Goal: Task Accomplishment & Management: Manage account settings

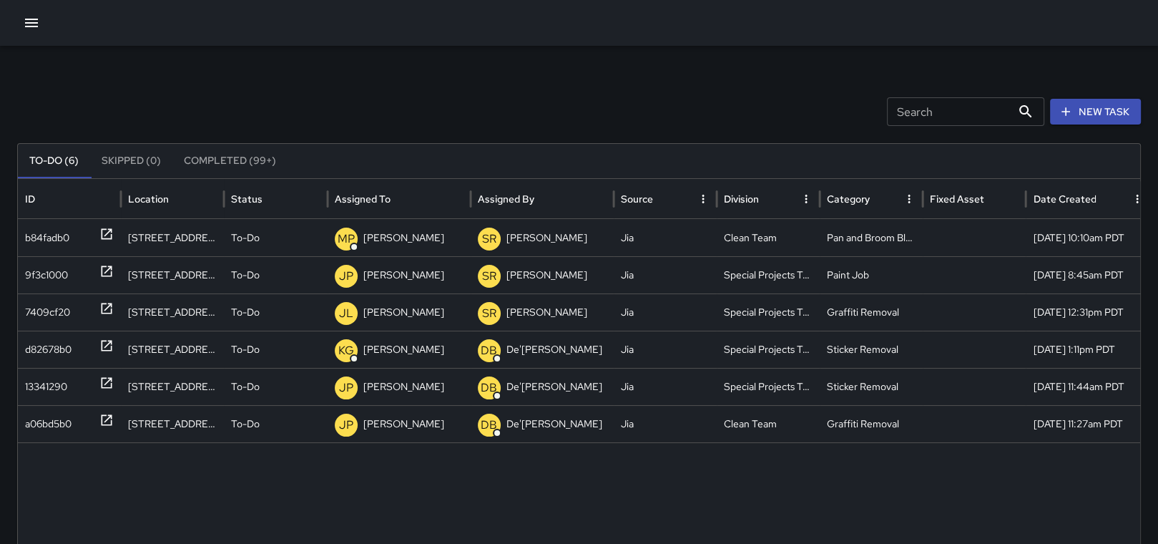
click at [9, 8] on div at bounding box center [579, 23] width 1158 height 46
click at [21, 21] on button "button" at bounding box center [31, 23] width 29 height 29
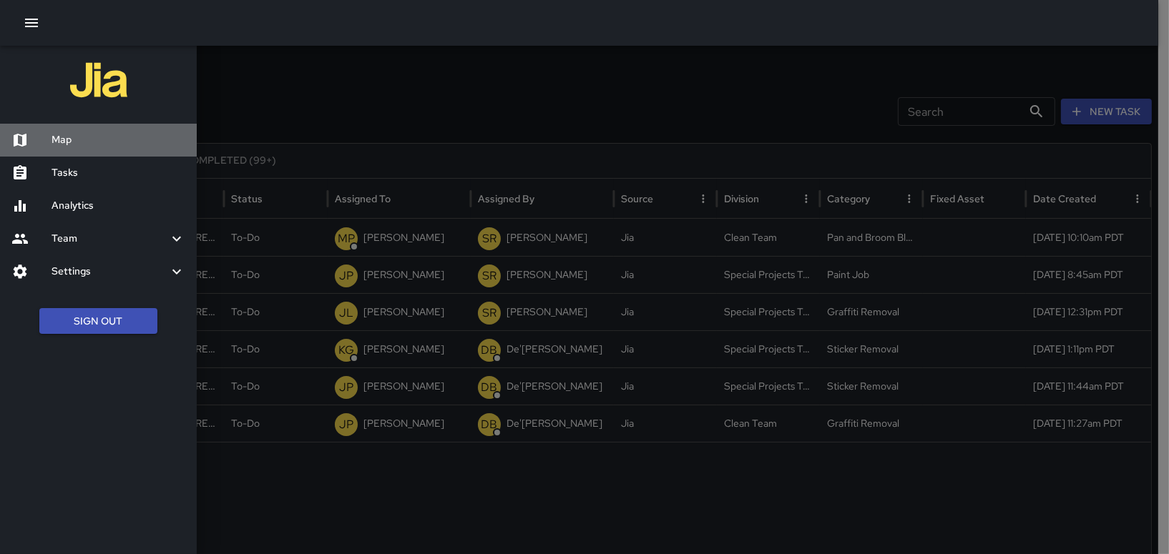
click at [79, 142] on h6 "Map" at bounding box center [118, 140] width 134 height 16
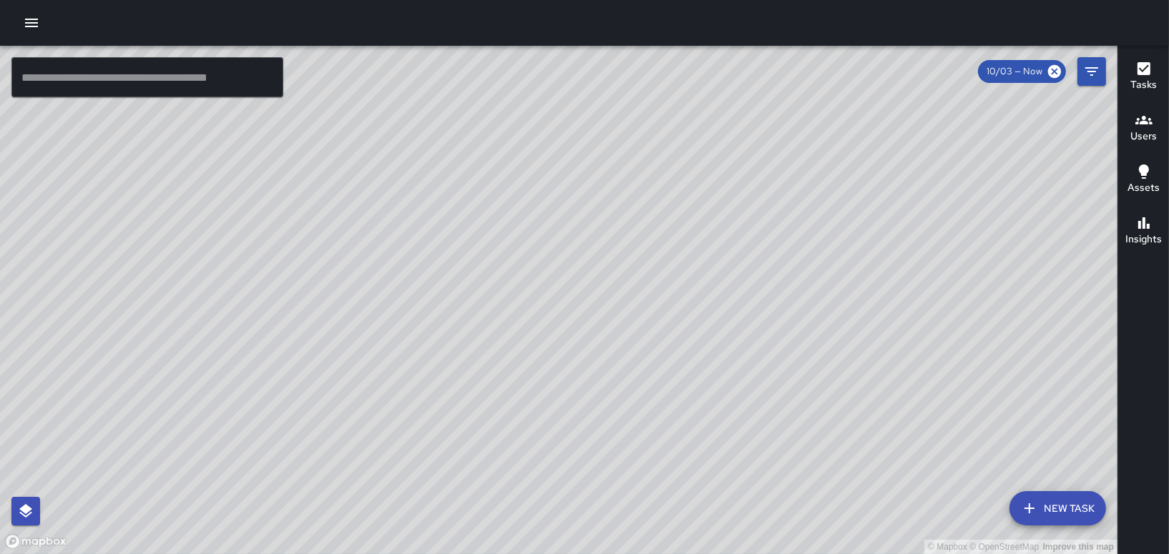
drag, startPoint x: 406, startPoint y: 236, endPoint x: 484, endPoint y: 253, distance: 79.8
click at [484, 253] on div "© Mapbox © OpenStreetMap Improve this map" at bounding box center [558, 300] width 1117 height 508
drag, startPoint x: 482, startPoint y: 340, endPoint x: 544, endPoint y: 327, distance: 63.5
click at [544, 327] on div "© Mapbox © OpenStreetMap Improve this map" at bounding box center [558, 300] width 1117 height 508
click at [31, 16] on icon "button" at bounding box center [31, 22] width 17 height 17
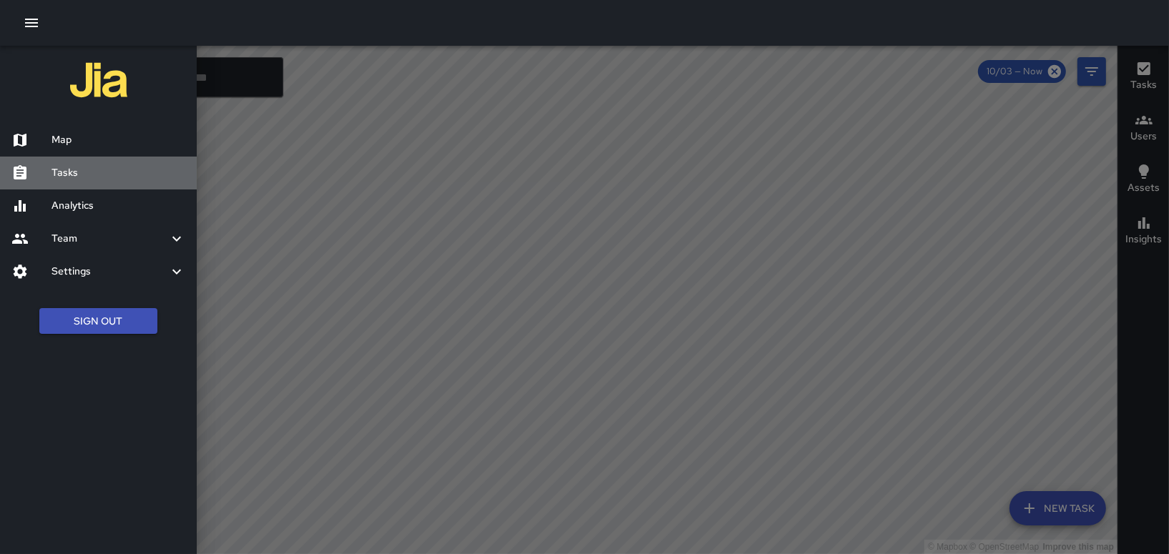
click at [83, 174] on h6 "Tasks" at bounding box center [118, 173] width 134 height 16
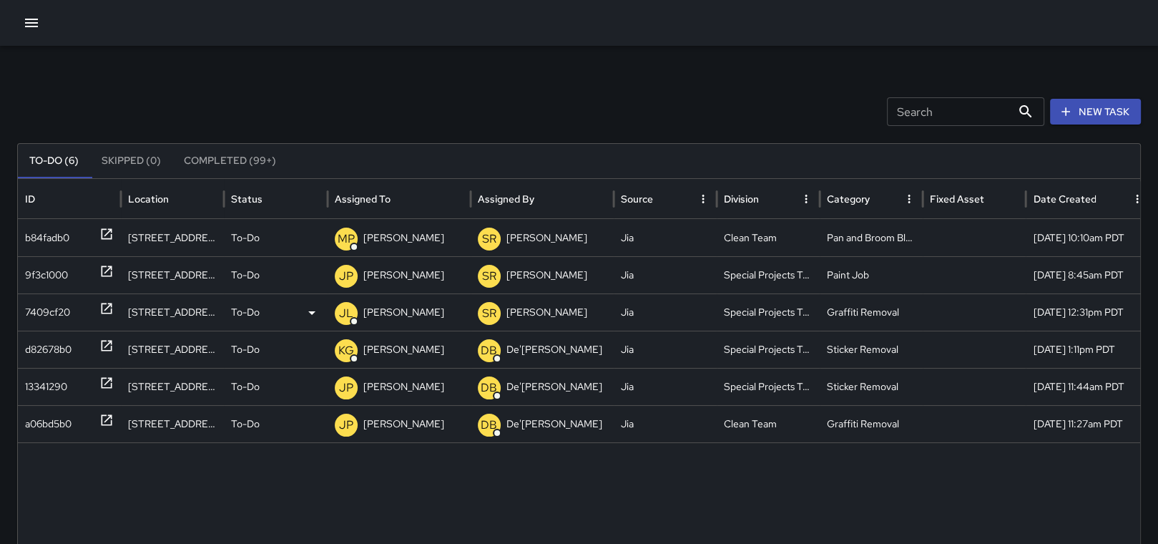
click at [65, 300] on div "7409cf20" at bounding box center [47, 312] width 45 height 36
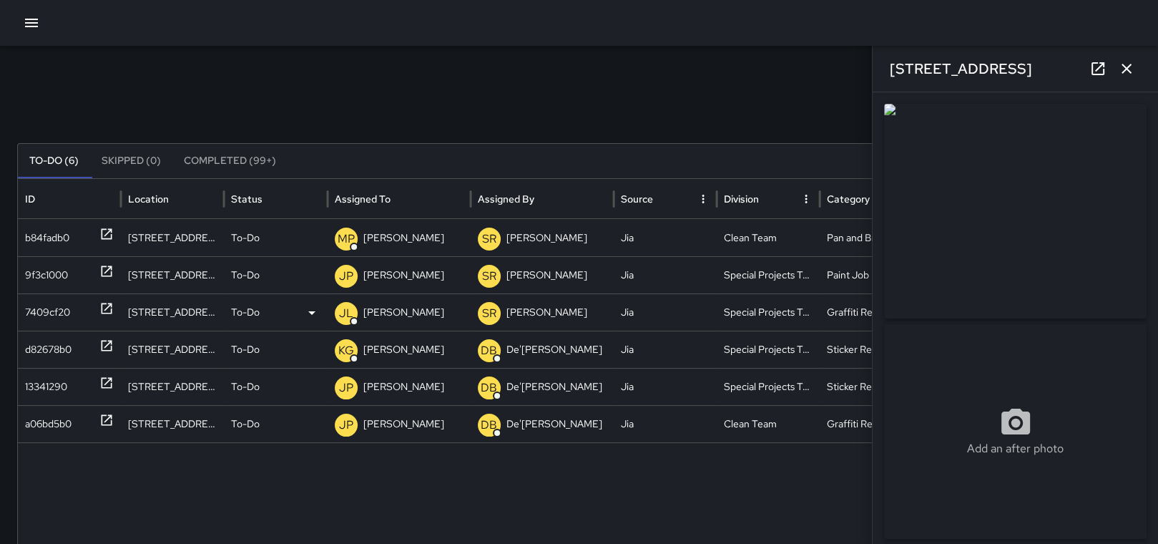
click at [411, 310] on p "[PERSON_NAME]" at bounding box center [403, 312] width 81 height 36
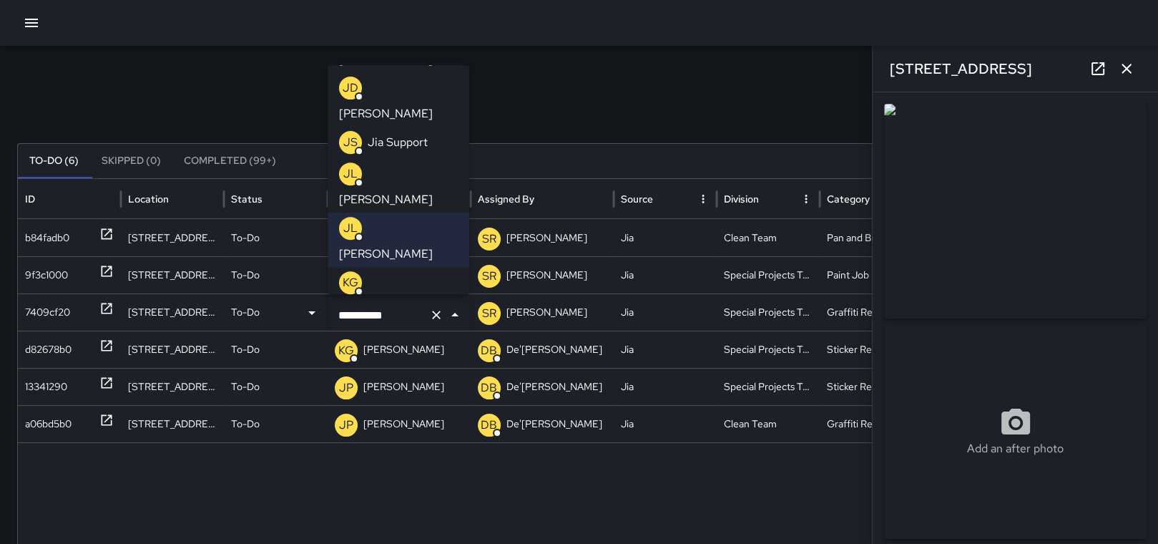
scroll to position [579, 0]
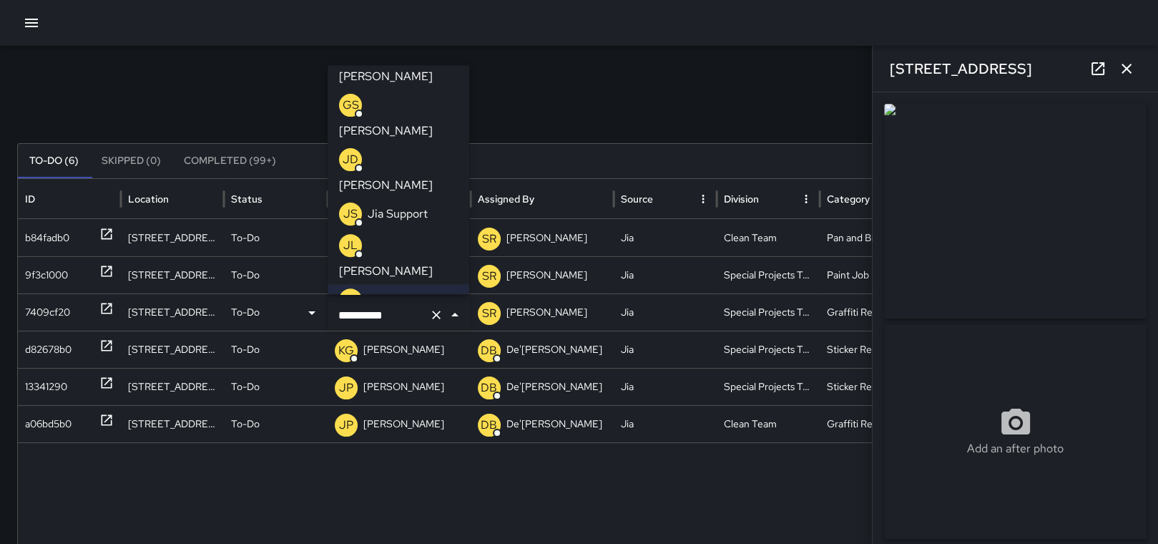
click at [416, 371] on p "[PERSON_NAME]" at bounding box center [386, 379] width 94 height 17
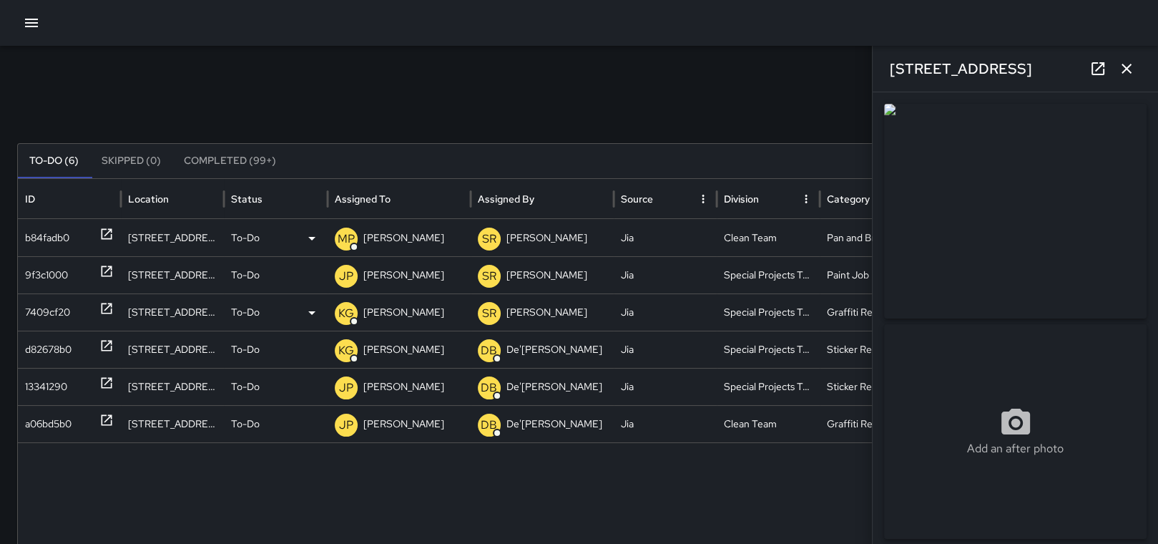
click at [46, 237] on div "b84fadb0" at bounding box center [47, 238] width 44 height 36
click at [71, 231] on div "b84fadb0" at bounding box center [69, 238] width 89 height 36
click at [268, 233] on div "To-Do" at bounding box center [275, 238] width 89 height 36
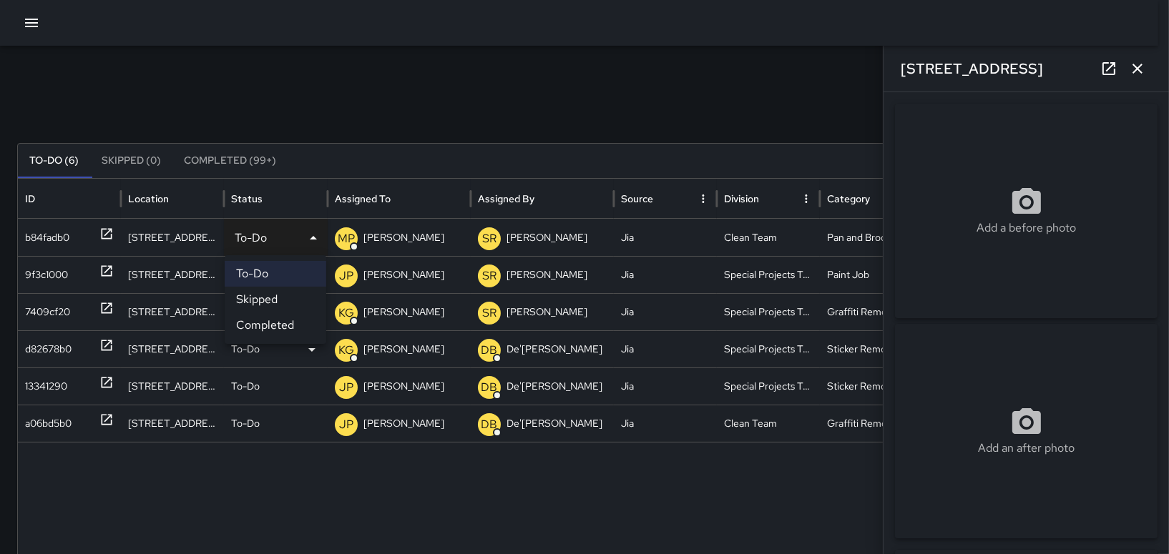
click at [257, 320] on li "Completed" at bounding box center [276, 326] width 102 height 26
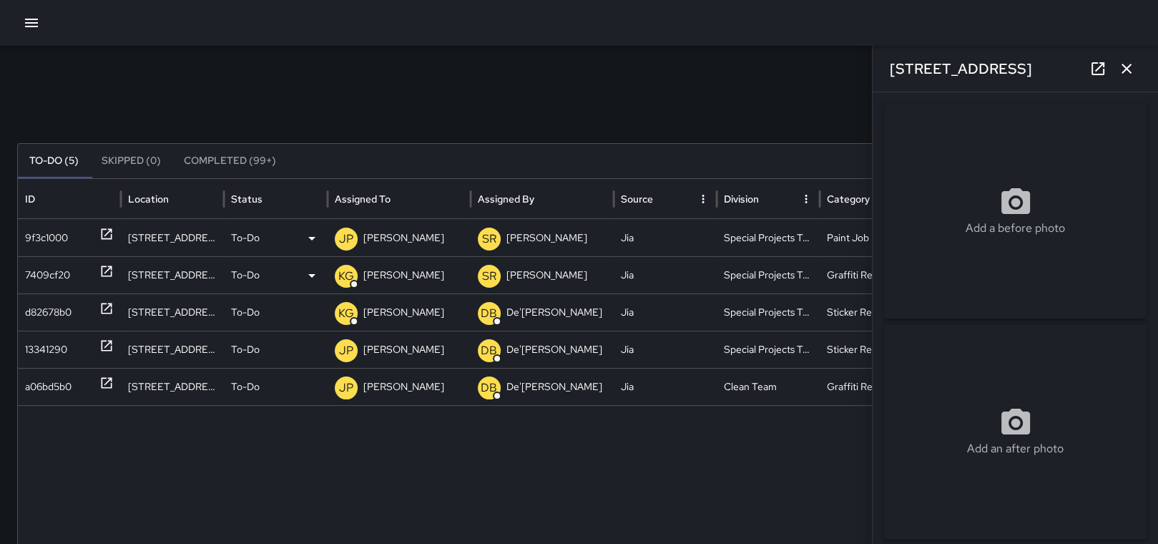
click at [60, 237] on div "9f3c1000" at bounding box center [46, 238] width 43 height 36
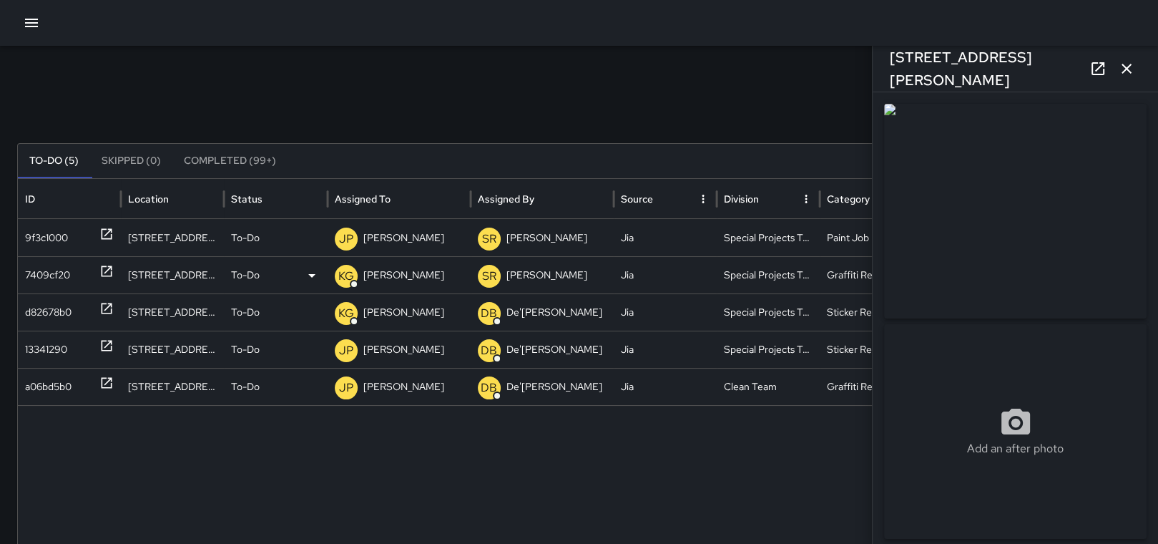
click at [50, 262] on div "7409cf20" at bounding box center [47, 275] width 45 height 36
click at [59, 307] on div "d82678b0" at bounding box center [48, 312] width 46 height 36
click at [26, 349] on div "13341290" at bounding box center [46, 349] width 42 height 36
type input "**********"
click at [353, 340] on span "JP" at bounding box center [346, 350] width 23 height 23
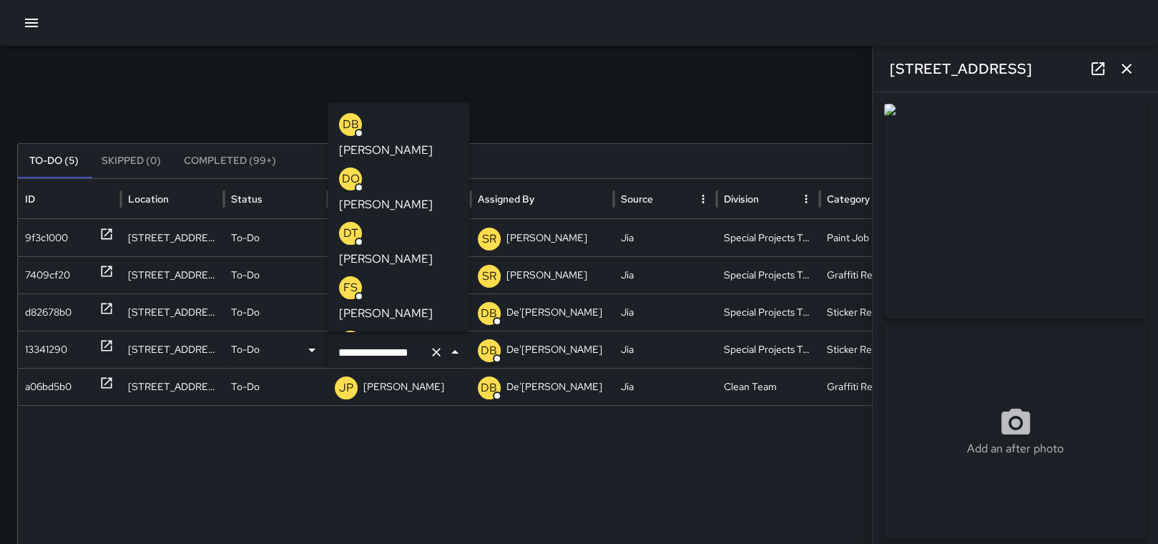
scroll to position [247, 0]
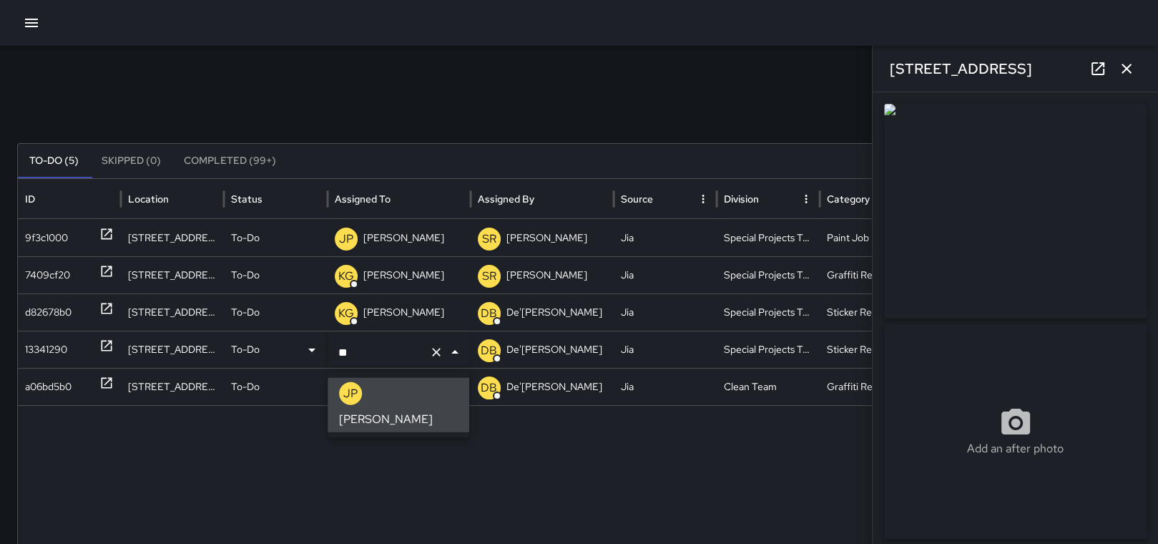
type input "*"
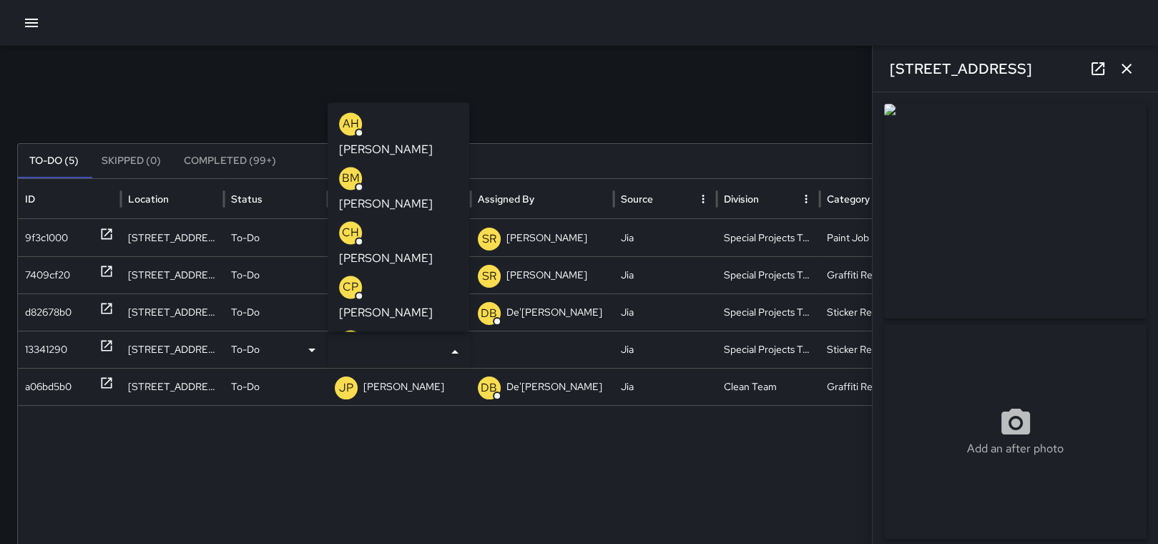
type input "*"
click at [403, 167] on div "KG [PERSON_NAME]" at bounding box center [398, 190] width 119 height 46
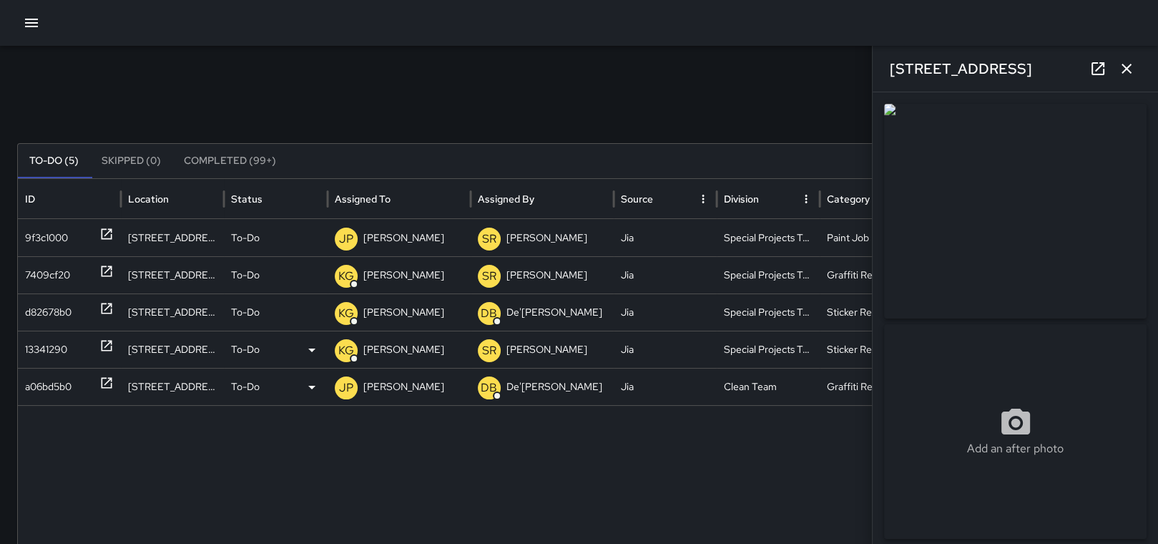
click at [408, 383] on p "[PERSON_NAME]" at bounding box center [403, 386] width 81 height 36
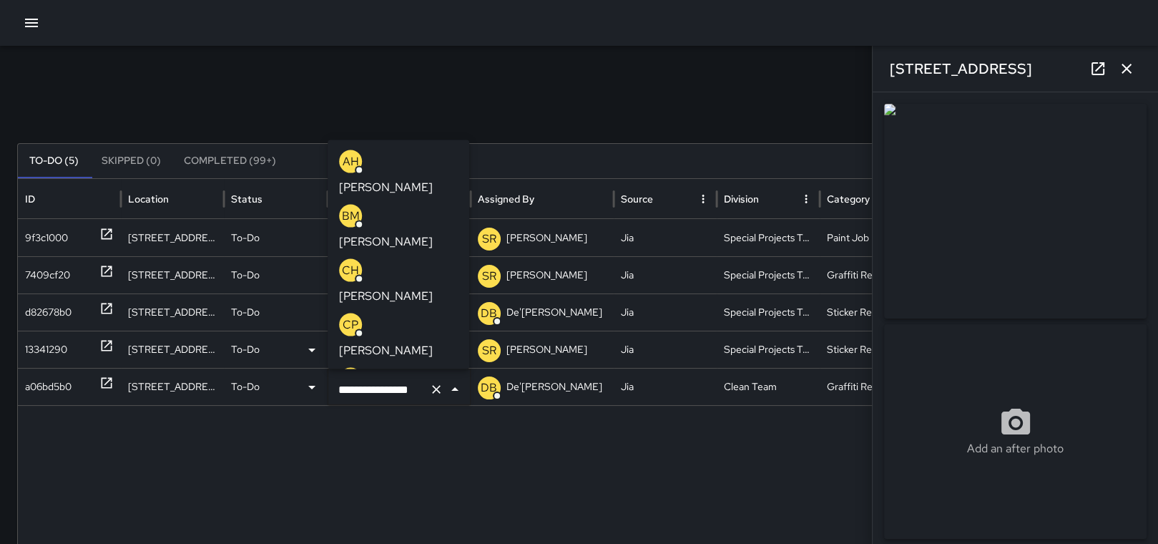
scroll to position [1606, 0]
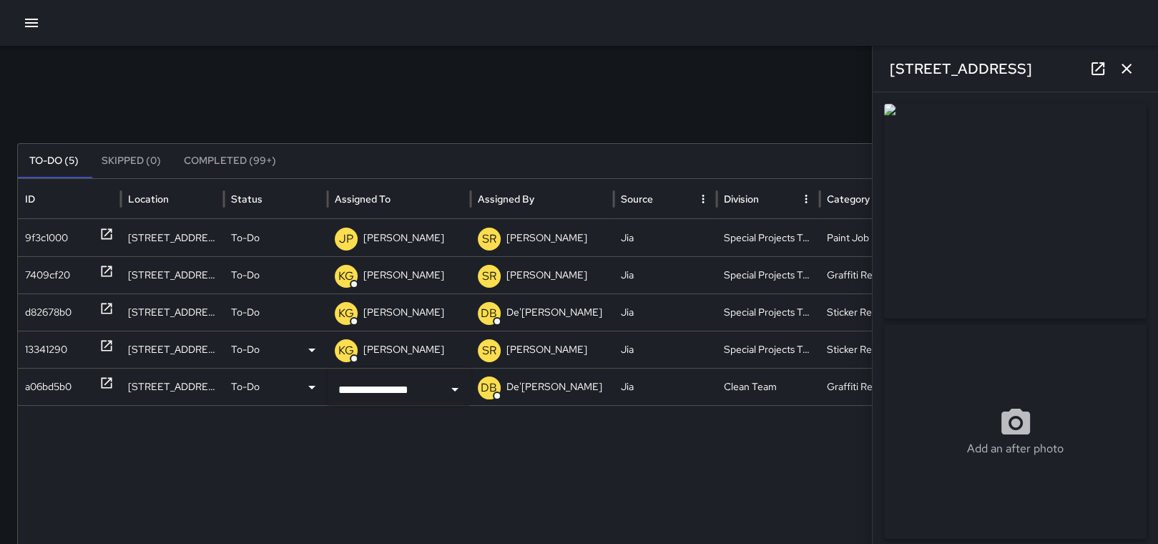
click at [56, 388] on div "a06bd5b0" at bounding box center [48, 386] width 46 height 36
click at [367, 393] on p "[PERSON_NAME]" at bounding box center [403, 386] width 81 height 36
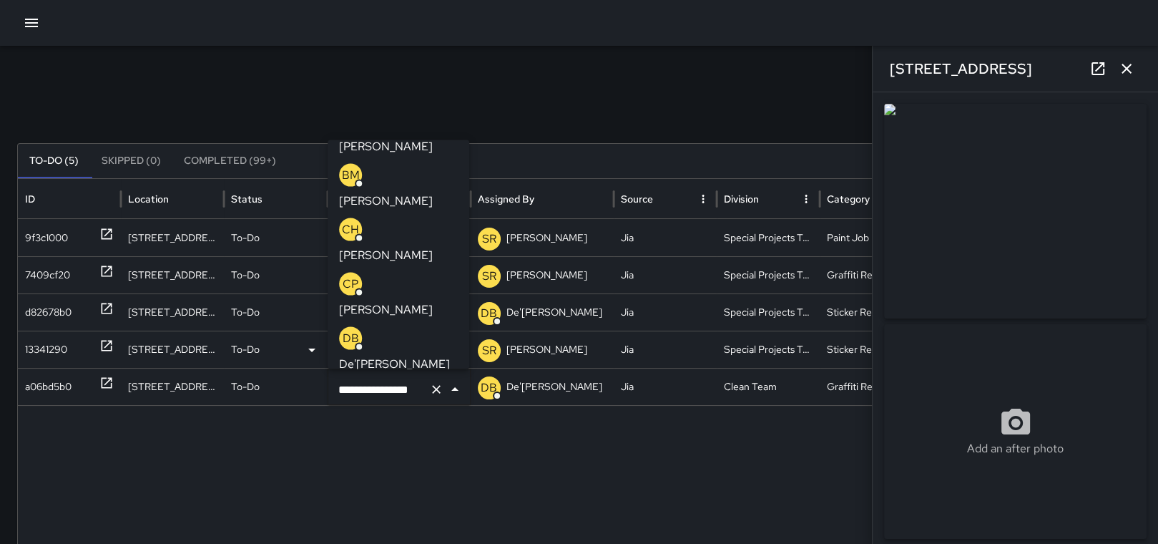
scroll to position [0, 0]
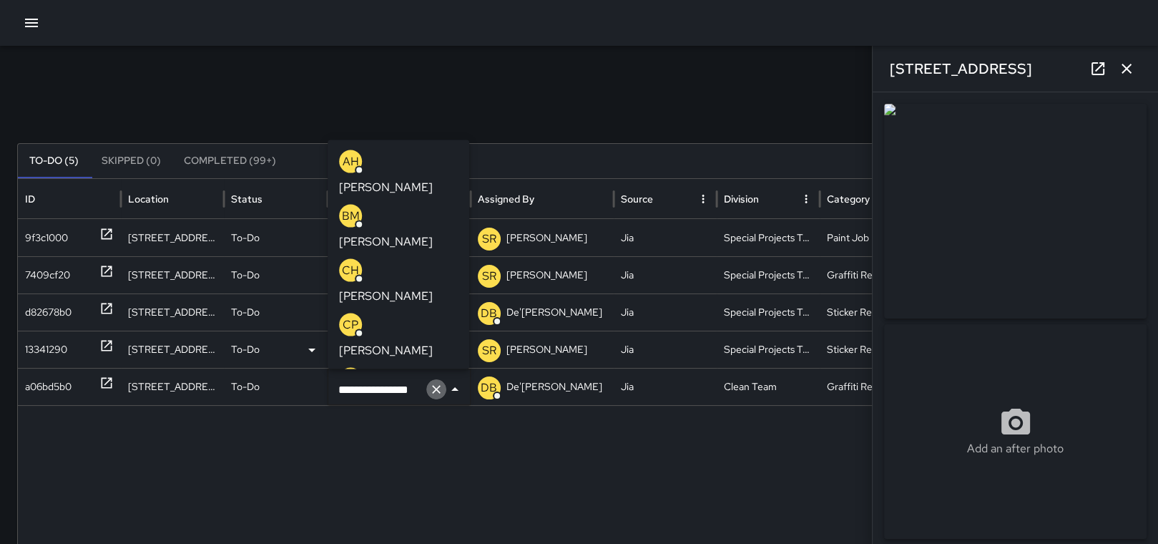
click at [439, 380] on button "Clear" at bounding box center [436, 389] width 20 height 20
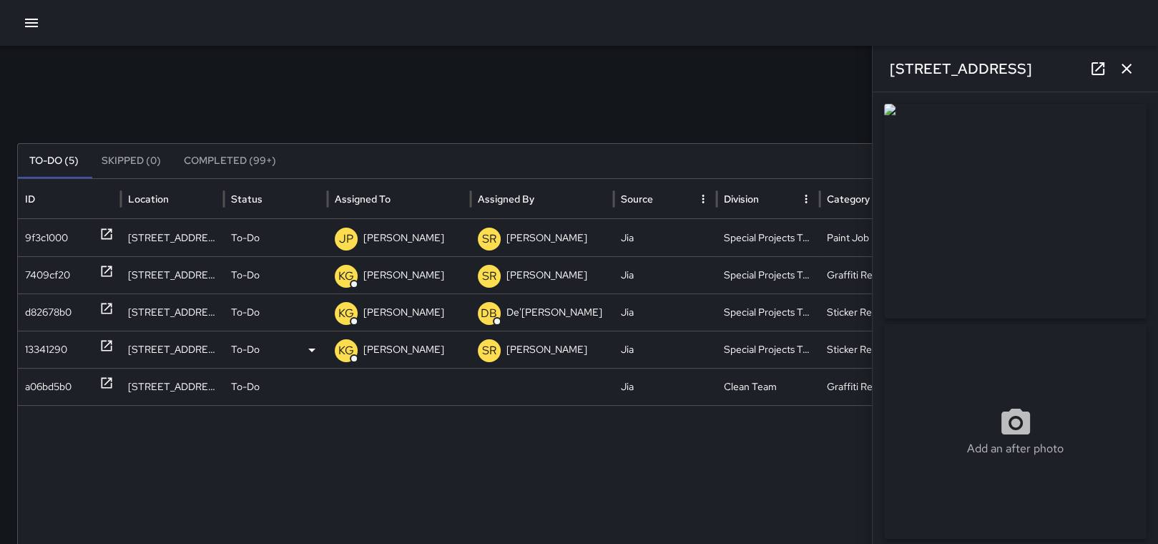
click at [0, 0] on div "Unassigned" at bounding box center [0, 0] width 0 height 0
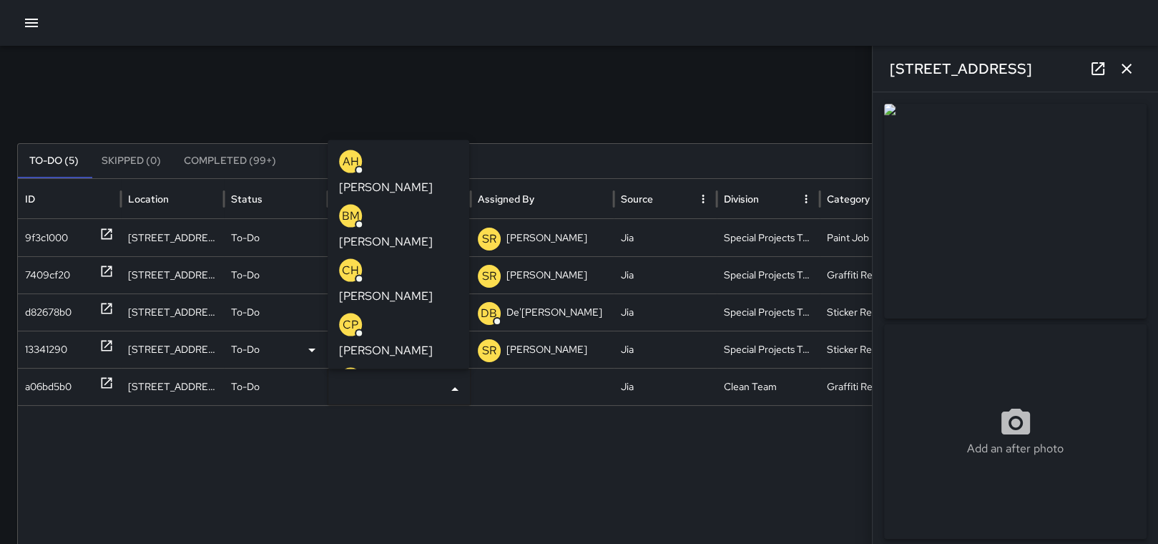
type input "*"
type input "**"
click at [433, 179] on p "[PERSON_NAME]" at bounding box center [386, 187] width 94 height 17
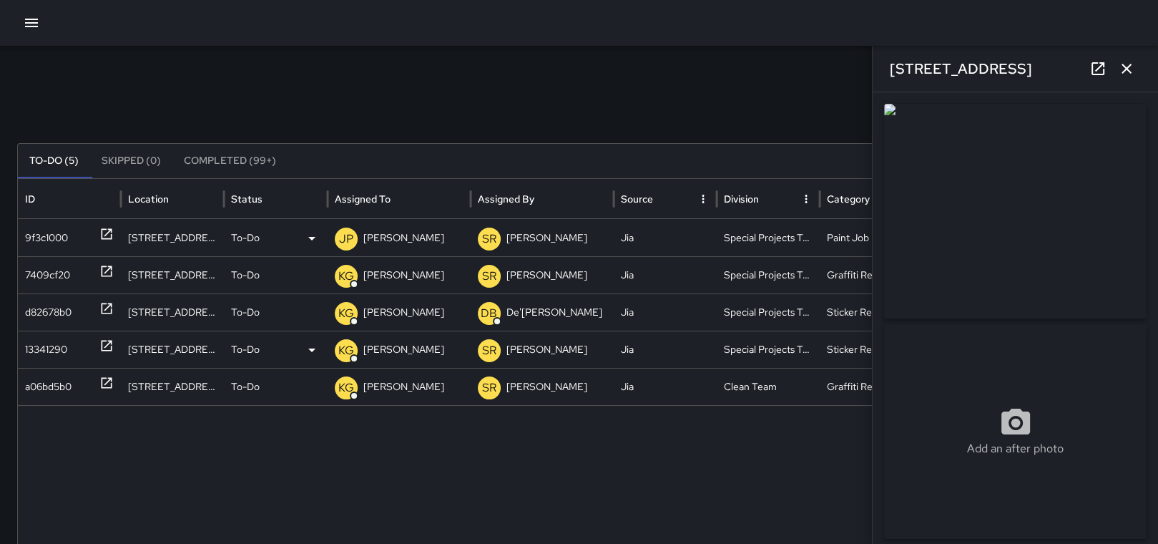
click at [35, 236] on div "9f3c1000" at bounding box center [46, 238] width 43 height 36
click at [1016, 161] on img at bounding box center [1015, 211] width 262 height 215
click at [302, 235] on div "To-Do" at bounding box center [275, 238] width 89 height 36
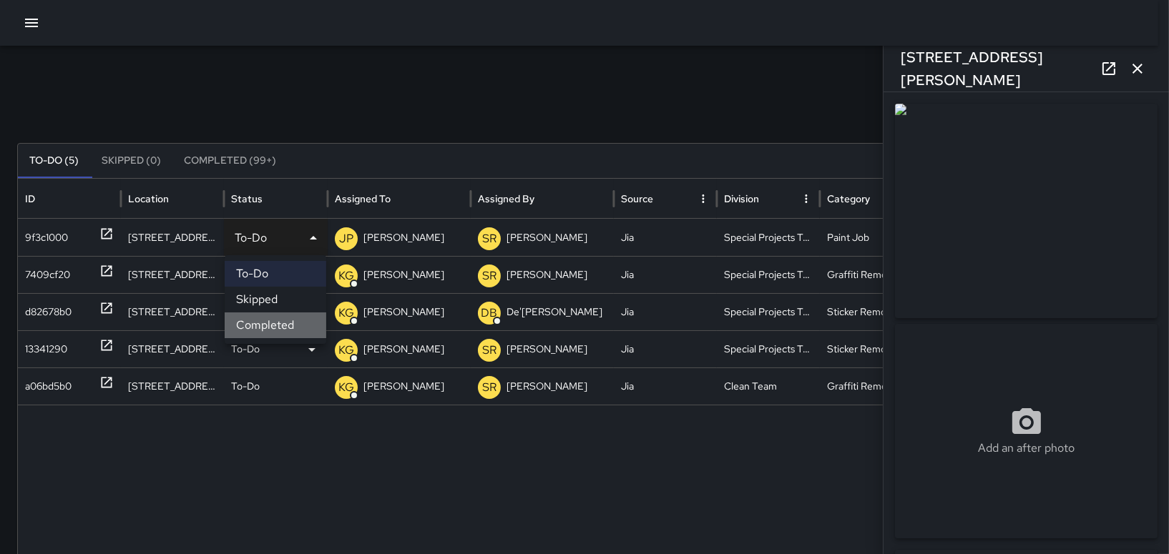
click at [255, 317] on li "Completed" at bounding box center [276, 326] width 102 height 26
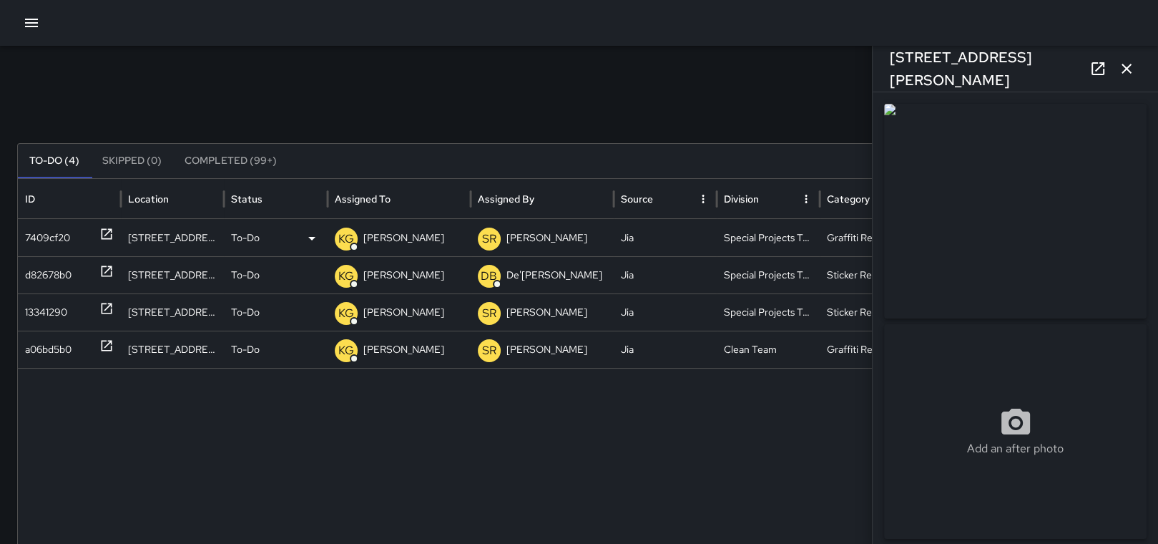
click at [44, 230] on div "7409cf20" at bounding box center [47, 238] width 45 height 36
click at [42, 231] on div "7409cf20" at bounding box center [47, 238] width 45 height 36
click at [51, 270] on div "d82678b0" at bounding box center [48, 275] width 46 height 36
click at [51, 312] on div "13341290" at bounding box center [46, 312] width 42 height 36
click at [58, 355] on div "a06bd5b0" at bounding box center [48, 349] width 46 height 36
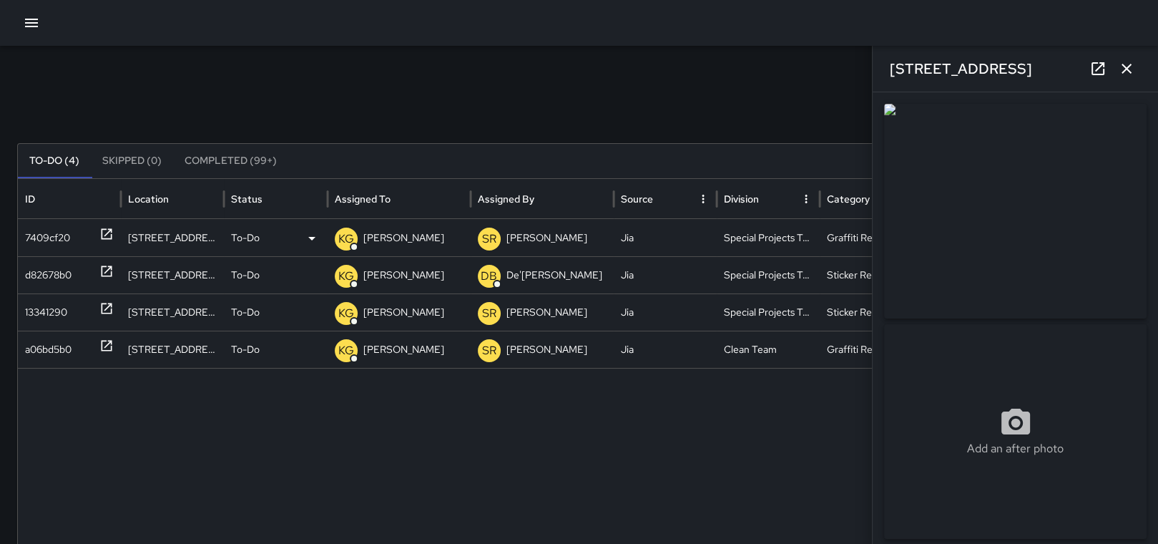
click at [56, 220] on div "7409cf20" at bounding box center [47, 238] width 45 height 36
click at [33, 23] on icon "button" at bounding box center [31, 23] width 13 height 9
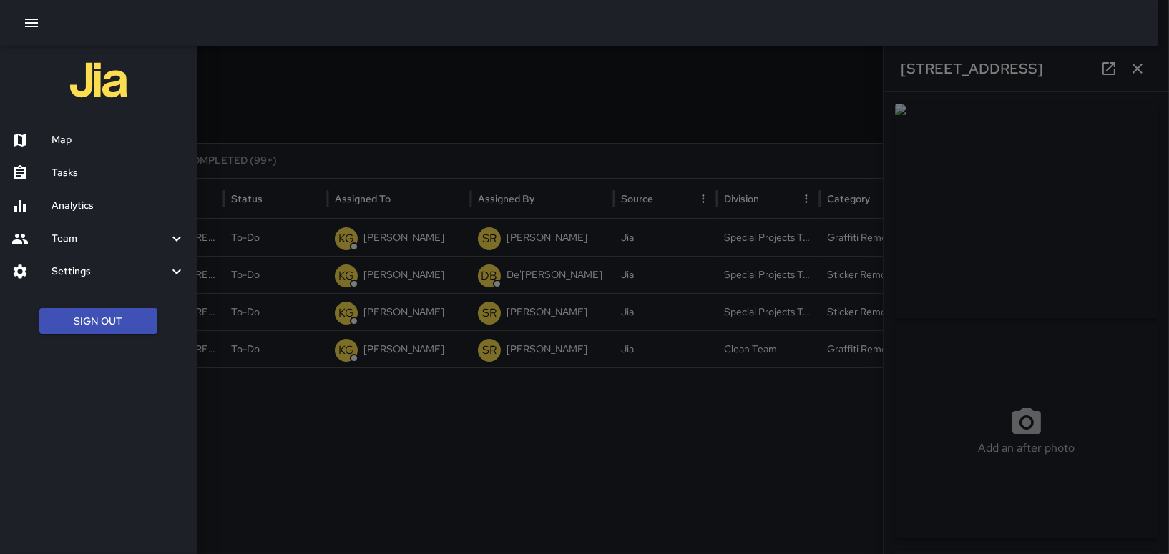
click at [365, 132] on div at bounding box center [584, 277] width 1169 height 554
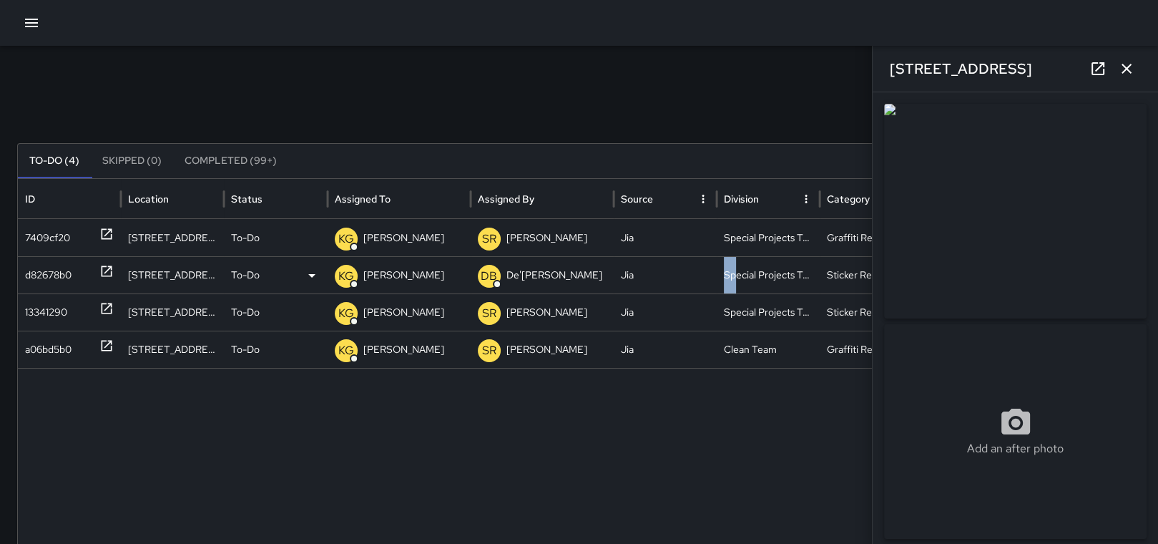
drag, startPoint x: 709, startPoint y: 277, endPoint x: 737, endPoint y: 277, distance: 27.9
click at [737, 277] on div "d82678b0 [STREET_ADDRESS][PERSON_NAME] To-Do KG [PERSON_NAME] DB De'Ante [PERSO…" at bounding box center [585, 274] width 1134 height 37
click at [280, 67] on div "**********" at bounding box center [579, 452] width 1158 height 812
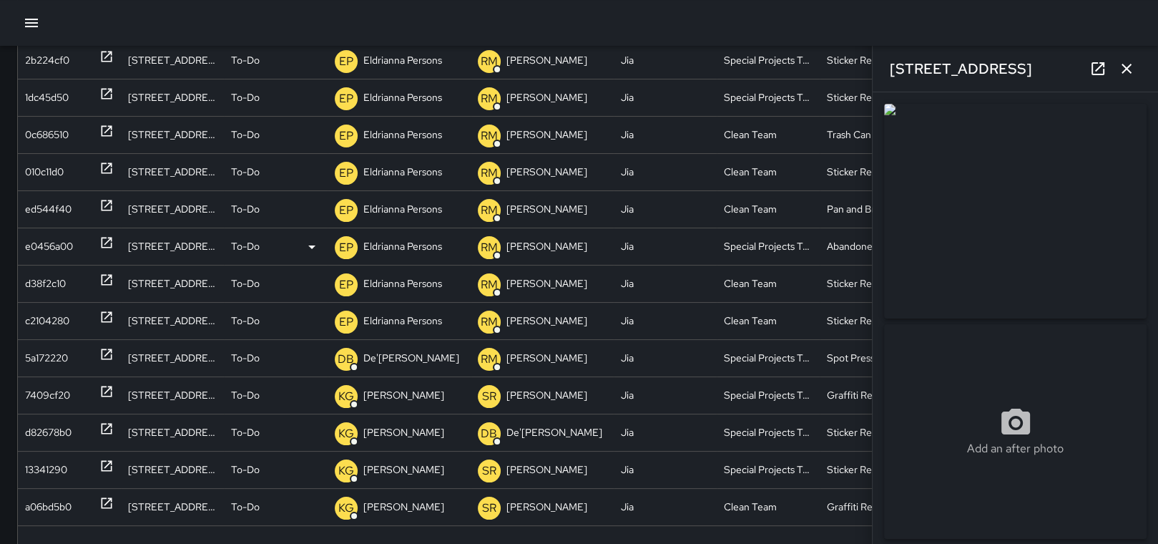
scroll to position [286, 0]
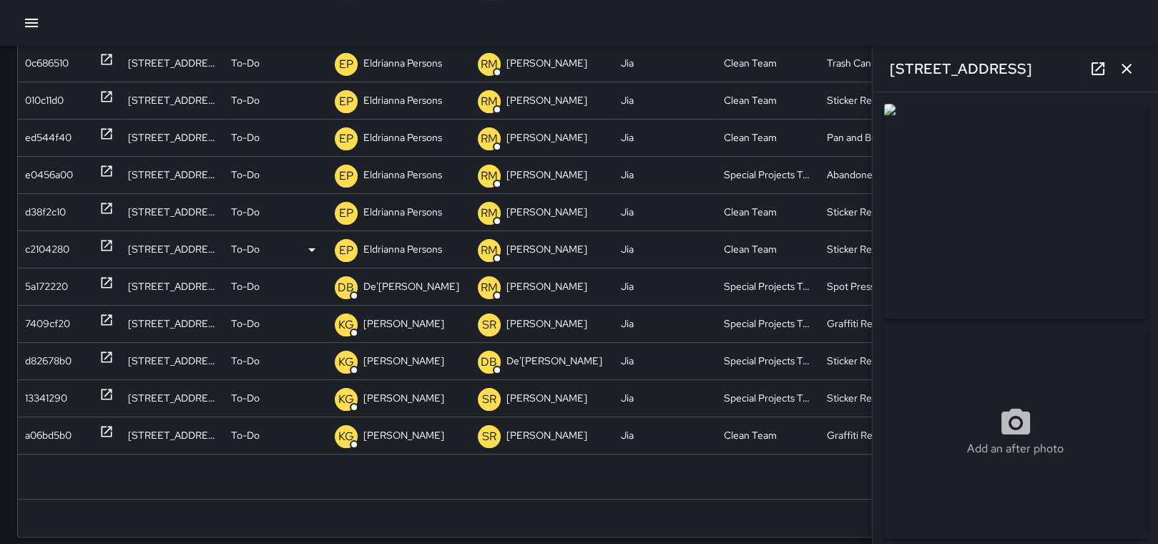
click at [51, 239] on div "c2104280" at bounding box center [47, 249] width 44 height 36
click at [36, 245] on div "c2104280" at bounding box center [47, 249] width 44 height 36
click at [418, 244] on p "Eldrianna Persons" at bounding box center [402, 249] width 79 height 36
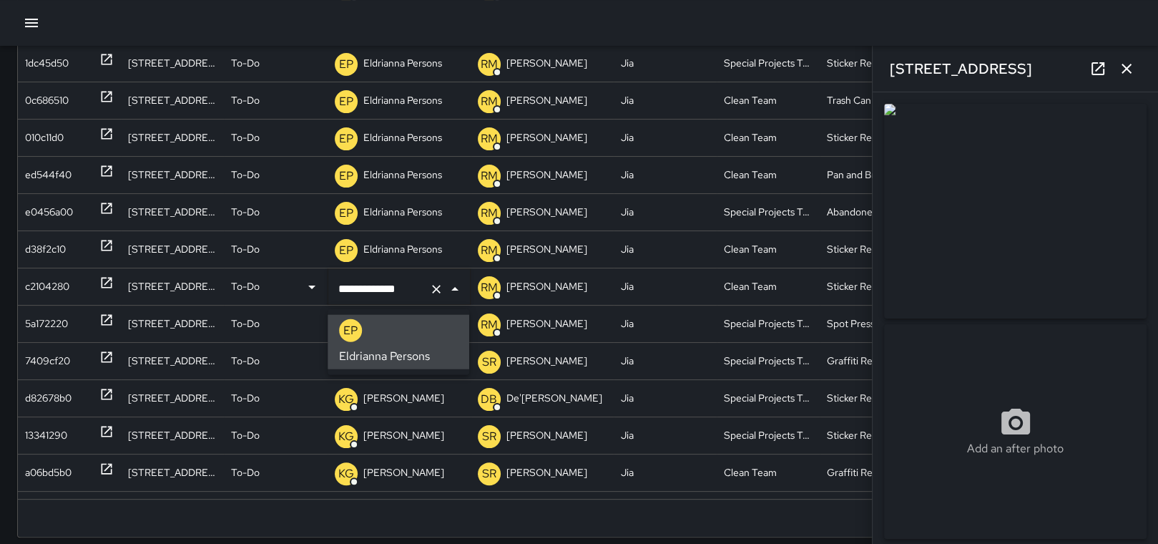
scroll to position [0, 0]
type input "**"
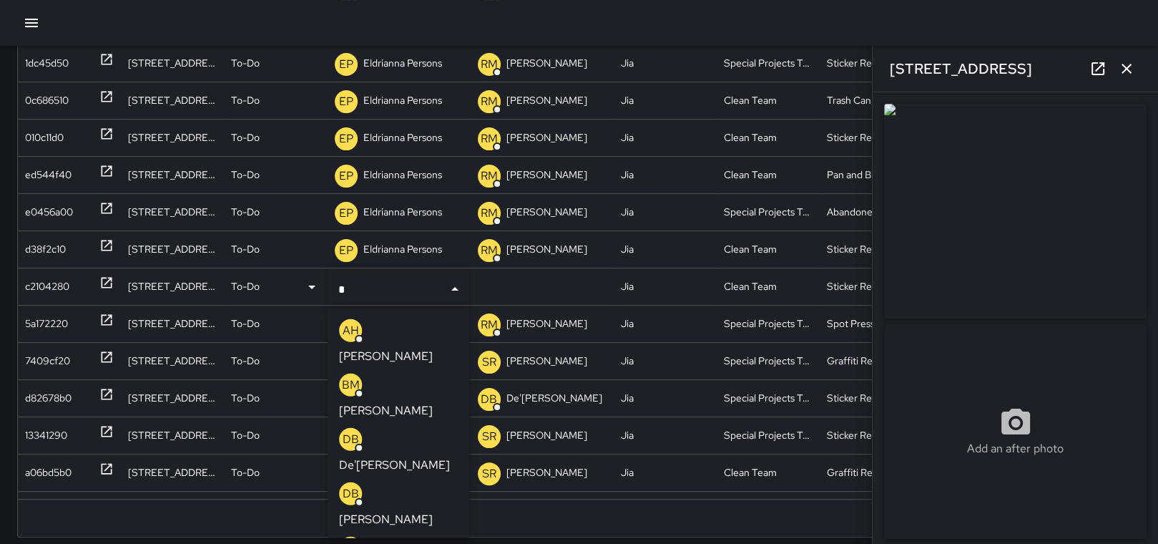
type input "**"
click at [387, 465] on p "[PERSON_NAME]" at bounding box center [386, 464] width 94 height 17
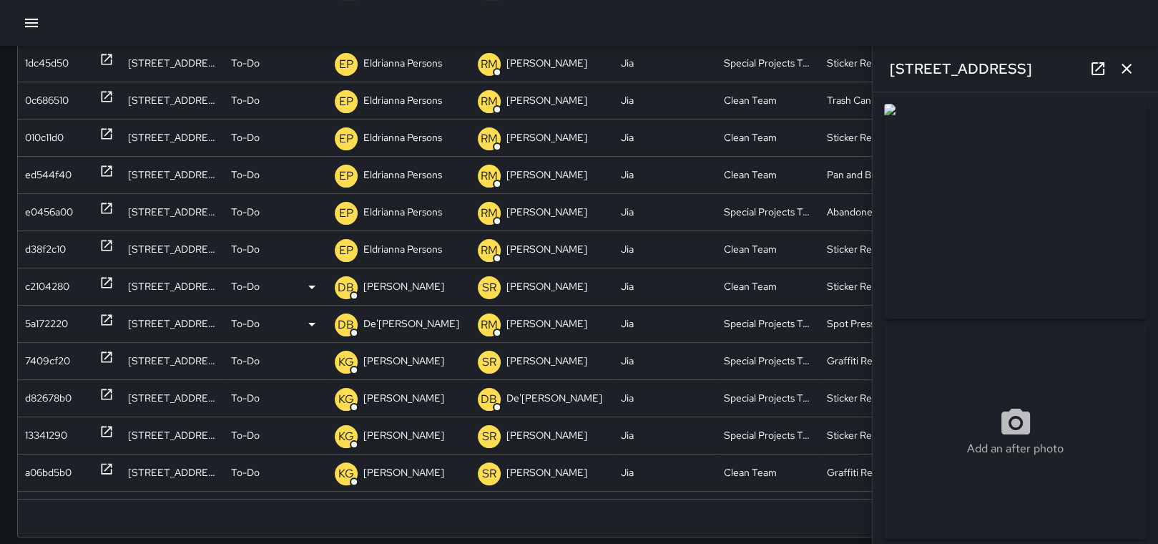
click at [49, 320] on div "5a172220" at bounding box center [46, 323] width 43 height 36
click at [955, 225] on img at bounding box center [1015, 211] width 262 height 215
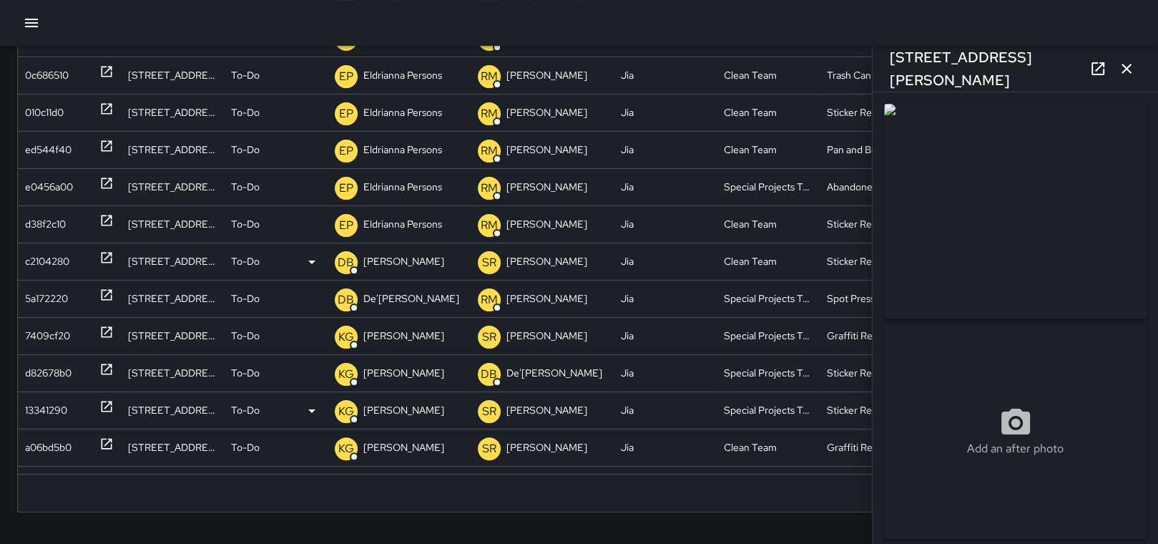
scroll to position [313, 0]
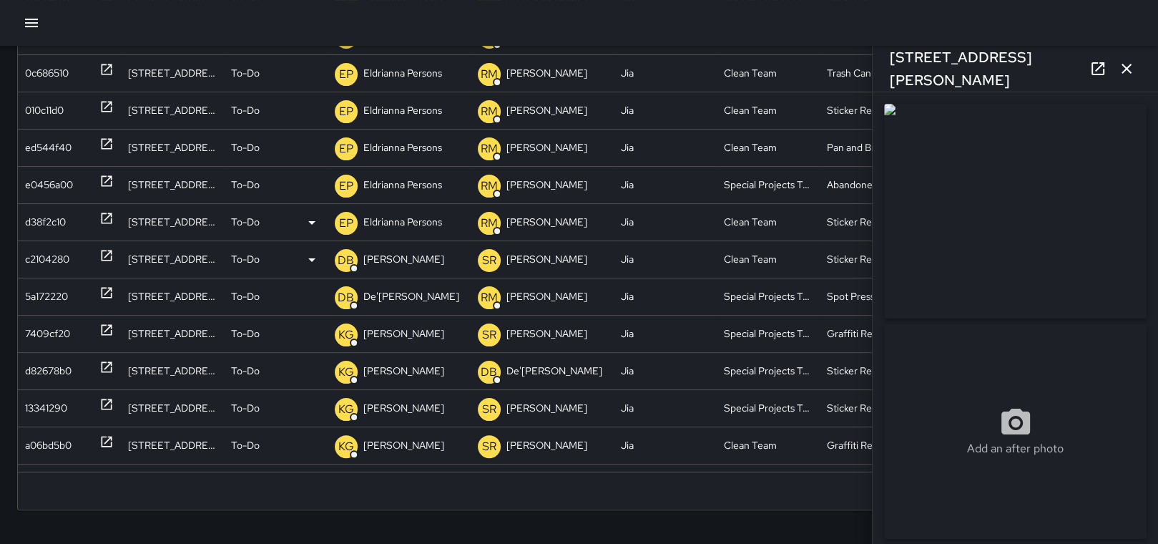
click at [51, 225] on div "d38f2c10" at bounding box center [45, 222] width 41 height 36
click at [377, 223] on p "Eldrianna Persons" at bounding box center [402, 222] width 79 height 36
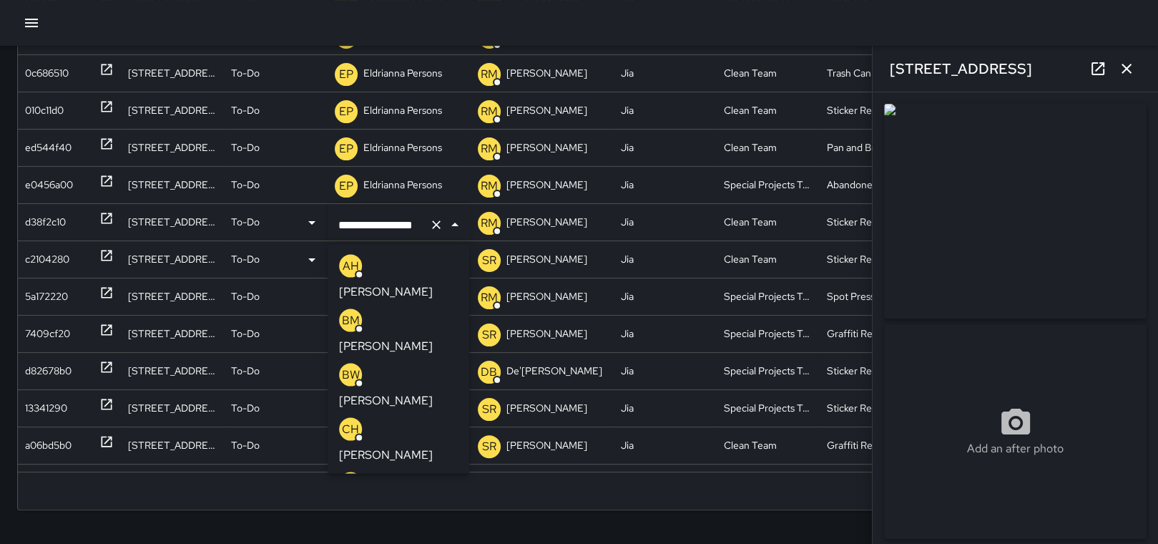
scroll to position [0, 8]
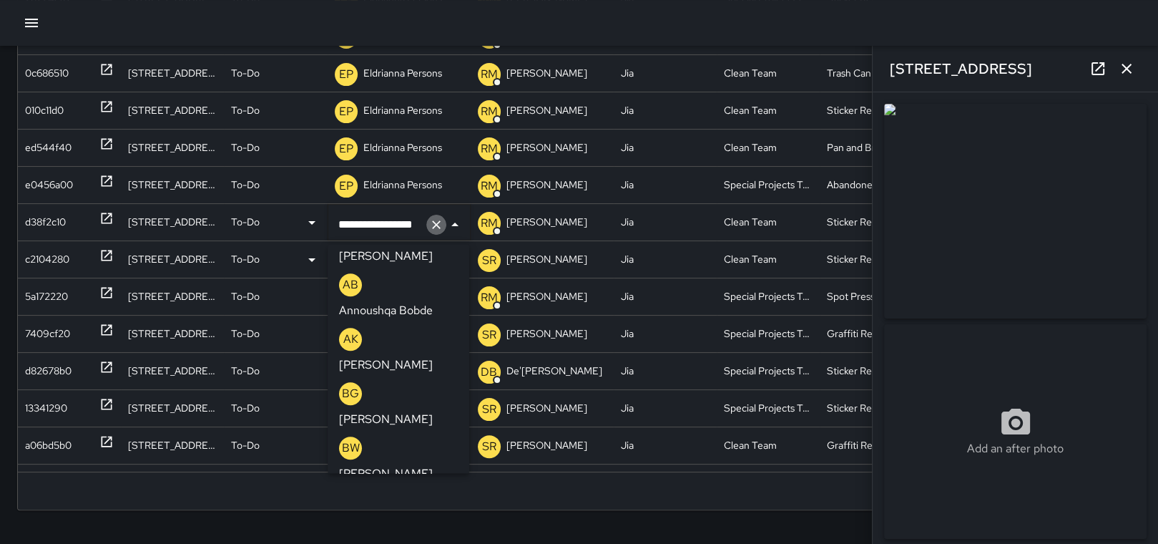
click at [433, 225] on icon "Clear" at bounding box center [436, 224] width 14 height 14
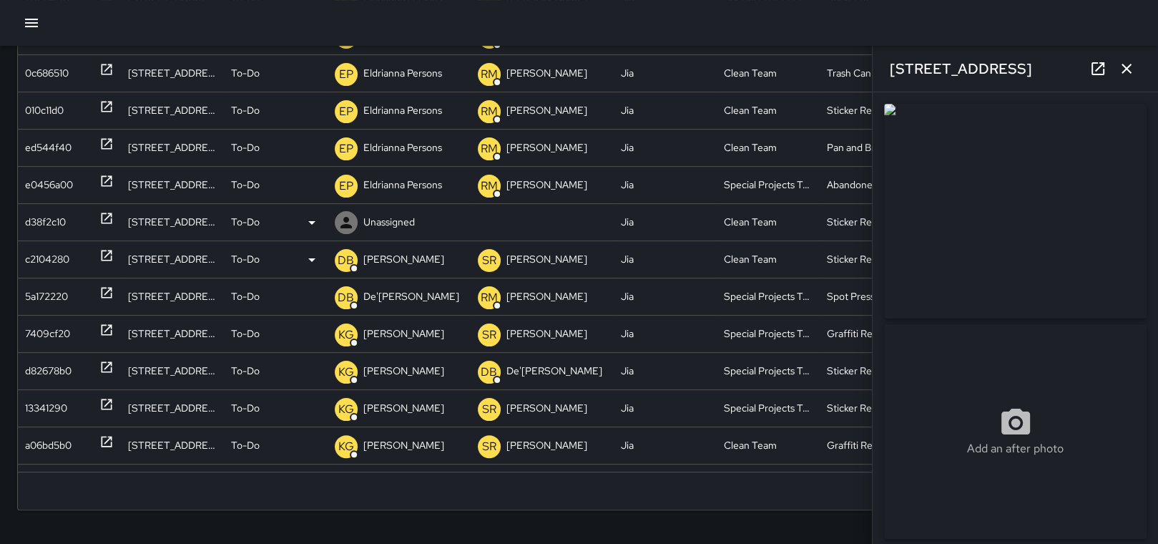
click at [394, 225] on p "Unassigned" at bounding box center [388, 222] width 51 height 36
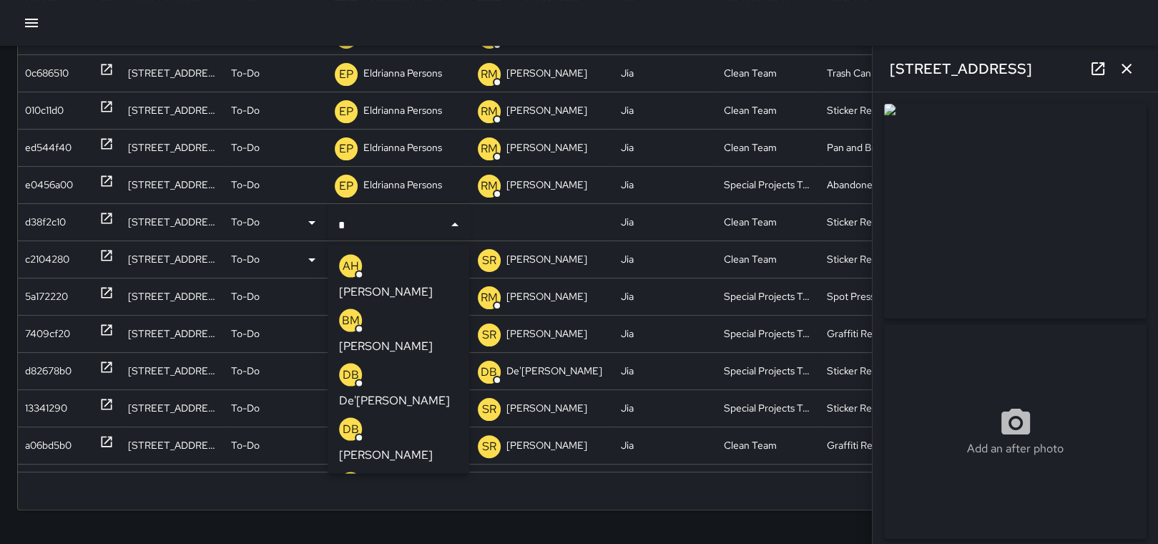
type input "**"
click at [392, 384] on div "DB [PERSON_NAME]" at bounding box center [398, 386] width 119 height 46
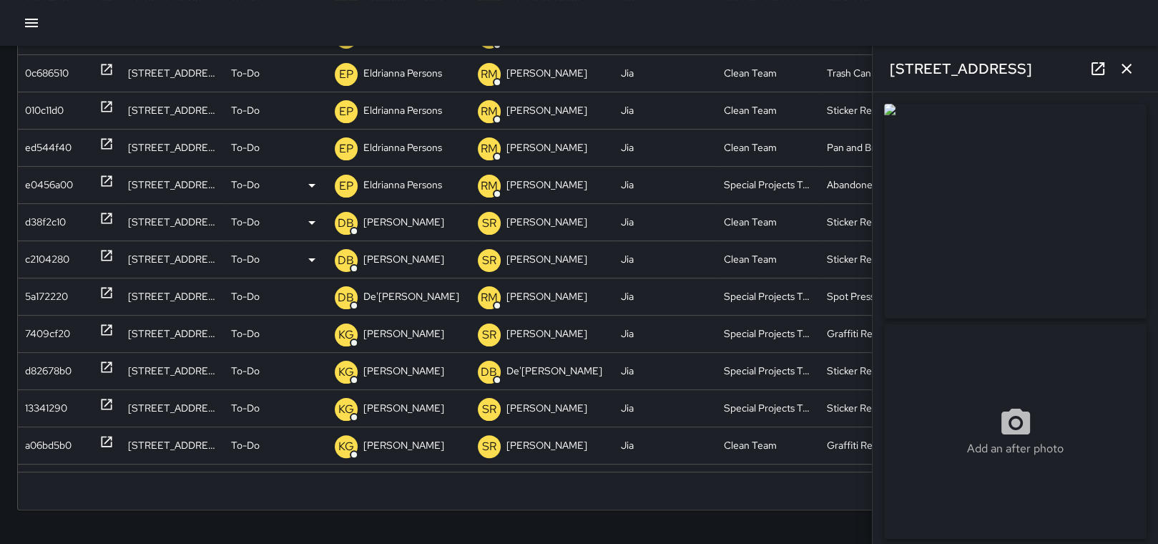
click at [37, 179] on div "e0456a00" at bounding box center [49, 185] width 48 height 36
click at [403, 179] on p "Eldrianna Persons" at bounding box center [402, 185] width 79 height 36
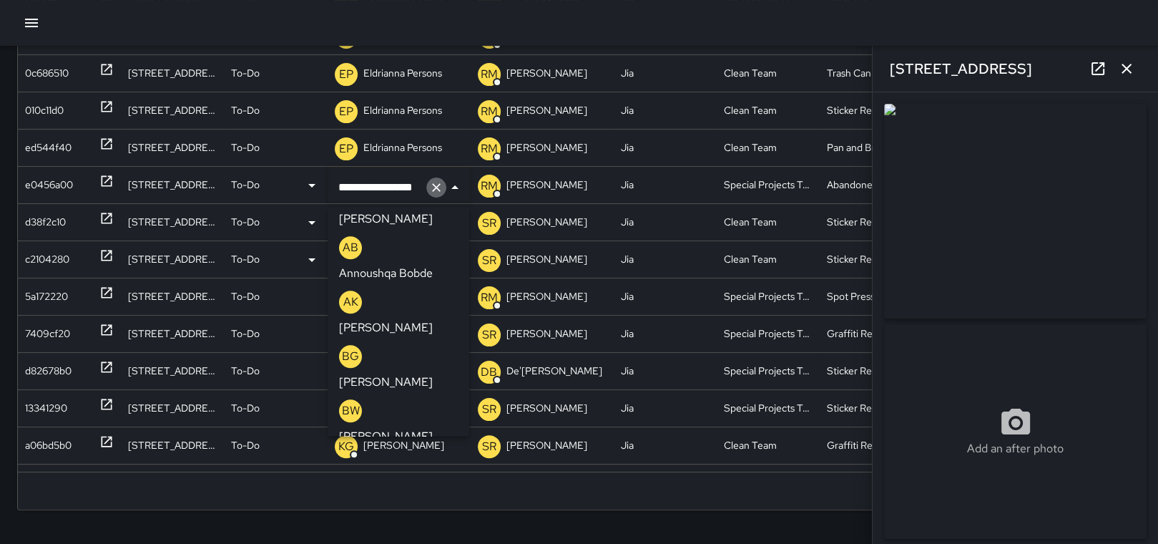
click at [436, 185] on icon "Clear" at bounding box center [436, 187] width 9 height 9
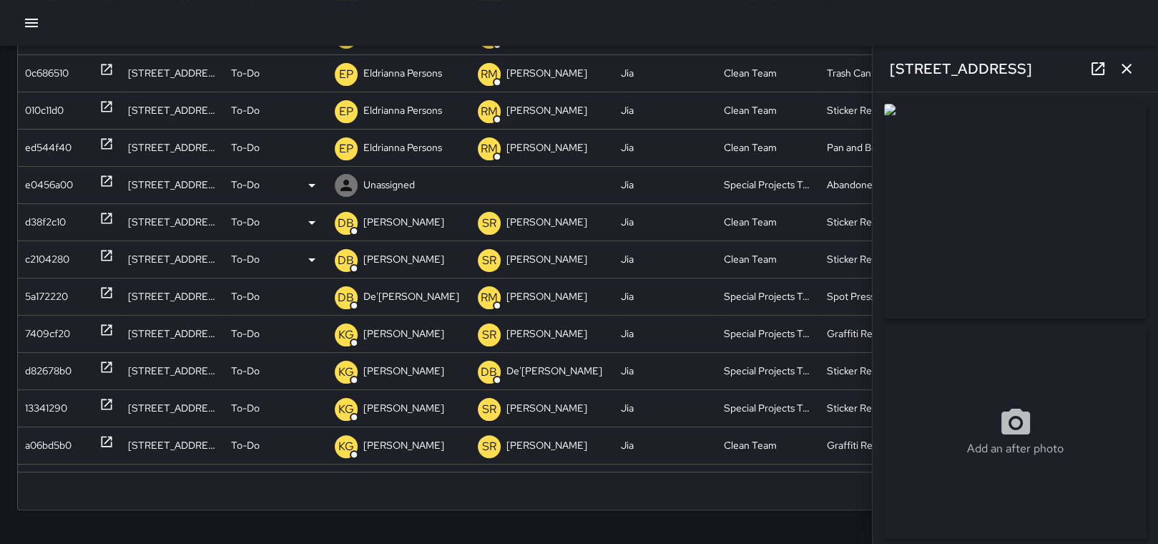
click at [403, 182] on p "Unassigned" at bounding box center [388, 185] width 51 height 36
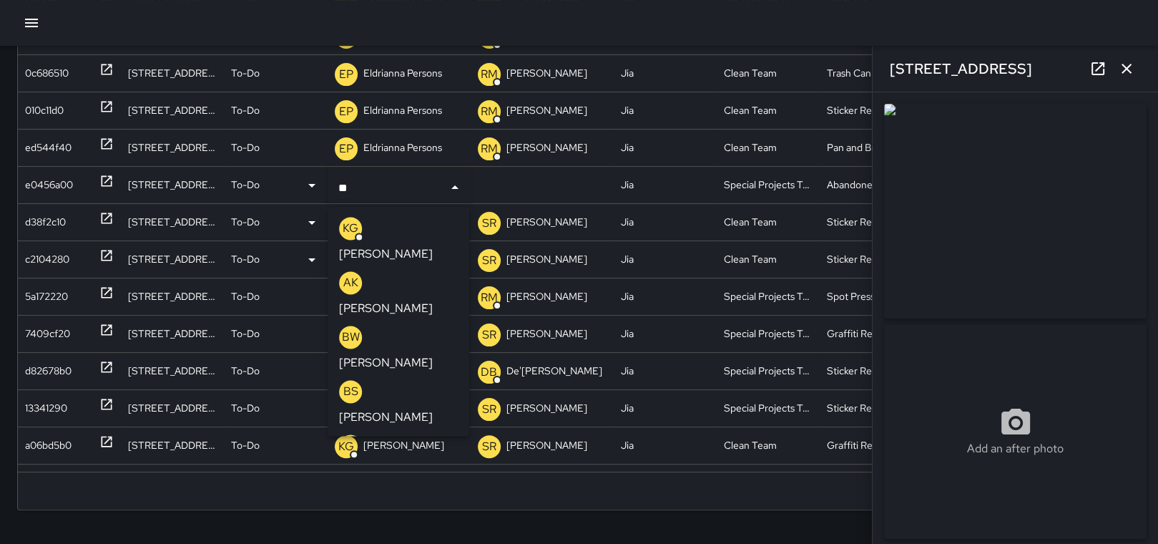
type input "***"
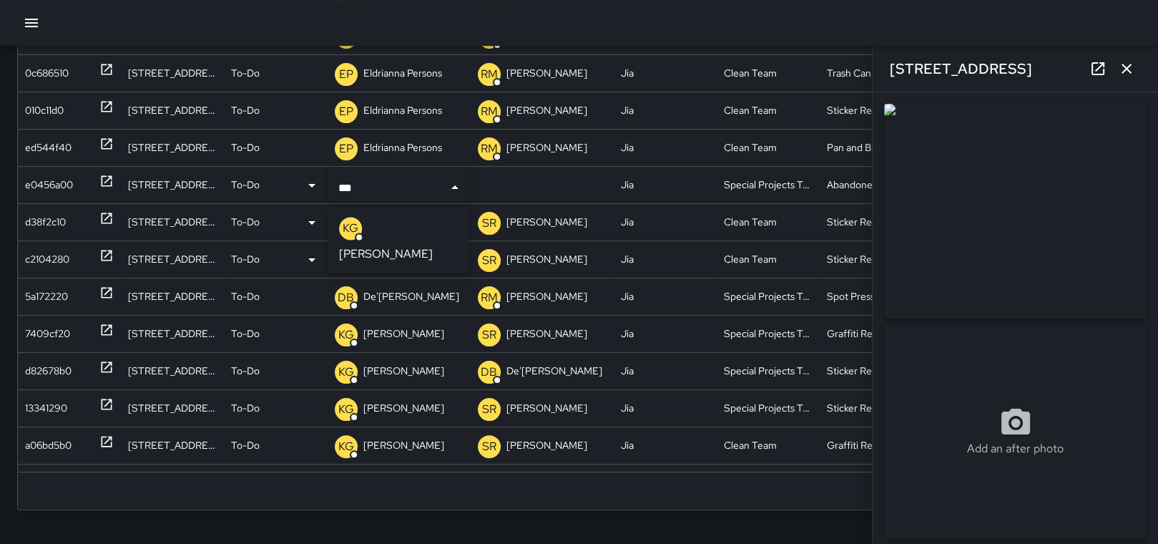
click at [401, 245] on p "[PERSON_NAME]" at bounding box center [386, 253] width 94 height 17
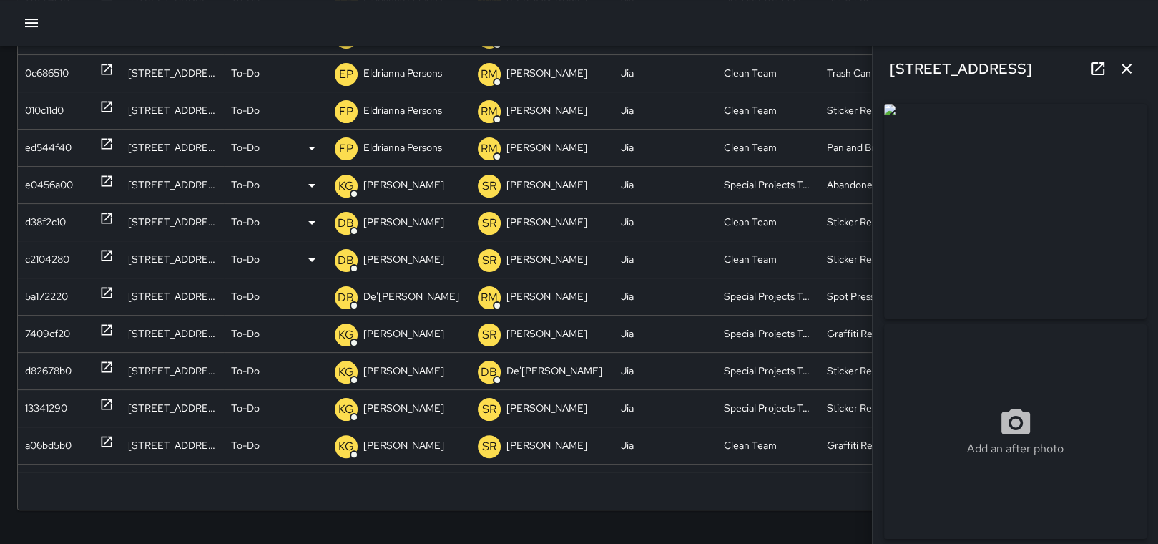
click at [50, 142] on div "ed544f40" at bounding box center [48, 147] width 46 height 36
click at [40, 140] on div "ed544f40" at bounding box center [48, 147] width 46 height 36
click at [402, 145] on p "Eldrianna Persons" at bounding box center [402, 147] width 79 height 36
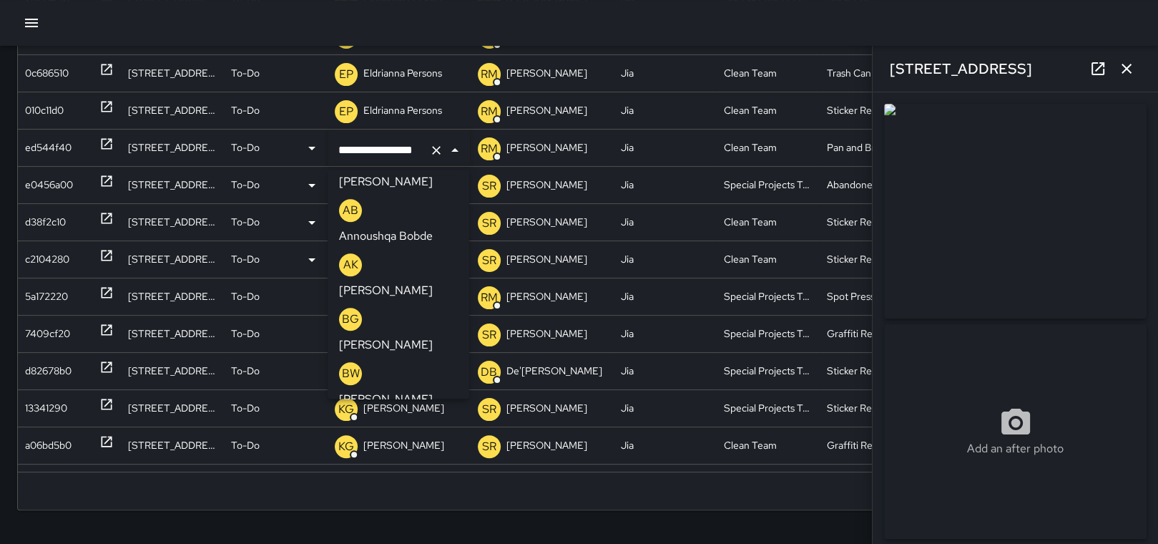
click at [431, 145] on icon "Clear" at bounding box center [436, 150] width 14 height 14
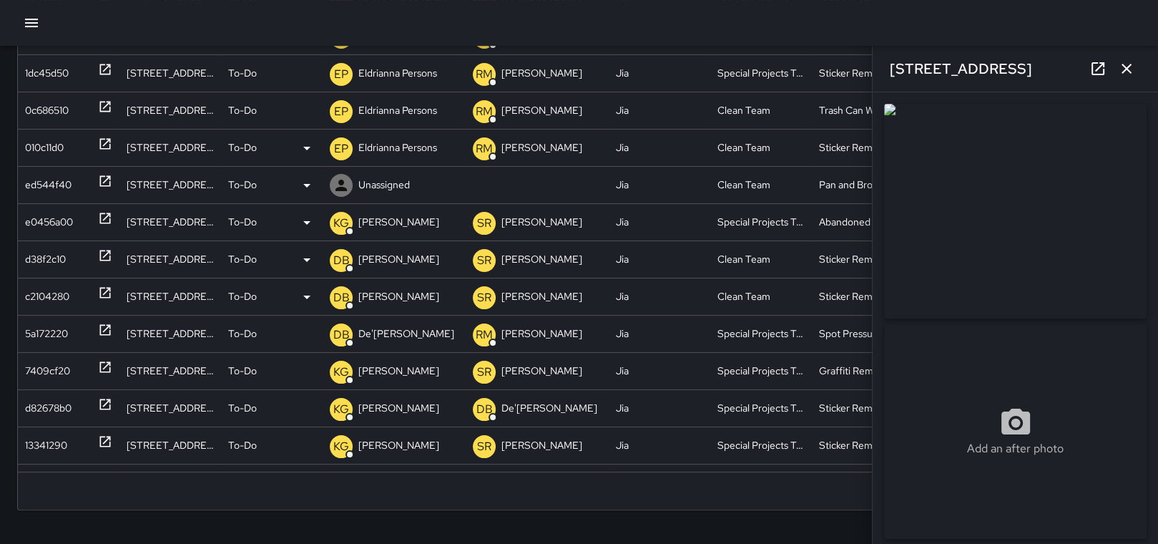
click at [403, 145] on p "Eldrianna Persons" at bounding box center [397, 147] width 79 height 36
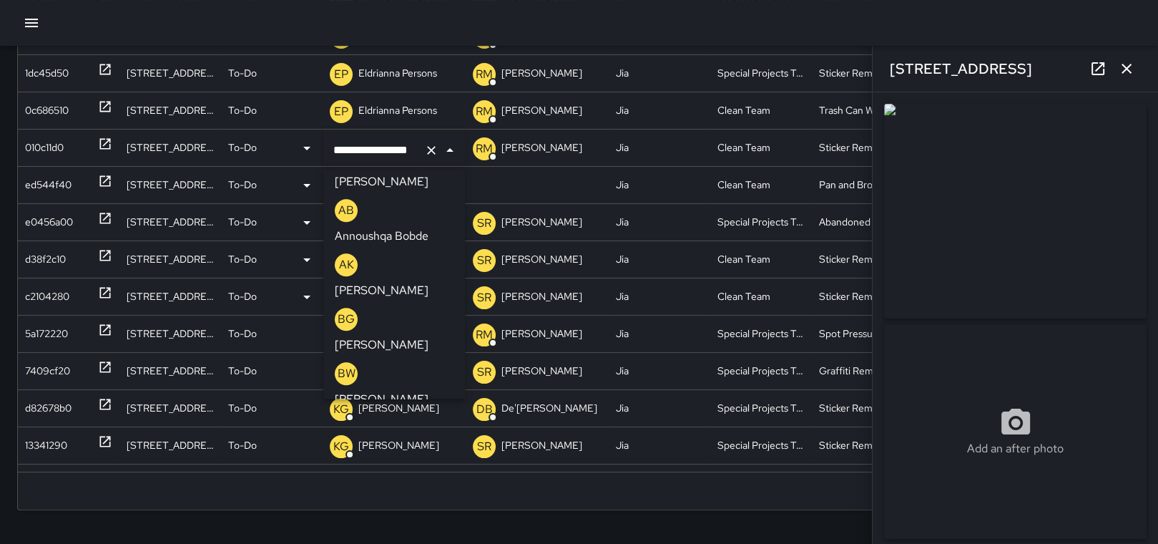
scroll to position [0, 0]
click at [252, 159] on p "To-Do" at bounding box center [242, 147] width 29 height 36
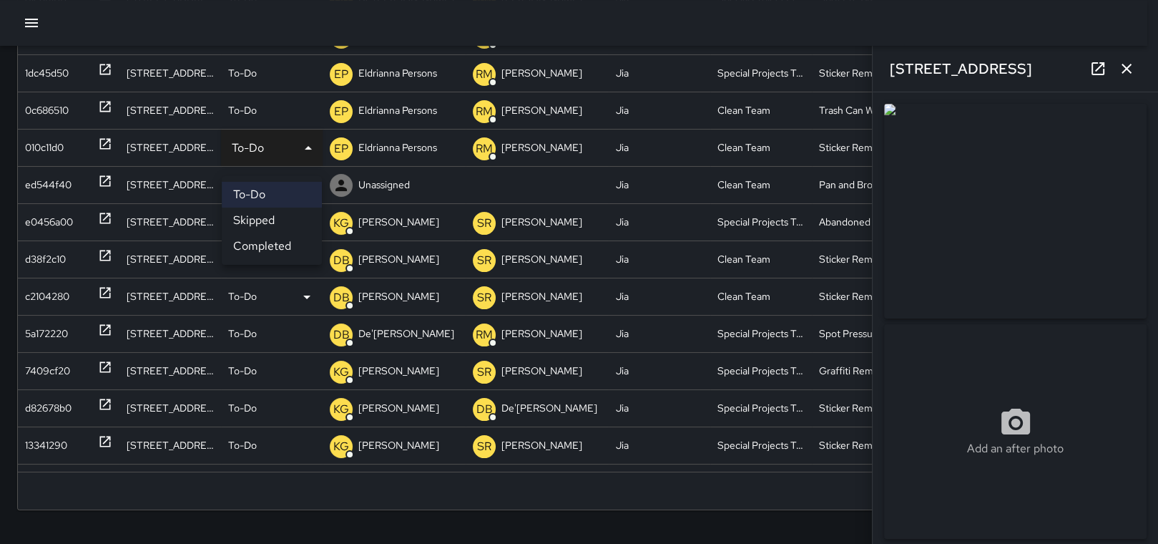
scroll to position [303, 0]
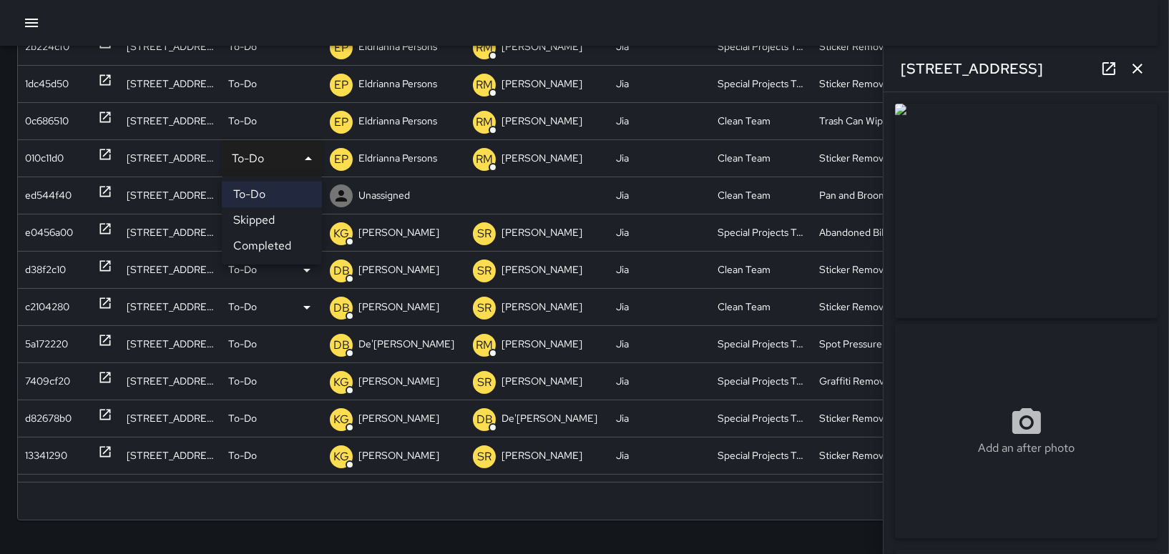
click at [355, 177] on div at bounding box center [584, 277] width 1169 height 554
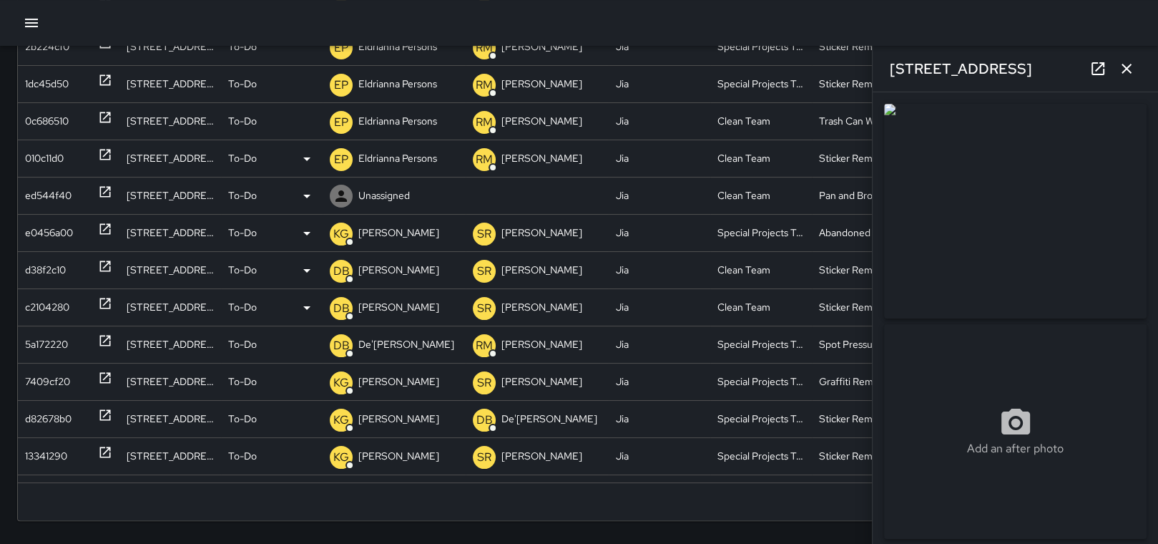
click at [363, 187] on p "Unassigned" at bounding box center [383, 195] width 51 height 36
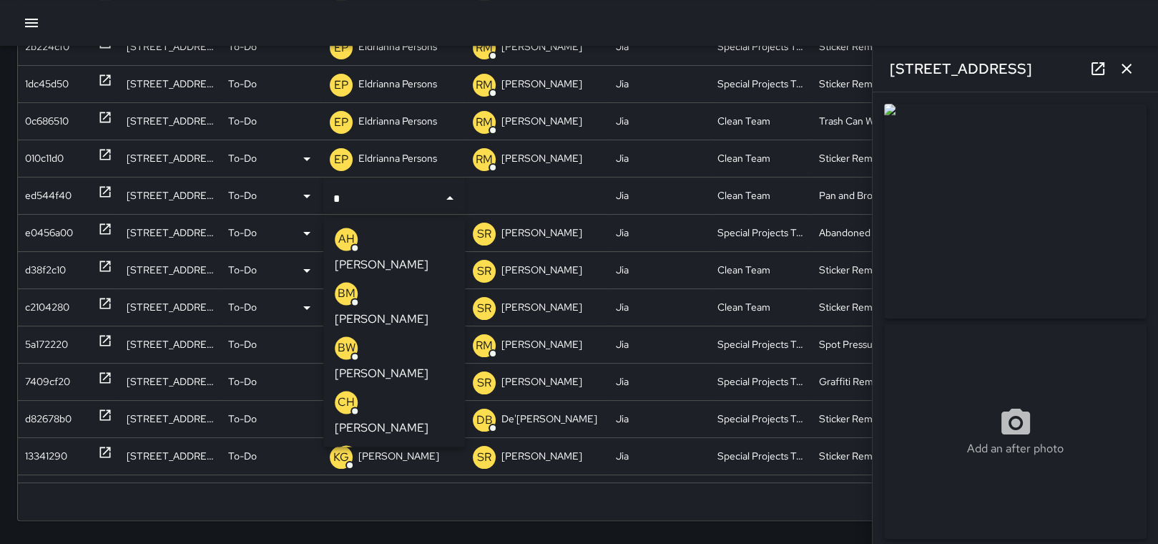
type input "**"
click at [383, 358] on div "DB [PERSON_NAME]" at bounding box center [394, 359] width 119 height 46
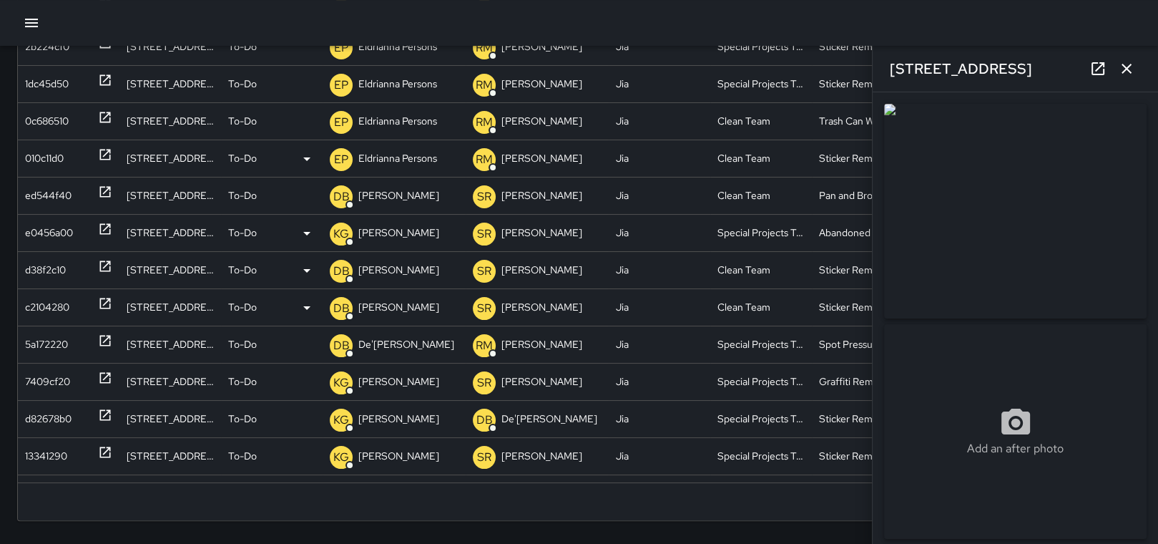
click at [54, 152] on div "010c11d0" at bounding box center [44, 158] width 39 height 36
click at [398, 159] on p "Eldrianna Persons" at bounding box center [397, 158] width 79 height 36
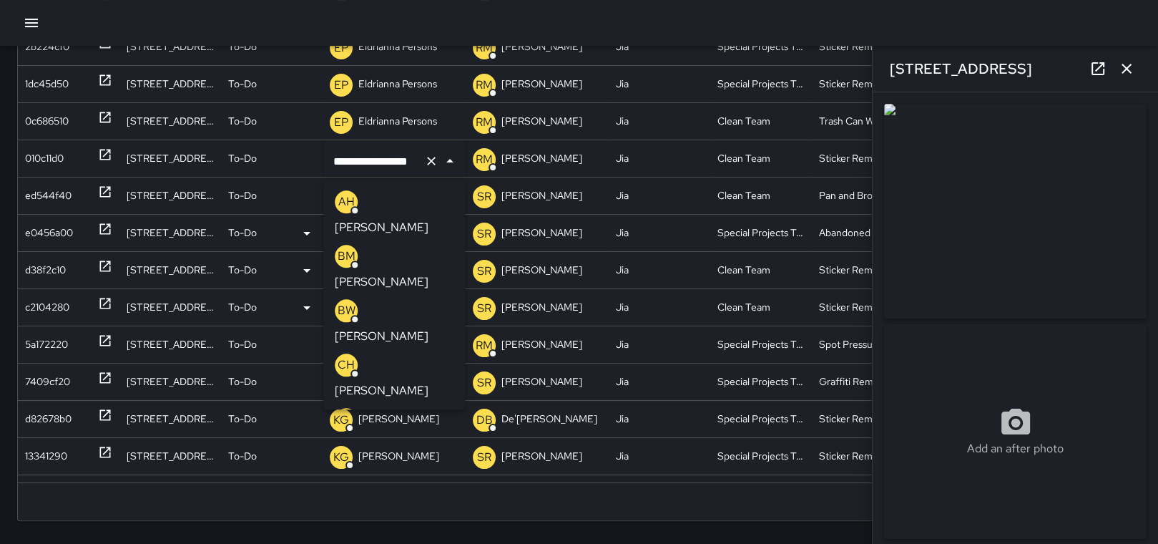
scroll to position [0, 8]
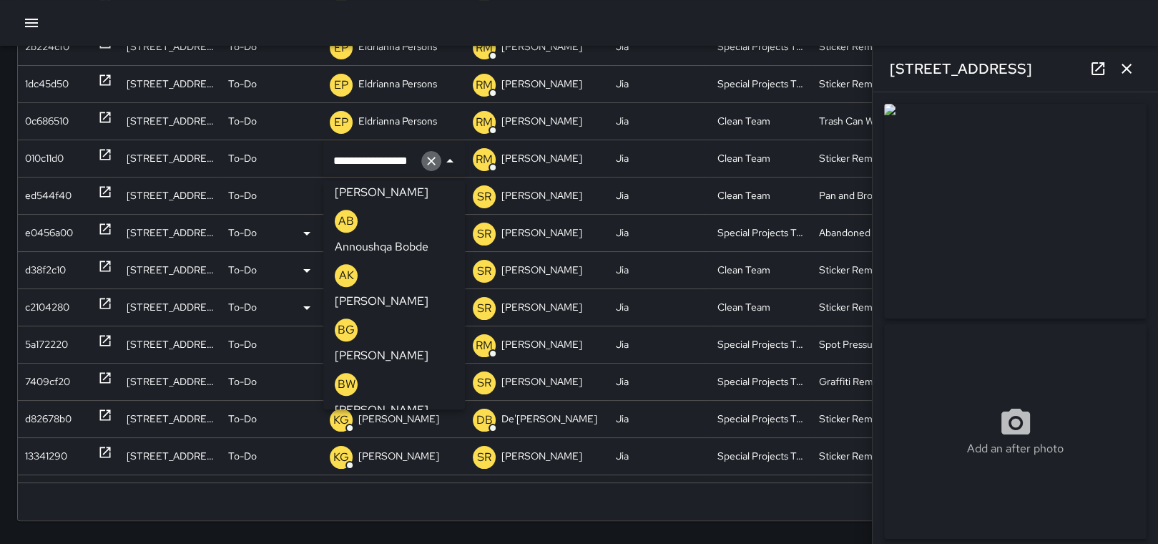
click at [428, 166] on icon "Clear" at bounding box center [431, 161] width 14 height 14
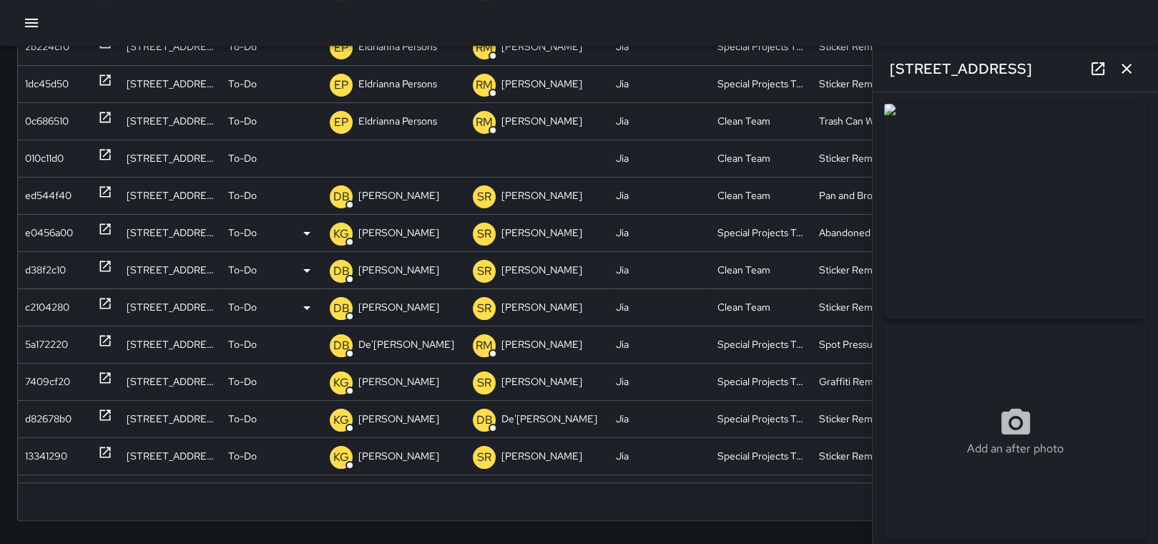
click at [0, 0] on p "Unassigned" at bounding box center [0, 0] width 0 height 0
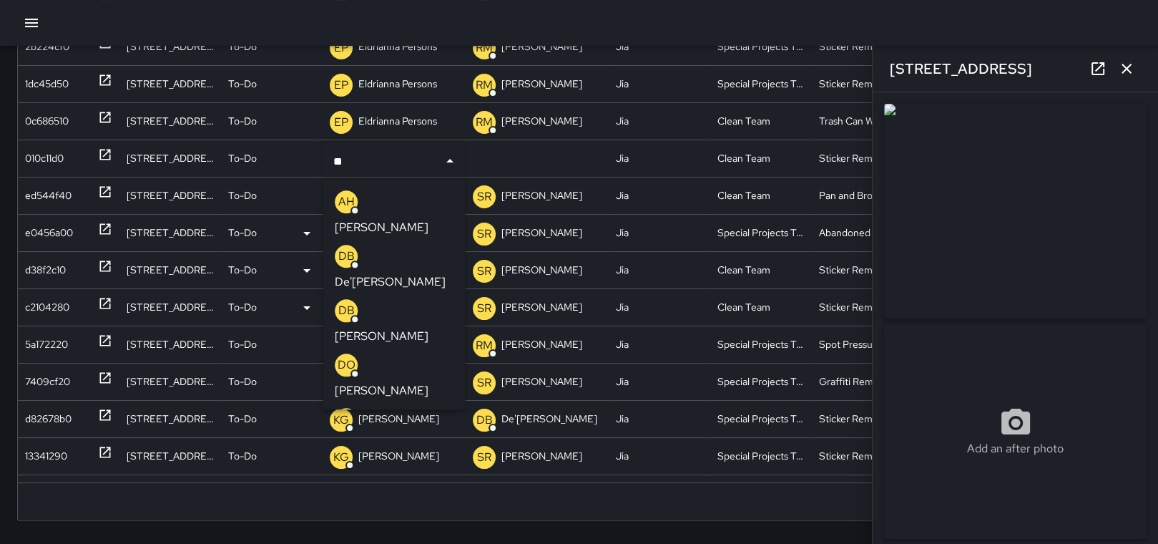
type input "***"
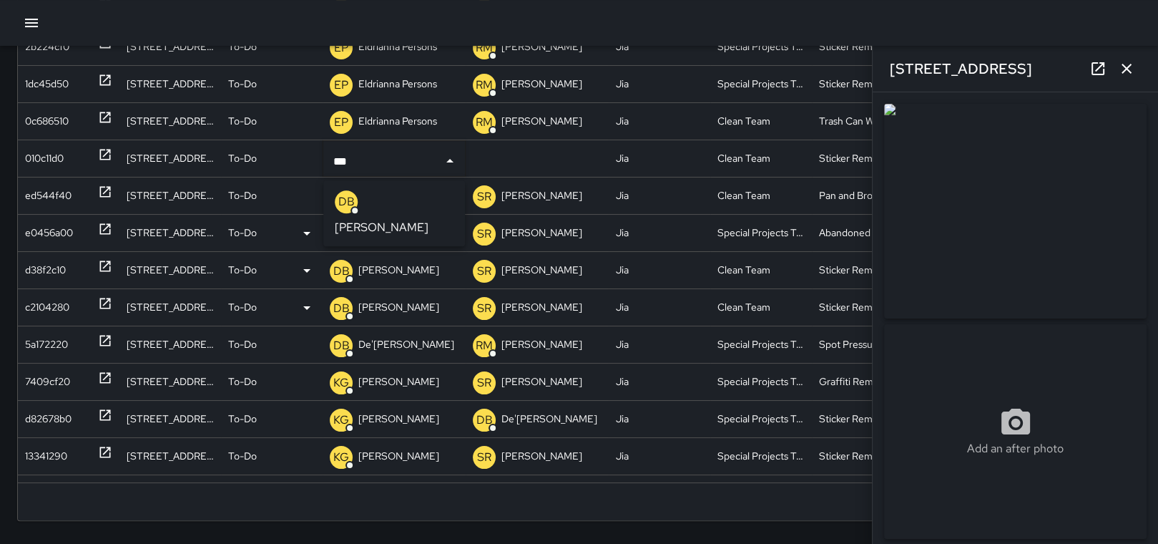
click at [421, 219] on p "[PERSON_NAME]" at bounding box center [382, 227] width 94 height 17
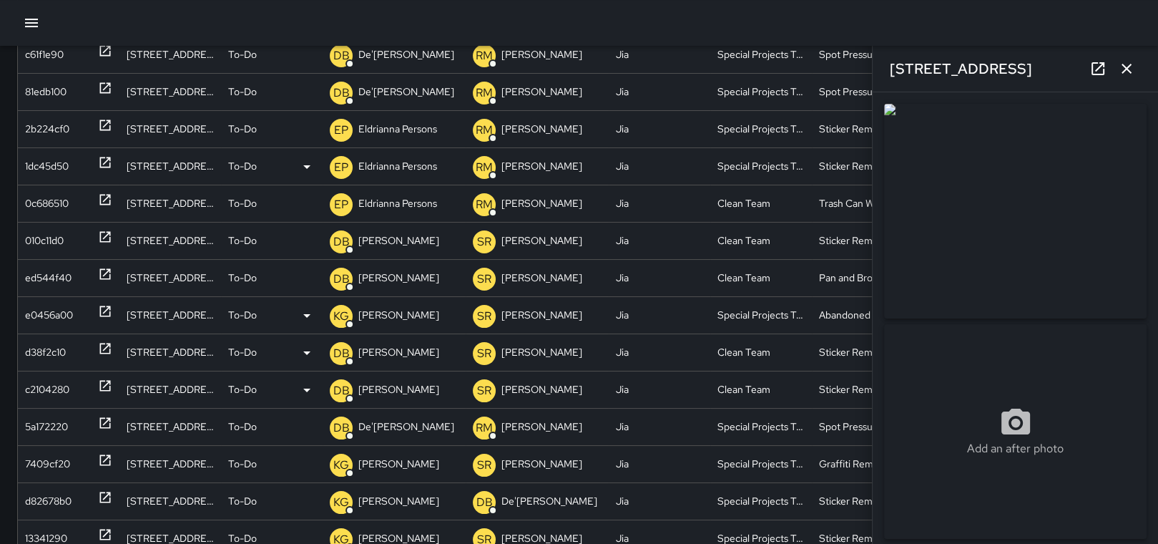
scroll to position [159, 0]
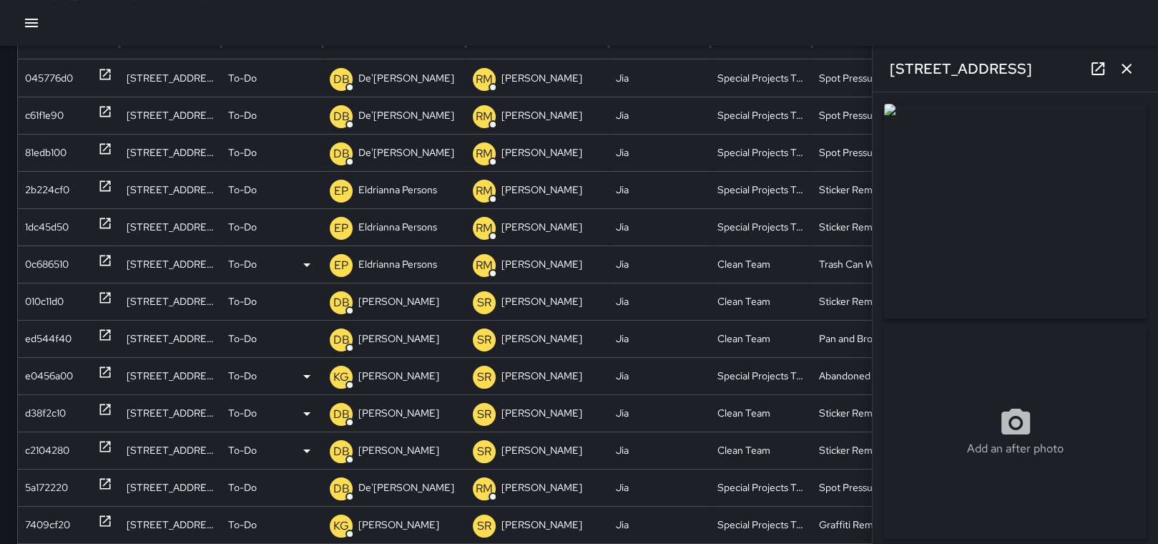
click at [39, 246] on div "0c686510" at bounding box center [47, 264] width 44 height 36
click at [395, 258] on p "Eldrianna Persons" at bounding box center [397, 264] width 79 height 36
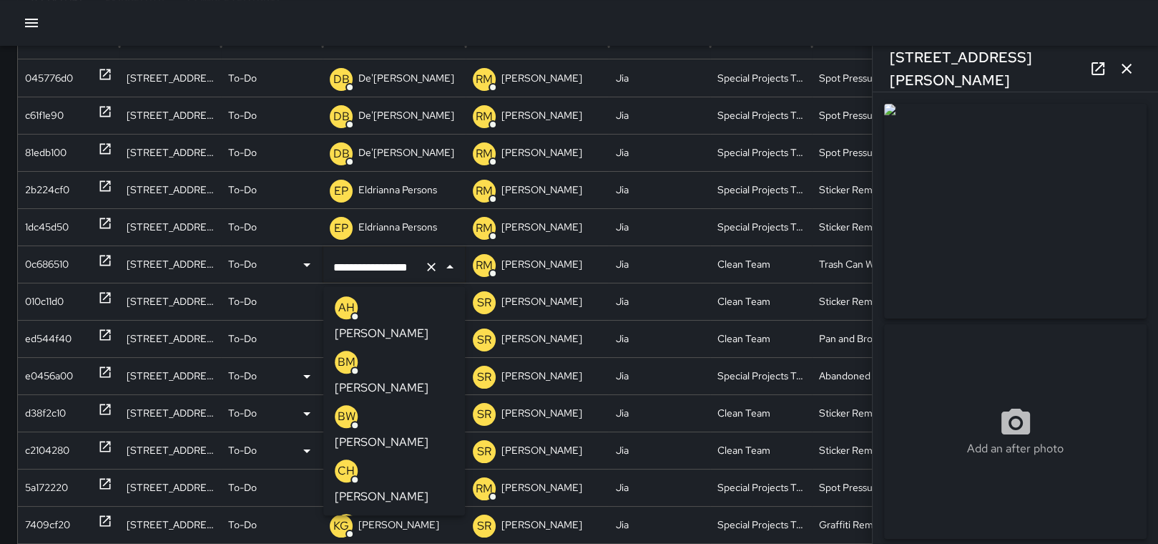
scroll to position [0, 8]
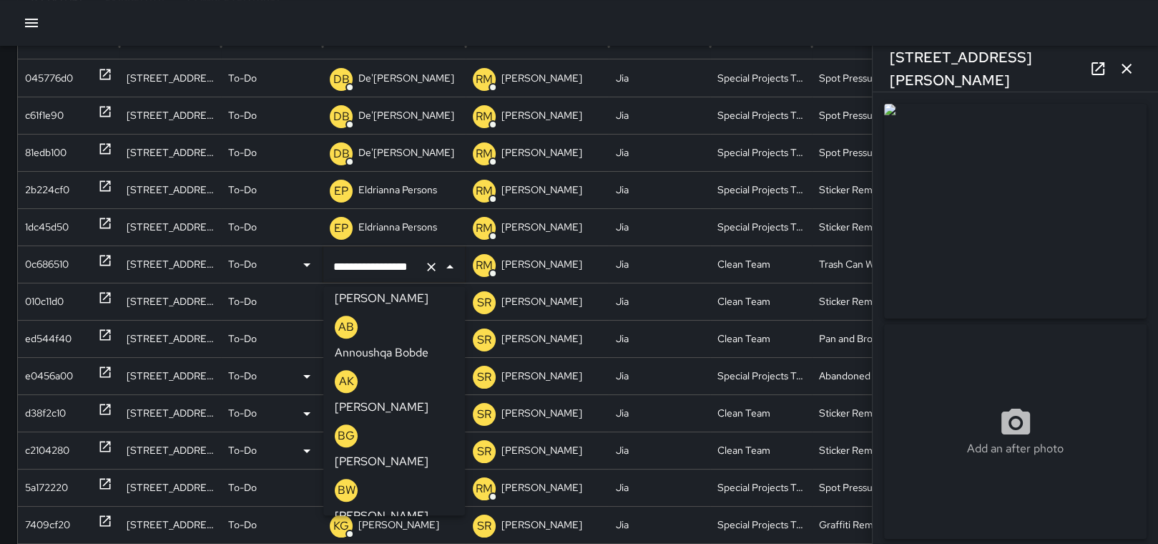
click at [431, 270] on icon "Clear" at bounding box center [431, 267] width 14 height 14
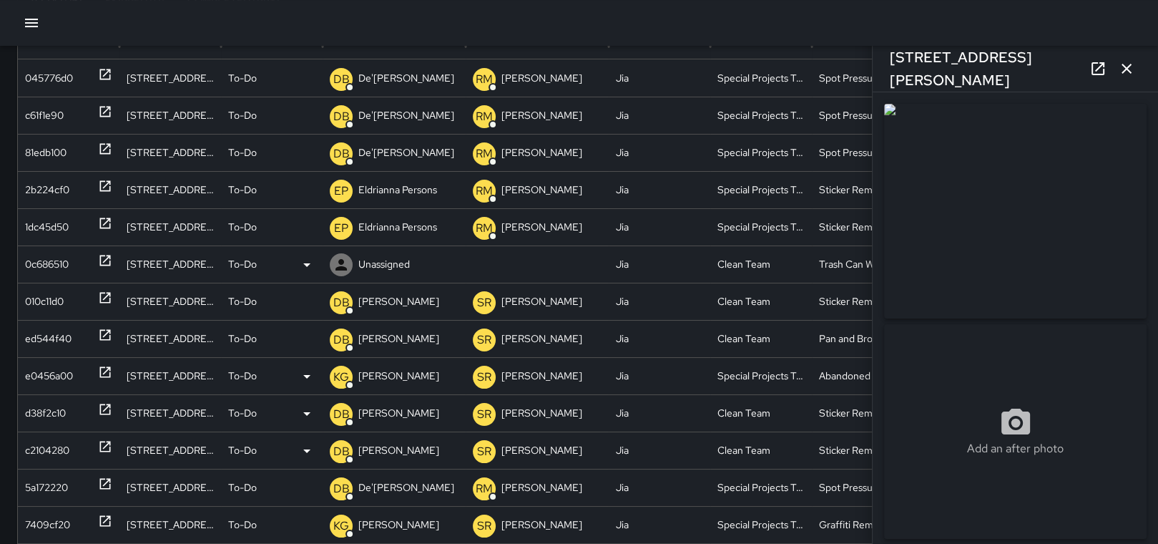
click at [390, 260] on p "Unassigned" at bounding box center [383, 264] width 51 height 36
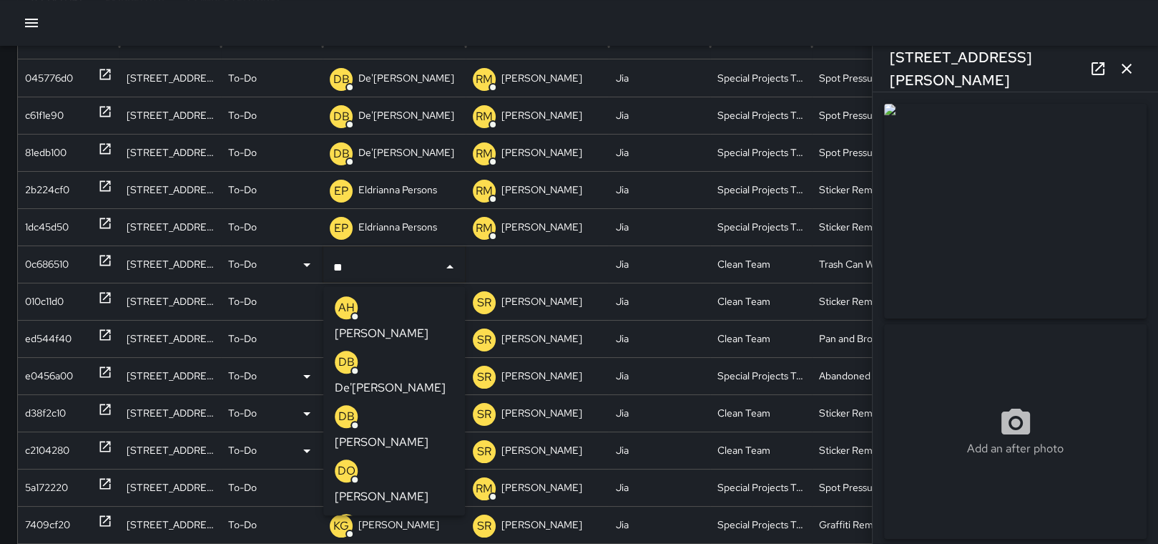
type input "***"
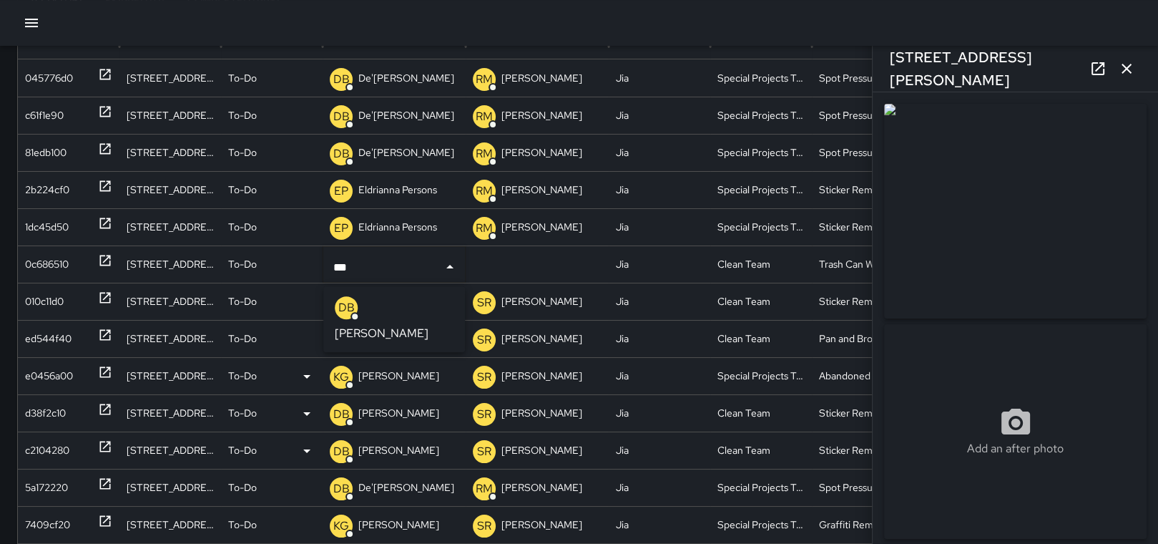
click at [388, 325] on p "[PERSON_NAME]" at bounding box center [382, 333] width 94 height 17
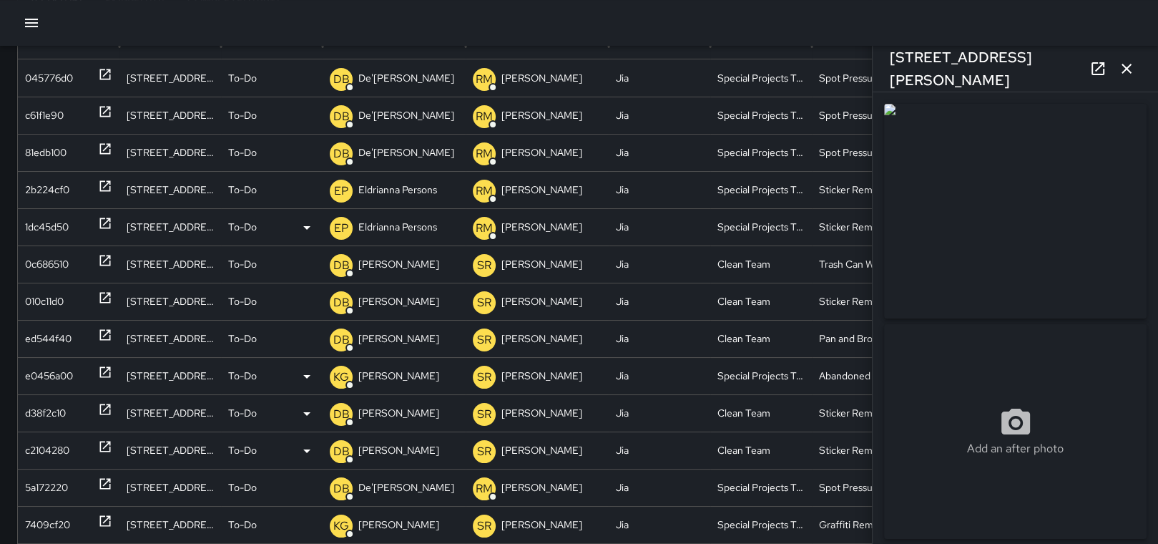
click at [68, 215] on div "1dc45d50" at bounding box center [47, 227] width 44 height 36
click at [54, 220] on div "1dc45d50" at bounding box center [47, 227] width 44 height 36
click at [368, 230] on p "Eldrianna Persons" at bounding box center [397, 227] width 79 height 36
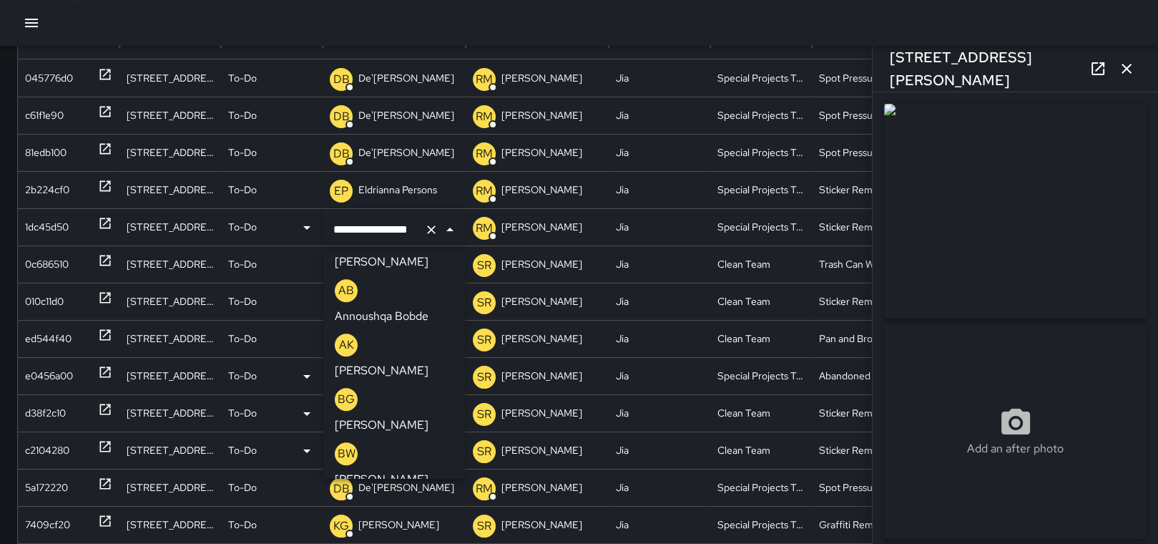
click at [431, 222] on icon "Clear" at bounding box center [431, 229] width 14 height 14
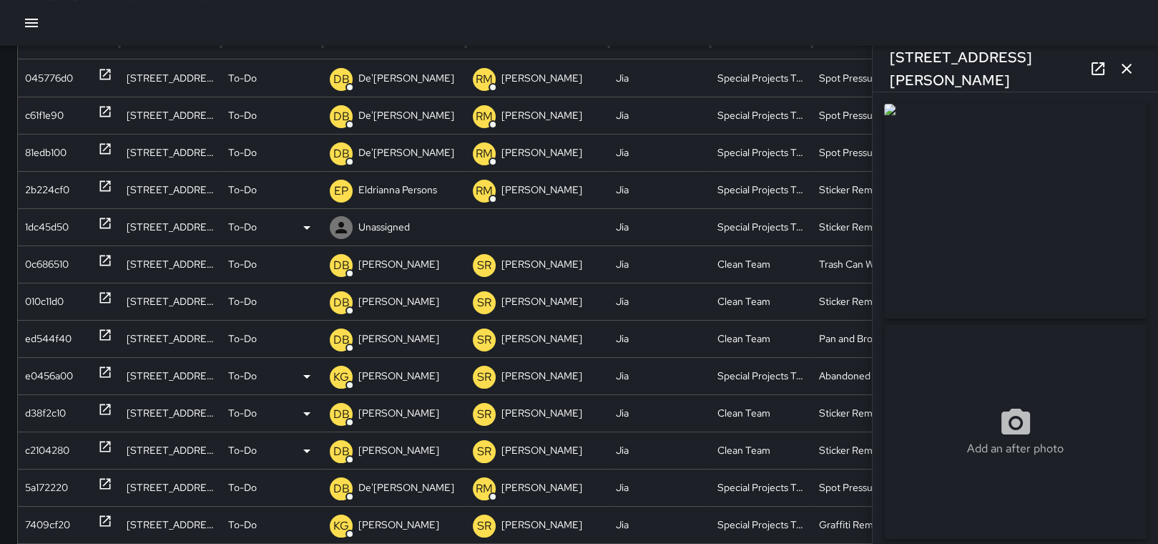
click at [395, 225] on p "Unassigned" at bounding box center [383, 227] width 51 height 36
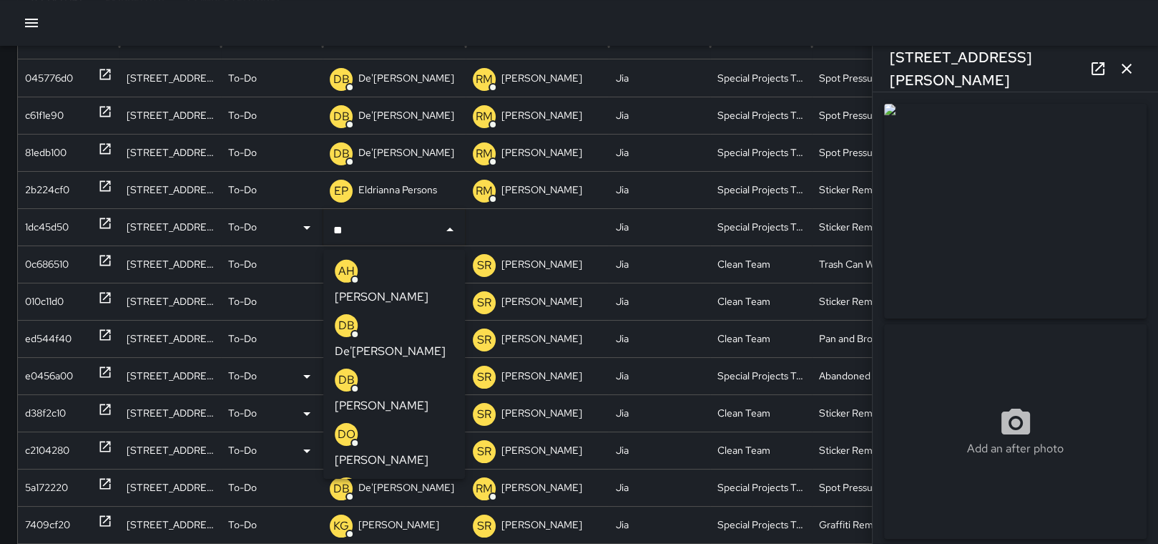
type input "***"
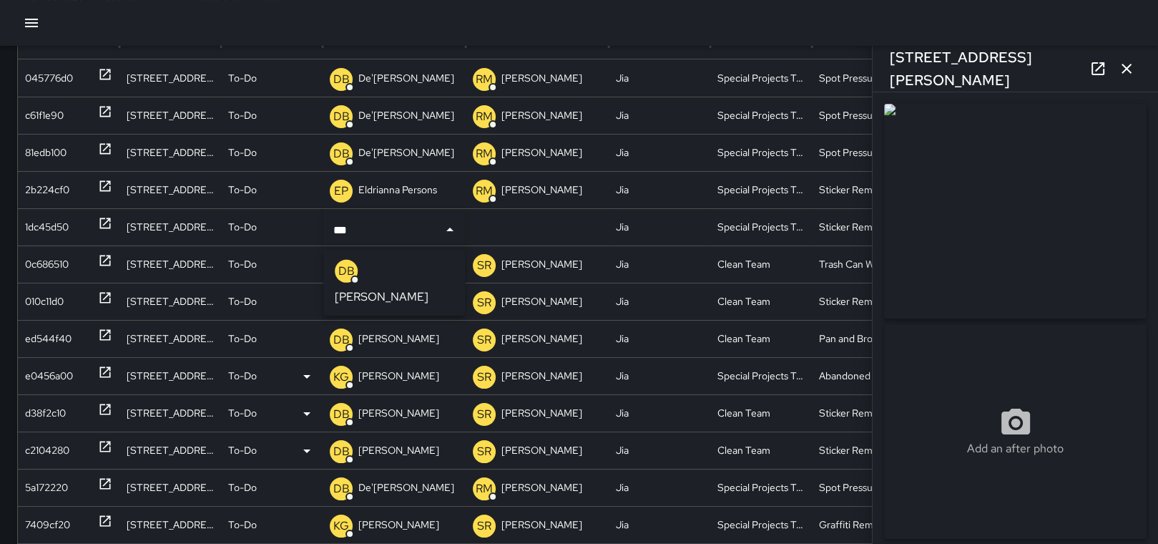
click at [398, 288] on p "[PERSON_NAME]" at bounding box center [382, 296] width 94 height 17
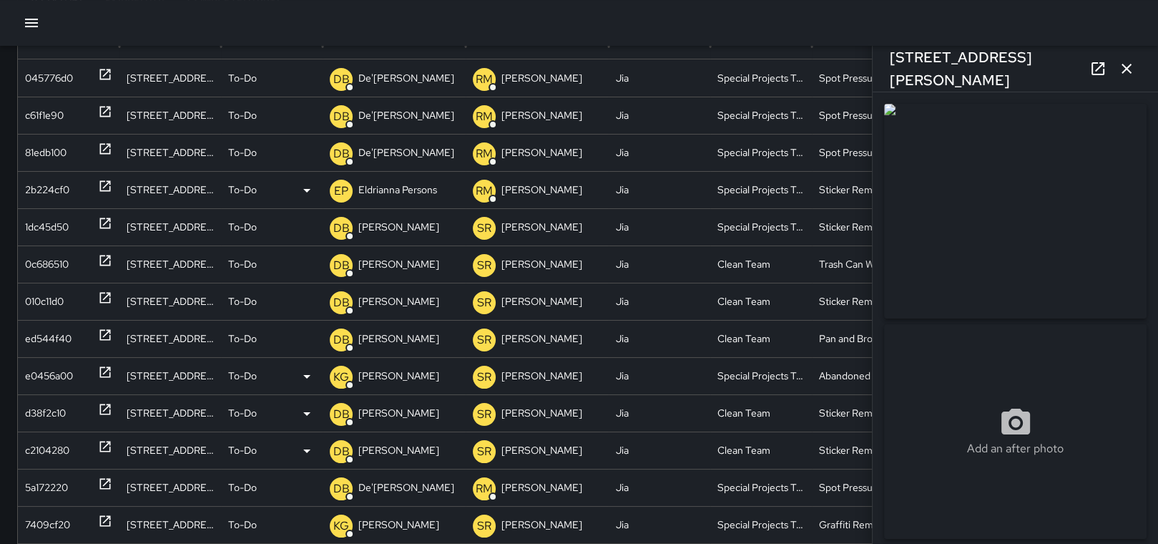
click at [32, 190] on div "2b224cf0" at bounding box center [47, 190] width 44 height 36
click at [393, 182] on p "Eldrianna Persons" at bounding box center [397, 190] width 79 height 36
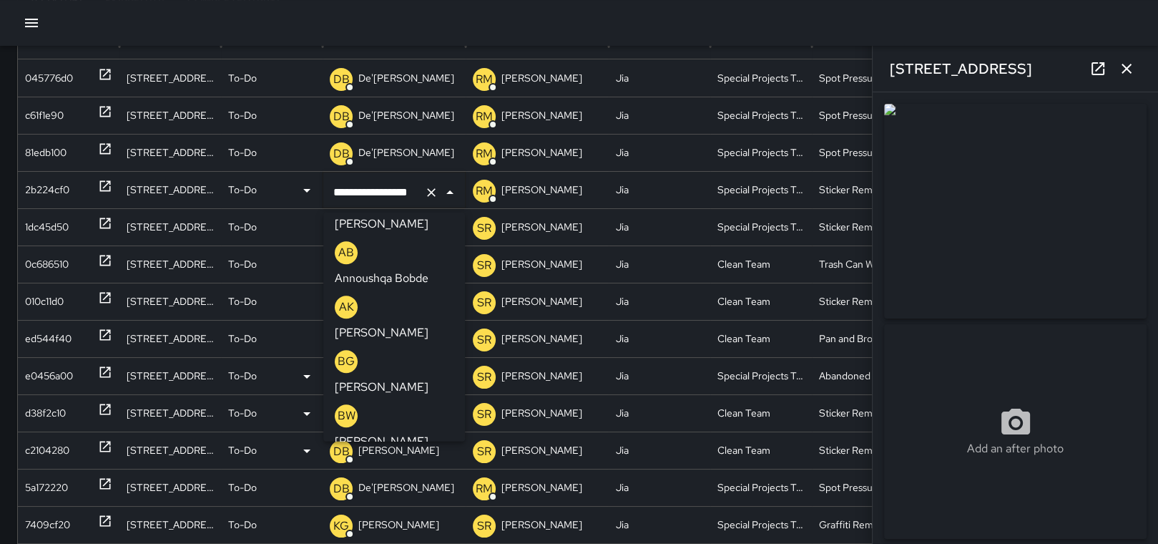
click at [426, 191] on icon "Clear" at bounding box center [431, 192] width 14 height 14
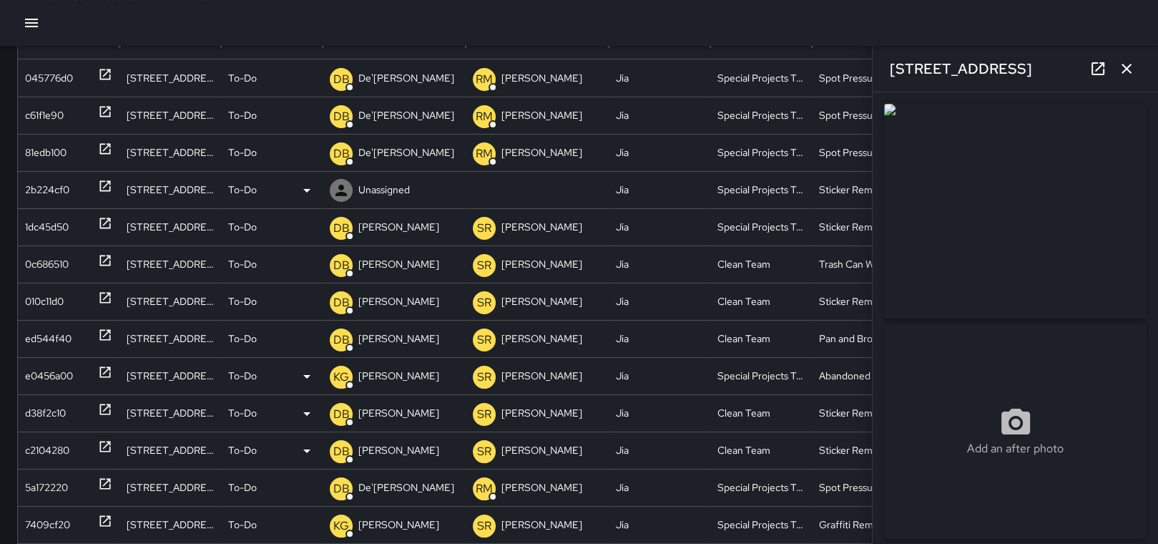
click at [397, 186] on p "Unassigned" at bounding box center [383, 190] width 51 height 36
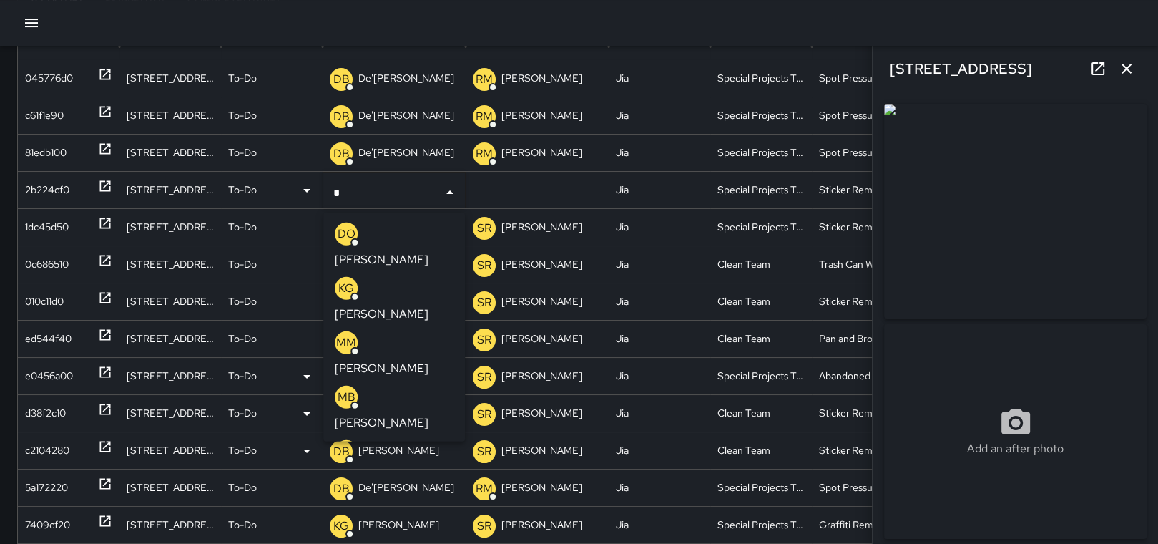
type input "**"
click at [396, 251] on p "[PERSON_NAME]" at bounding box center [382, 259] width 94 height 17
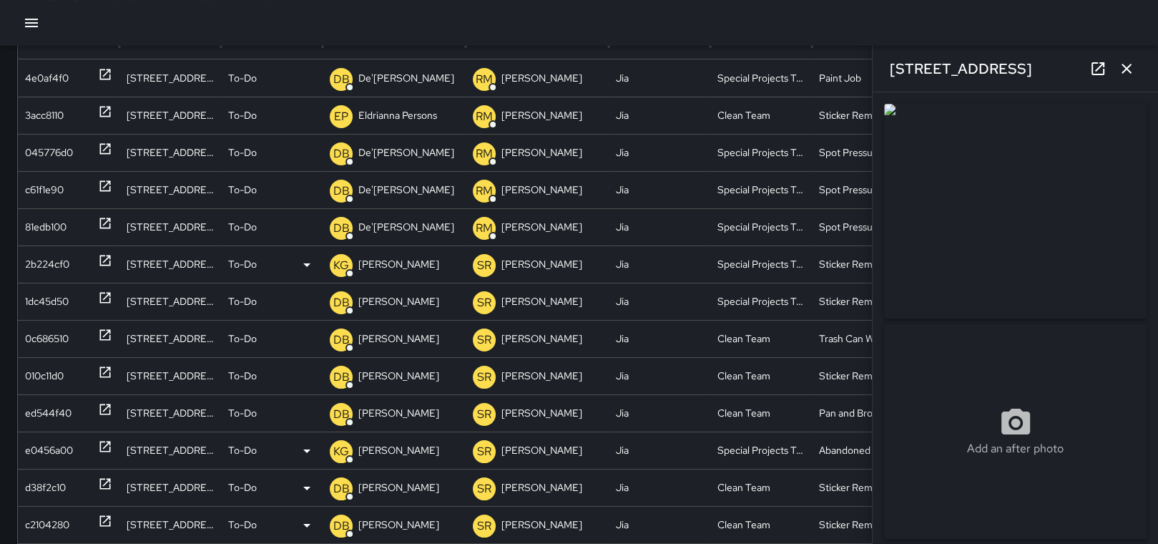
click at [62, 262] on div "2b224cf0" at bounding box center [47, 264] width 44 height 36
click at [64, 262] on div "2b224cf0" at bounding box center [47, 264] width 44 height 36
click at [54, 221] on div "81edb100" at bounding box center [45, 227] width 41 height 36
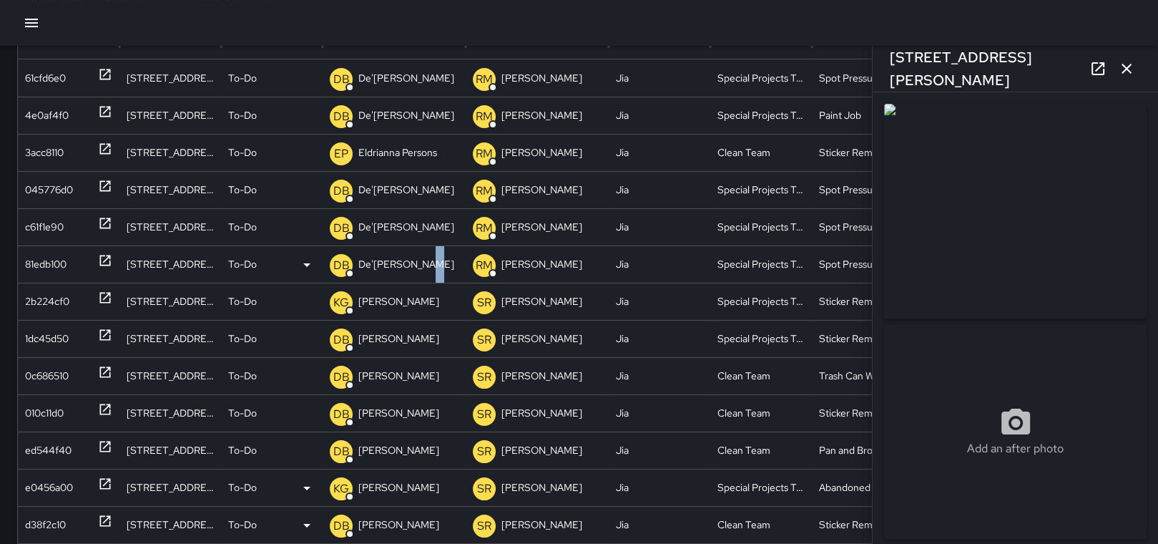
click at [426, 257] on p "De'[PERSON_NAME]" at bounding box center [406, 264] width 96 height 36
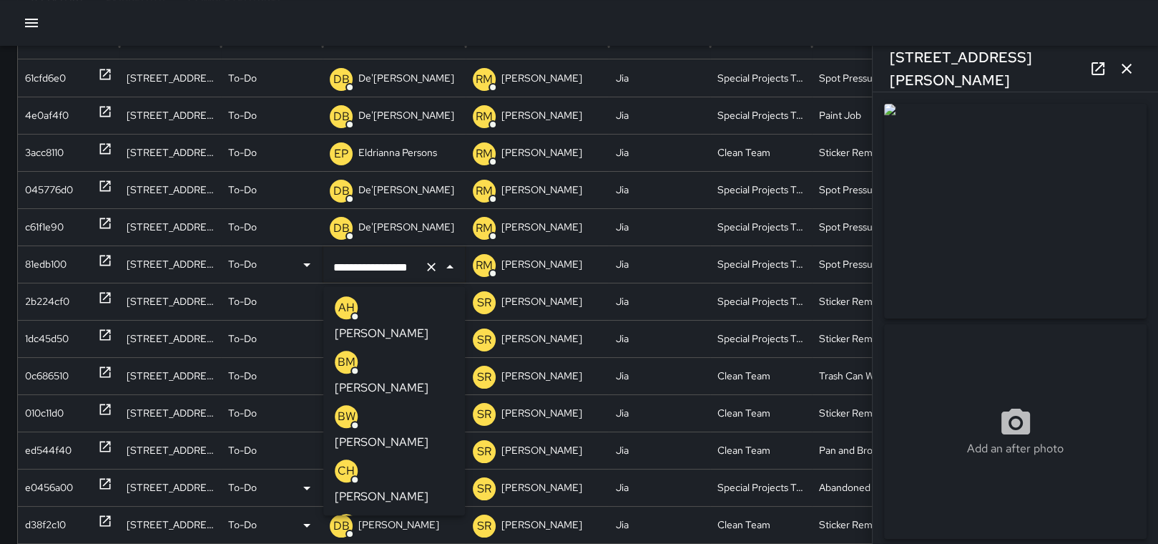
scroll to position [0, 10]
click at [430, 260] on icon "Clear" at bounding box center [431, 267] width 14 height 14
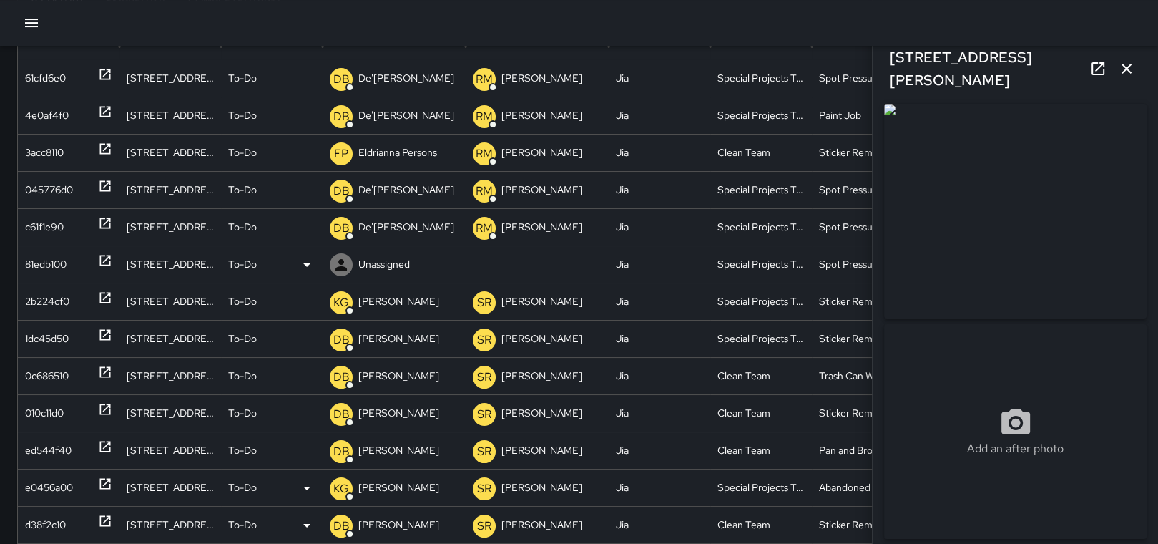
click at [535, 260] on div at bounding box center [537, 263] width 143 height 37
click at [0, 0] on p "Unassigned" at bounding box center [0, 0] width 0 height 0
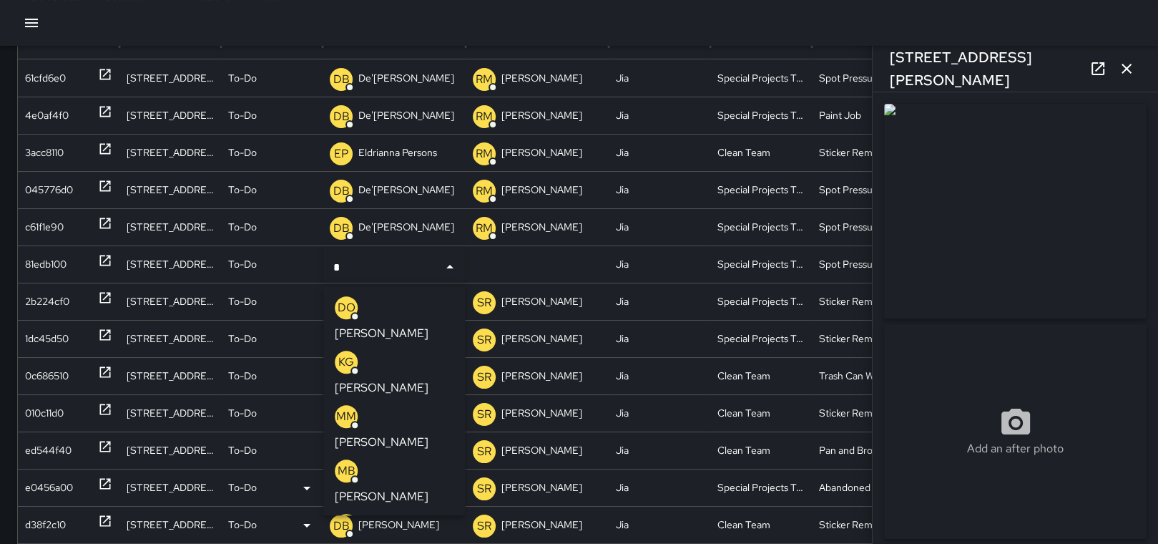
type input "**"
click at [396, 325] on p "[PERSON_NAME]" at bounding box center [382, 333] width 94 height 17
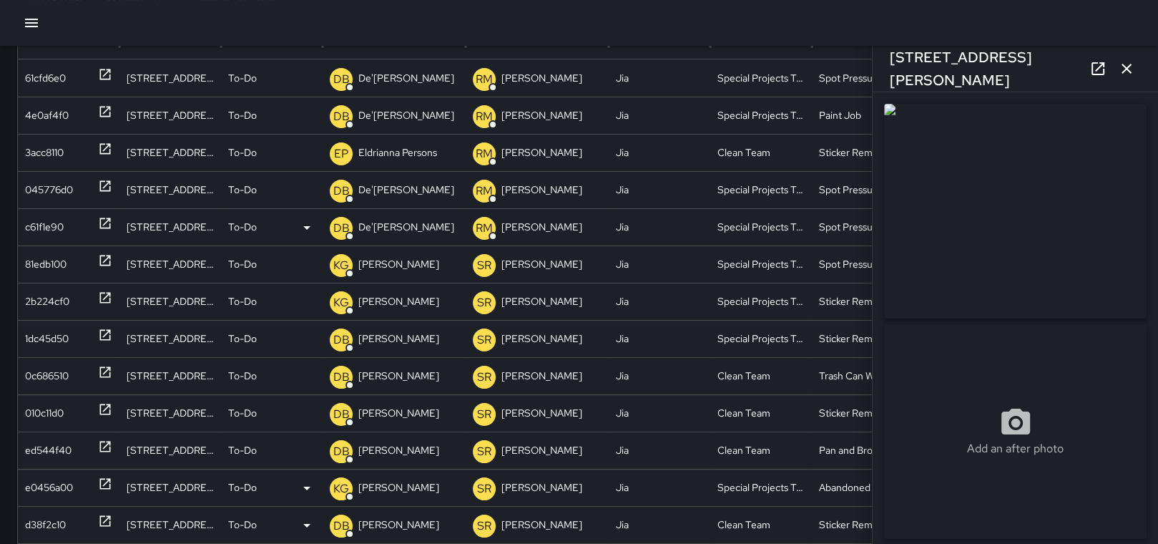
click at [72, 222] on div "c61f1e90" at bounding box center [68, 227] width 87 height 36
click at [267, 223] on div "To-Do" at bounding box center [271, 227] width 87 height 36
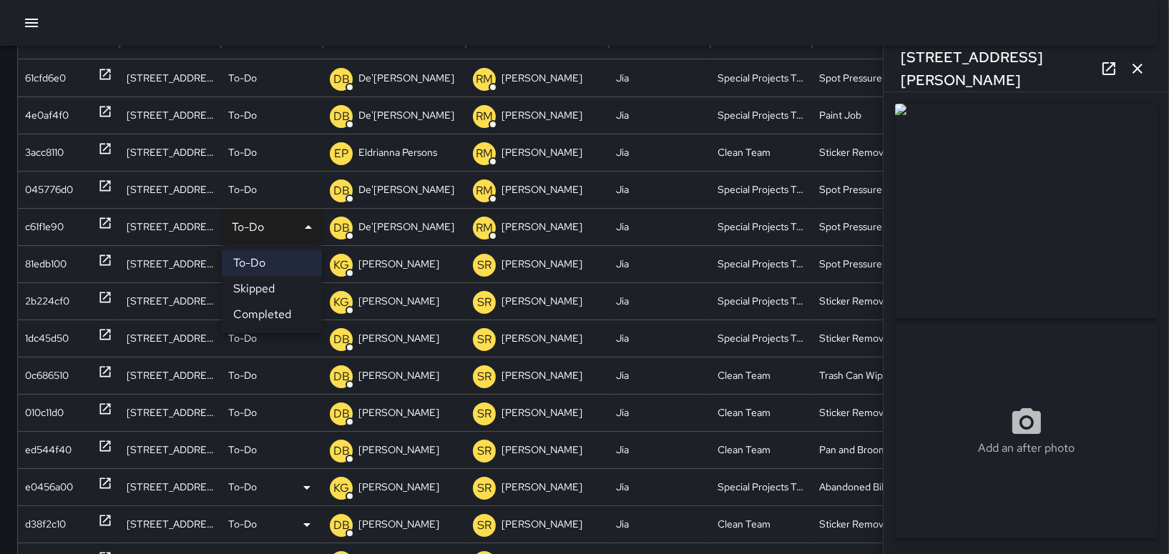
click at [392, 227] on div at bounding box center [584, 277] width 1169 height 554
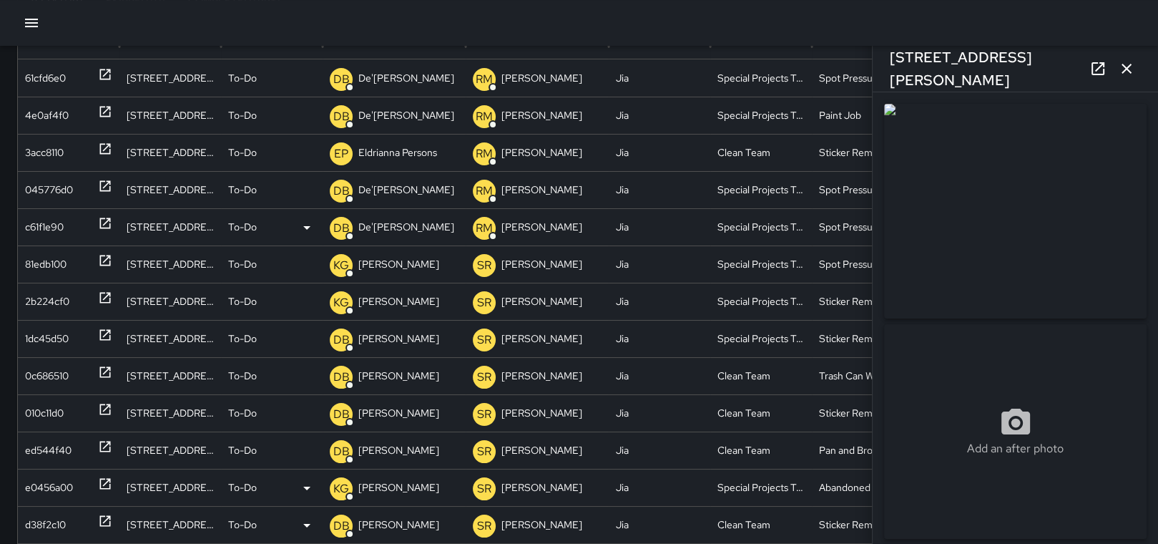
click at [392, 227] on p "De'[PERSON_NAME]" at bounding box center [406, 227] width 96 height 36
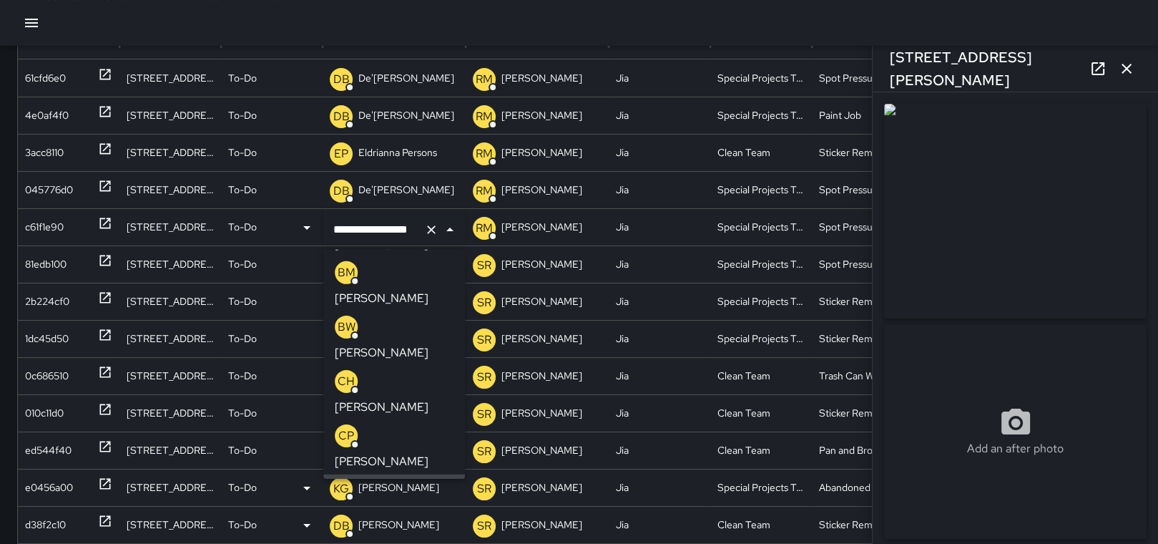
click at [438, 232] on button "Clear" at bounding box center [431, 230] width 20 height 20
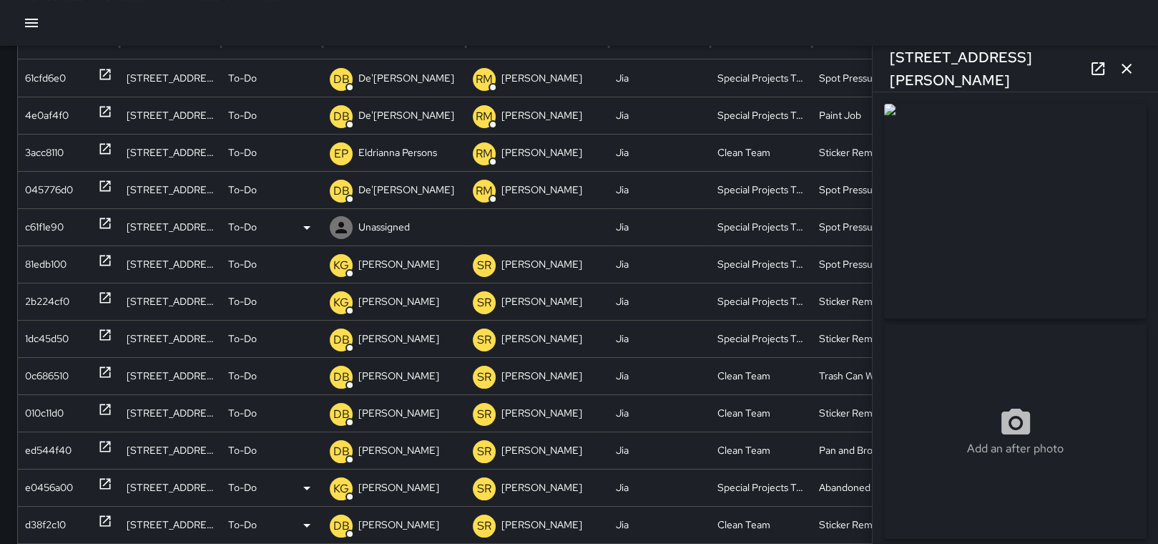
click at [400, 224] on p "Unassigned" at bounding box center [383, 227] width 51 height 36
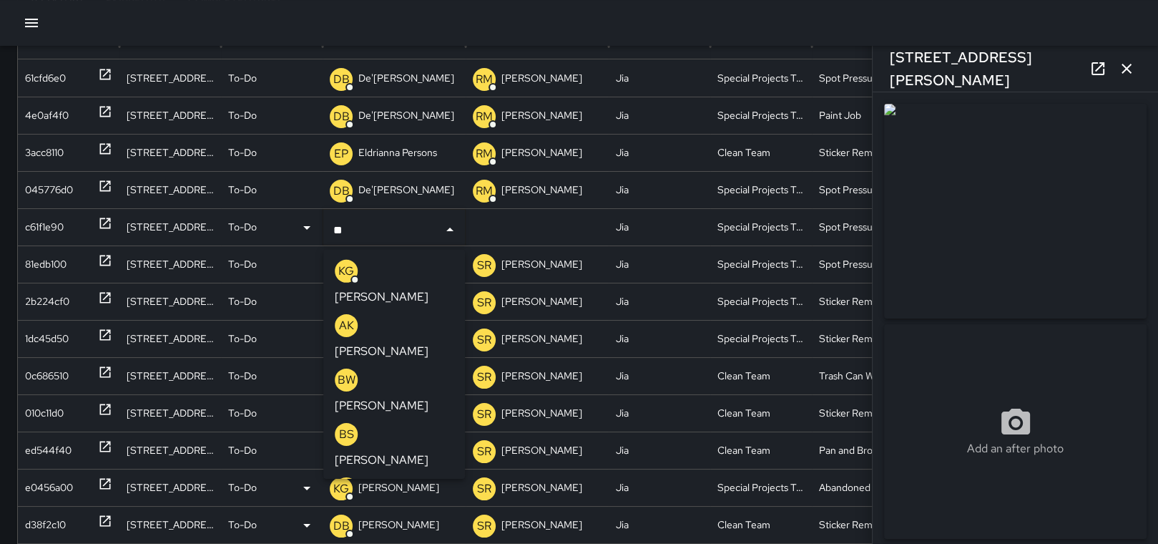
type input "***"
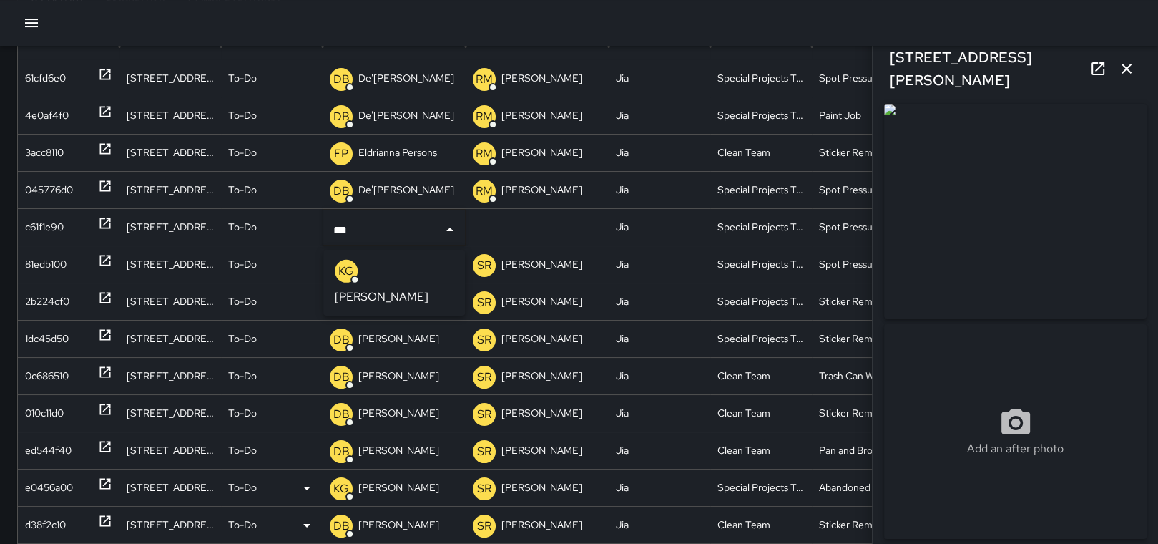
click at [397, 288] on p "[PERSON_NAME]" at bounding box center [382, 296] width 94 height 17
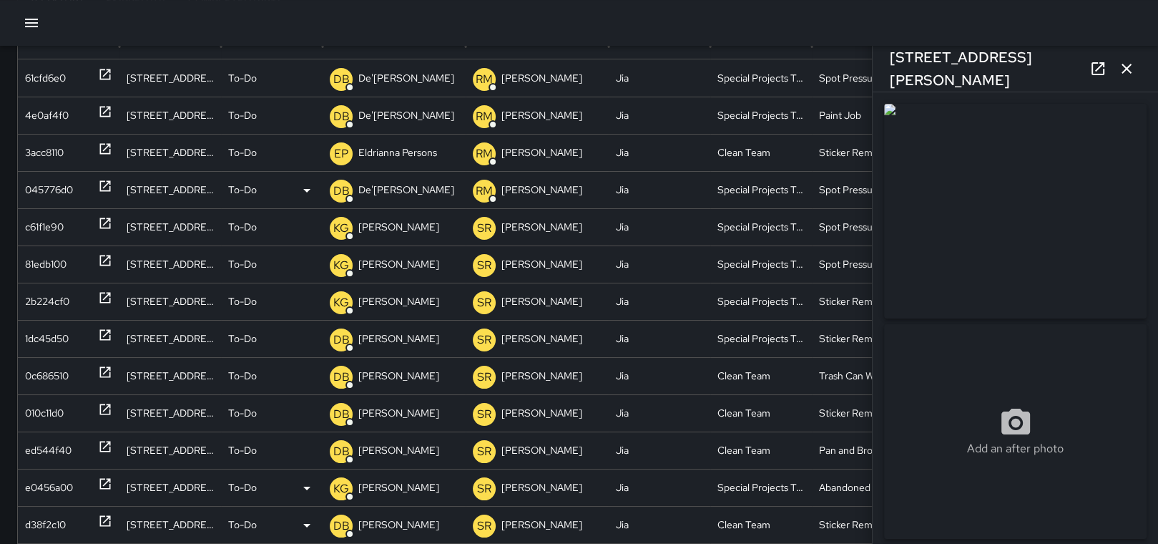
click at [36, 181] on div "045776d0" at bounding box center [49, 190] width 48 height 36
click at [381, 188] on p "De'[PERSON_NAME]" at bounding box center [406, 190] width 96 height 36
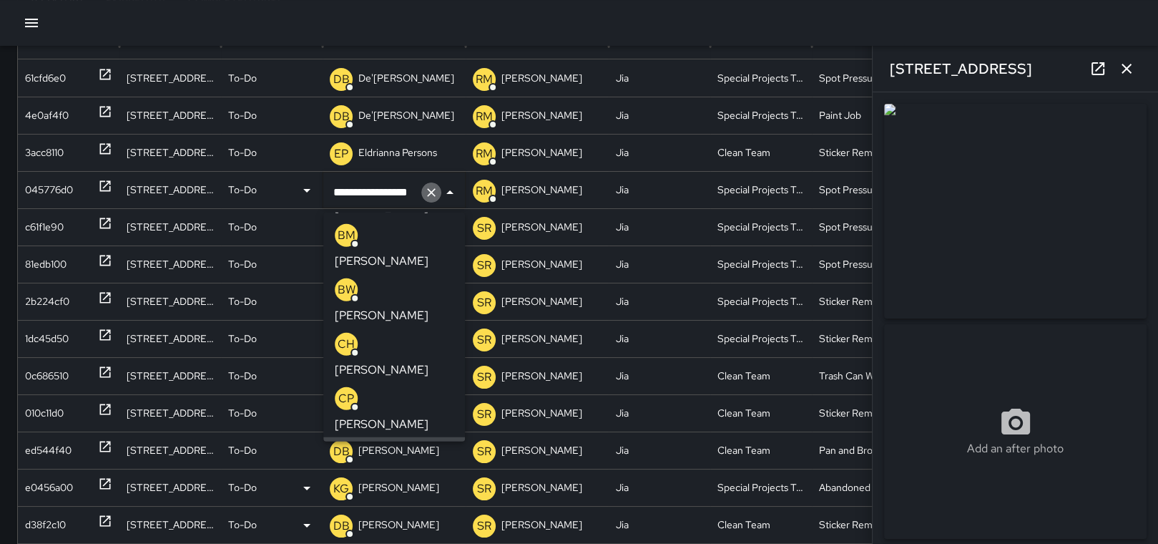
click at [427, 194] on icon "Clear" at bounding box center [431, 192] width 14 height 14
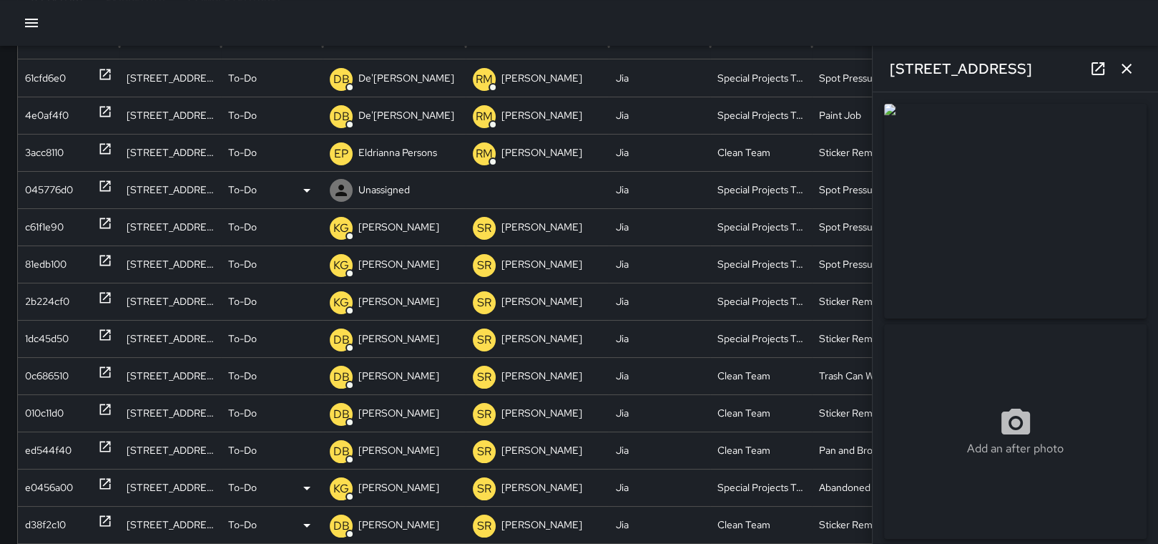
click at [364, 187] on p "Unassigned" at bounding box center [383, 190] width 51 height 36
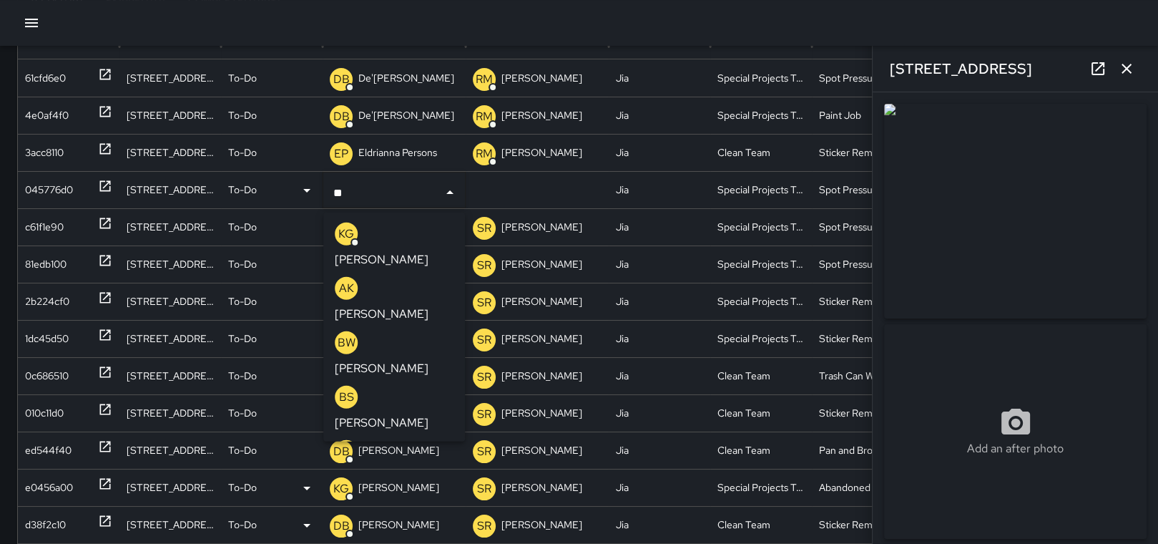
type input "***"
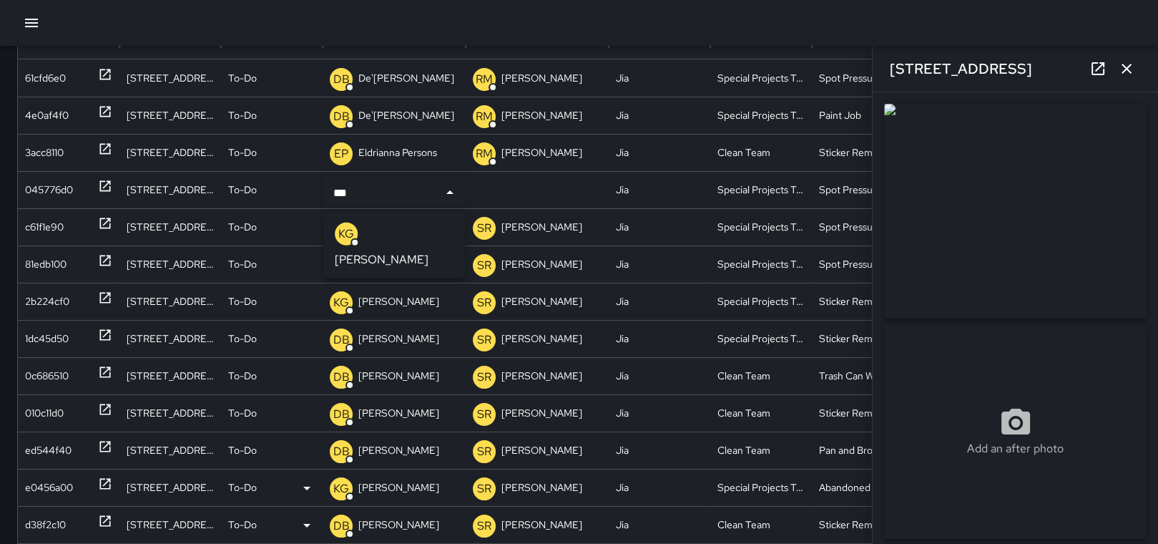
click at [398, 251] on p "[PERSON_NAME]" at bounding box center [382, 259] width 94 height 17
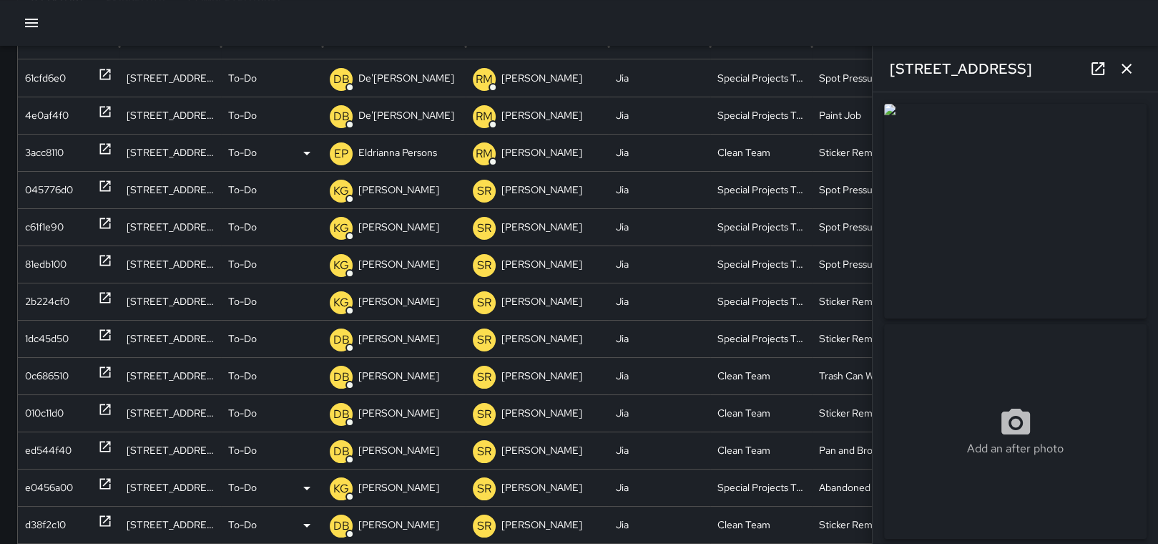
click at [60, 141] on div "3acc8110" at bounding box center [44, 152] width 39 height 36
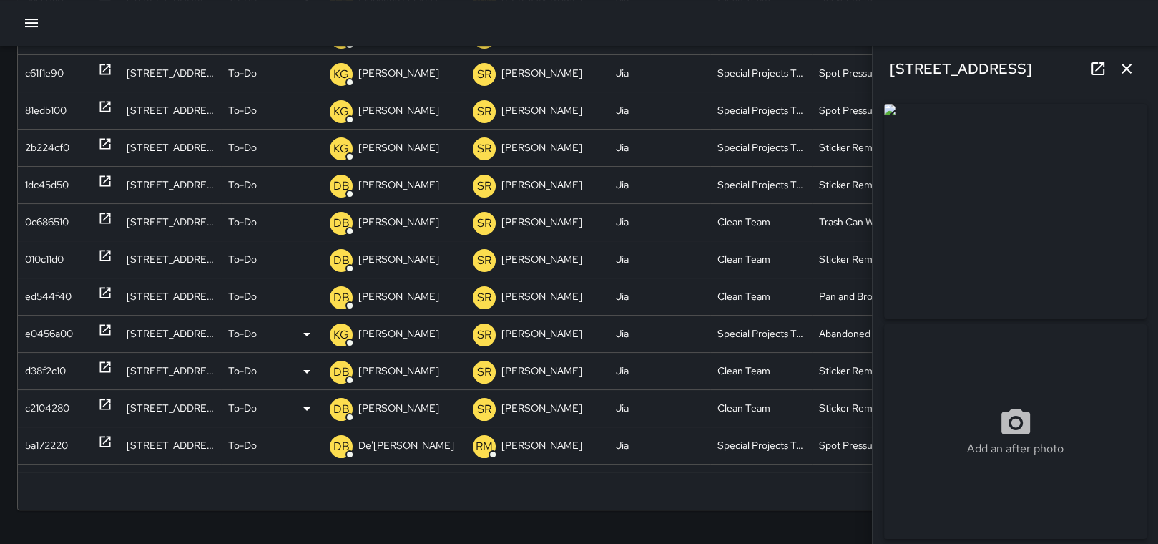
click at [385, 152] on div "61cfd6e0 [STREET_ADDRESS] To-Do DB De'Ante [PERSON_NAME] [PERSON_NAME] Jia Spec…" at bounding box center [585, 259] width 1134 height 707
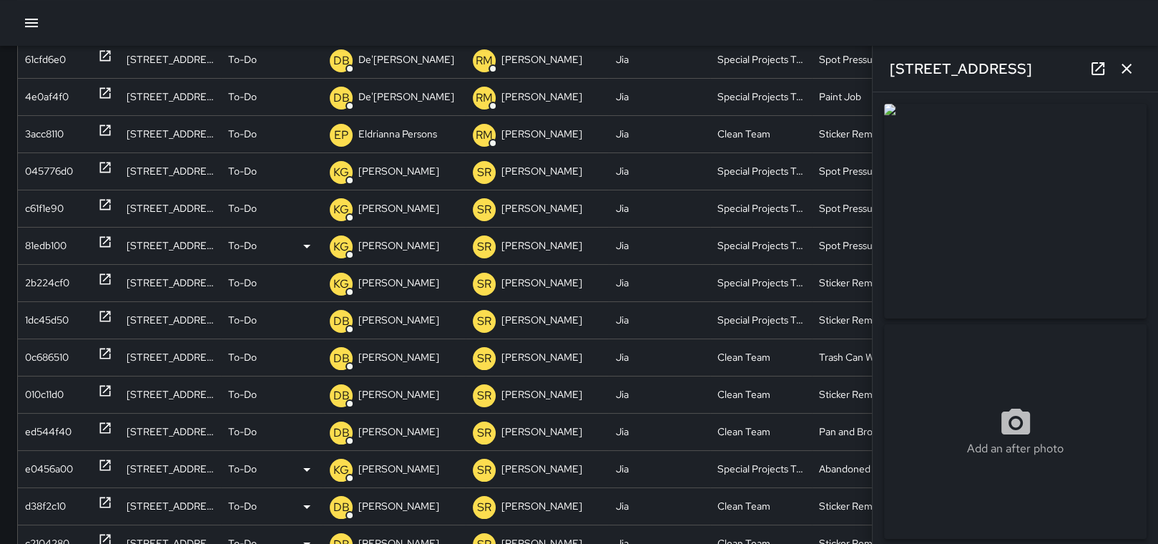
scroll to position [170, 0]
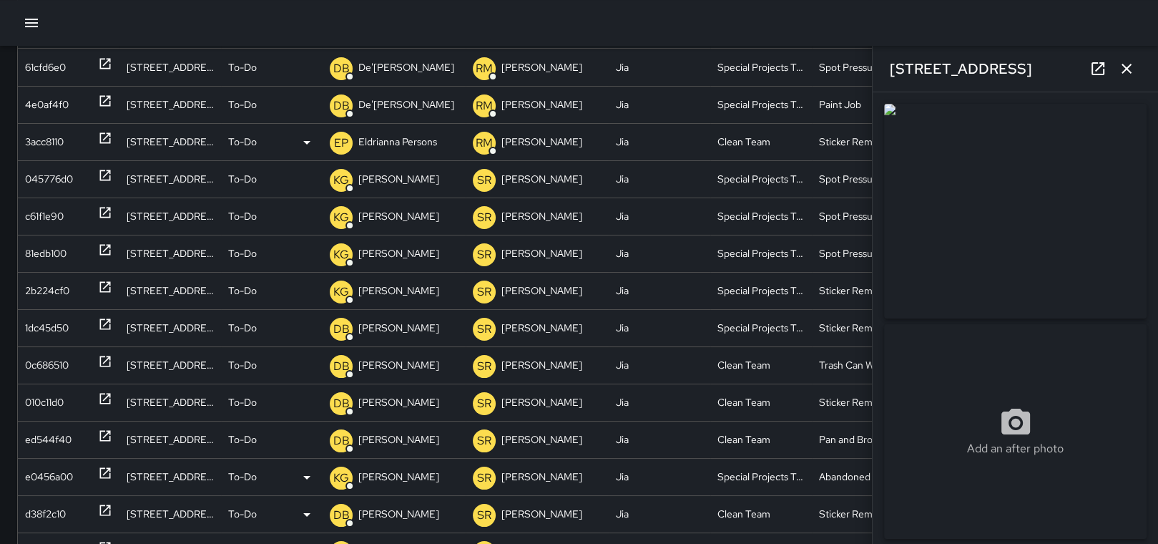
click at [42, 132] on div "3acc8110" at bounding box center [44, 142] width 39 height 36
click at [383, 142] on p "Eldrianna Persons" at bounding box center [397, 142] width 79 height 36
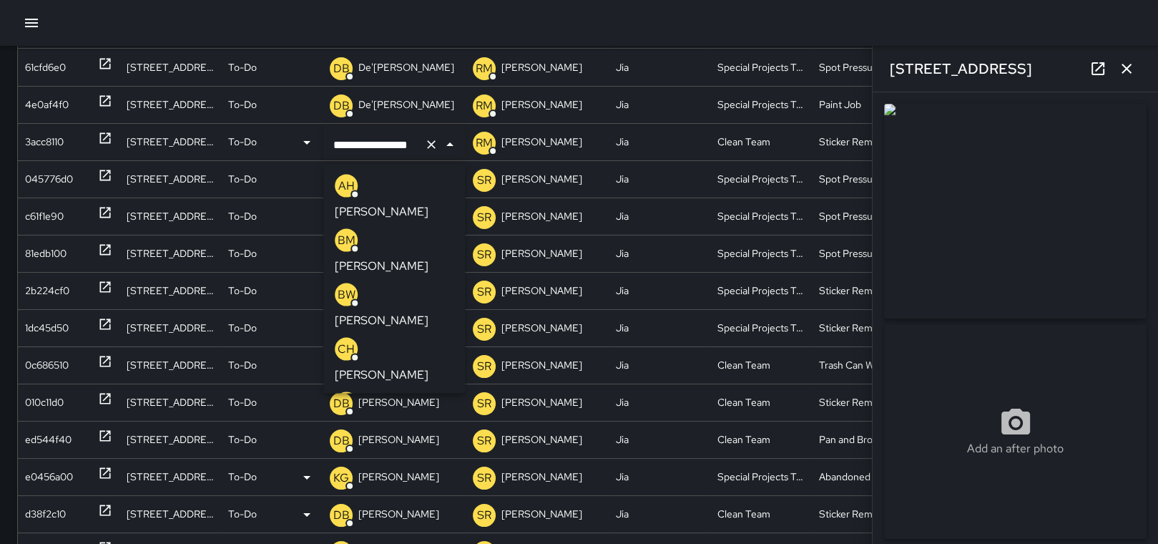
scroll to position [0, 8]
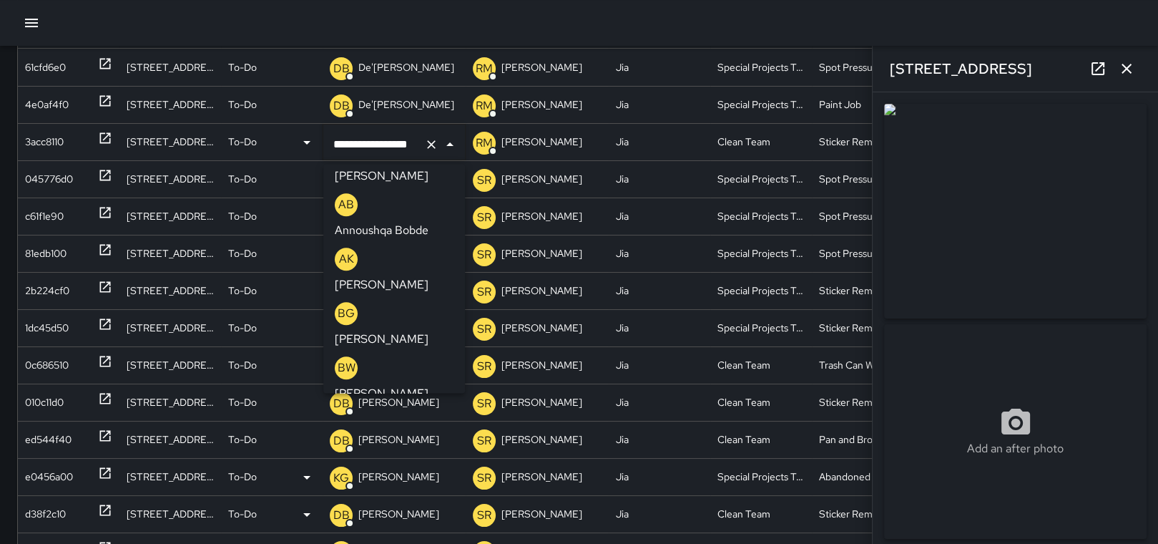
click at [431, 144] on icon "Clear" at bounding box center [431, 144] width 9 height 9
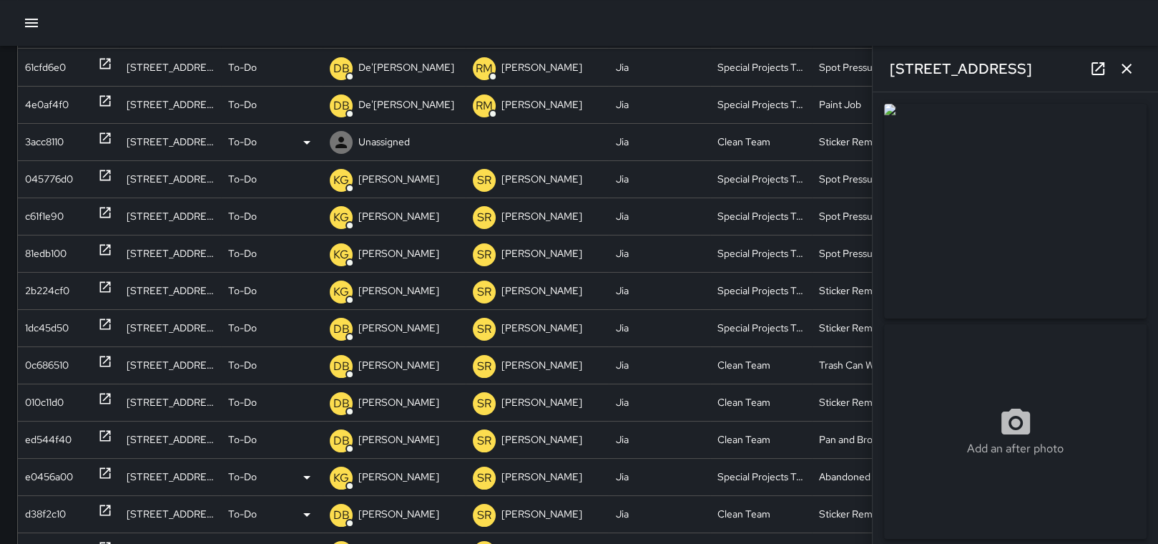
click at [380, 129] on p "Unassigned" at bounding box center [383, 142] width 51 height 36
type input "*"
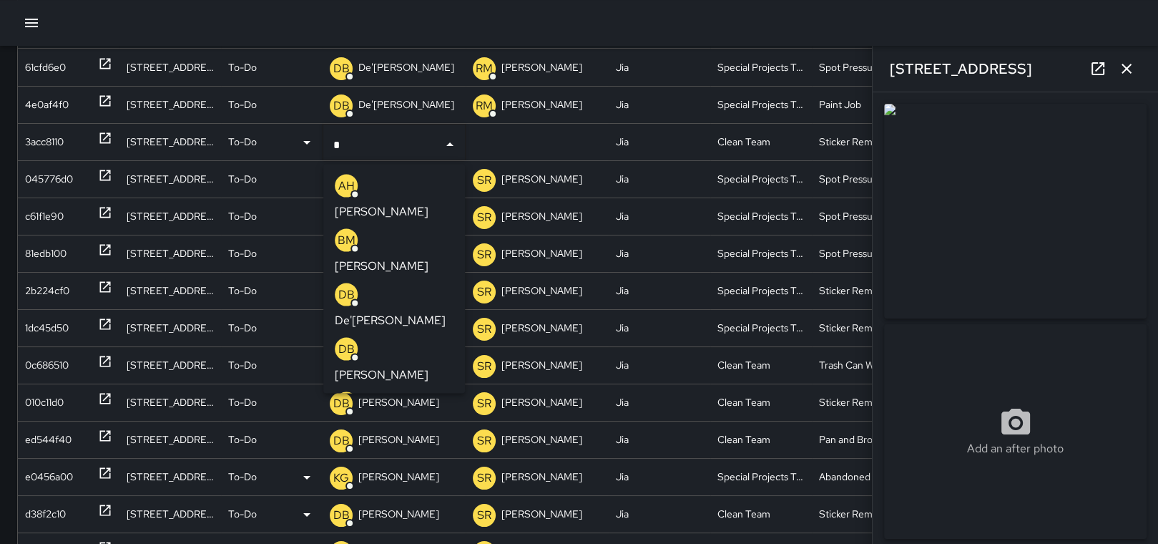
type input "**"
click at [377, 312] on p "[PERSON_NAME]" at bounding box center [382, 320] width 94 height 17
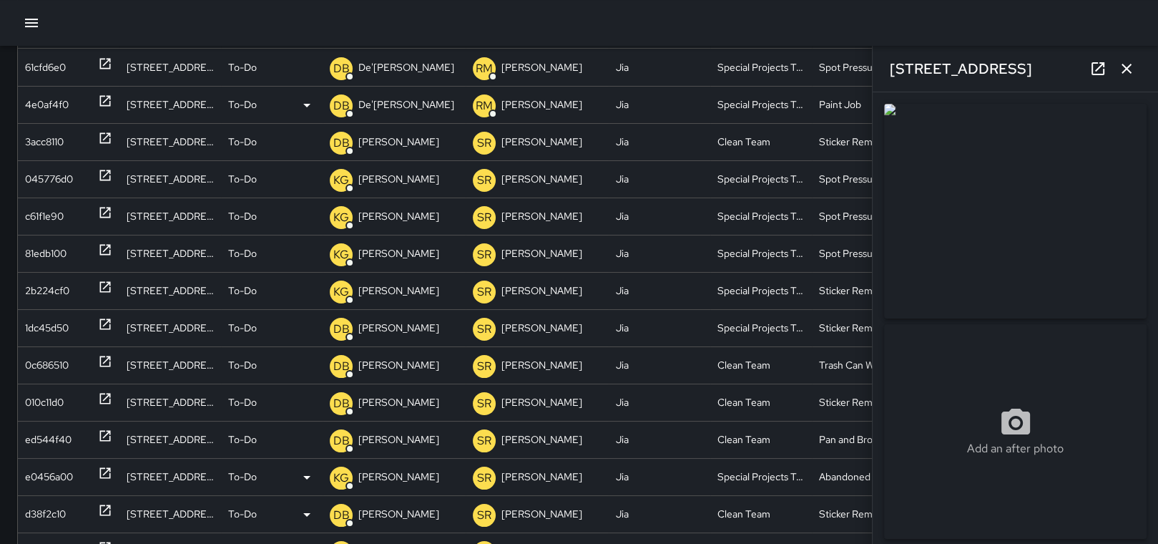
click at [41, 107] on div "4e0af4f0" at bounding box center [47, 105] width 44 height 36
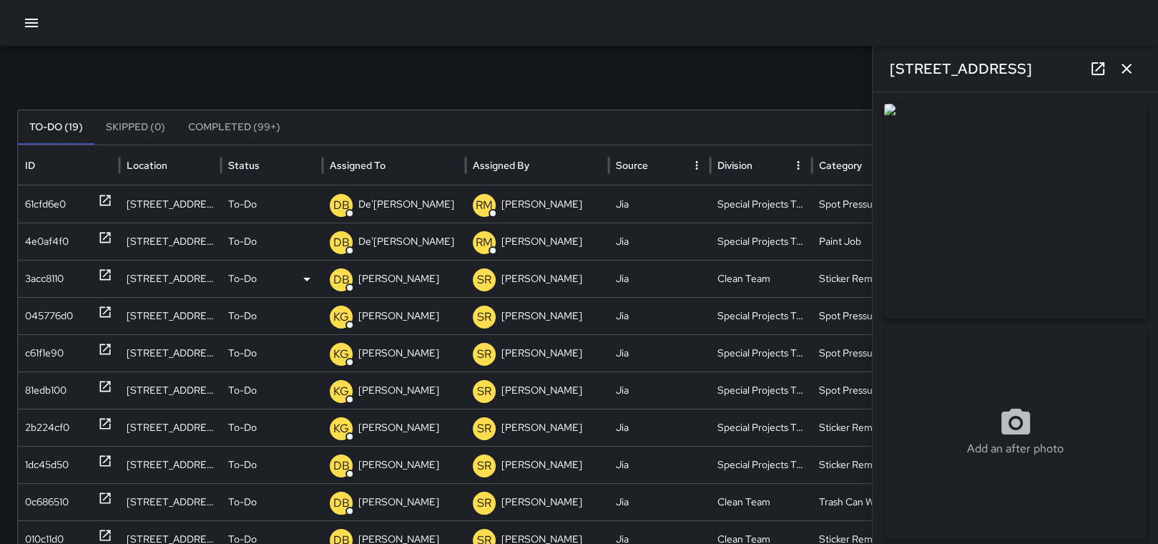
scroll to position [0, 0]
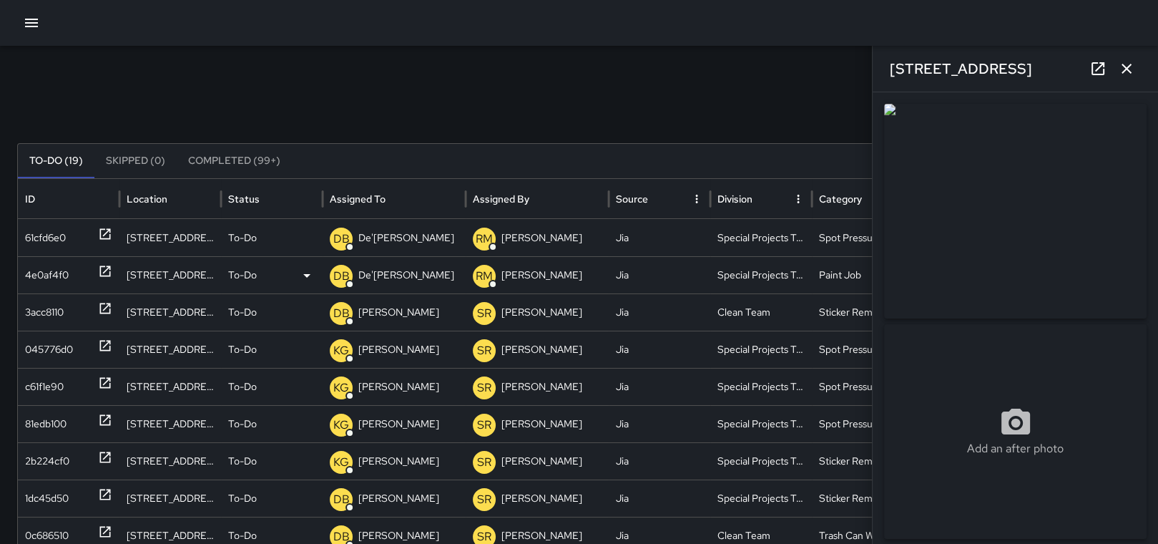
click at [396, 272] on p "De'[PERSON_NAME]" at bounding box center [406, 275] width 96 height 36
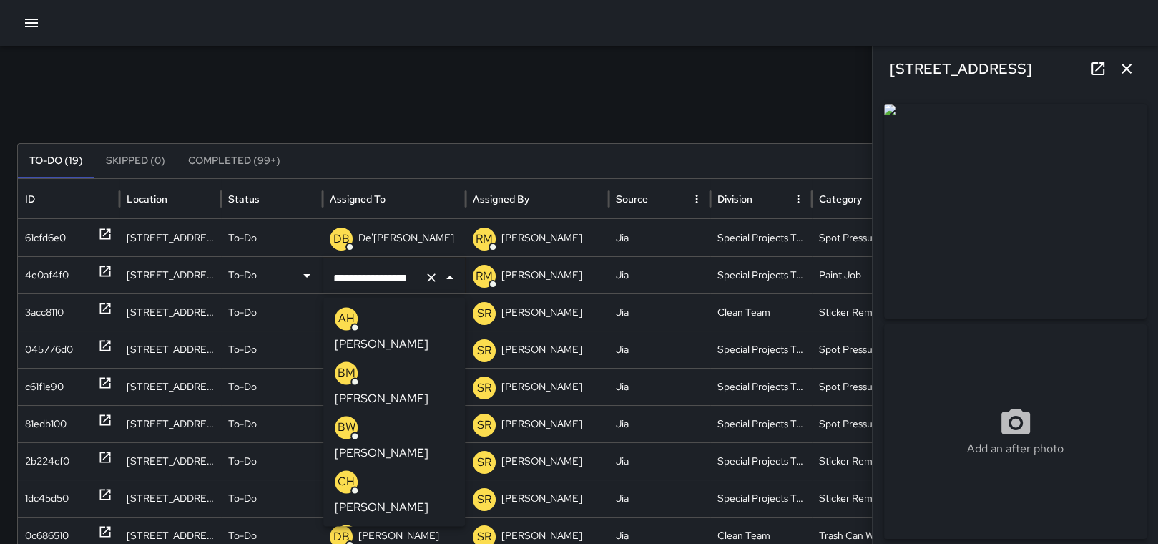
scroll to position [0, 10]
click at [433, 277] on icon "Clear" at bounding box center [431, 277] width 14 height 14
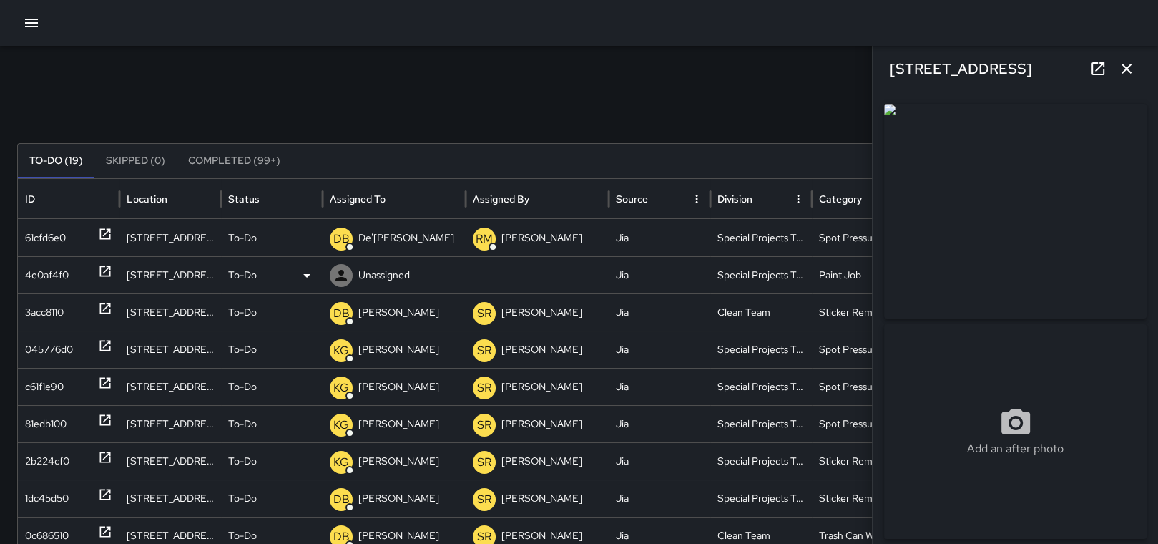
click at [387, 267] on p "Unassigned" at bounding box center [383, 275] width 51 height 36
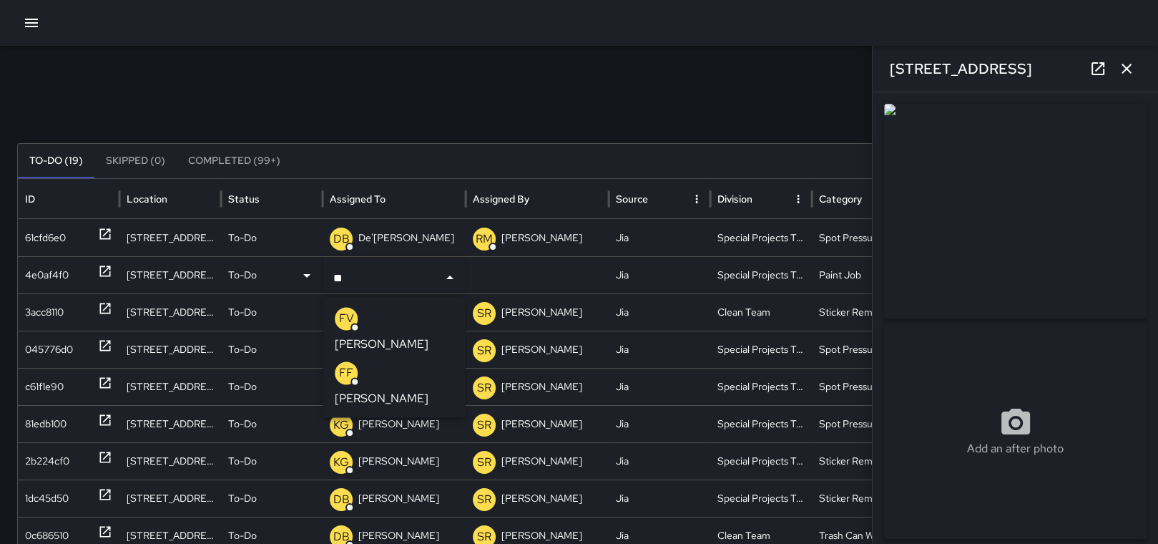
type input "***"
click at [385, 335] on p "[PERSON_NAME]" at bounding box center [382, 343] width 94 height 17
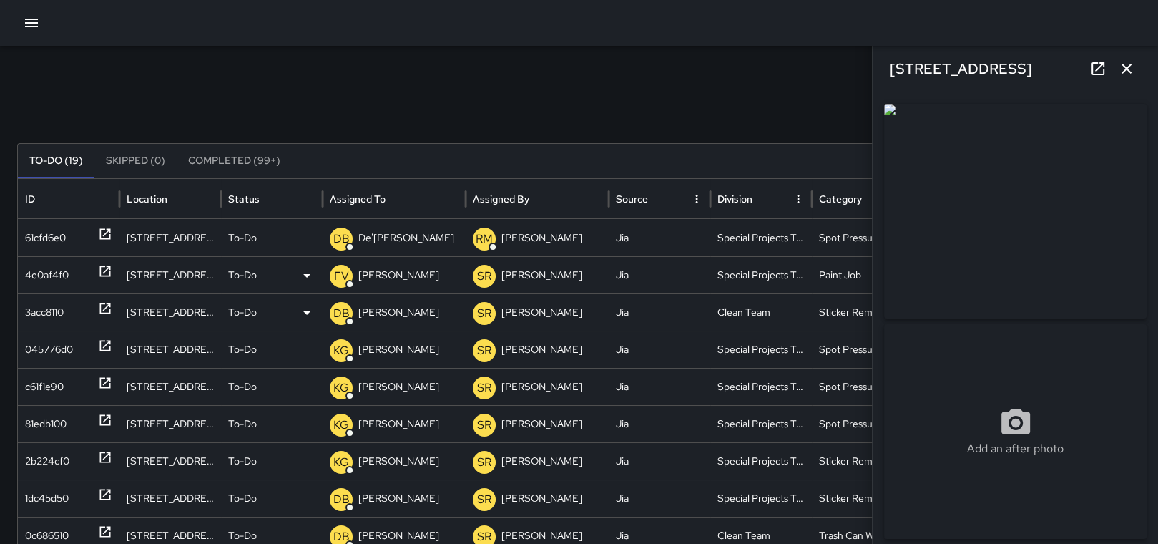
click at [49, 303] on div "3acc8110" at bounding box center [44, 312] width 39 height 36
click at [376, 310] on p "[PERSON_NAME]" at bounding box center [398, 312] width 81 height 36
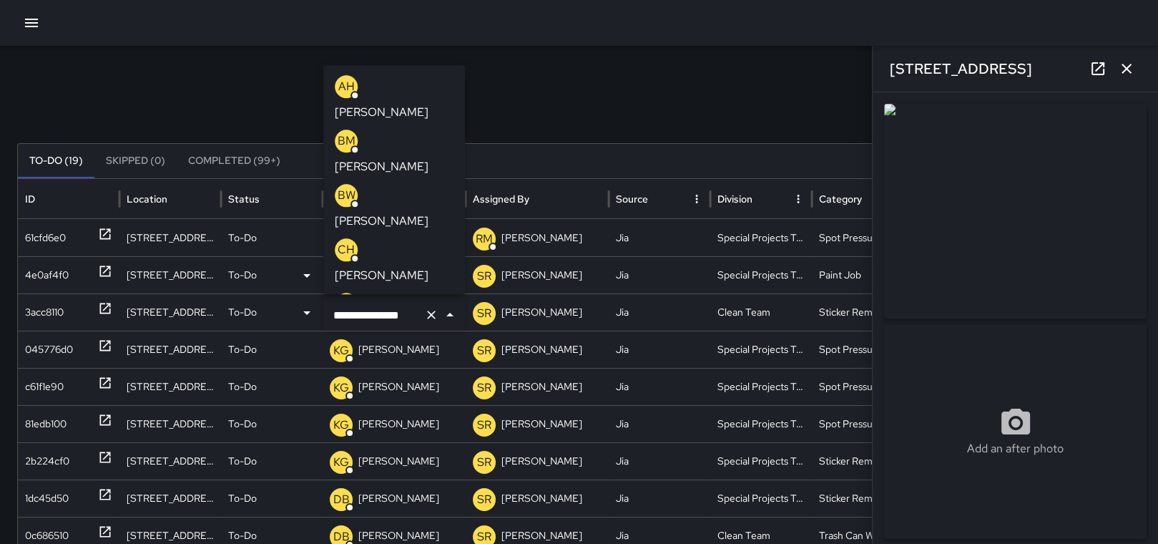
scroll to position [107, 0]
click at [426, 313] on icon "Clear" at bounding box center [431, 315] width 14 height 14
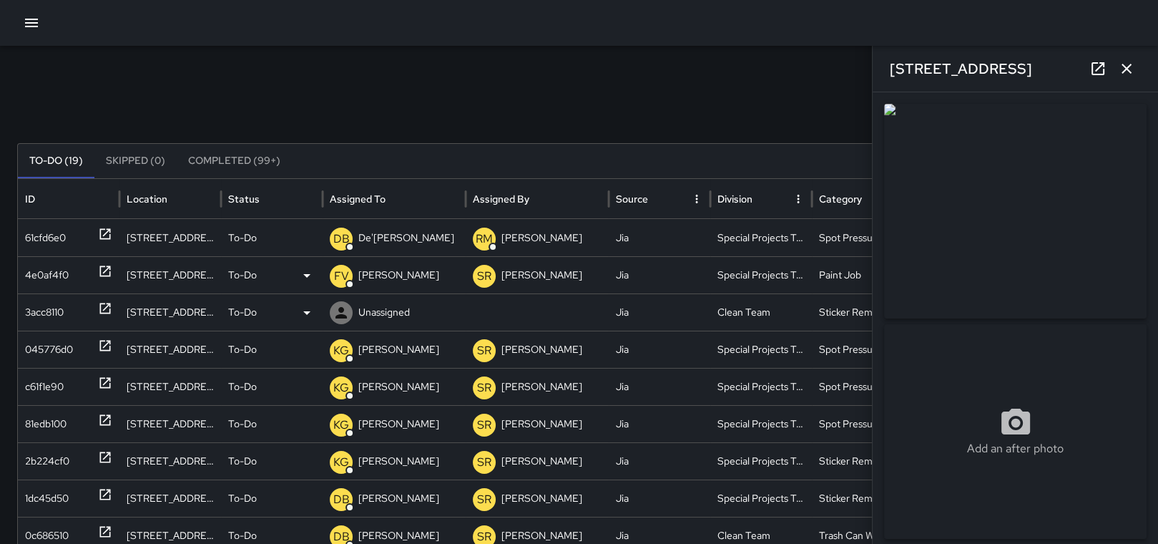
click at [423, 313] on div "Unassigned" at bounding box center [394, 312] width 129 height 36
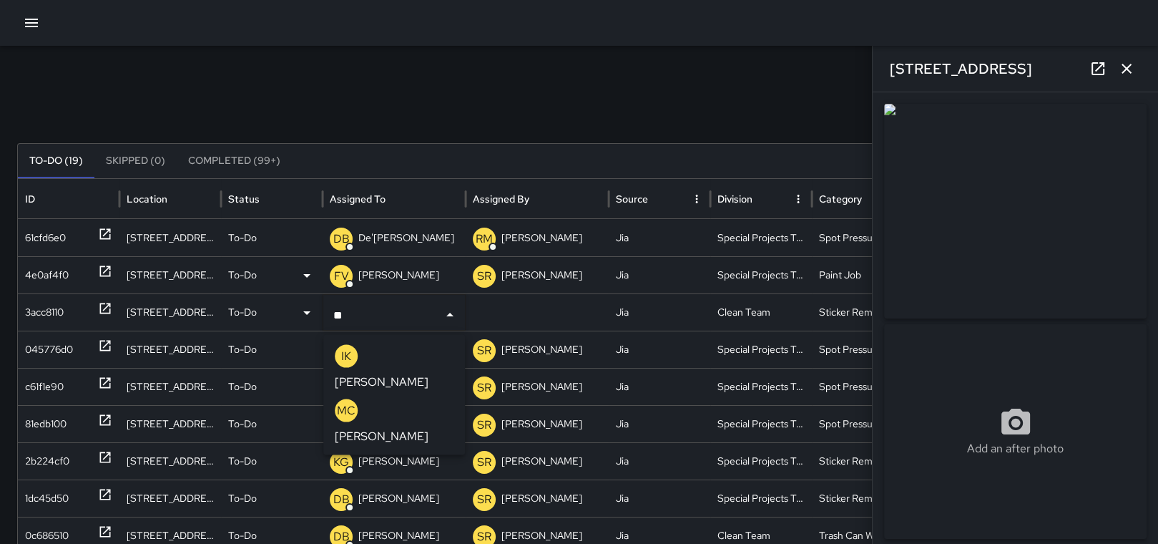
type input "*"
type input "***"
click at [416, 373] on p "[PERSON_NAME]" at bounding box center [382, 381] width 94 height 17
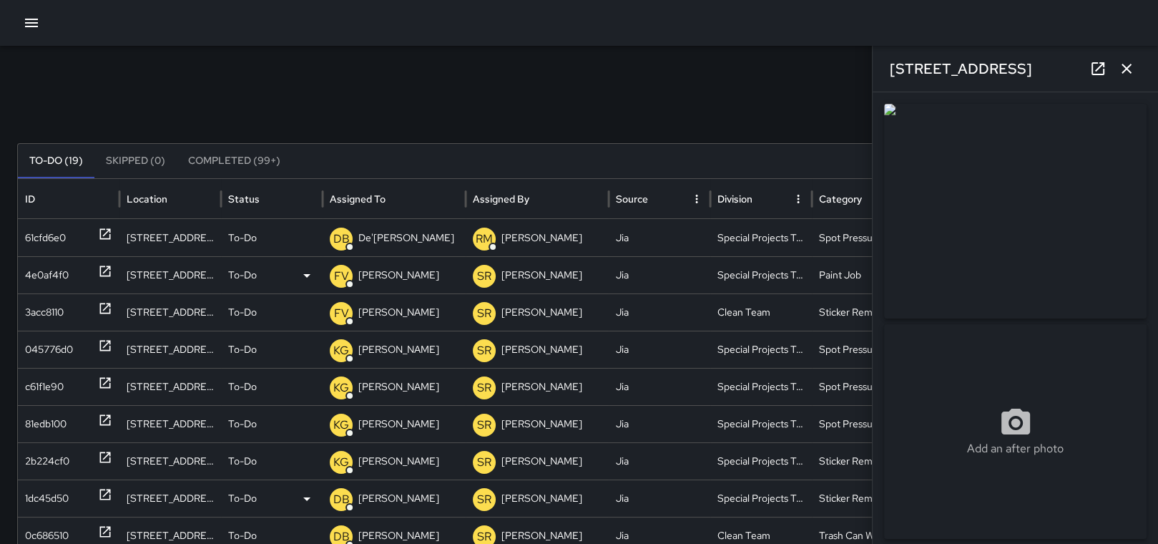
click at [48, 491] on div "1dc45d50" at bounding box center [47, 498] width 44 height 36
click at [375, 500] on p "[PERSON_NAME]" at bounding box center [398, 498] width 81 height 36
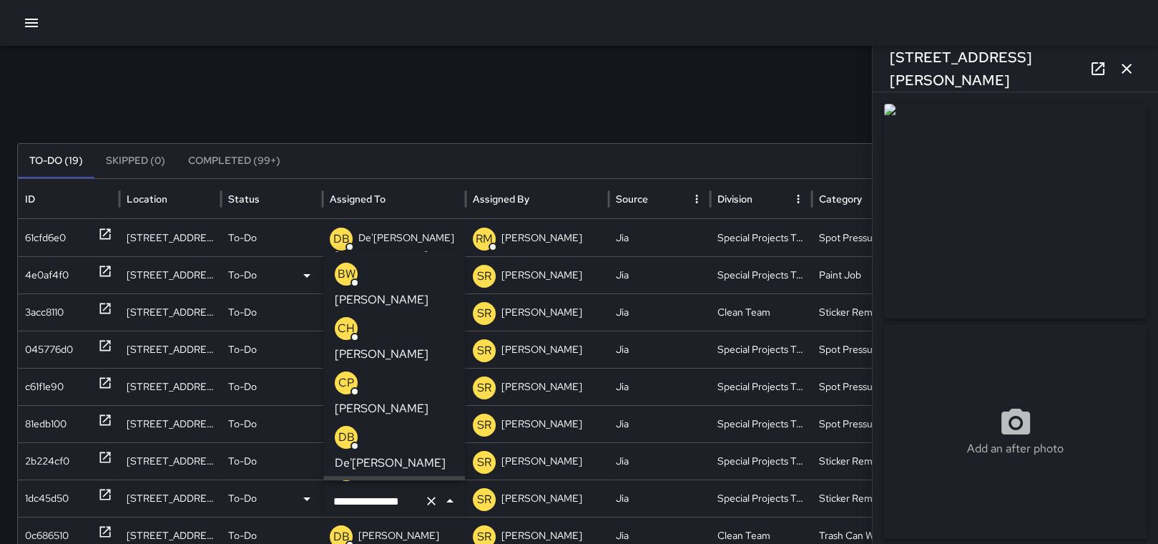
click at [430, 503] on icon "Clear" at bounding box center [431, 500] width 14 height 14
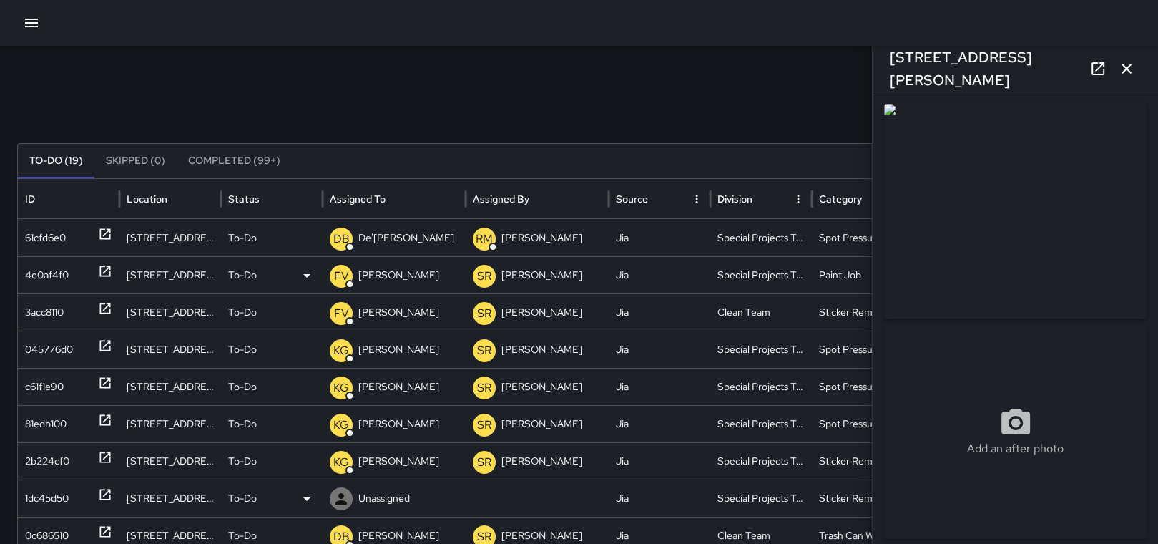
click at [380, 503] on p "Unassigned" at bounding box center [383, 498] width 51 height 36
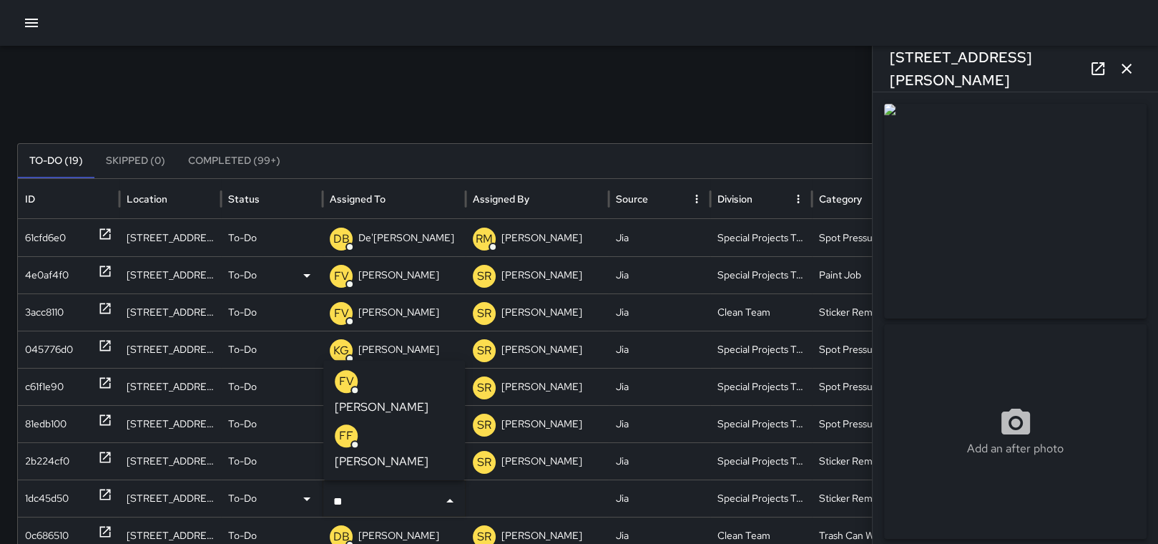
type input "***"
drag, startPoint x: 395, startPoint y: 421, endPoint x: 388, endPoint y: 426, distance: 8.7
click at [393, 416] on p "[PERSON_NAME]" at bounding box center [382, 406] width 94 height 17
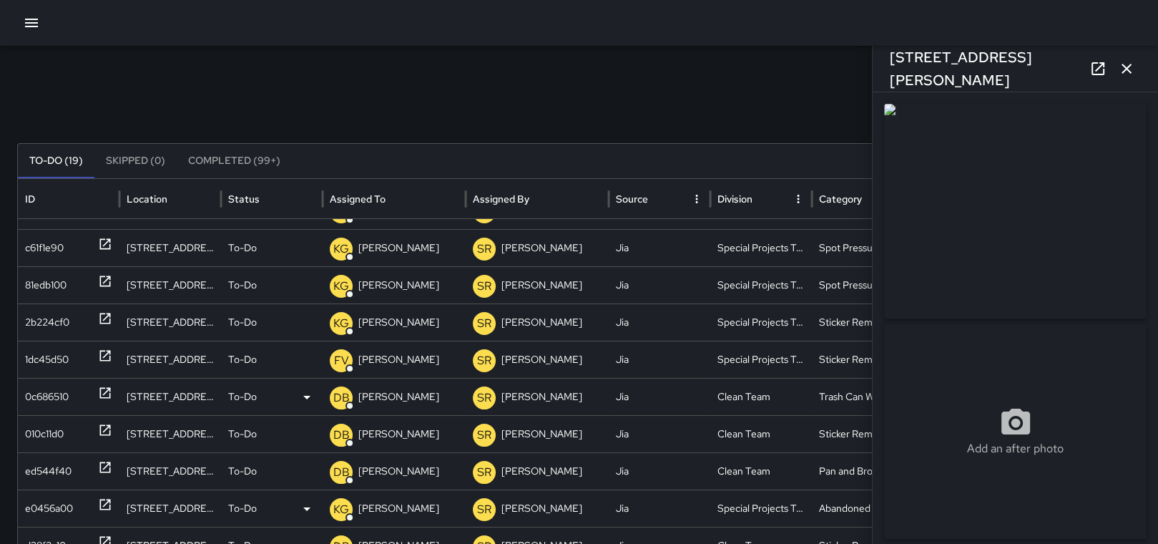
scroll to position [131, 0]
click at [29, 395] on div "0c686510" at bounding box center [47, 395] width 44 height 36
click at [403, 385] on p "[PERSON_NAME]" at bounding box center [398, 395] width 81 height 36
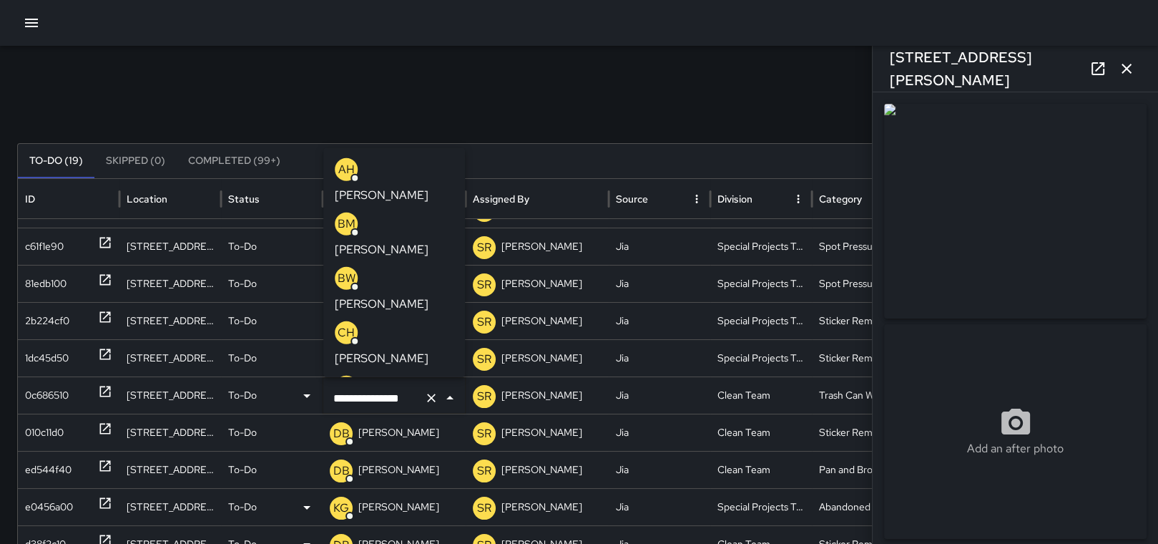
scroll to position [107, 0]
click at [431, 395] on icon "Clear" at bounding box center [431, 397] width 9 height 9
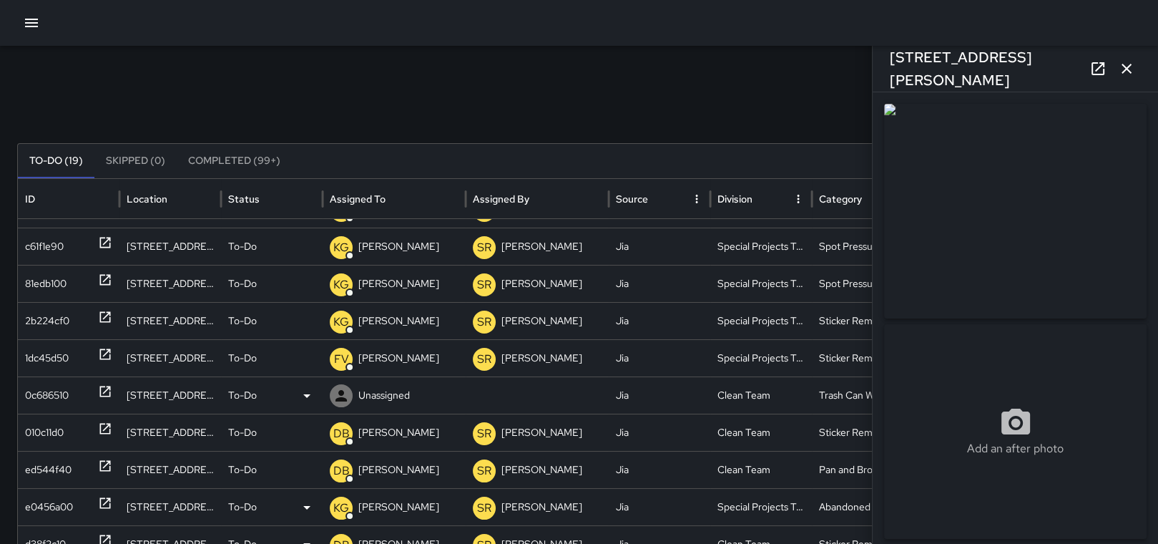
click at [379, 396] on p "Unassigned" at bounding box center [383, 395] width 51 height 36
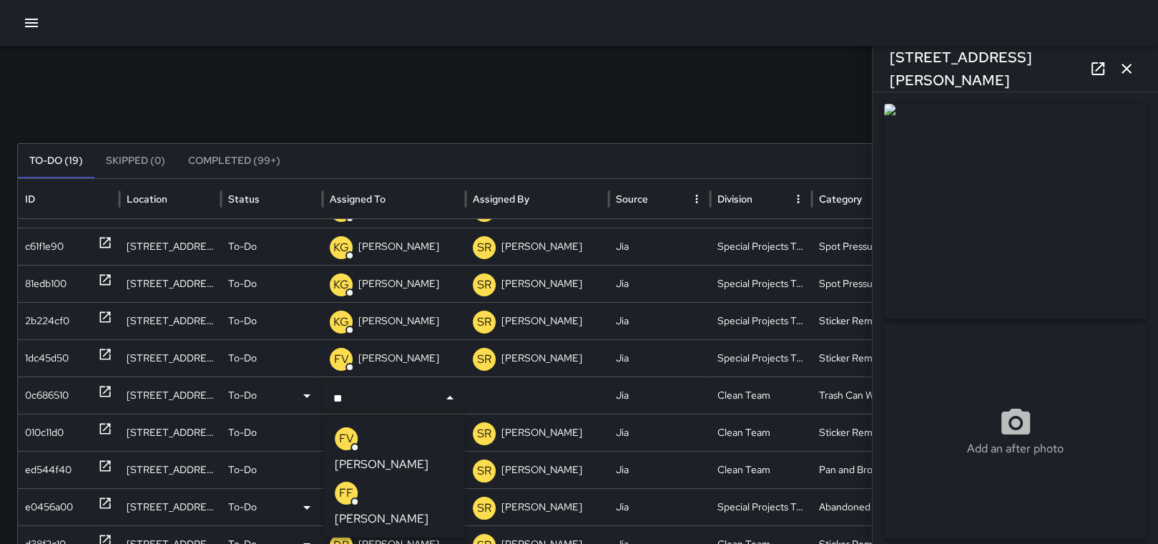
type input "***"
click at [373, 456] on p "[PERSON_NAME]" at bounding box center [382, 464] width 94 height 17
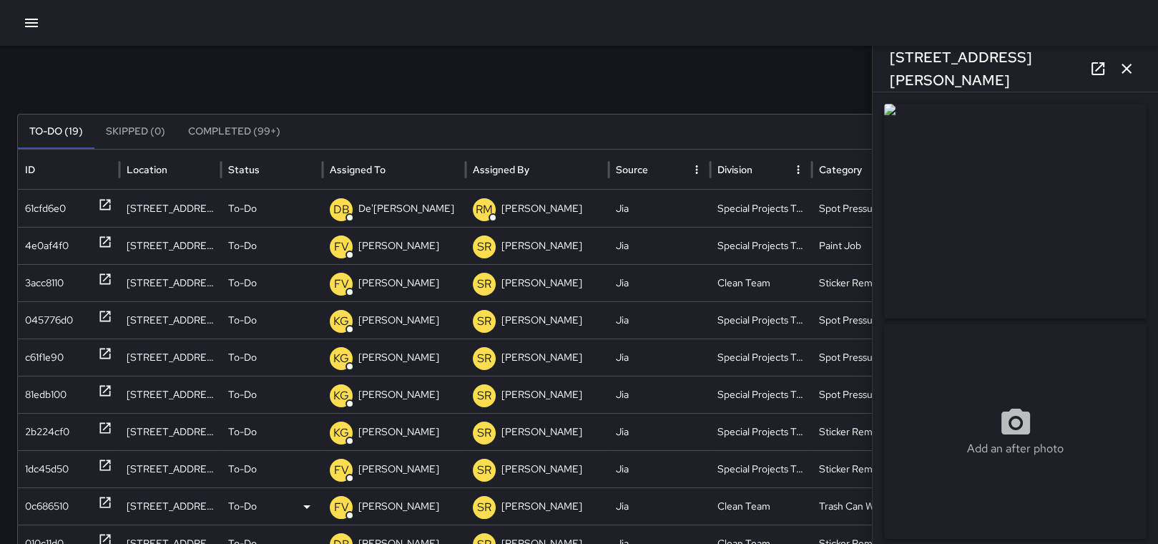
scroll to position [27, 0]
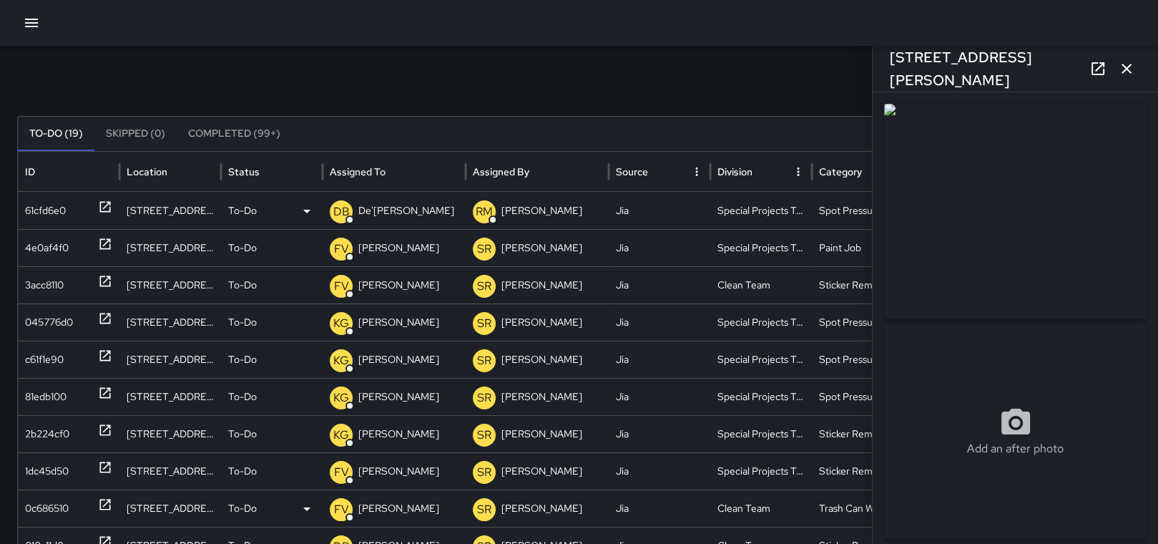
click at [50, 224] on div "61cfd6e0" at bounding box center [45, 210] width 41 height 36
click at [397, 213] on p "De'[PERSON_NAME]" at bounding box center [406, 210] width 96 height 36
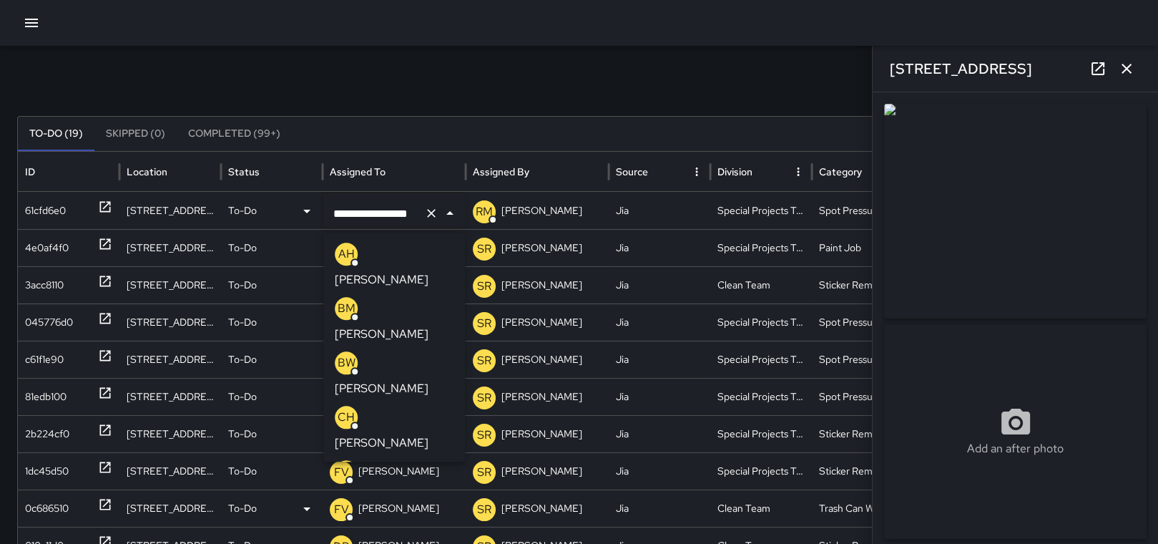
scroll to position [0, 10]
click at [431, 207] on icon "Clear" at bounding box center [431, 213] width 14 height 14
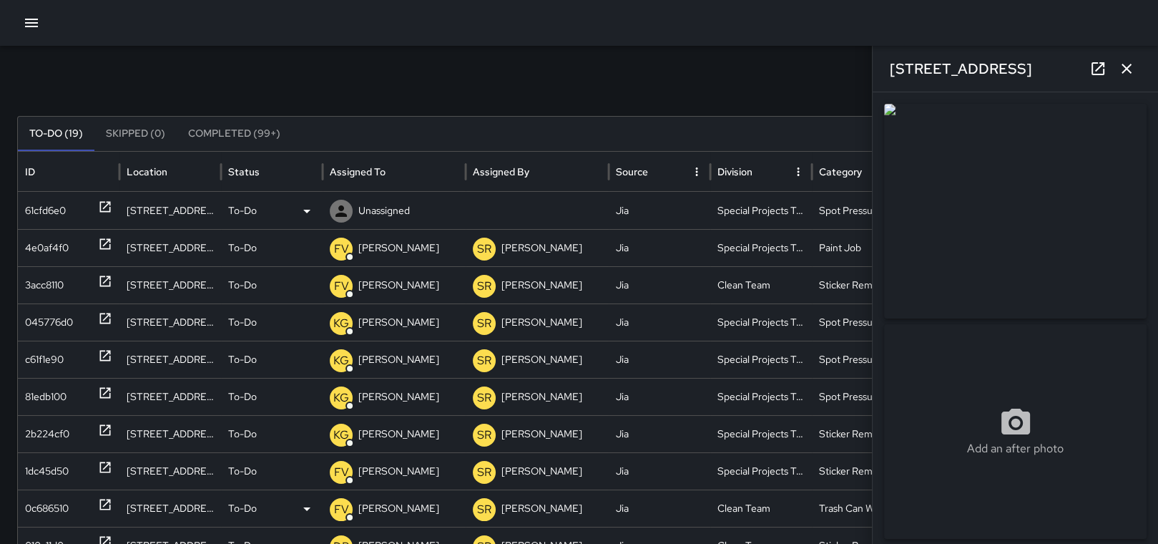
click at [396, 203] on p "Unassigned" at bounding box center [383, 210] width 51 height 36
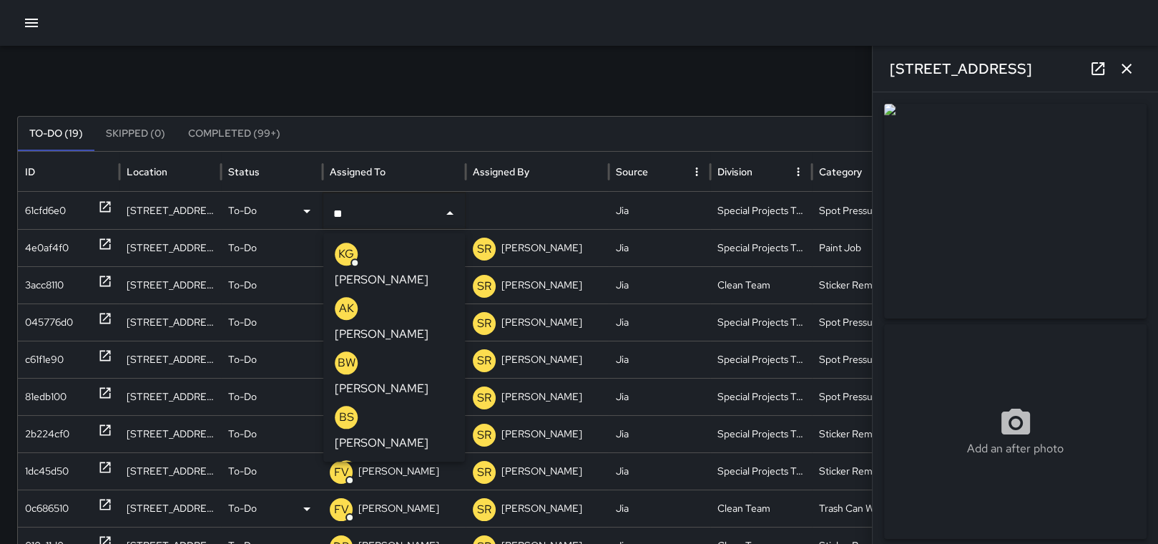
type input "***"
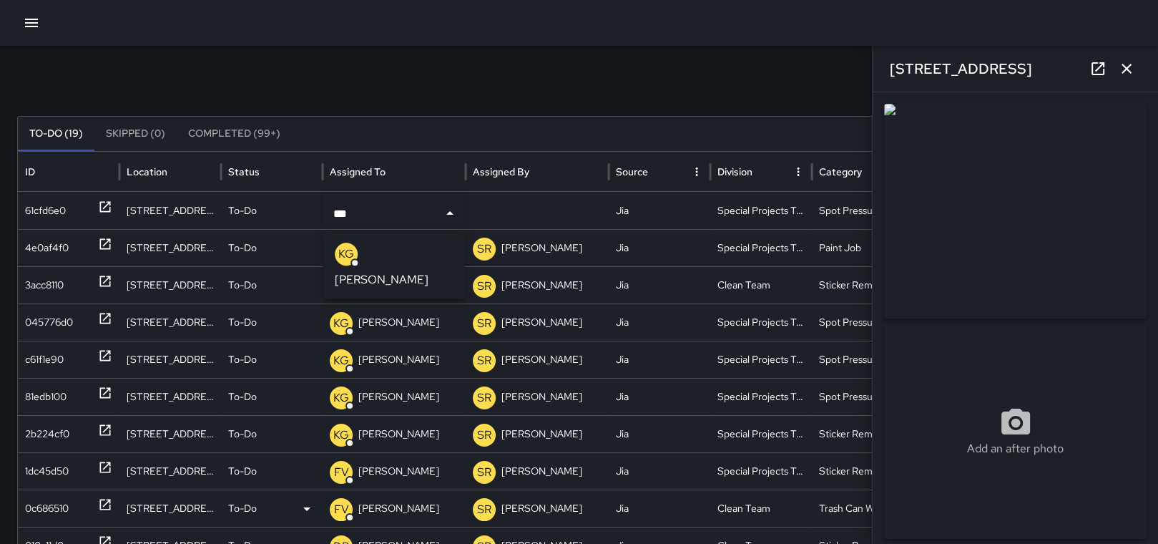
click at [384, 271] on p "[PERSON_NAME]" at bounding box center [382, 279] width 94 height 17
click at [1134, 65] on icon "button" at bounding box center [1126, 68] width 17 height 17
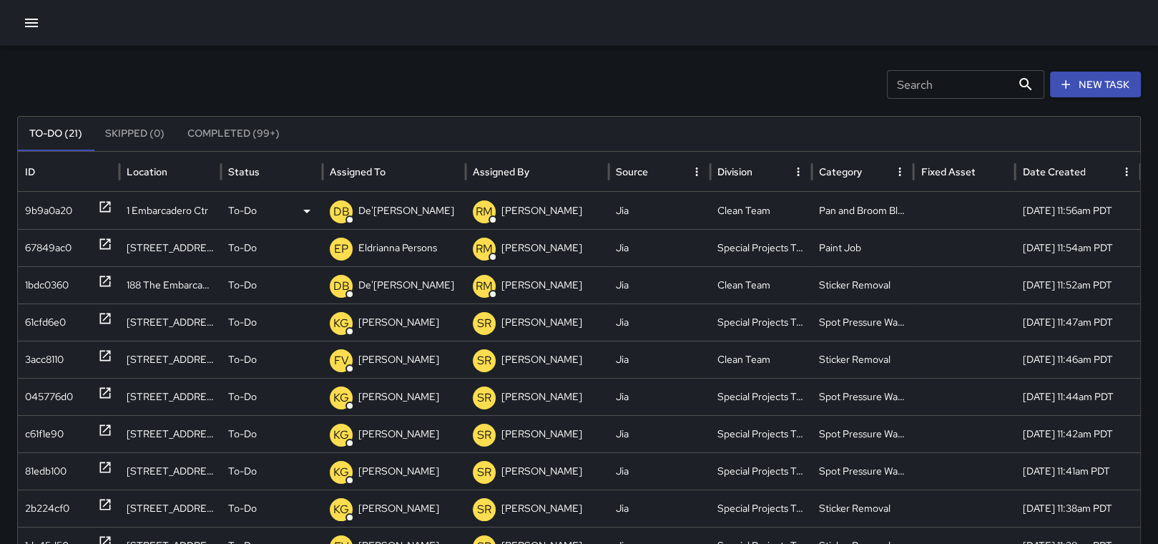
click at [38, 206] on div "9b9a0a20" at bounding box center [48, 210] width 47 height 36
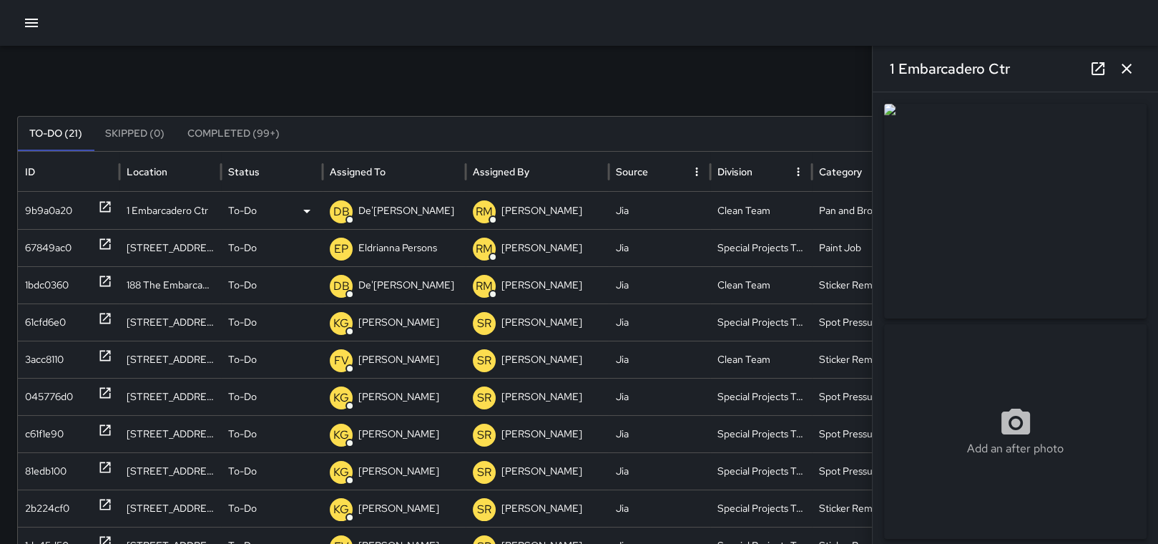
click at [383, 207] on p "De'[PERSON_NAME]" at bounding box center [406, 210] width 96 height 36
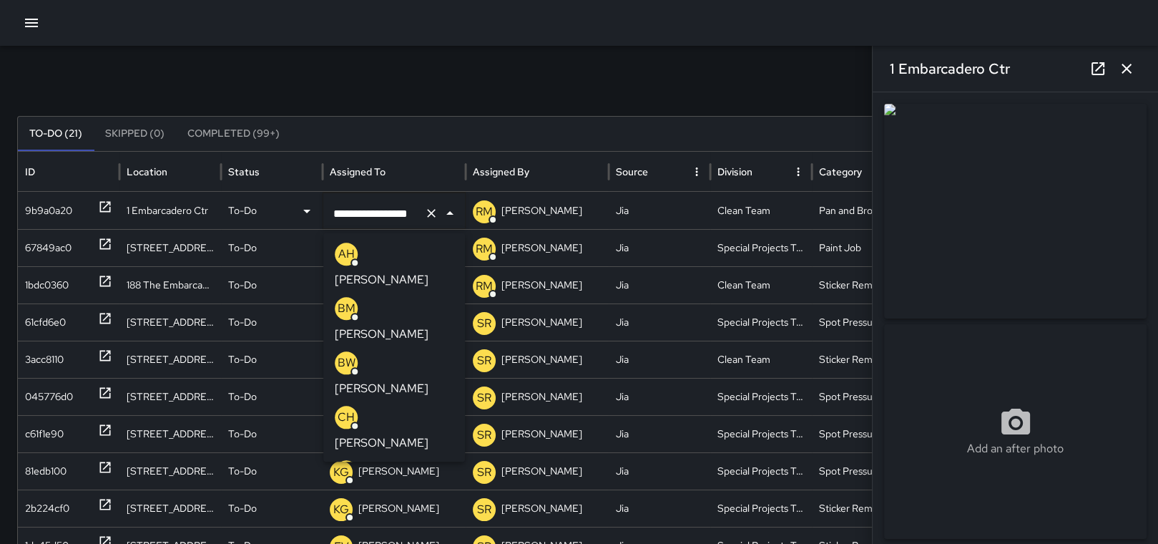
scroll to position [0, 10]
click at [429, 215] on icon "Clear" at bounding box center [431, 213] width 14 height 14
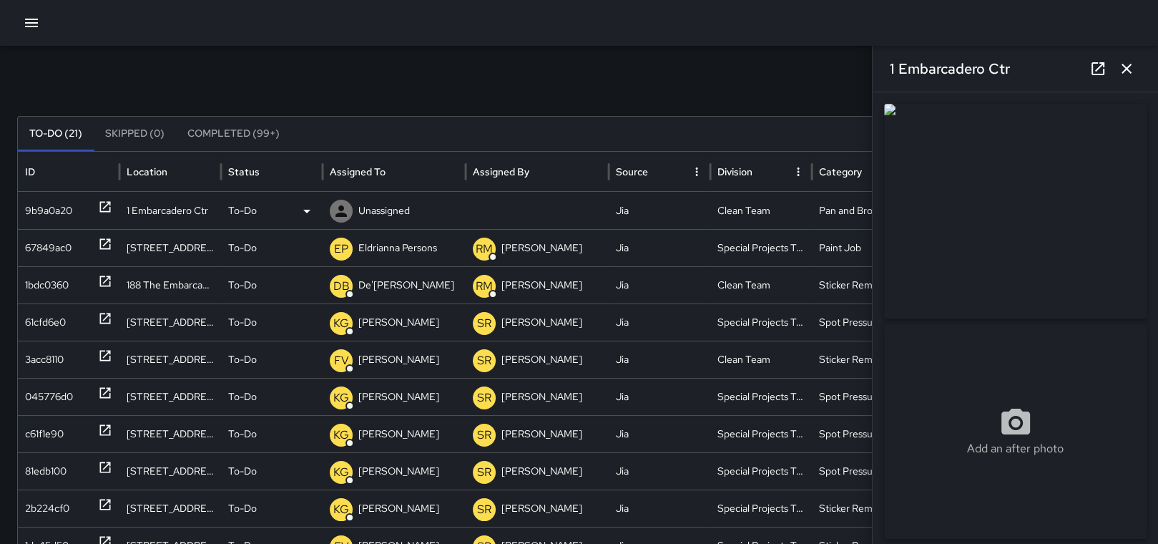
click at [405, 205] on p "Unassigned" at bounding box center [383, 210] width 51 height 36
type input "******"
click at [385, 271] on p "[PERSON_NAME]" at bounding box center [382, 279] width 94 height 17
click at [74, 241] on div "67849ac0" at bounding box center [68, 248] width 87 height 36
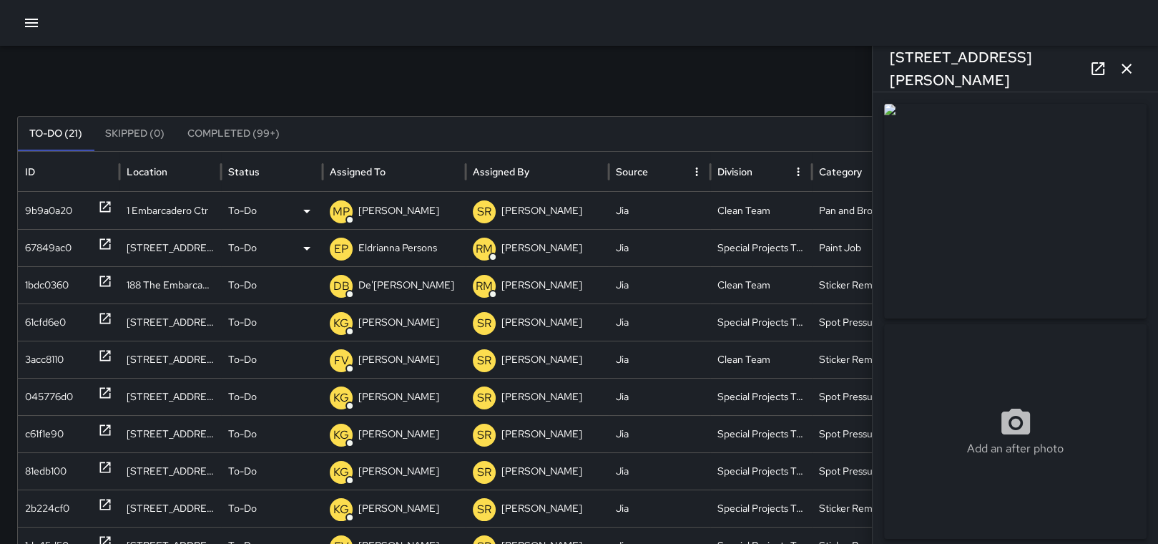
click at [411, 248] on p "Eldrianna Persons" at bounding box center [397, 248] width 79 height 36
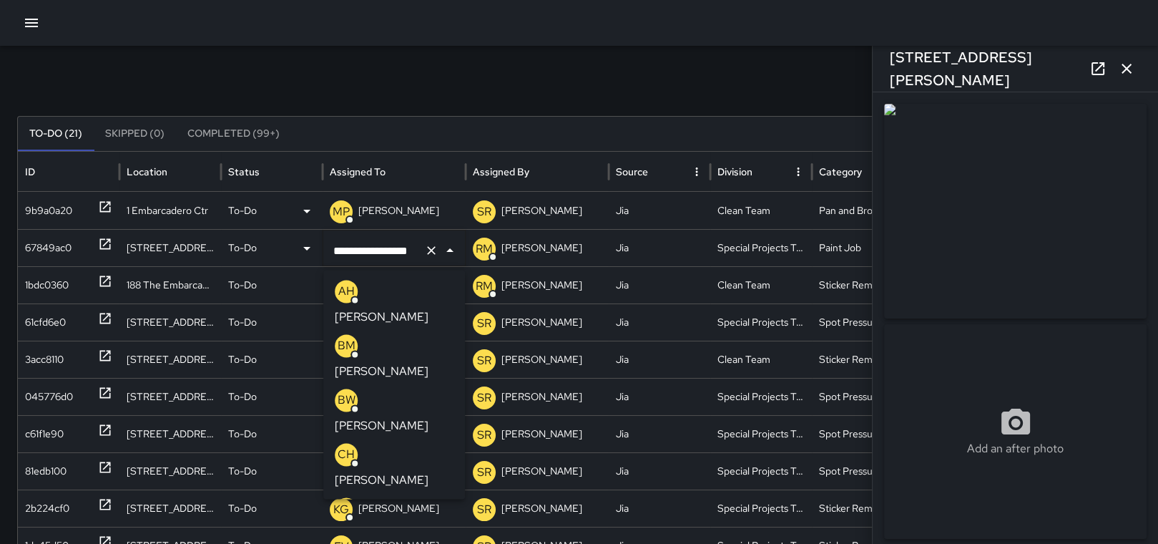
scroll to position [0, 8]
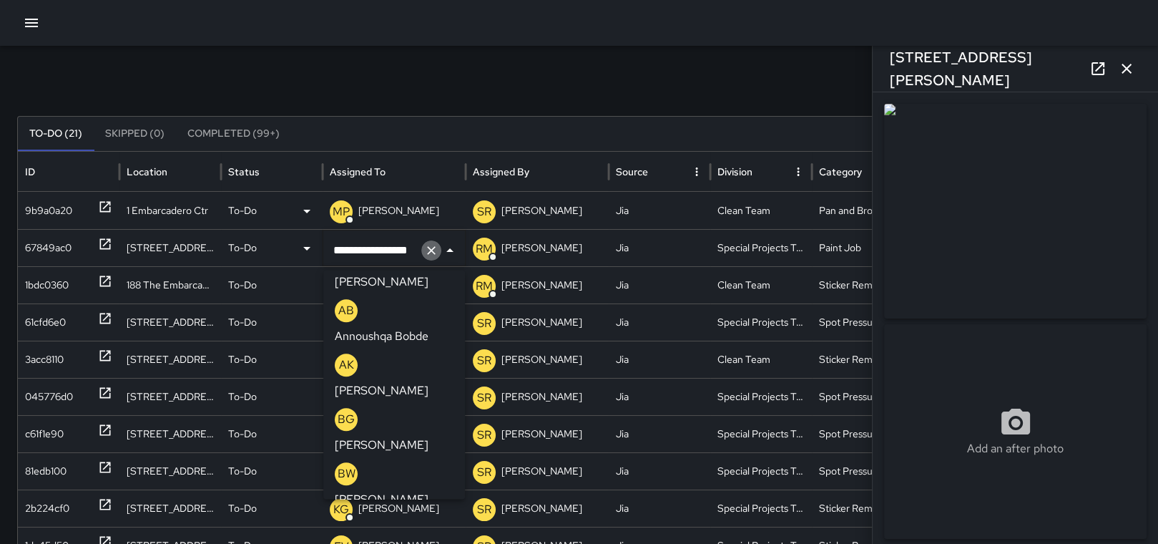
click at [435, 245] on icon "Clear" at bounding box center [431, 250] width 14 height 14
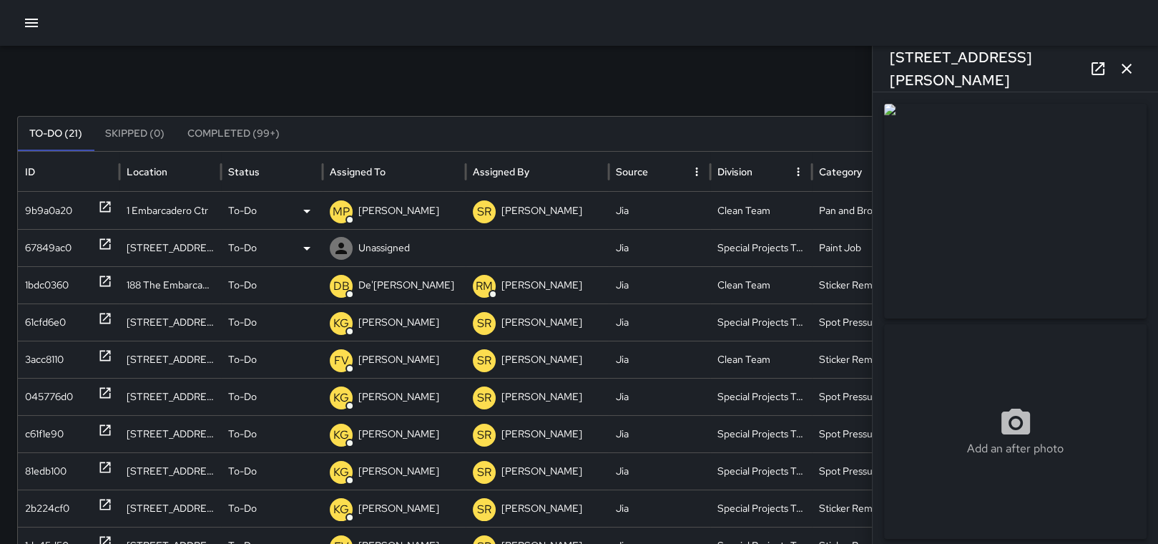
click at [394, 242] on p "Unassigned" at bounding box center [383, 248] width 51 height 36
type input "****"
click at [383, 308] on p "[PERSON_NAME]" at bounding box center [382, 316] width 94 height 17
click at [157, 282] on div "188 The Embarcadero" at bounding box center [170, 284] width 102 height 37
click at [56, 279] on div "1bdc0360" at bounding box center [47, 285] width 44 height 36
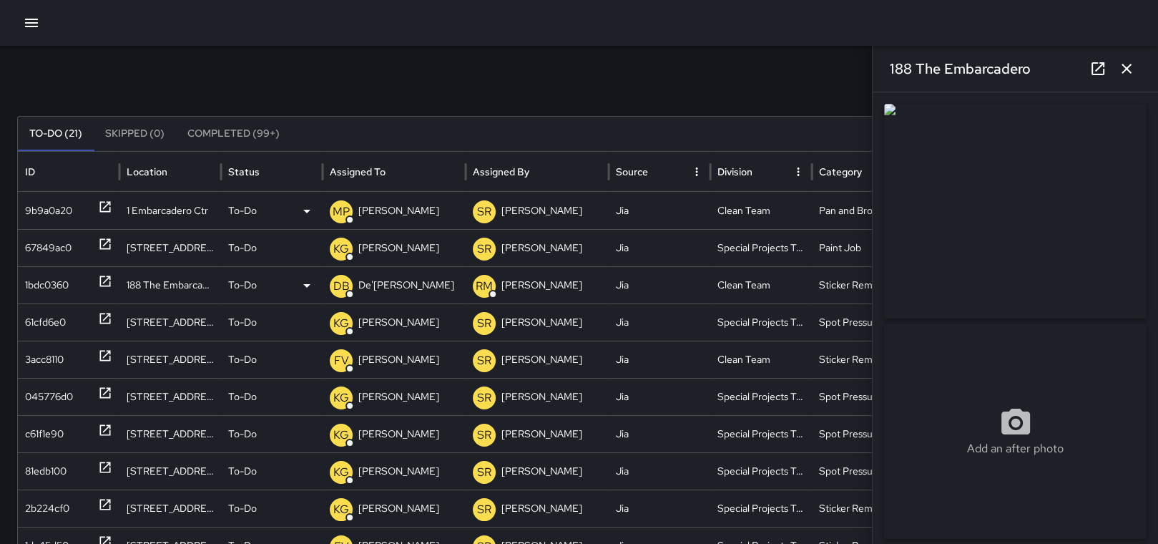
click at [375, 277] on p "De'[PERSON_NAME]" at bounding box center [406, 285] width 96 height 36
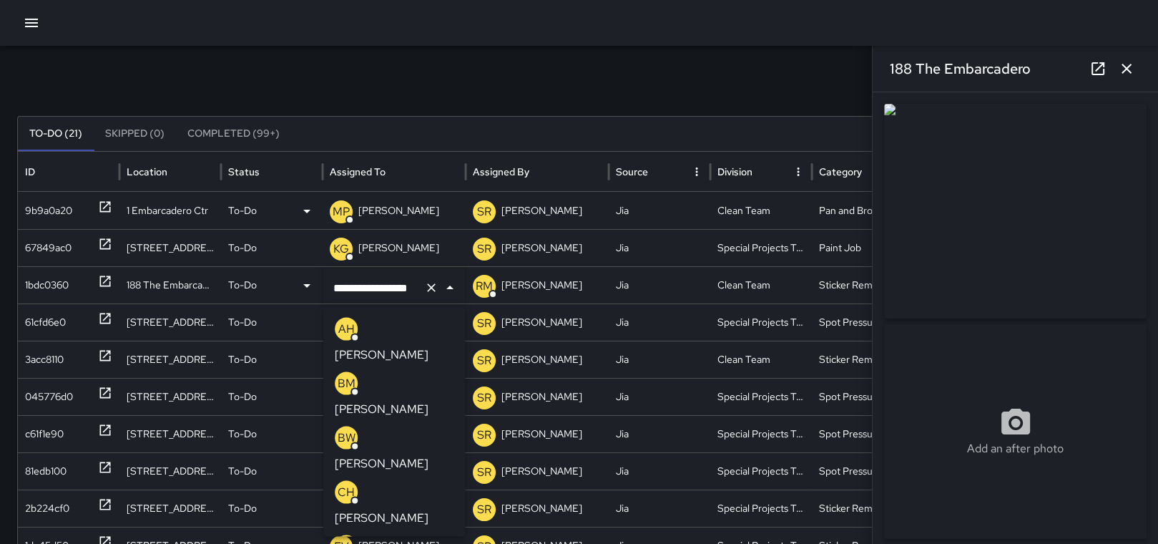
scroll to position [0, 10]
click at [434, 282] on icon "Clear" at bounding box center [431, 287] width 14 height 14
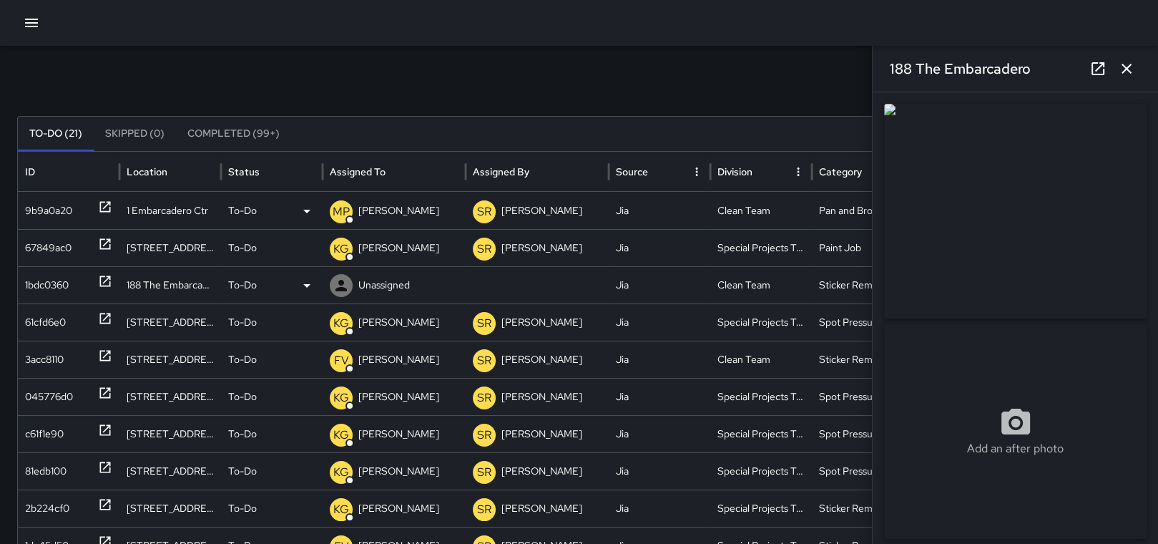
click at [390, 284] on p "Unassigned" at bounding box center [383, 285] width 51 height 36
type input "******"
click at [407, 346] on p "[PERSON_NAME]" at bounding box center [382, 354] width 94 height 17
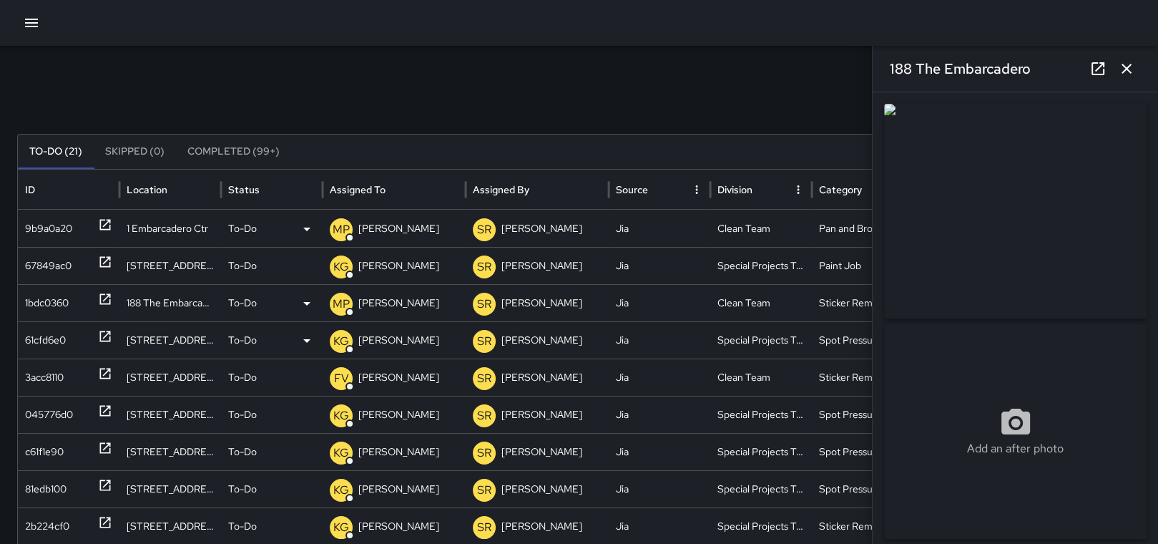
scroll to position [0, 0]
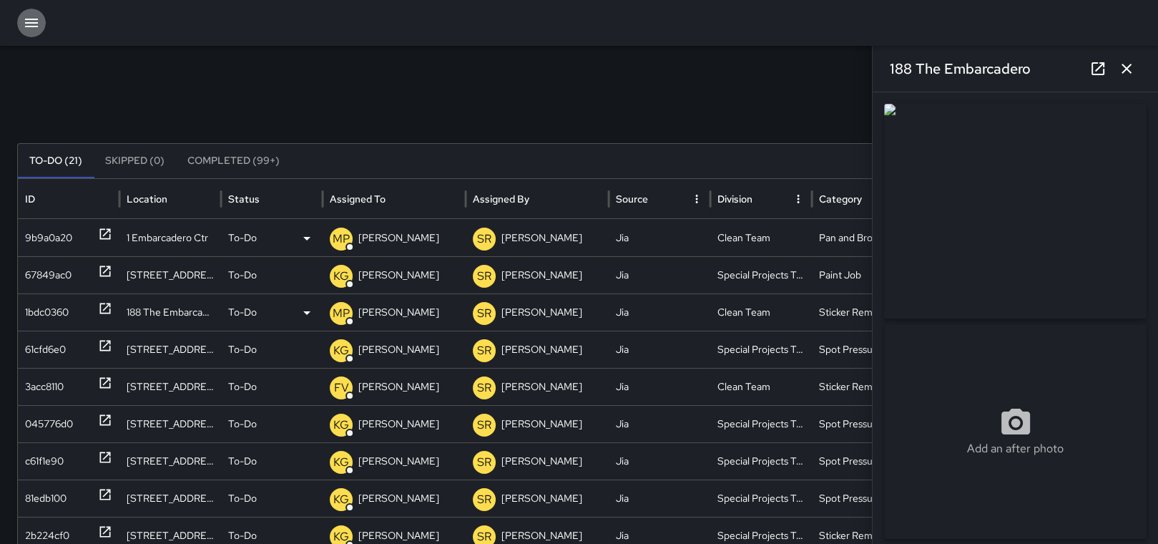
click at [31, 24] on icon "button" at bounding box center [31, 22] width 17 height 17
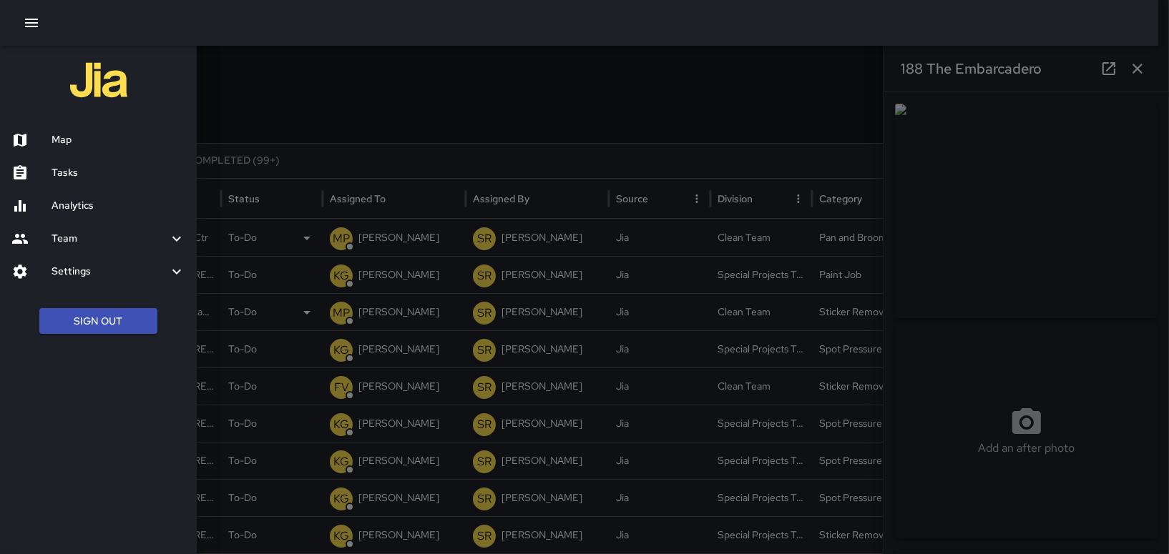
click at [102, 148] on div "Map" at bounding box center [98, 140] width 197 height 33
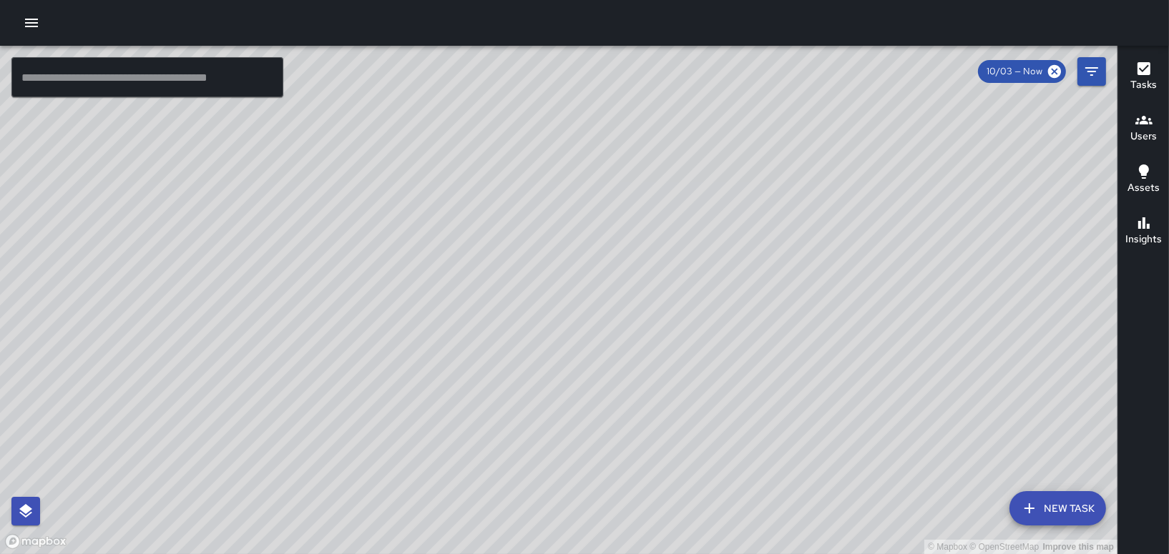
drag, startPoint x: 876, startPoint y: 205, endPoint x: 741, endPoint y: 431, distance: 263.9
click at [741, 431] on div "© Mapbox © OpenStreetMap Improve this map" at bounding box center [558, 300] width 1117 height 508
drag, startPoint x: 761, startPoint y: 262, endPoint x: 830, endPoint y: 452, distance: 202.2
click at [830, 452] on div "© Mapbox © OpenStreetMap Improve this map" at bounding box center [558, 300] width 1117 height 508
drag, startPoint x: 796, startPoint y: 224, endPoint x: 643, endPoint y: 330, distance: 186.1
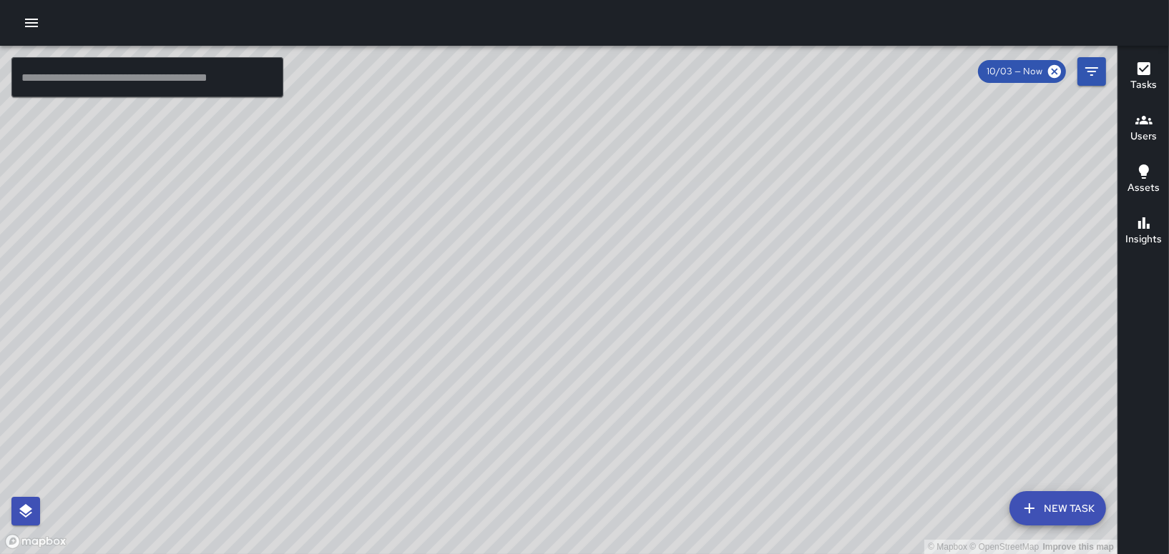
click at [652, 338] on div "© Mapbox © OpenStreetMap Improve this map" at bounding box center [558, 300] width 1117 height 508
drag, startPoint x: 749, startPoint y: 165, endPoint x: 686, endPoint y: 228, distance: 89.0
click at [731, 219] on div "© Mapbox © OpenStreetMap Improve this map" at bounding box center [558, 300] width 1117 height 508
drag, startPoint x: 569, startPoint y: 139, endPoint x: 470, endPoint y: 377, distance: 257.4
click at [470, 377] on div "© Mapbox © OpenStreetMap Improve this map" at bounding box center [558, 300] width 1117 height 508
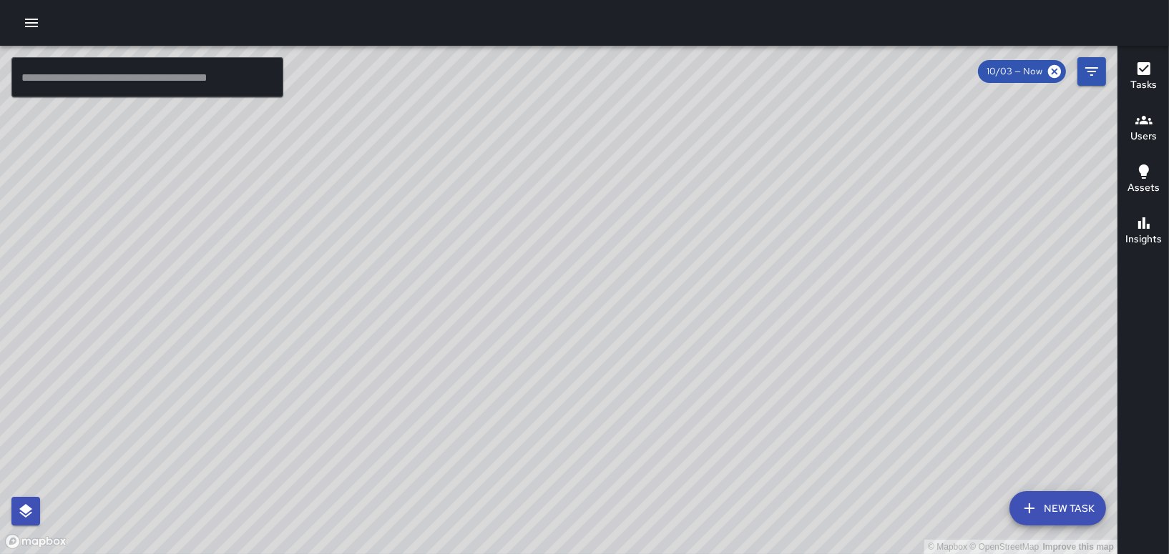
drag, startPoint x: 707, startPoint y: 346, endPoint x: 630, endPoint y: 300, distance: 89.5
click at [632, 300] on div "© Mapbox © OpenStreetMap Improve this map" at bounding box center [558, 300] width 1117 height 508
click at [31, 34] on button "button" at bounding box center [31, 23] width 29 height 29
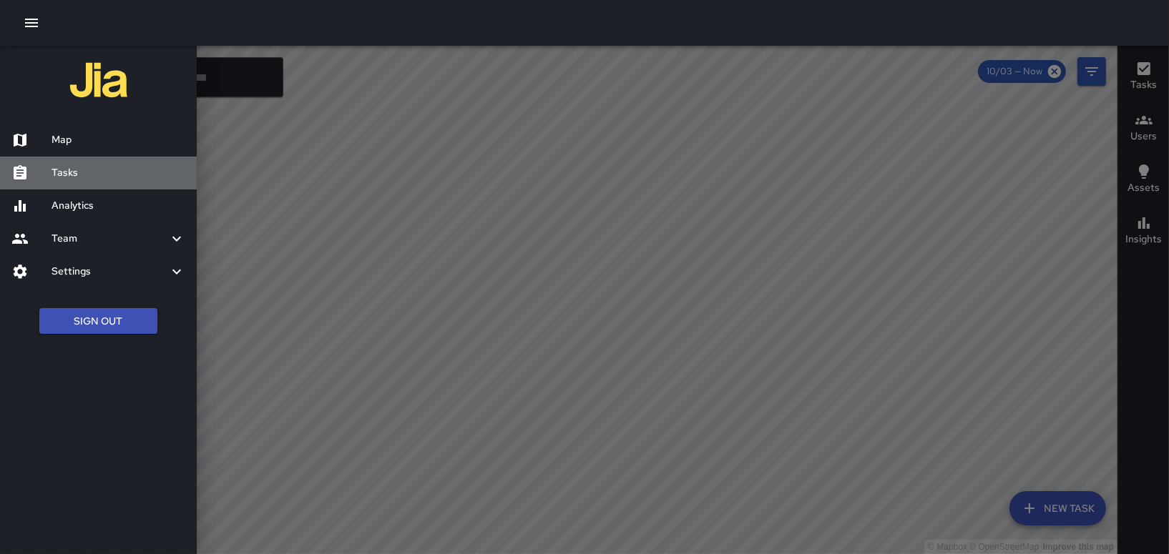
click at [111, 161] on div "Tasks" at bounding box center [98, 173] width 197 height 33
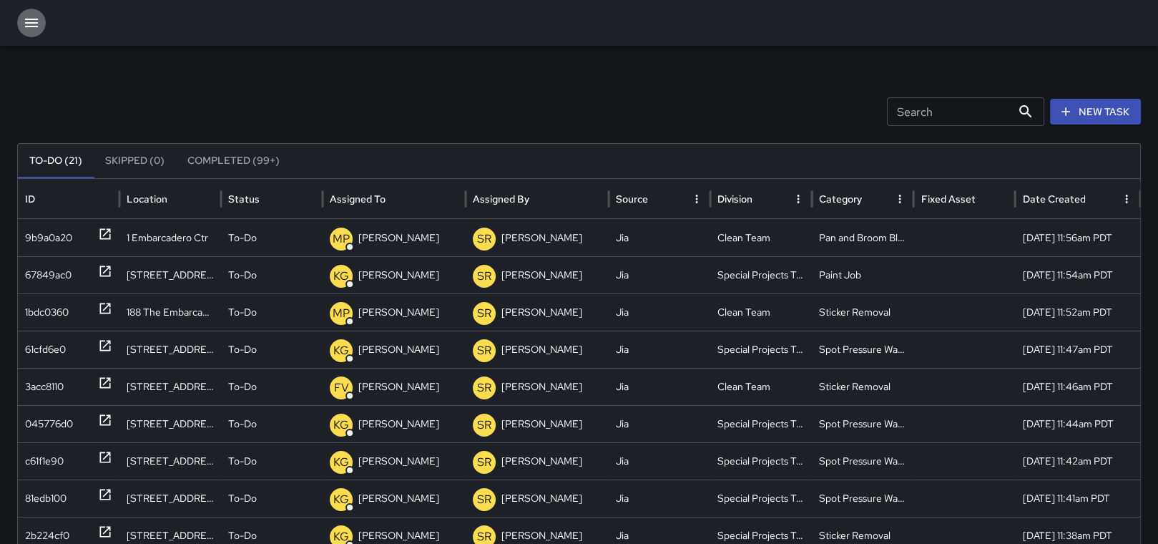
click at [31, 22] on icon "button" at bounding box center [31, 23] width 13 height 9
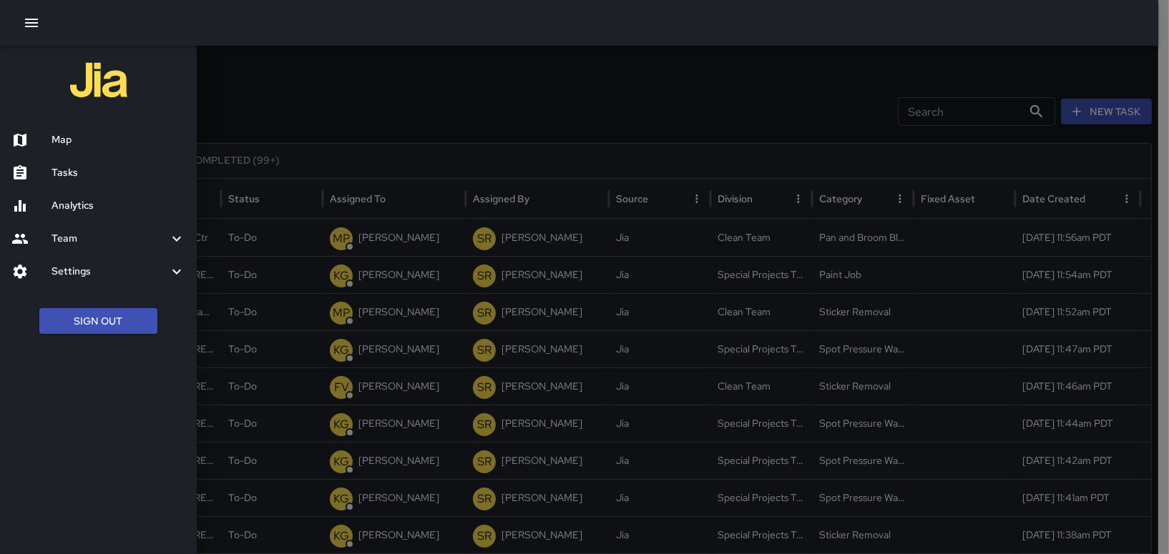
drag, startPoint x: 66, startPoint y: 144, endPoint x: 102, endPoint y: 121, distance: 42.5
click at [85, 133] on h6 "Map" at bounding box center [118, 140] width 134 height 16
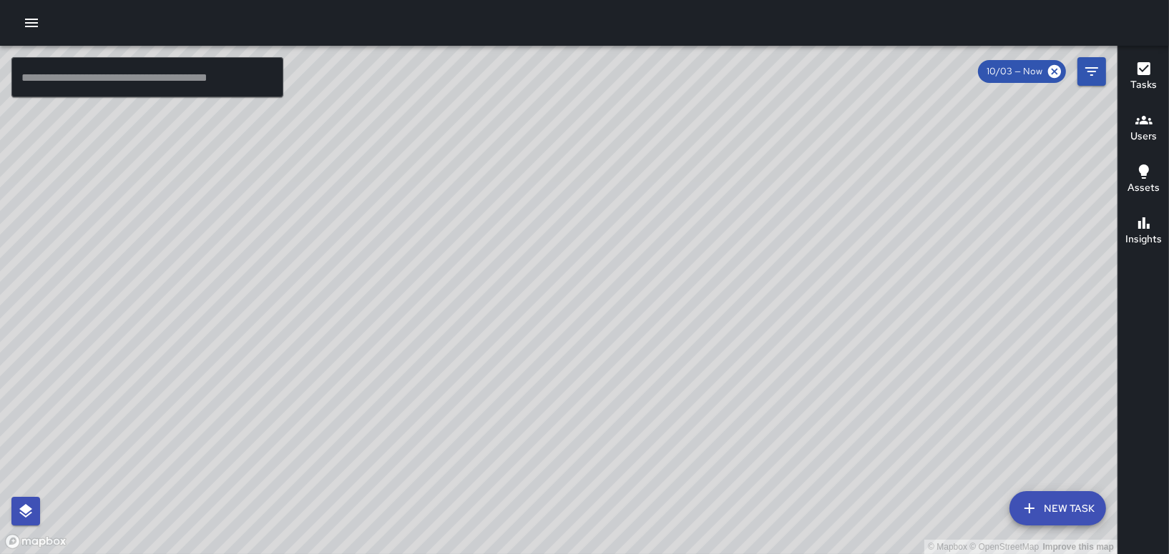
drag, startPoint x: 567, startPoint y: 423, endPoint x: 657, endPoint y: 252, distance: 193.2
click at [657, 252] on div "© Mapbox © OpenStreetMap Improve this map" at bounding box center [558, 300] width 1117 height 508
drag, startPoint x: 564, startPoint y: 263, endPoint x: 604, endPoint y: 418, distance: 159.4
click at [604, 418] on div "© Mapbox © OpenStreetMap Improve this map" at bounding box center [558, 300] width 1117 height 508
drag, startPoint x: 1057, startPoint y: 166, endPoint x: 750, endPoint y: 155, distance: 307.7
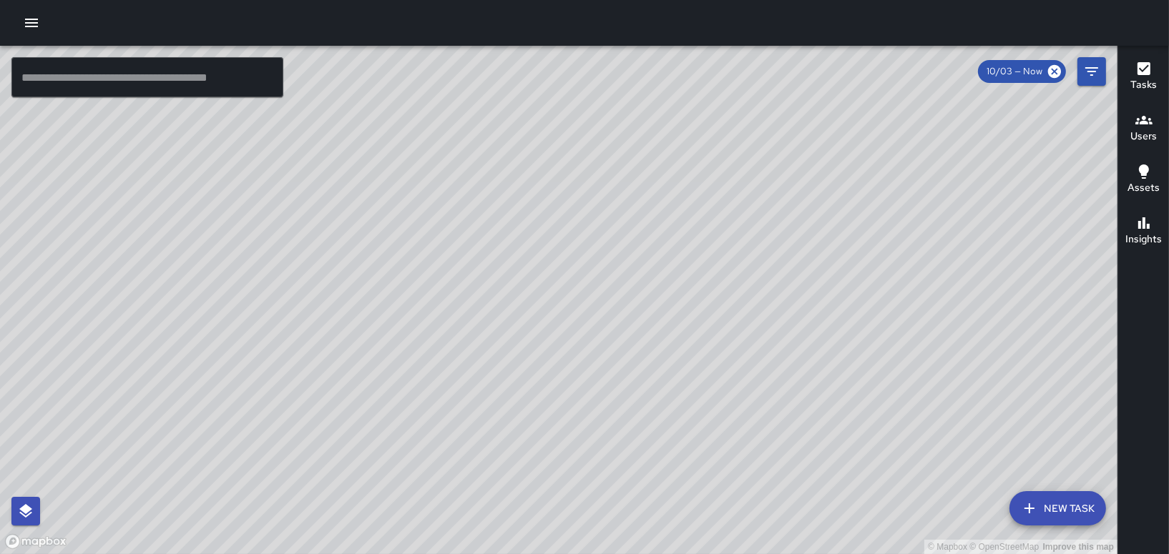
click at [753, 182] on div "© Mapbox © OpenStreetMap Improve this map" at bounding box center [558, 300] width 1117 height 508
drag, startPoint x: 987, startPoint y: 249, endPoint x: 873, endPoint y: 371, distance: 167.5
click at [873, 371] on div "© Mapbox © OpenStreetMap Improve this map" at bounding box center [558, 300] width 1117 height 508
drag, startPoint x: 481, startPoint y: 320, endPoint x: 793, endPoint y: 64, distance: 404.5
click at [791, 65] on div "© Mapbox © OpenStreetMap Improve this map" at bounding box center [558, 300] width 1117 height 508
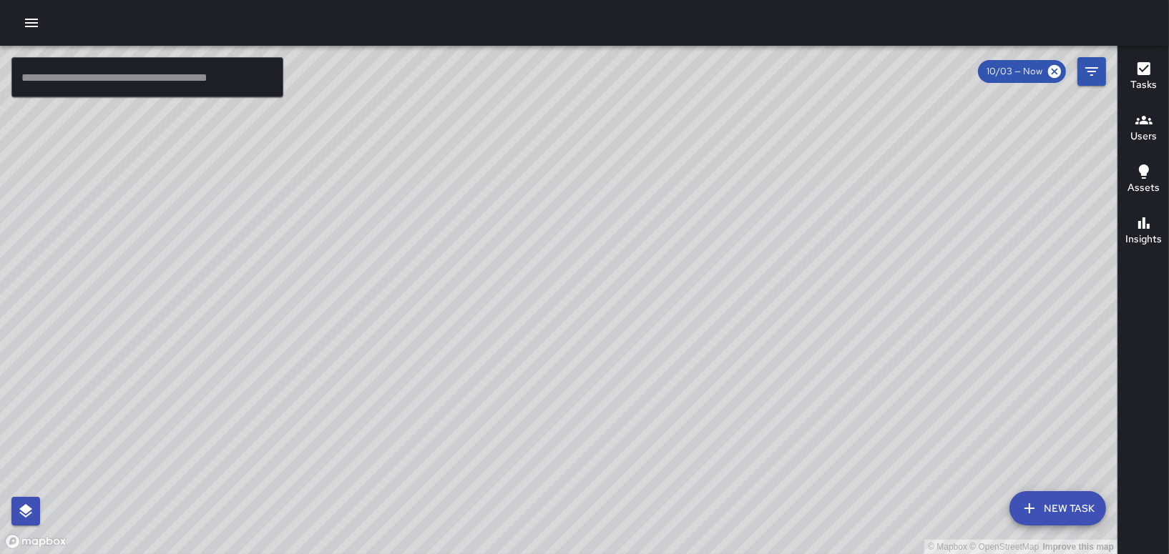
drag, startPoint x: 871, startPoint y: 288, endPoint x: 630, endPoint y: 278, distance: 241.2
click at [636, 279] on div "© Mapbox © OpenStreetMap Improve this map" at bounding box center [558, 300] width 1117 height 508
drag, startPoint x: 380, startPoint y: 124, endPoint x: 413, endPoint y: 270, distance: 150.4
click at [413, 270] on div "© Mapbox © OpenStreetMap Improve this map" at bounding box center [558, 300] width 1117 height 508
drag, startPoint x: 411, startPoint y: 157, endPoint x: 428, endPoint y: 270, distance: 114.2
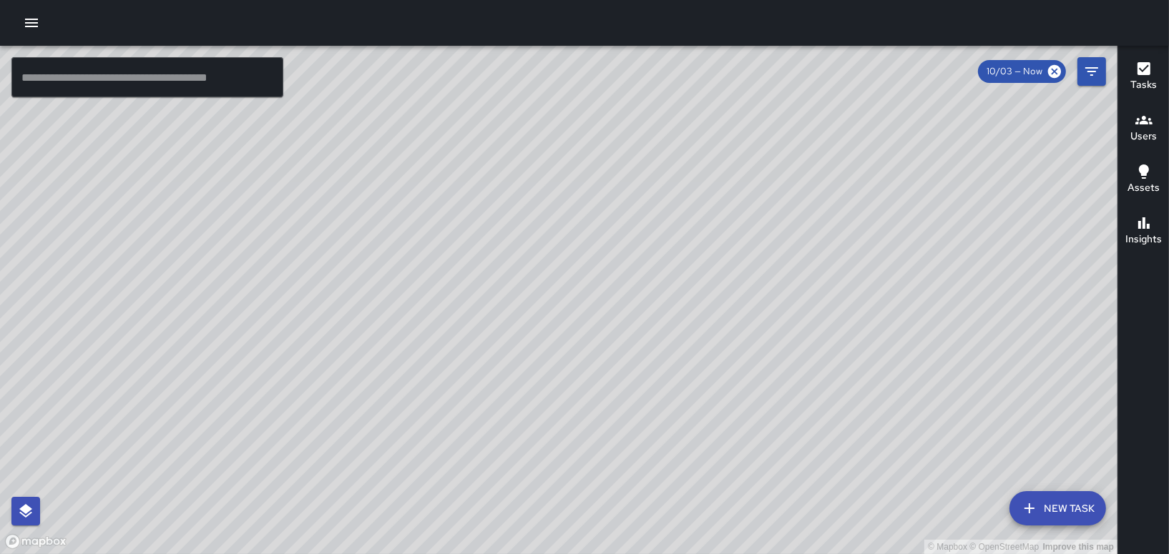
click at [428, 270] on div "© Mapbox © OpenStreetMap Improve this map" at bounding box center [558, 300] width 1117 height 508
drag, startPoint x: 409, startPoint y: 298, endPoint x: 420, endPoint y: 378, distance: 80.1
click at [420, 378] on div "© Mapbox © OpenStreetMap Improve this map" at bounding box center [558, 300] width 1117 height 508
drag, startPoint x: 411, startPoint y: 323, endPoint x: 451, endPoint y: 450, distance: 133.0
click at [451, 450] on div "© Mapbox © OpenStreetMap Improve this map" at bounding box center [558, 300] width 1117 height 508
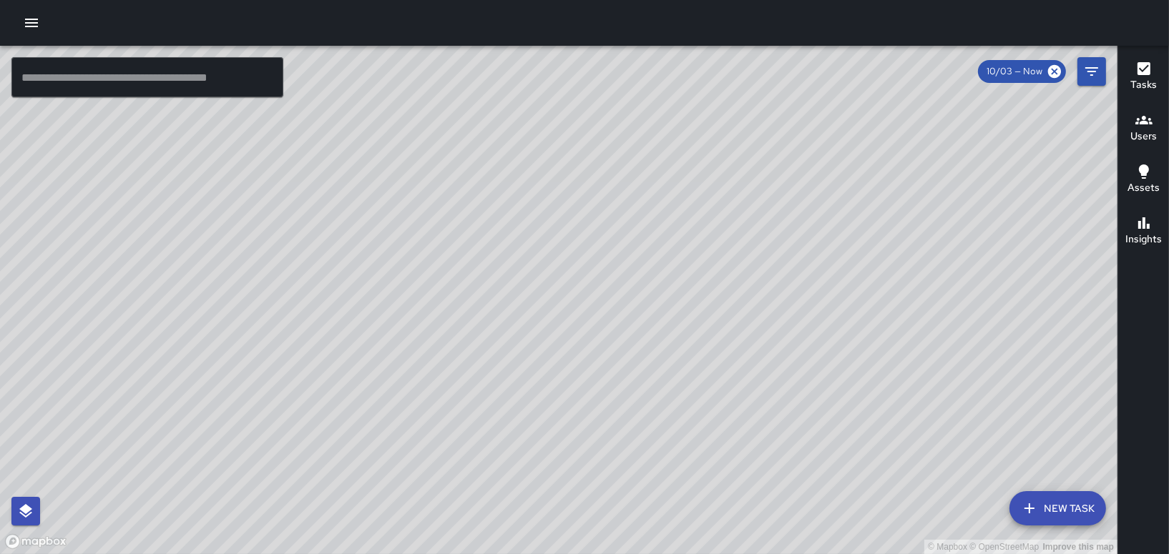
drag, startPoint x: 591, startPoint y: 396, endPoint x: 525, endPoint y: 282, distance: 131.7
click at [526, 282] on div "© Mapbox © OpenStreetMap Improve this map" at bounding box center [558, 300] width 1117 height 508
drag, startPoint x: 596, startPoint y: 317, endPoint x: 509, endPoint y: 190, distance: 154.3
click at [509, 190] on div "© Mapbox © OpenStreetMap Improve this map" at bounding box center [558, 300] width 1117 height 508
click at [22, 17] on button "button" at bounding box center [31, 23] width 29 height 29
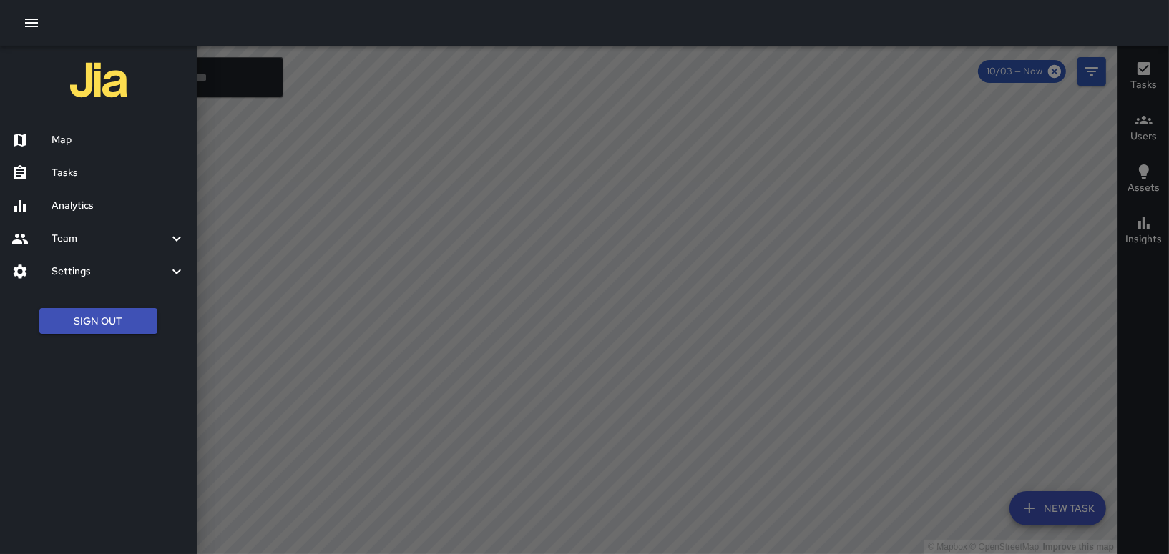
click at [298, 189] on div at bounding box center [584, 277] width 1169 height 554
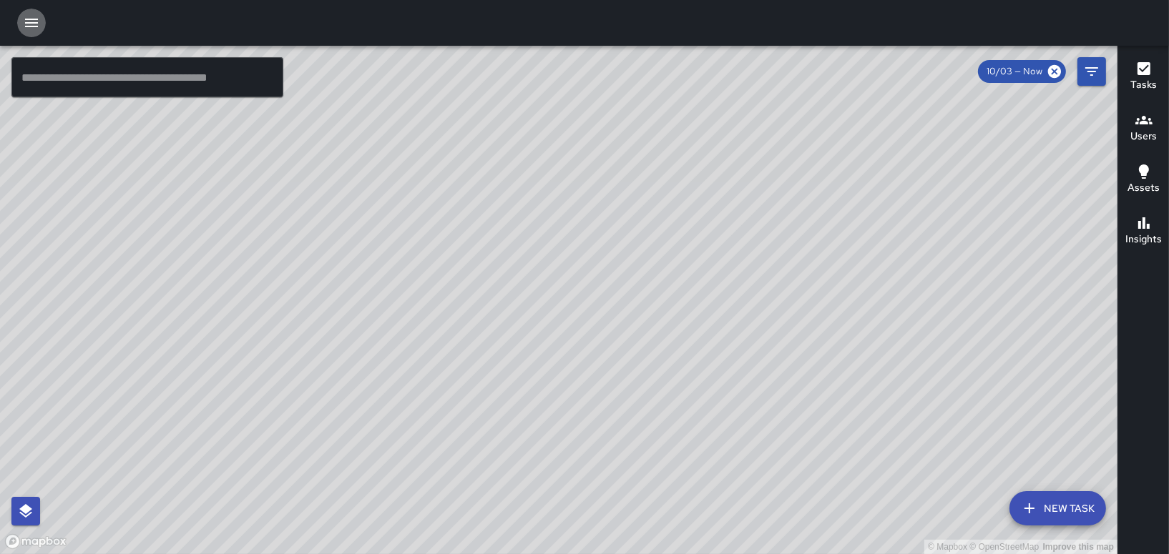
click at [30, 32] on button "button" at bounding box center [31, 23] width 29 height 29
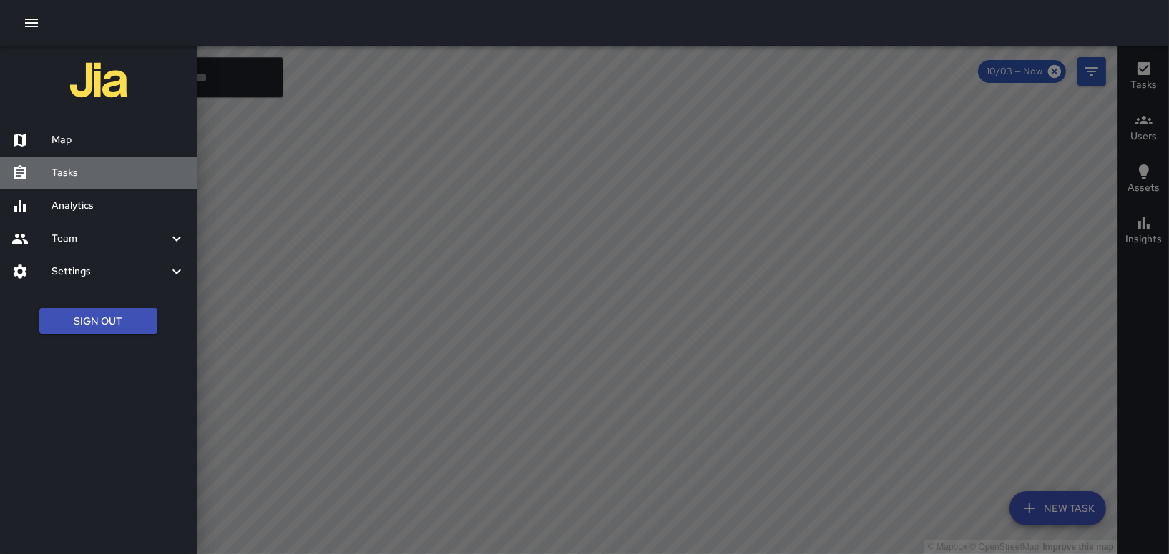
click at [63, 168] on h6 "Tasks" at bounding box center [118, 173] width 134 height 16
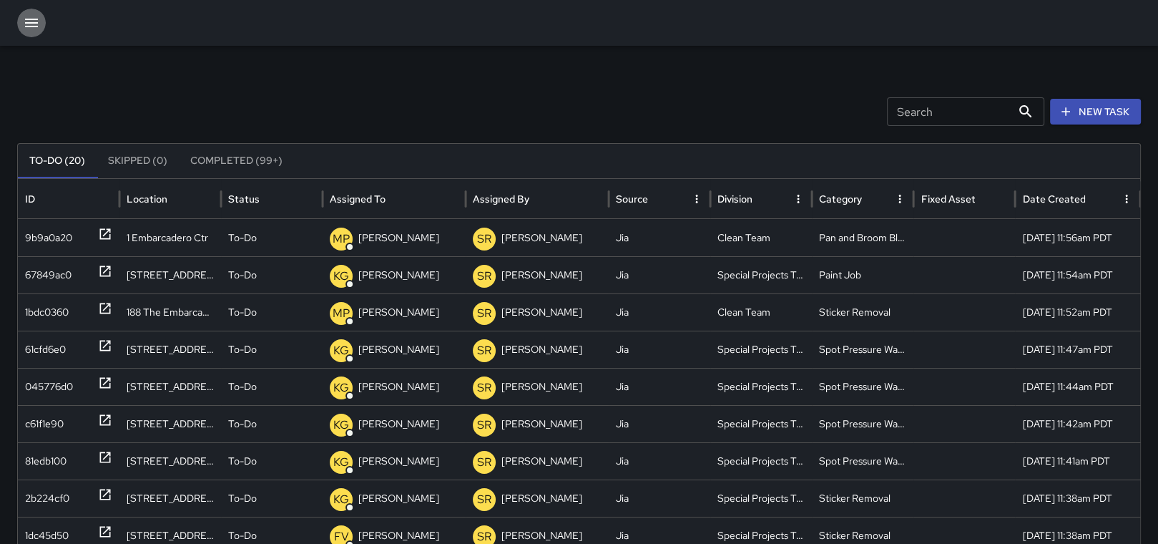
click at [30, 26] on icon "button" at bounding box center [31, 23] width 13 height 9
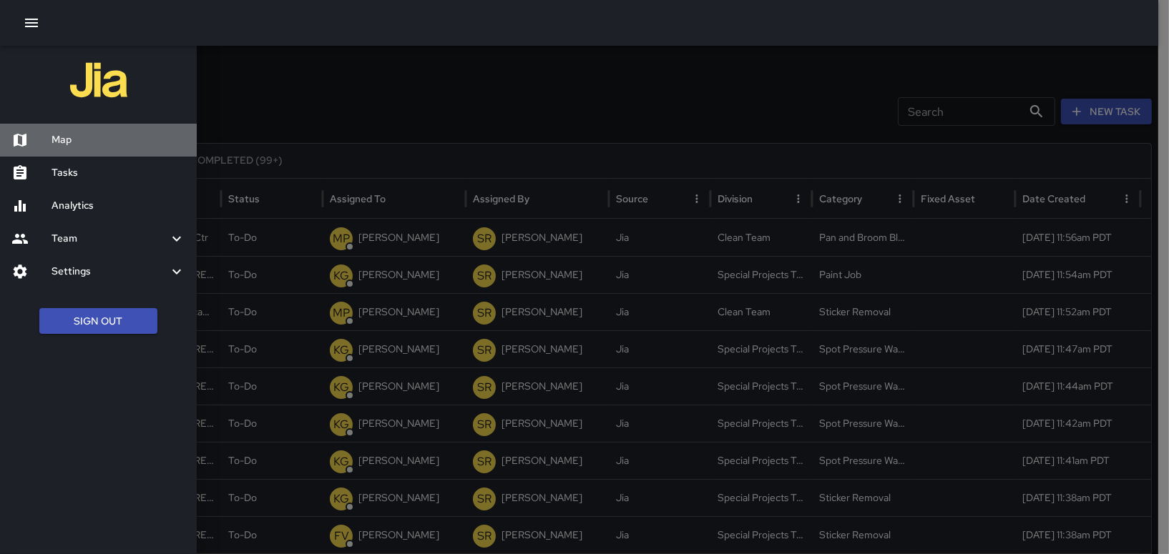
click at [64, 148] on div "Map" at bounding box center [98, 140] width 197 height 33
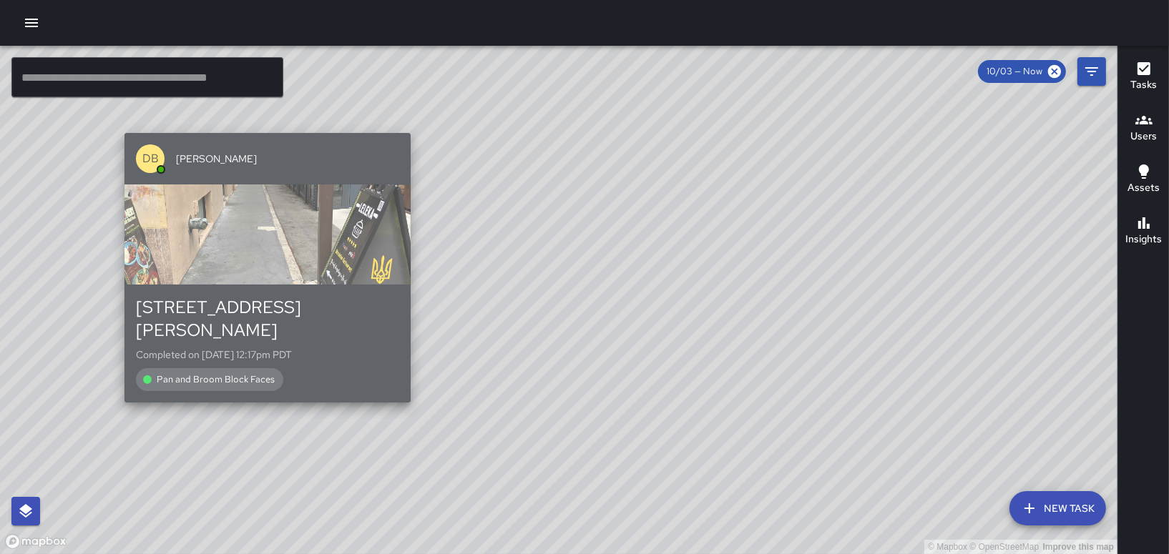
click at [296, 285] on div "368 Bush Street Completed on 10/3/2025, 12:17pm PDT Pan and Broom Block Faces" at bounding box center [267, 343] width 286 height 117
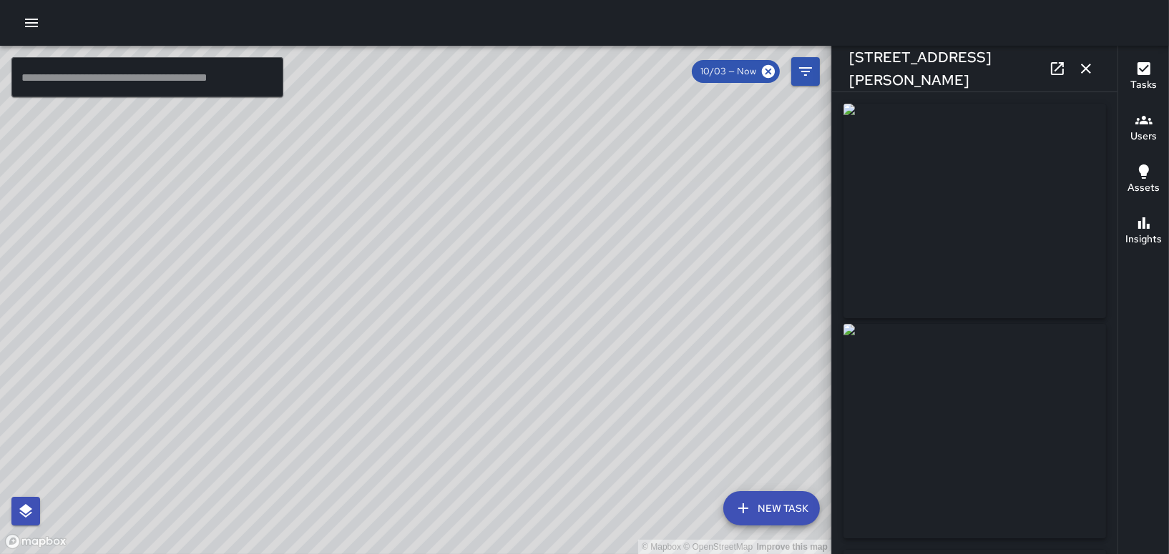
type input "**********"
click at [1084, 56] on button "button" at bounding box center [1085, 68] width 29 height 29
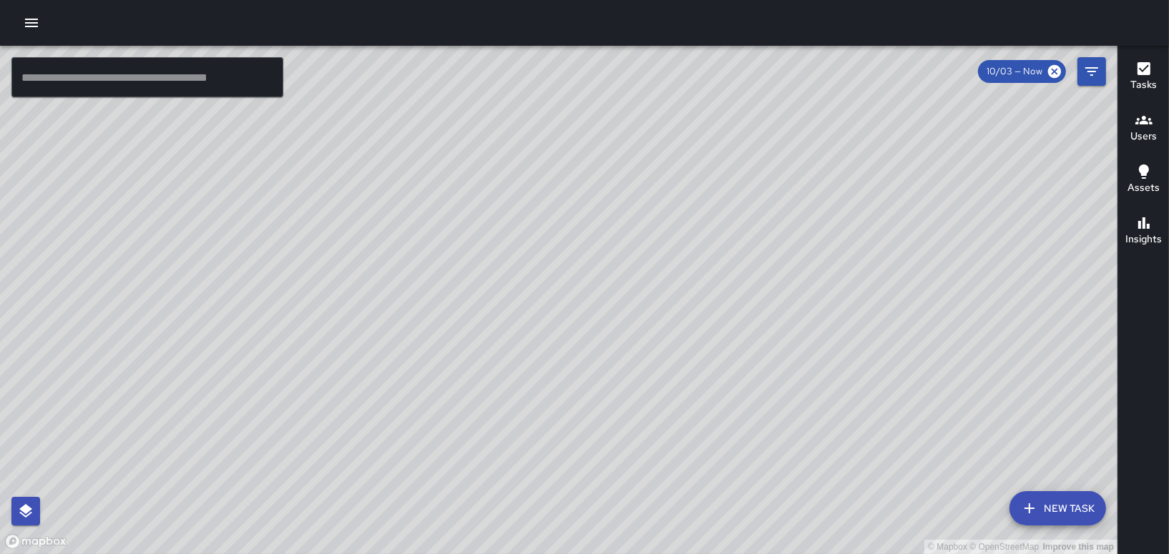
drag, startPoint x: 598, startPoint y: 236, endPoint x: 634, endPoint y: 443, distance: 209.8
click at [634, 443] on div "© Mapbox © OpenStreetMap Improve this map" at bounding box center [558, 300] width 1117 height 508
drag, startPoint x: 741, startPoint y: 453, endPoint x: 565, endPoint y: 429, distance: 177.5
click at [565, 429] on div "© Mapbox © OpenStreetMap Improve this map" at bounding box center [558, 300] width 1117 height 508
drag, startPoint x: 900, startPoint y: 385, endPoint x: 513, endPoint y: 542, distance: 418.1
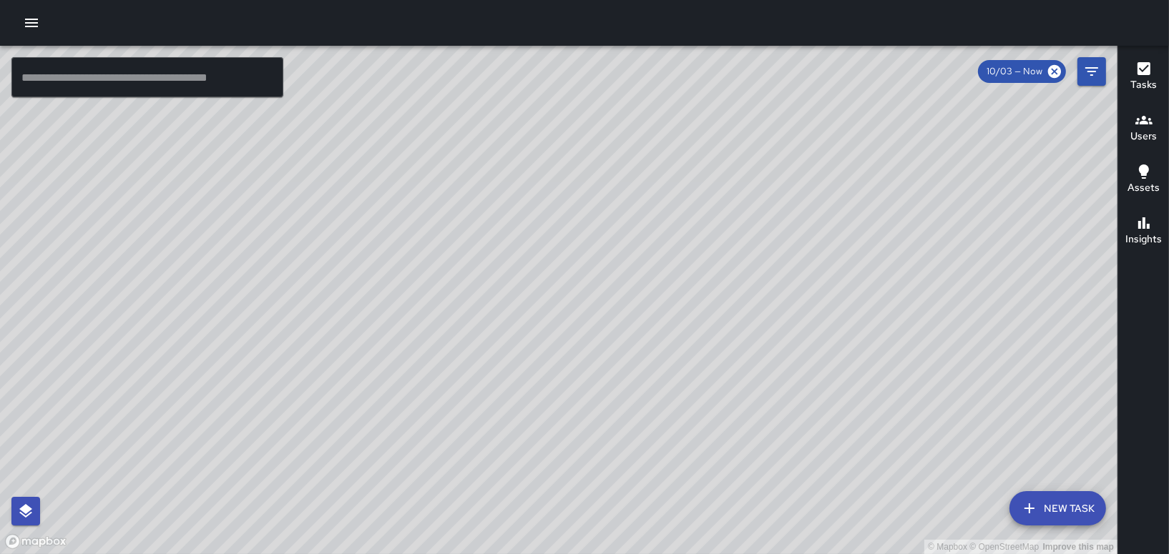
click at [514, 544] on div "© Mapbox © OpenStreetMap Improve this map" at bounding box center [558, 300] width 1117 height 508
drag, startPoint x: 679, startPoint y: 347, endPoint x: 731, endPoint y: 213, distance: 143.6
click at [731, 217] on div "© Mapbox © OpenStreetMap Improve this map" at bounding box center [558, 300] width 1117 height 508
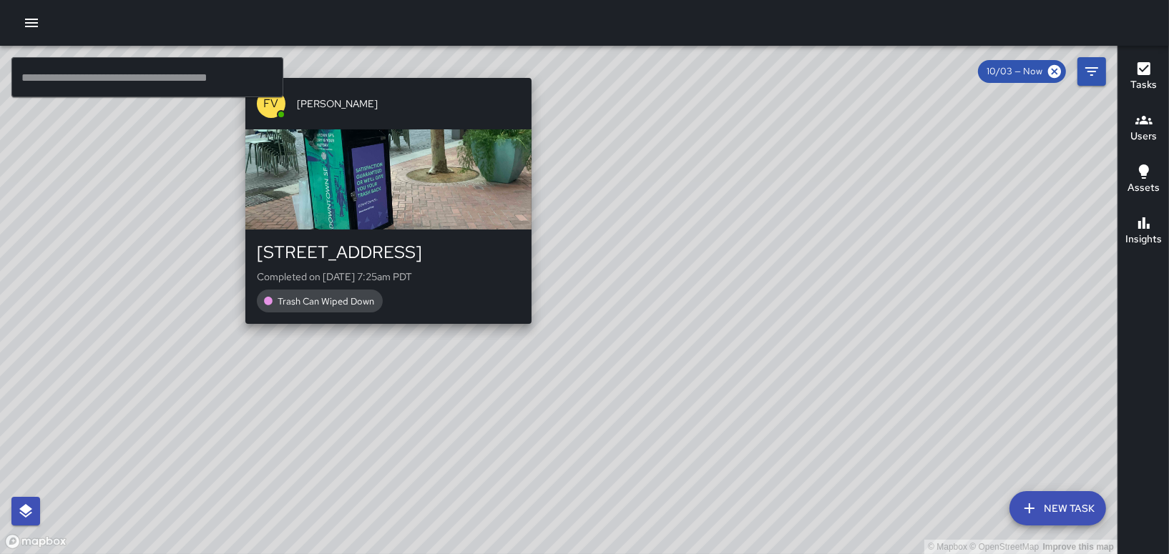
click at [612, 197] on div "© Mapbox © OpenStreetMap Improve this map FV Francisco Villalta 22 Battery Stre…" at bounding box center [558, 300] width 1117 height 508
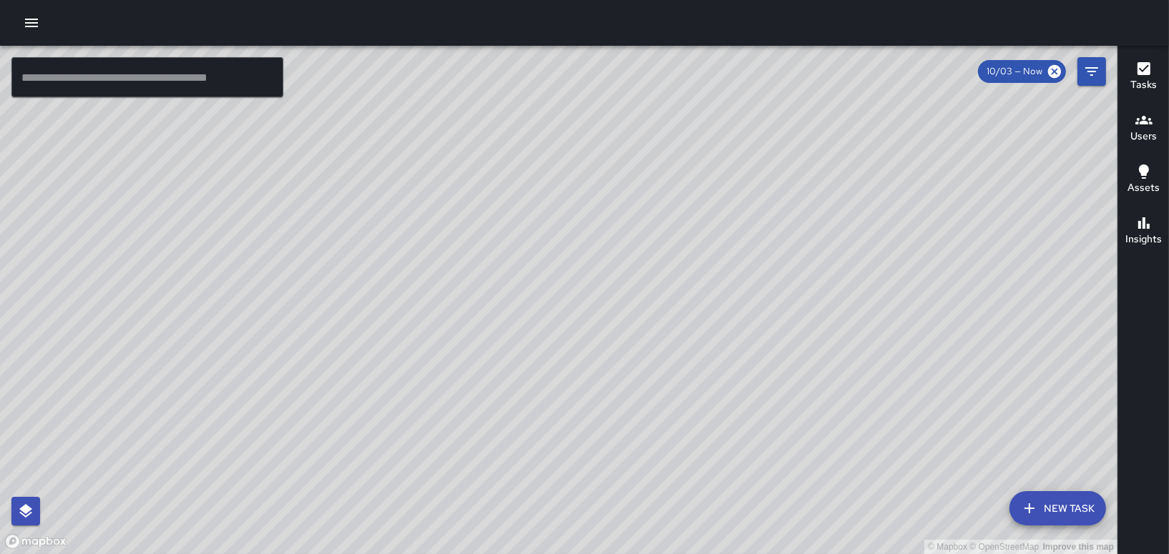
drag, startPoint x: 693, startPoint y: 203, endPoint x: 552, endPoint y: 508, distance: 335.7
click at [552, 508] on div "© Mapbox © OpenStreetMap Improve this map" at bounding box center [558, 300] width 1117 height 508
drag, startPoint x: 556, startPoint y: 488, endPoint x: 566, endPoint y: 354, distance: 134.8
click at [566, 354] on div "© Mapbox © OpenStreetMap Improve this map" at bounding box center [558, 300] width 1117 height 508
drag, startPoint x: 611, startPoint y: 134, endPoint x: 519, endPoint y: 401, distance: 281.6
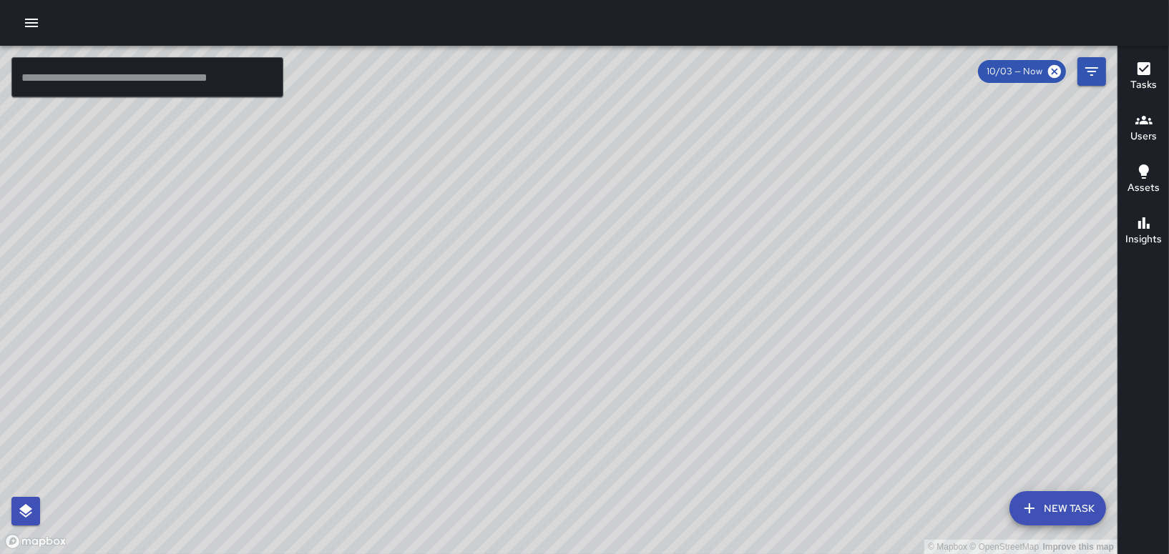
click at [519, 401] on div "© Mapbox © OpenStreetMap Improve this map" at bounding box center [558, 300] width 1117 height 508
drag, startPoint x: 991, startPoint y: 298, endPoint x: 965, endPoint y: 321, distance: 34.9
click at [965, 321] on div "© Mapbox © OpenStreetMap Improve this map" at bounding box center [558, 300] width 1117 height 508
click at [36, 18] on icon "button" at bounding box center [31, 22] width 17 height 17
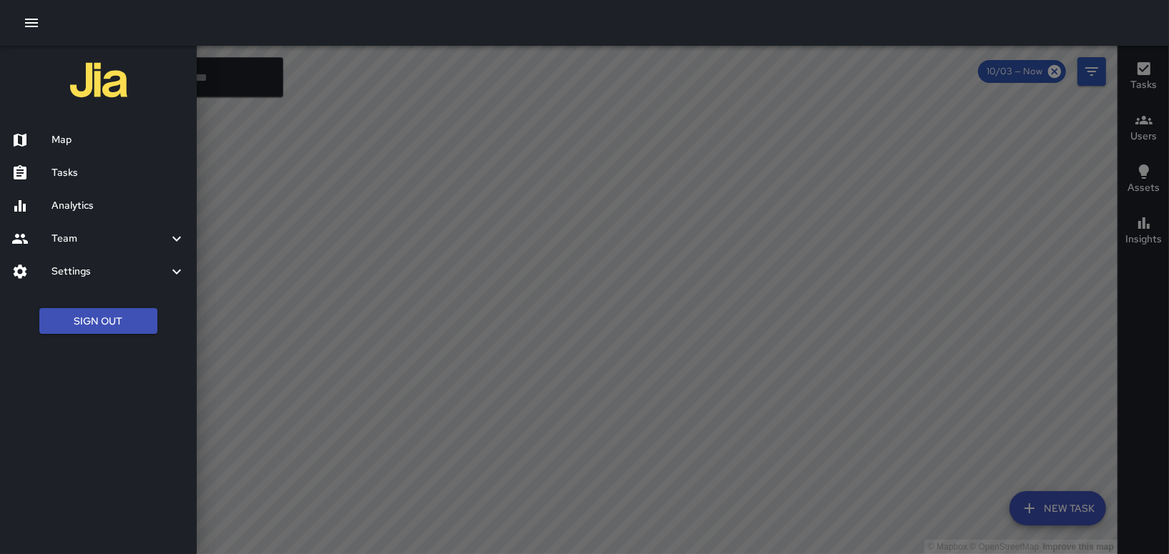
click at [1089, 187] on div at bounding box center [584, 277] width 1169 height 554
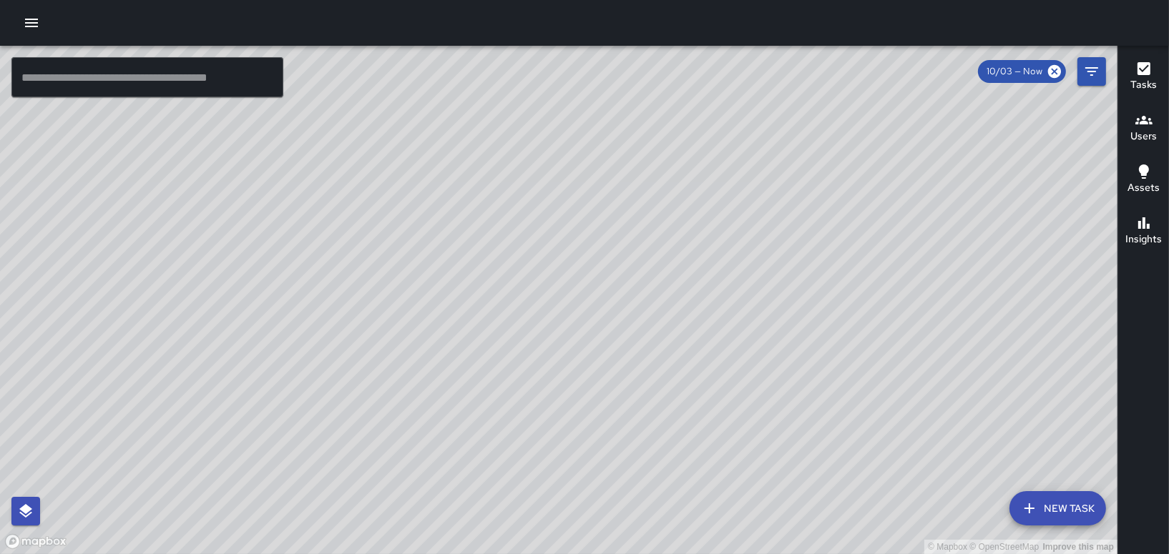
click at [1129, 135] on button "Users" at bounding box center [1143, 128] width 51 height 51
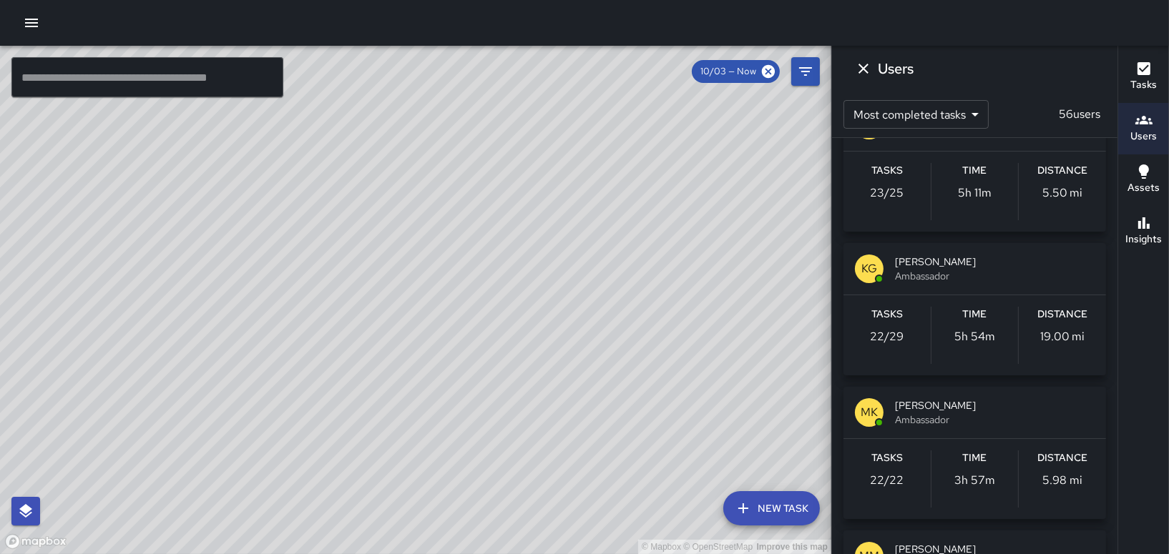
scroll to position [2432, 0]
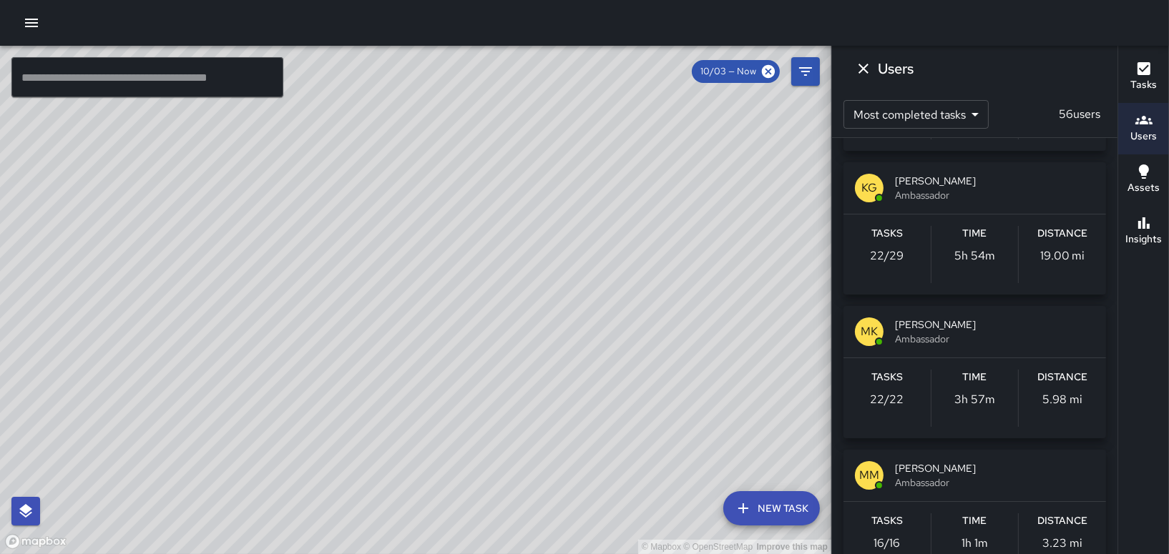
click at [965, 185] on span "[PERSON_NAME]" at bounding box center [995, 181] width 200 height 14
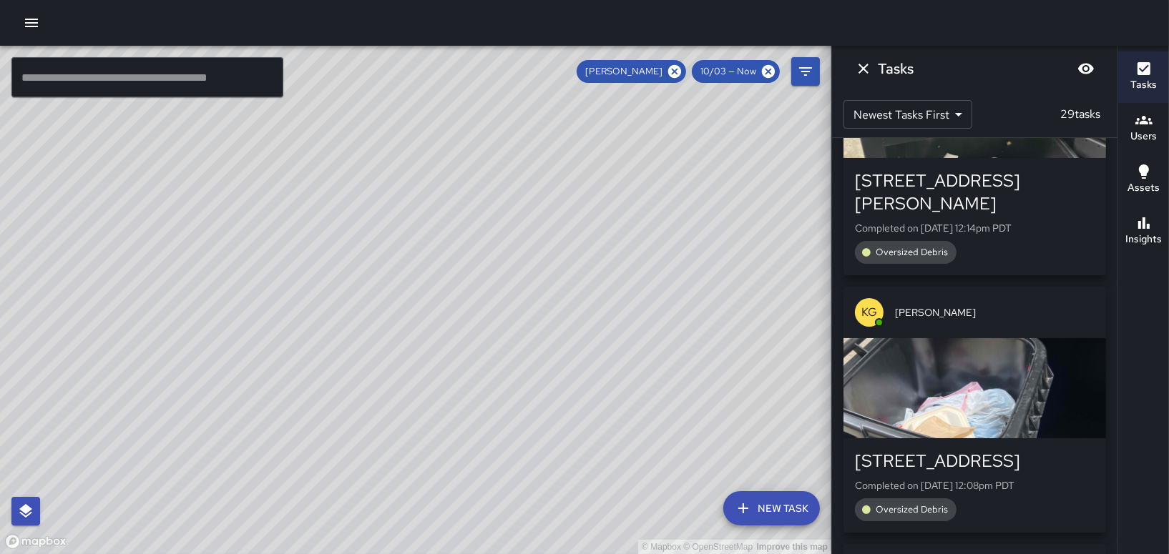
scroll to position [0, 0]
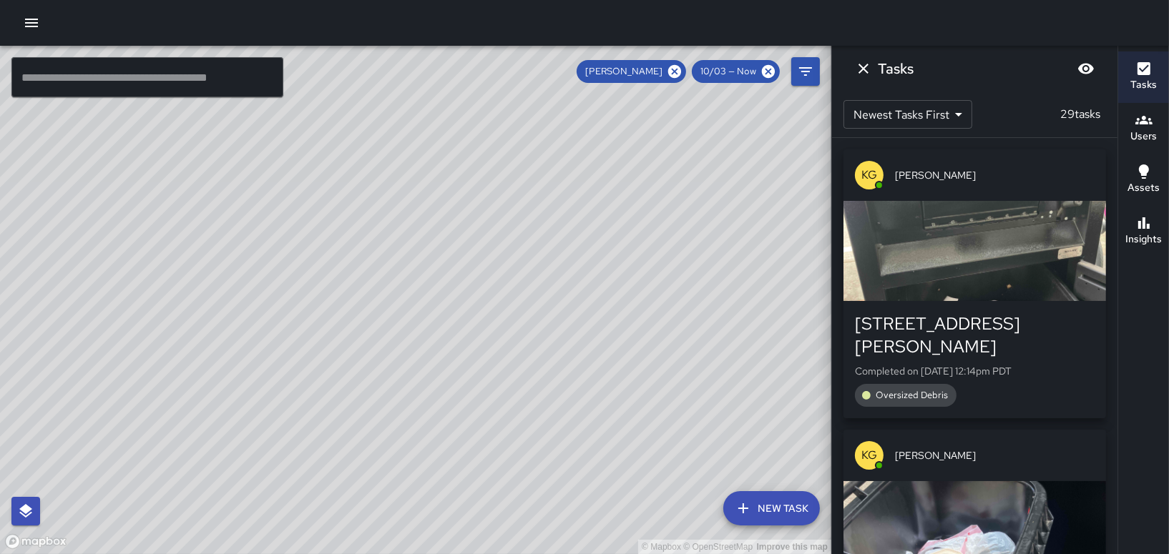
drag, startPoint x: 769, startPoint y: 314, endPoint x: 792, endPoint y: 197, distance: 119.5
click at [747, 250] on div "© Mapbox © OpenStreetMap Improve this map" at bounding box center [415, 300] width 831 height 508
click at [864, 64] on icon "Dismiss" at bounding box center [863, 68] width 17 height 17
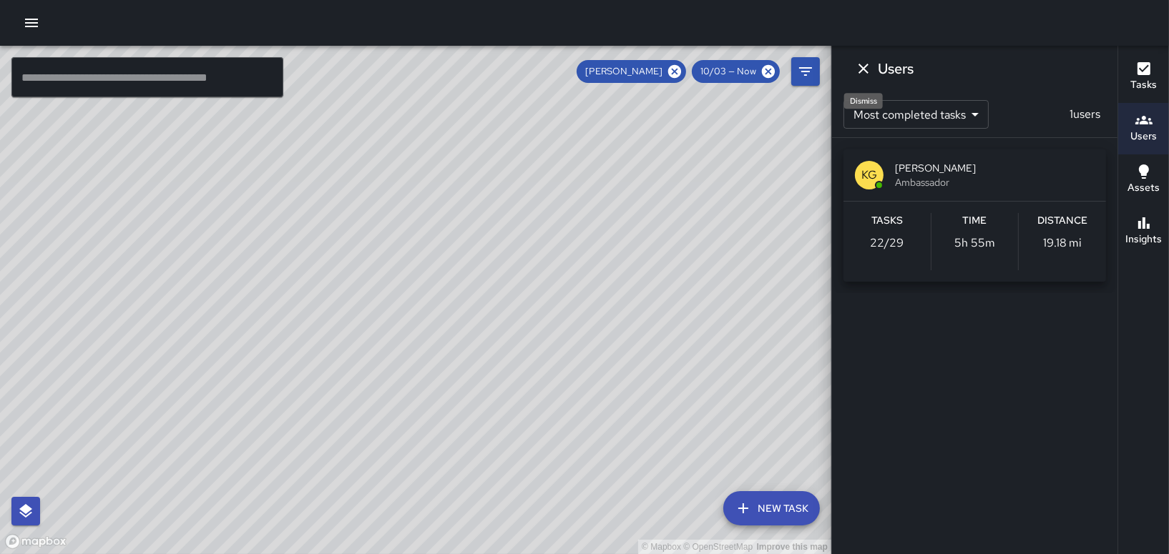
click at [867, 72] on icon "Dismiss" at bounding box center [863, 69] width 10 height 10
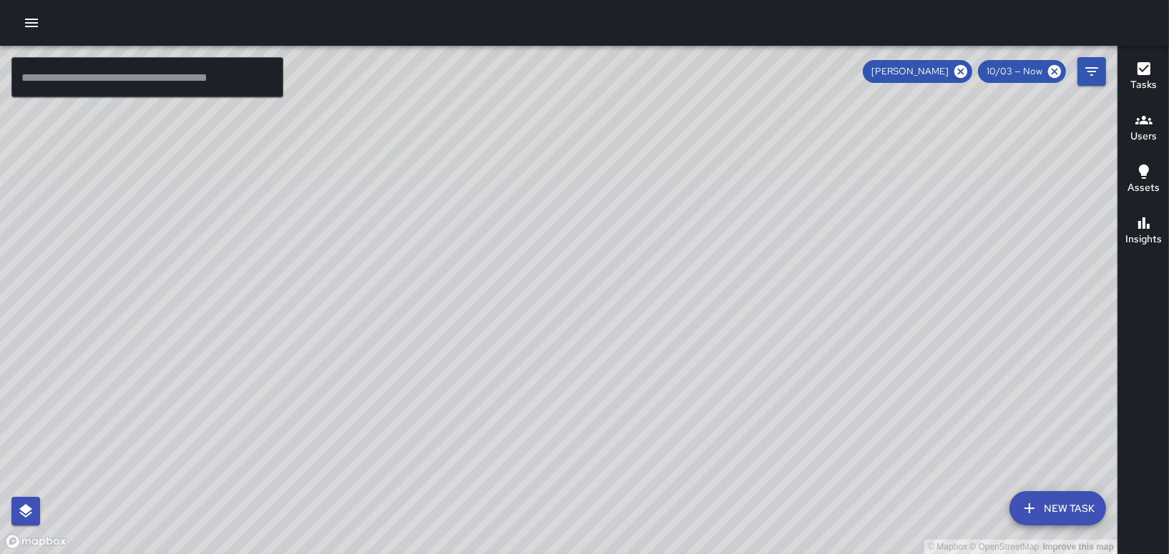
drag, startPoint x: 635, startPoint y: 318, endPoint x: 539, endPoint y: 102, distance: 236.3
click at [539, 102] on div "© Mapbox © OpenStreetMap Improve this map" at bounding box center [558, 300] width 1117 height 508
drag, startPoint x: 432, startPoint y: 335, endPoint x: 516, endPoint y: 250, distance: 119.3
click at [516, 250] on div "© Mapbox © OpenStreetMap Improve this map" at bounding box center [558, 300] width 1117 height 508
click at [958, 64] on icon at bounding box center [961, 72] width 16 height 16
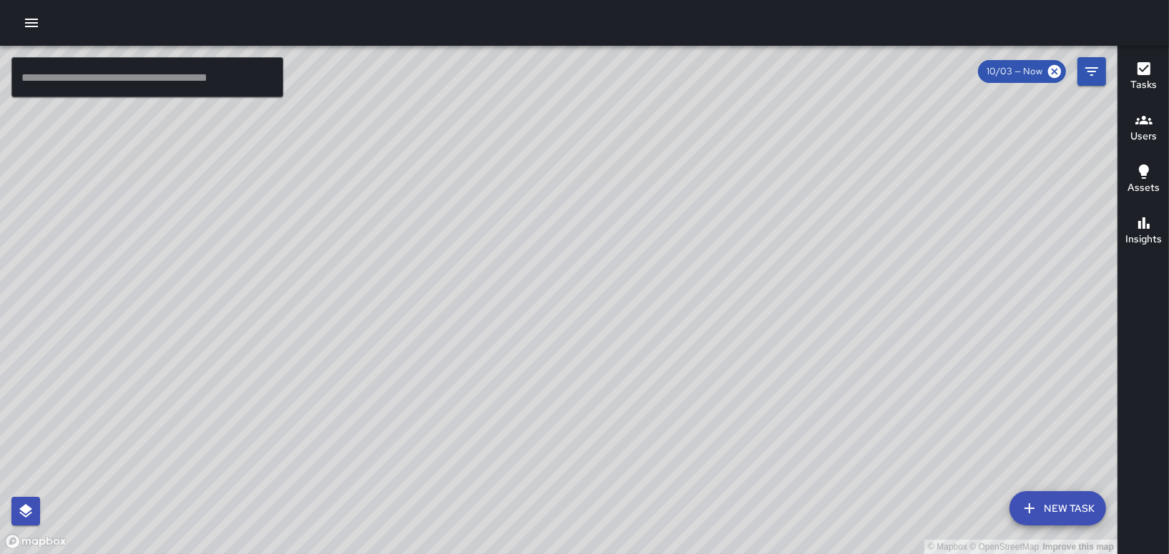
drag, startPoint x: 550, startPoint y: 220, endPoint x: 586, endPoint y: 388, distance: 171.3
click at [586, 388] on div "© Mapbox © OpenStreetMap Improve this map" at bounding box center [558, 300] width 1117 height 508
drag, startPoint x: 831, startPoint y: 230, endPoint x: 658, endPoint y: 320, distance: 195.1
click at [658, 320] on div "© Mapbox © OpenStreetMap Improve this map" at bounding box center [558, 300] width 1117 height 508
drag, startPoint x: 818, startPoint y: 242, endPoint x: 707, endPoint y: 379, distance: 176.5
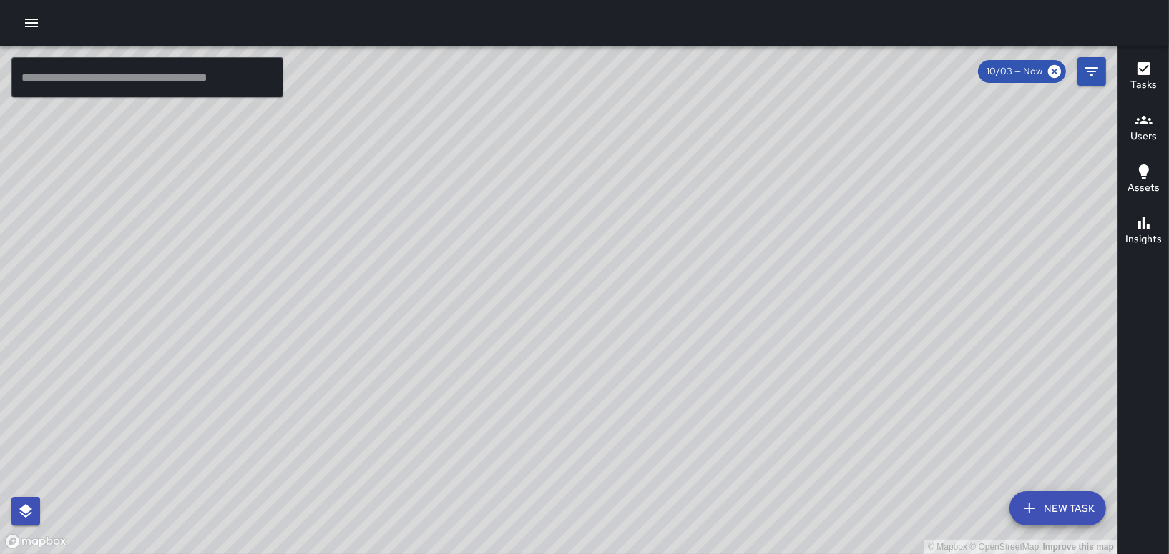
click at [708, 379] on div "© Mapbox © OpenStreetMap Improve this map" at bounding box center [558, 300] width 1117 height 508
drag, startPoint x: 677, startPoint y: 185, endPoint x: 556, endPoint y: 204, distance: 121.7
click at [556, 204] on div "© Mapbox © OpenStreetMap Improve this map" at bounding box center [558, 300] width 1117 height 508
drag, startPoint x: 742, startPoint y: 84, endPoint x: 805, endPoint y: 142, distance: 85.6
click at [805, 142] on div "© Mapbox © OpenStreetMap Improve this map" at bounding box center [558, 300] width 1117 height 508
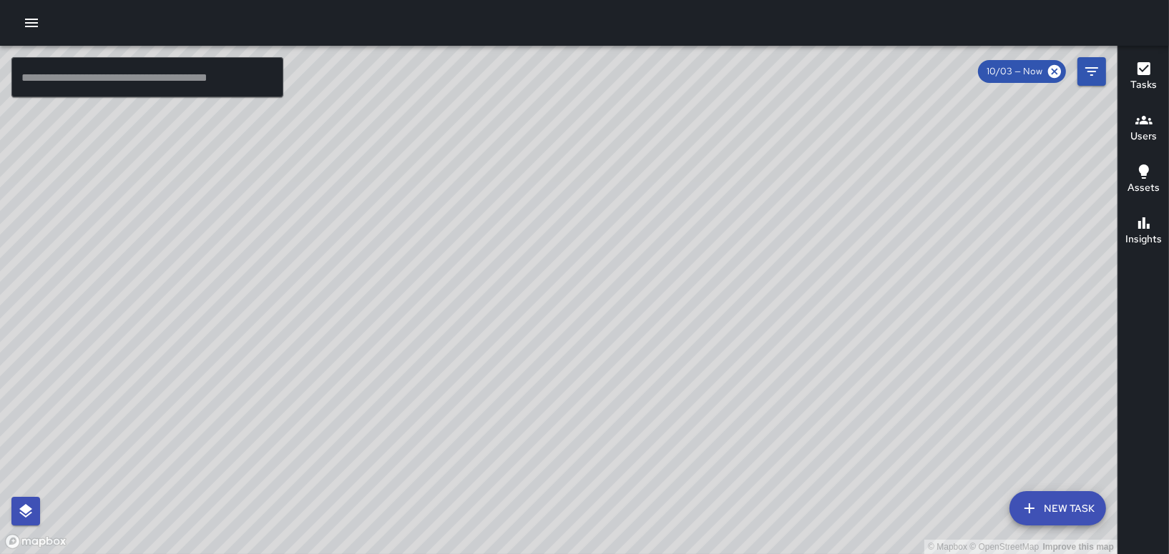
drag, startPoint x: 655, startPoint y: 389, endPoint x: 669, endPoint y: 267, distance: 122.4
click at [669, 270] on div "© Mapbox © OpenStreetMap Improve this map" at bounding box center [558, 300] width 1117 height 508
drag, startPoint x: 943, startPoint y: 305, endPoint x: 722, endPoint y: 421, distance: 249.5
click at [719, 441] on div "© Mapbox © OpenStreetMap Improve this map" at bounding box center [558, 300] width 1117 height 508
drag, startPoint x: 654, startPoint y: 171, endPoint x: 657, endPoint y: 196, distance: 25.3
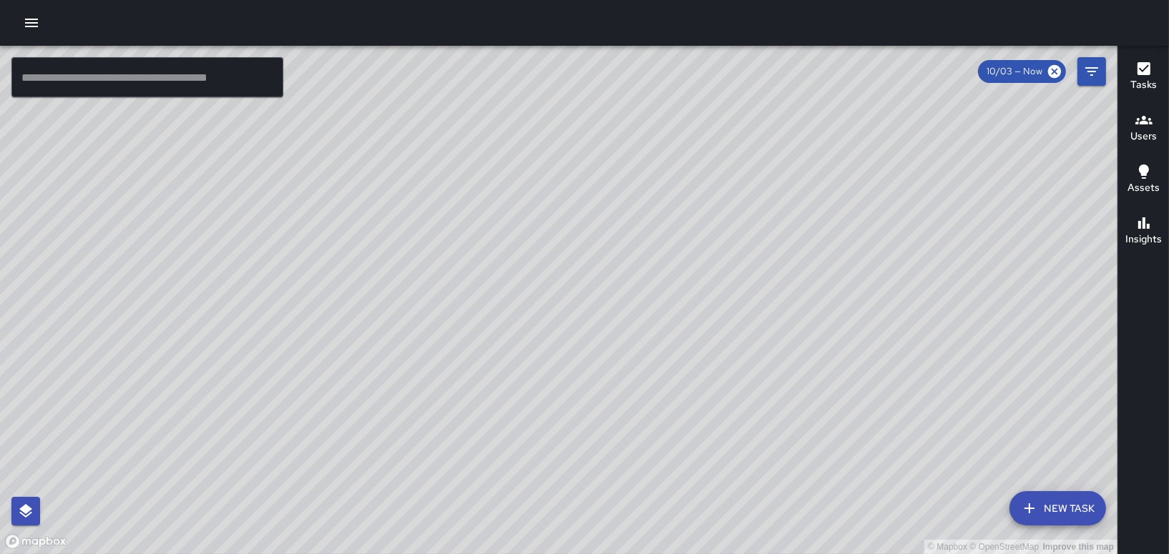
click at [657, 192] on div "© Mapbox © OpenStreetMap Improve this map" at bounding box center [558, 300] width 1117 height 508
click at [659, 239] on div "© Mapbox © OpenStreetMap Improve this map" at bounding box center [558, 300] width 1117 height 508
drag, startPoint x: 661, startPoint y: 262, endPoint x: 662, endPoint y: 272, distance: 10.8
click at [662, 272] on div "© Mapbox © OpenStreetMap Improve this map" at bounding box center [558, 300] width 1117 height 508
drag, startPoint x: 649, startPoint y: 286, endPoint x: 626, endPoint y: 335, distance: 53.4
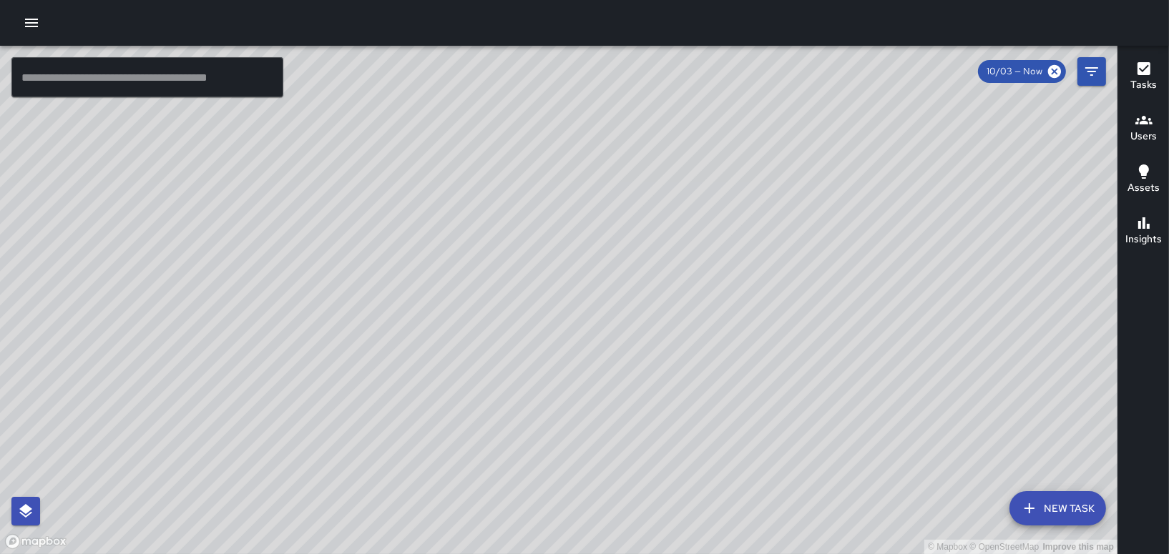
click at [648, 295] on div "© Mapbox © OpenStreetMap Improve this map" at bounding box center [558, 300] width 1117 height 508
click at [1134, 125] on div "Users" at bounding box center [1143, 128] width 26 height 33
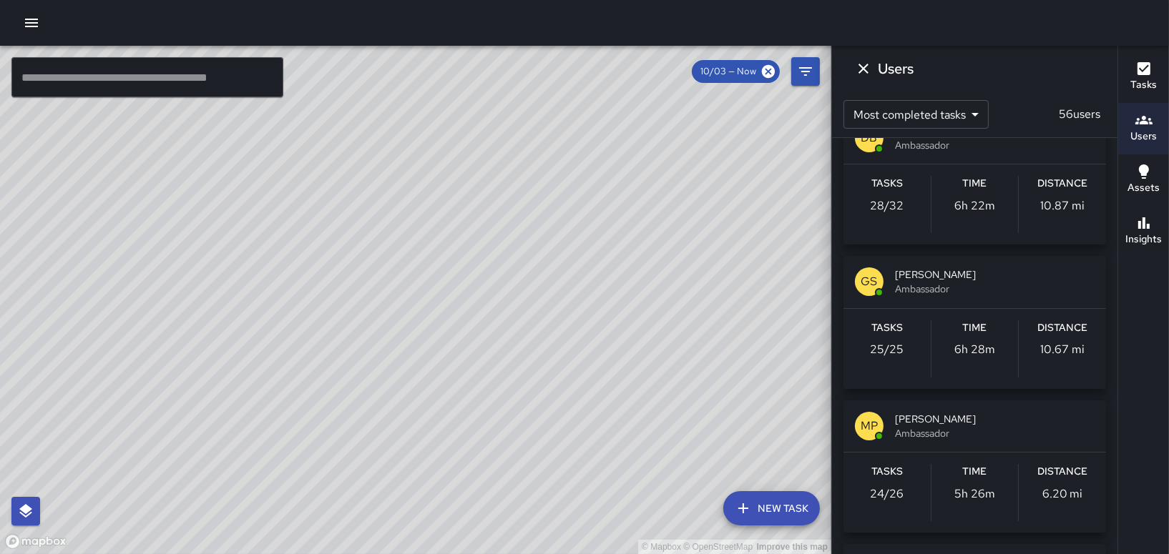
scroll to position [1978, 0]
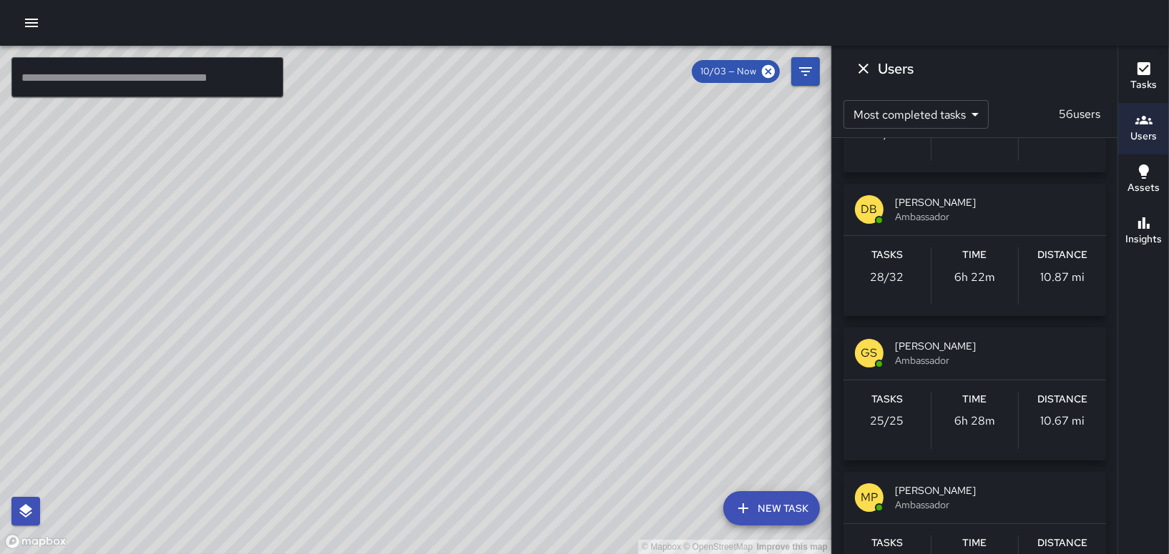
click at [976, 238] on div "Tasks 28 / 32 Time 6h 22m Distance 10.87 mi" at bounding box center [974, 276] width 262 height 80
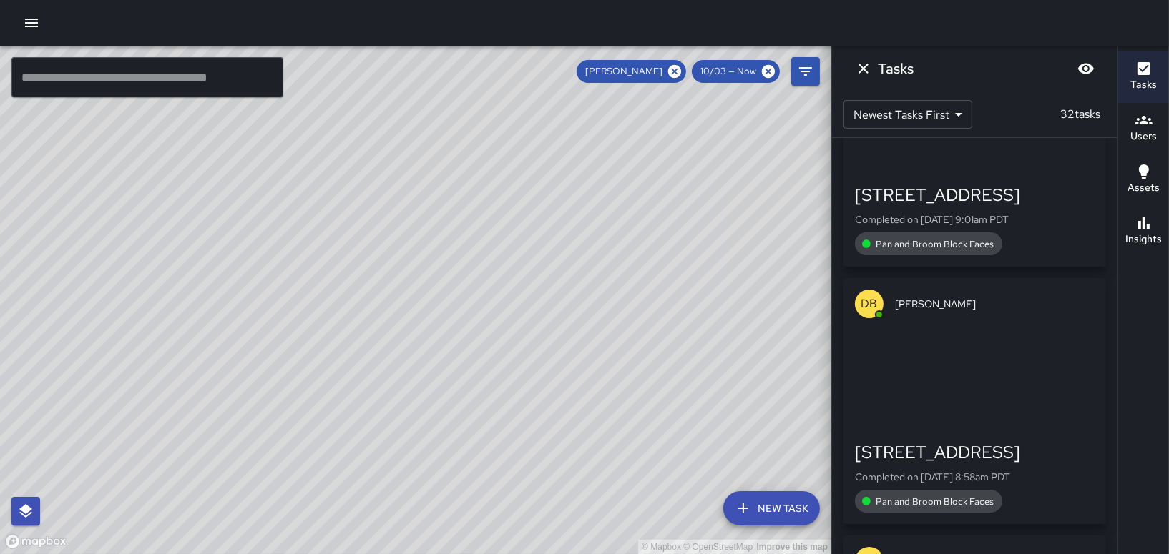
scroll to position [2861, 0]
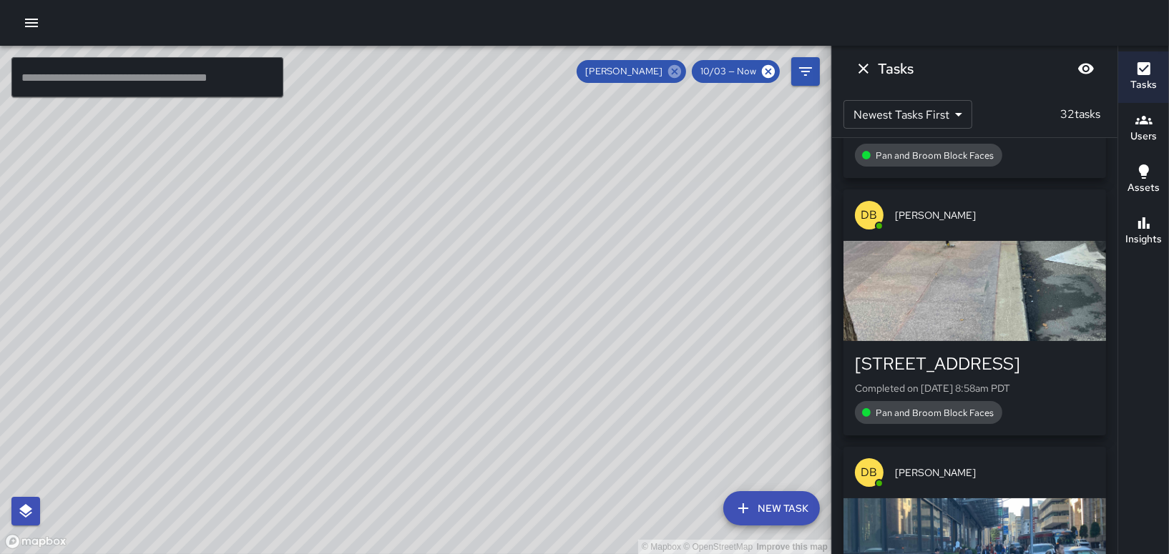
click at [671, 68] on icon at bounding box center [674, 71] width 13 height 13
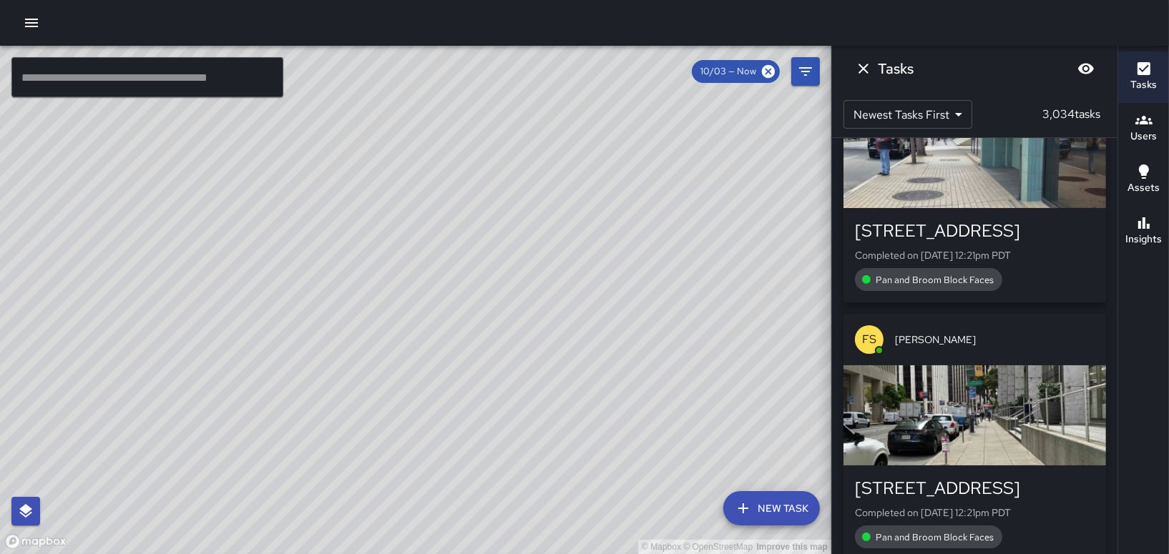
scroll to position [2003, 0]
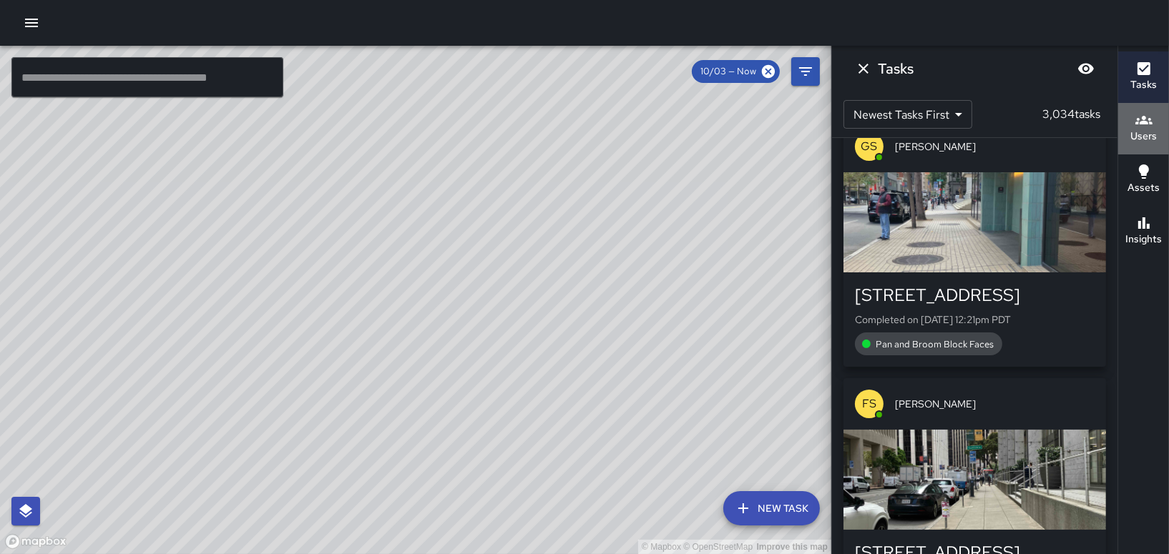
click at [1144, 136] on h6 "Users" at bounding box center [1143, 137] width 26 height 16
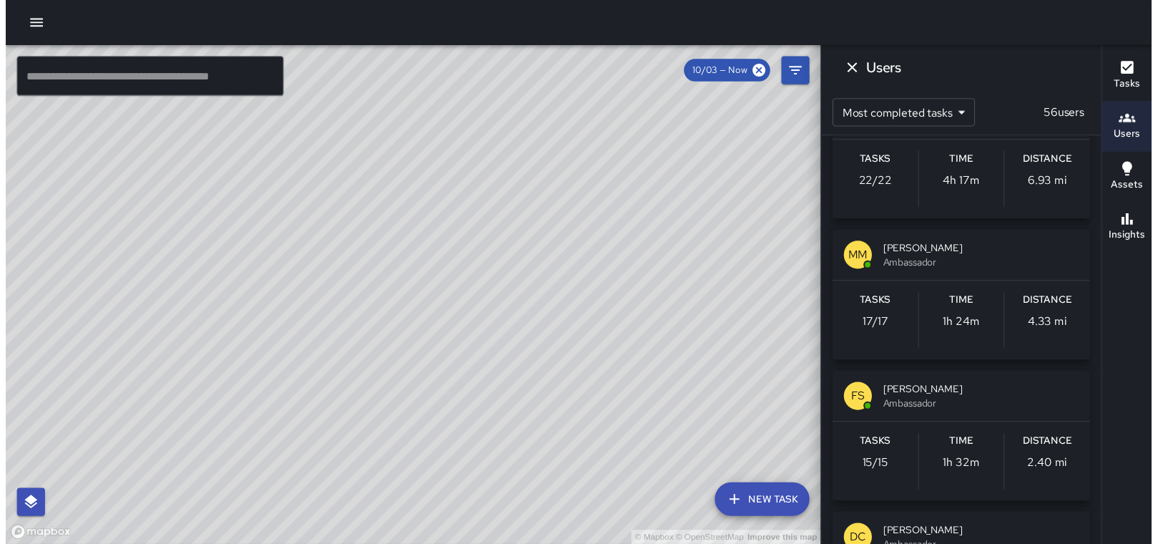
scroll to position [2646, 0]
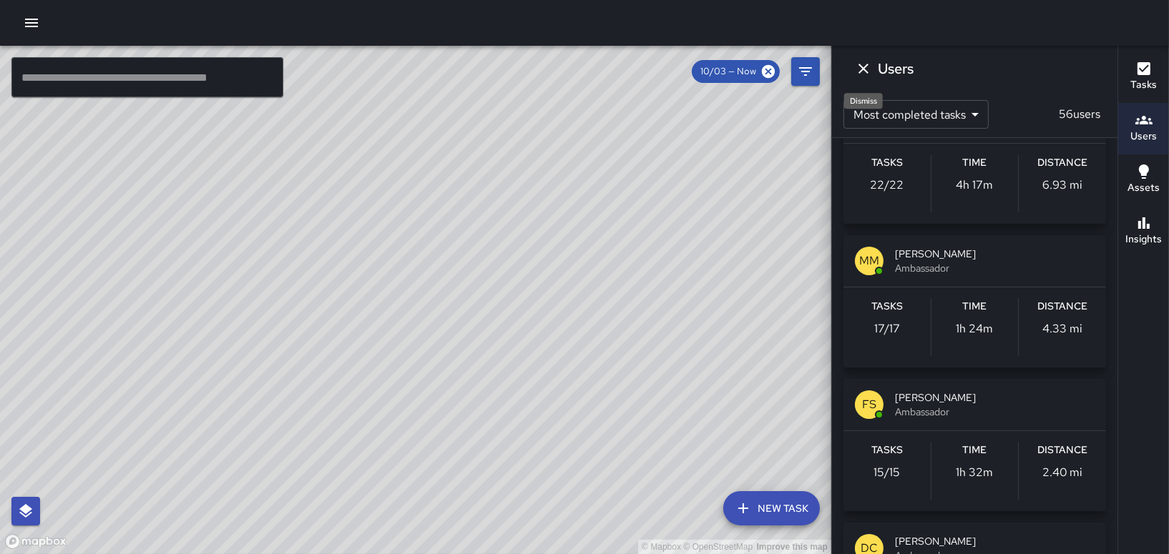
click at [859, 71] on icon "Dismiss" at bounding box center [863, 68] width 17 height 17
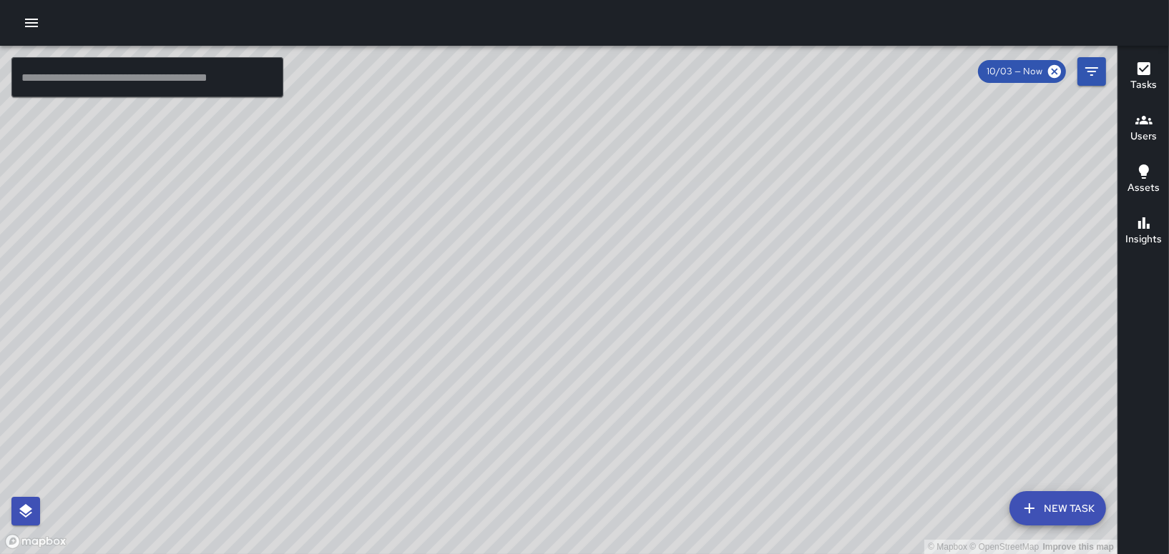
drag, startPoint x: 28, startPoint y: 18, endPoint x: 58, endPoint y: 0, distance: 35.0
click at [29, 18] on icon "button" at bounding box center [31, 22] width 17 height 17
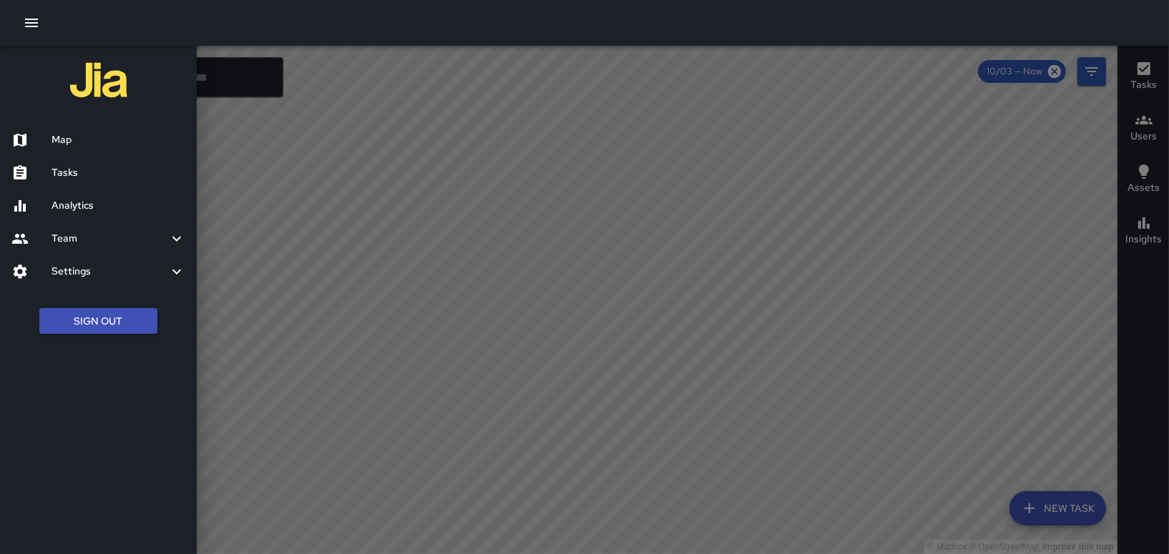
click at [90, 141] on h6 "Map" at bounding box center [118, 140] width 134 height 16
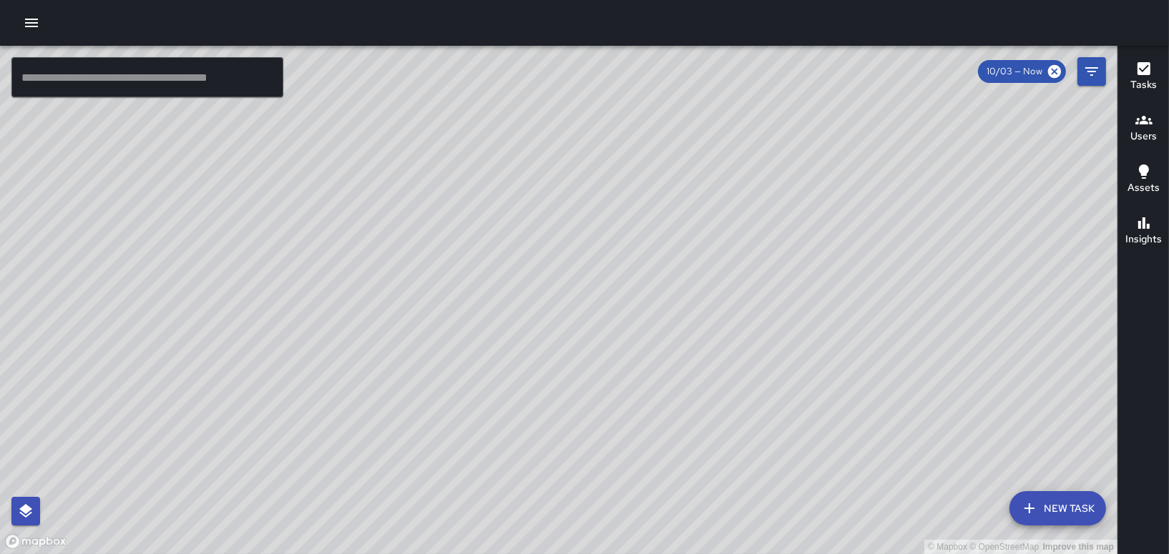
click at [29, 34] on button "button" at bounding box center [31, 23] width 29 height 29
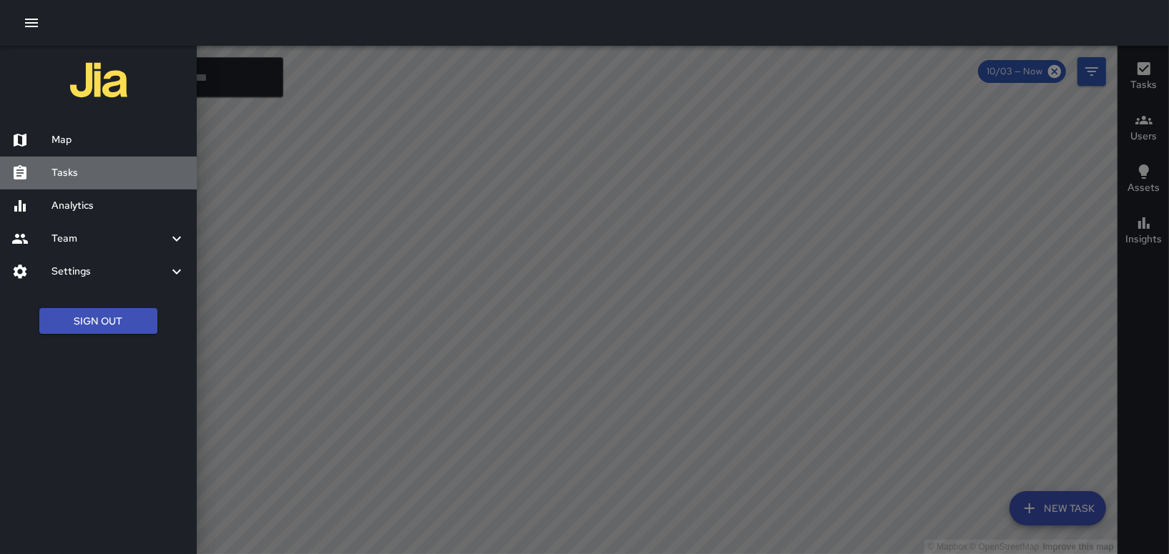
click at [104, 172] on h6 "Tasks" at bounding box center [118, 173] width 134 height 16
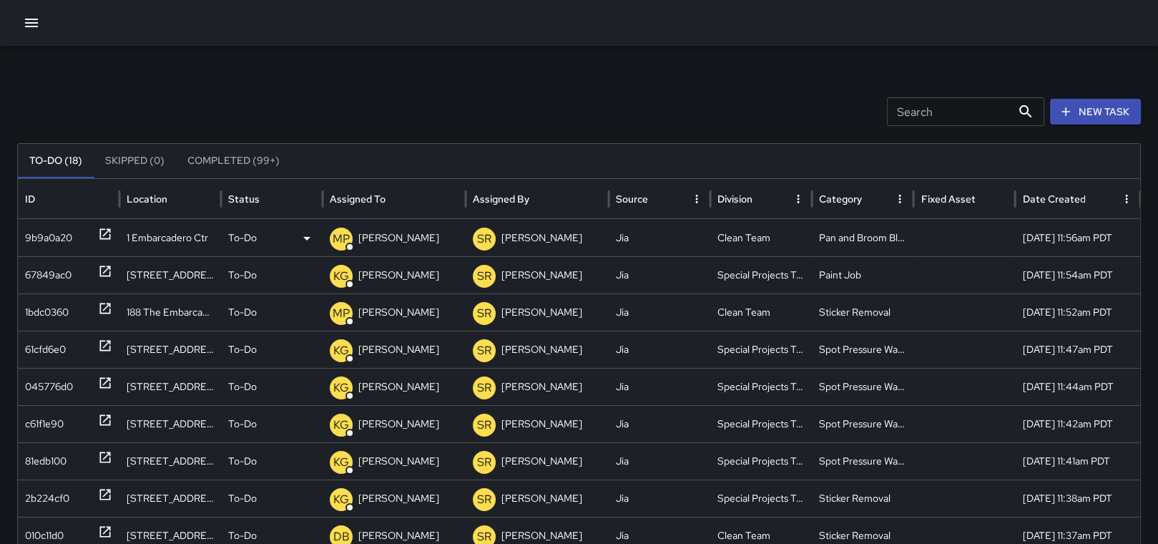
click at [52, 227] on div "9b9a0a20" at bounding box center [48, 238] width 47 height 36
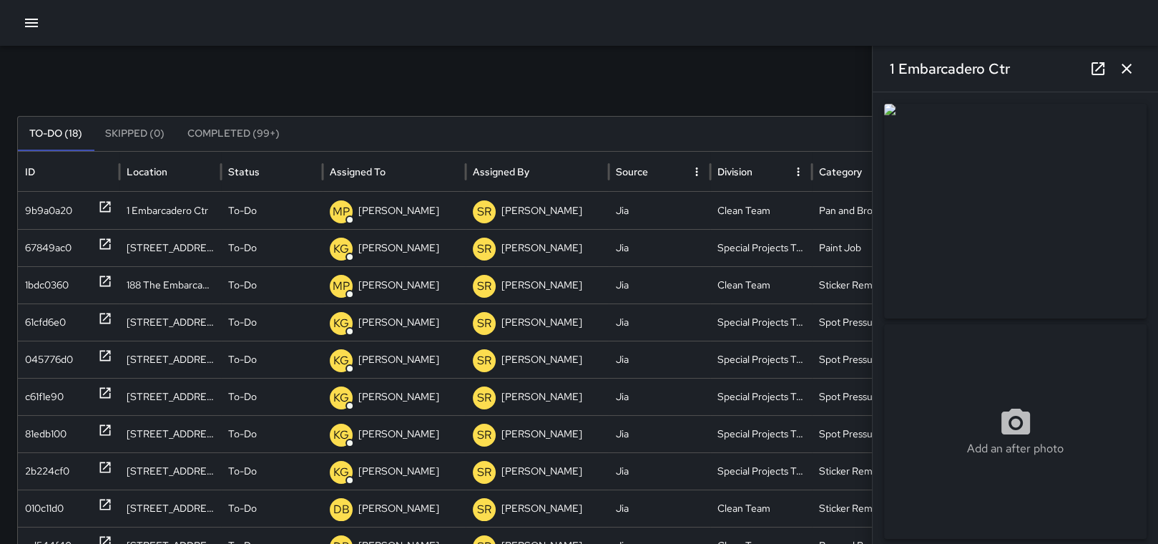
click at [41, 24] on button "button" at bounding box center [31, 23] width 29 height 29
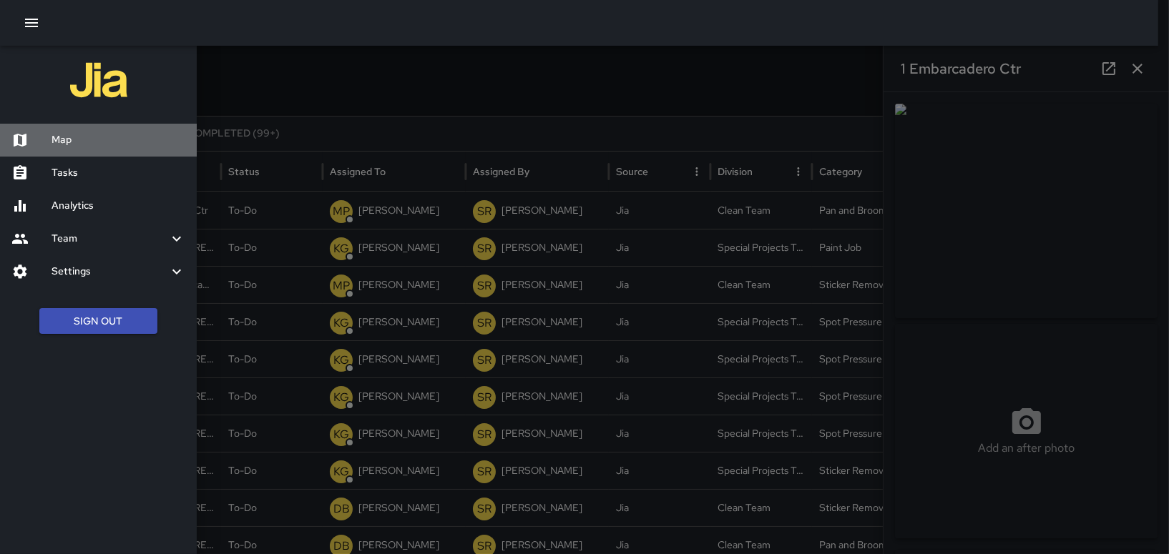
click at [86, 134] on h6 "Map" at bounding box center [118, 140] width 134 height 16
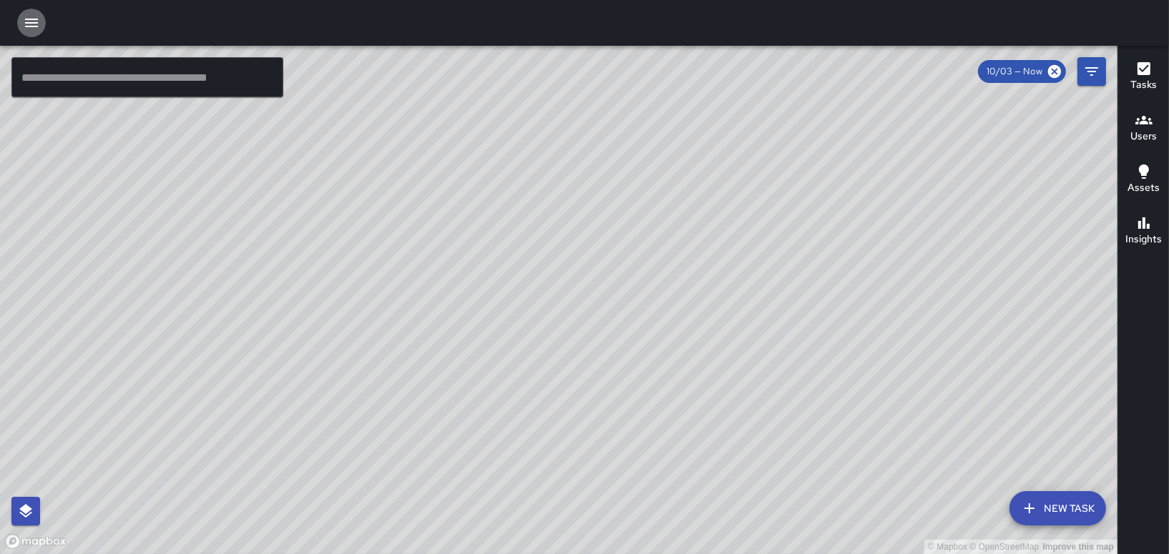
click at [34, 19] on icon "button" at bounding box center [31, 23] width 13 height 9
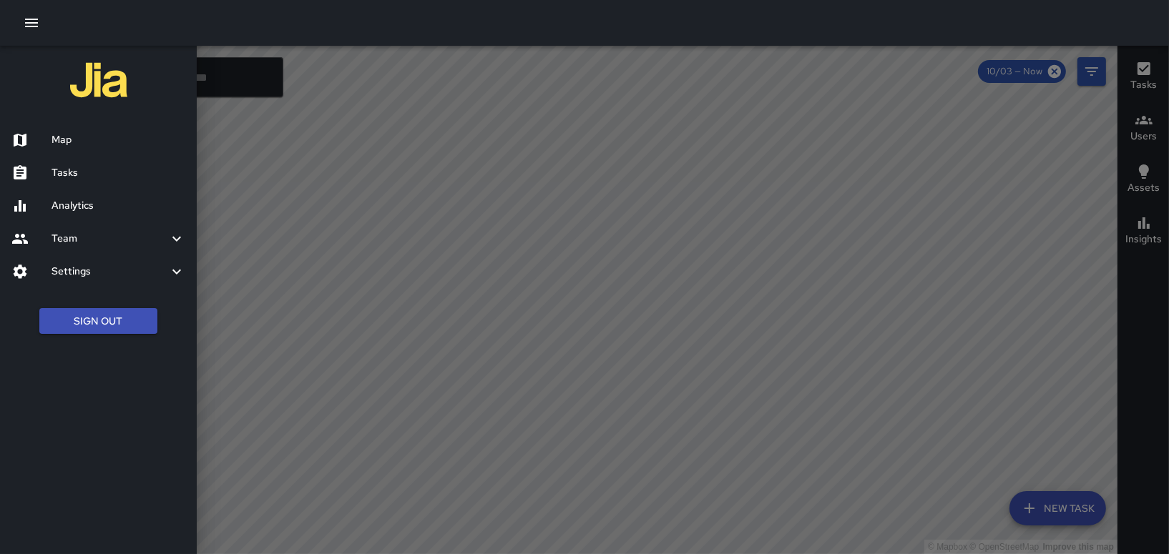
click at [96, 170] on h6 "Tasks" at bounding box center [118, 173] width 134 height 16
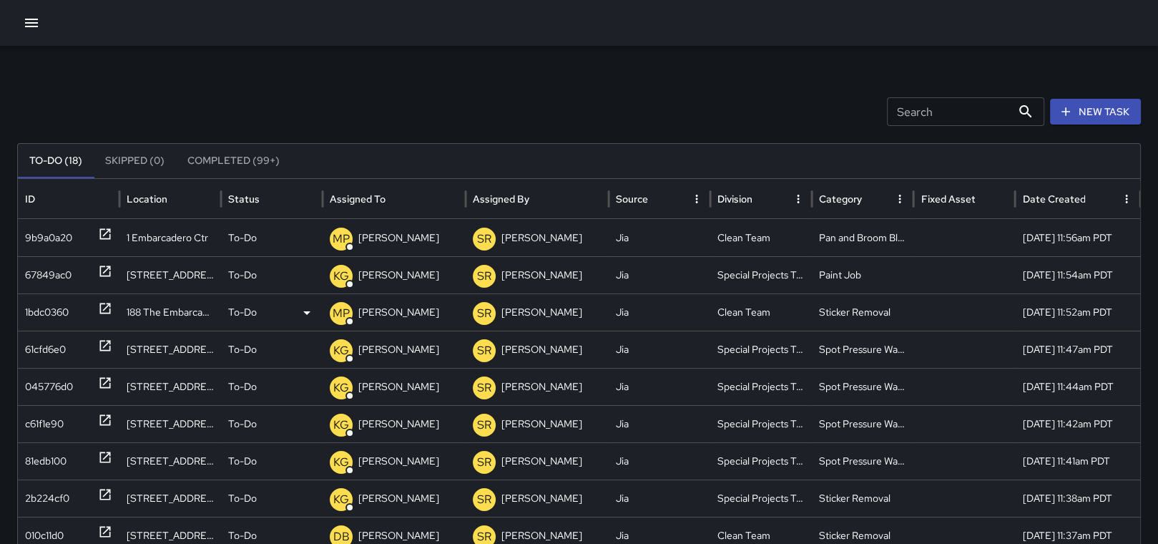
click at [60, 305] on div "1bdc0360" at bounding box center [47, 312] width 44 height 36
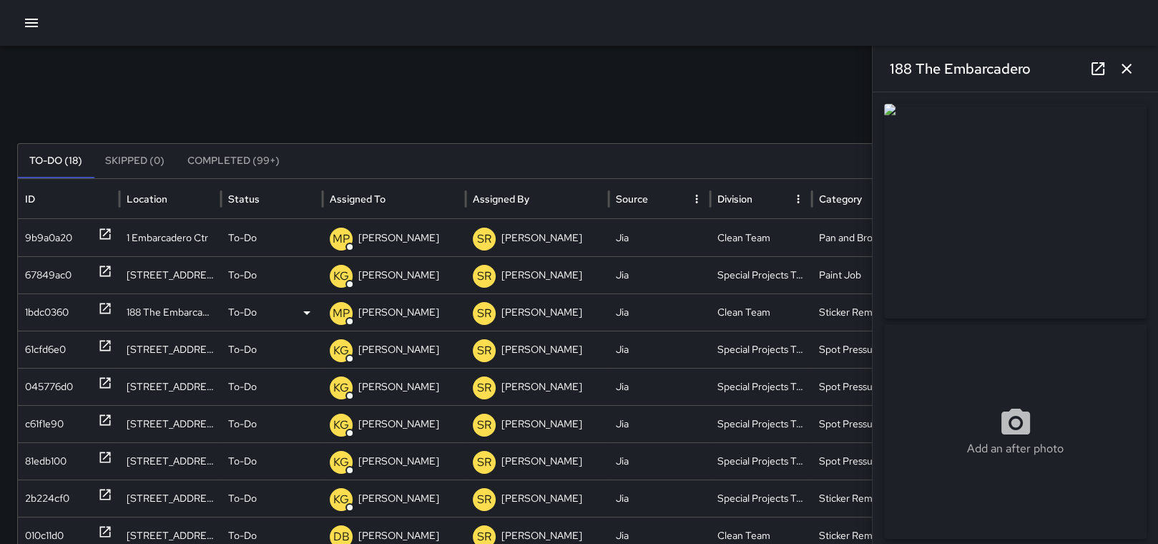
drag, startPoint x: 395, startPoint y: 313, endPoint x: 373, endPoint y: 324, distance: 24.3
click at [373, 324] on p "[PERSON_NAME]" at bounding box center [398, 312] width 81 height 36
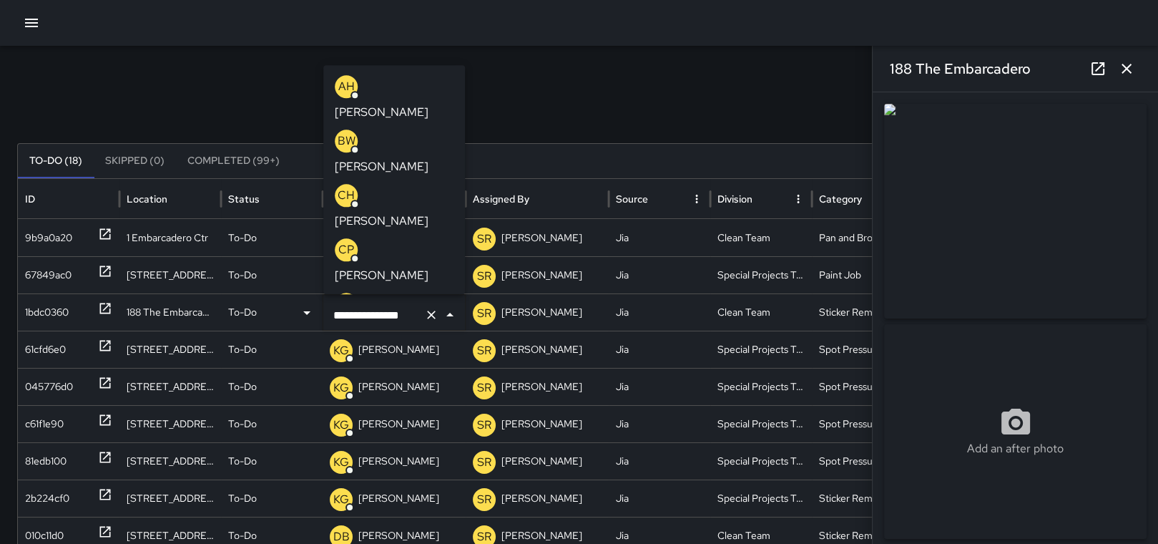
scroll to position [607, 0]
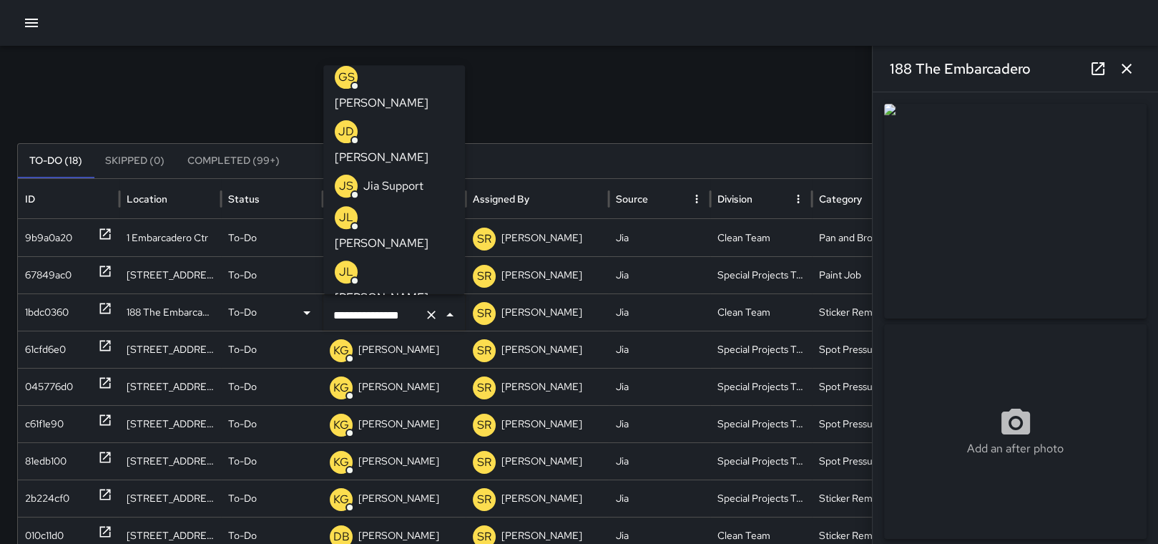
click at [425, 316] on icon "Clear" at bounding box center [431, 315] width 14 height 14
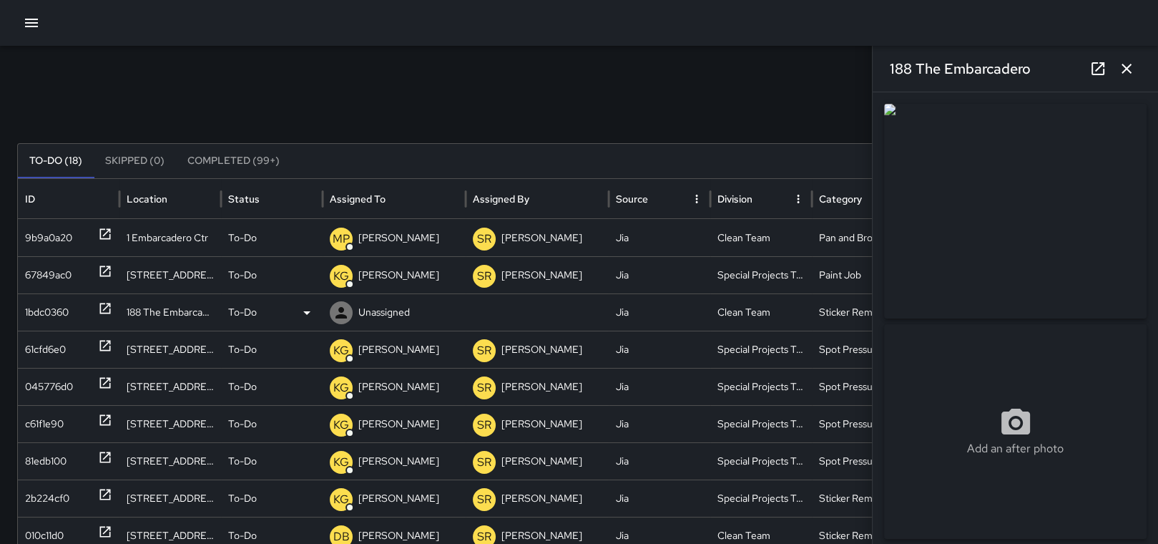
click at [388, 304] on p "Unassigned" at bounding box center [383, 312] width 51 height 36
type input "*"
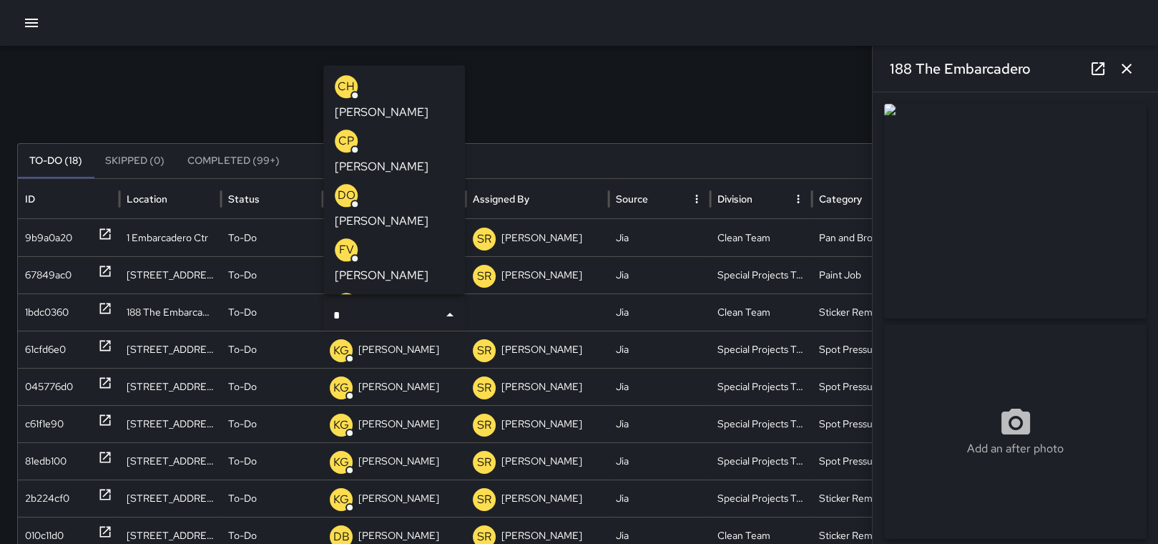
click at [410, 104] on p "[PERSON_NAME]" at bounding box center [382, 112] width 94 height 17
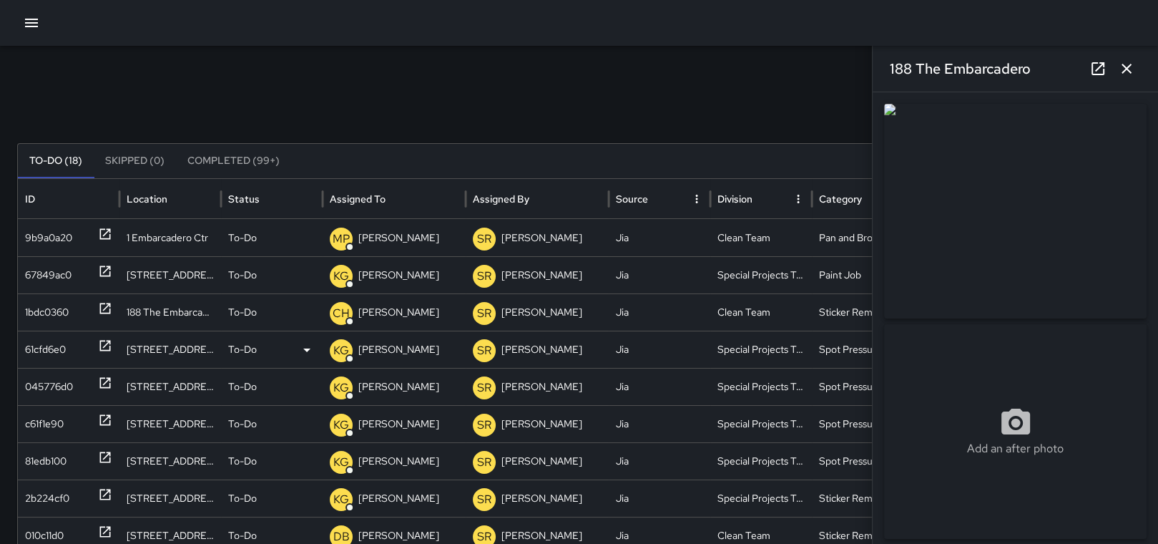
click at [36, 341] on div "61cfd6e0" at bounding box center [45, 349] width 41 height 36
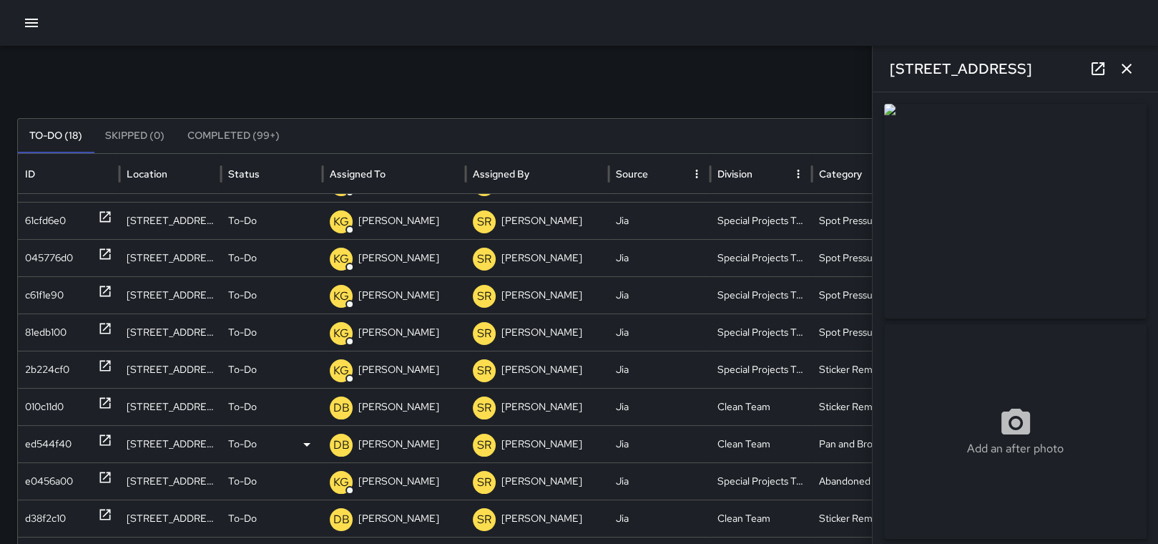
scroll to position [72, 0]
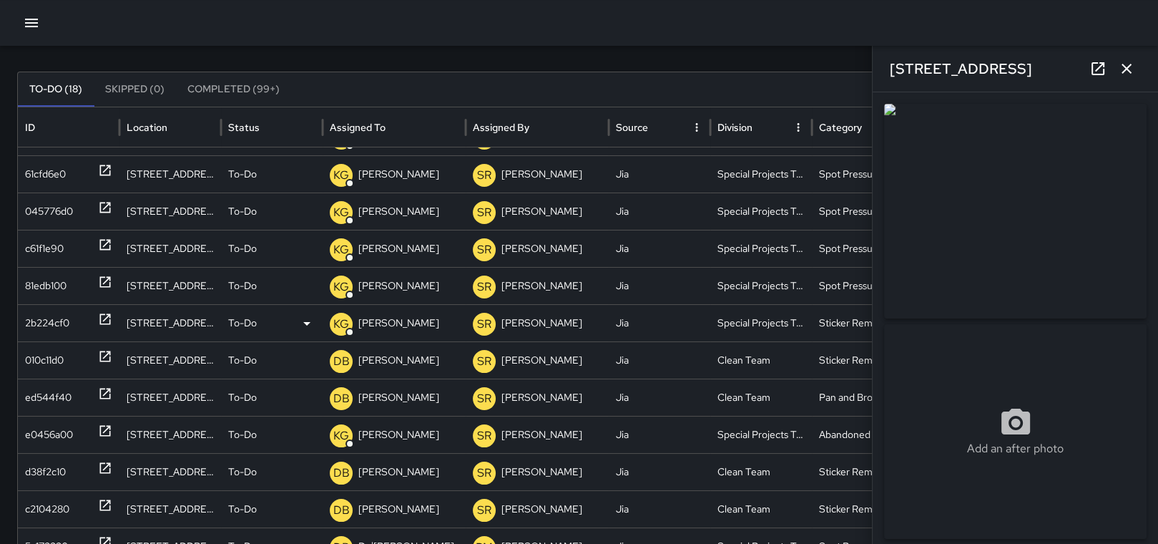
click at [144, 322] on div "[STREET_ADDRESS]" at bounding box center [170, 322] width 102 height 37
click at [56, 324] on div "2b224cf0" at bounding box center [47, 323] width 44 height 36
click at [391, 331] on p "[PERSON_NAME]" at bounding box center [398, 323] width 81 height 36
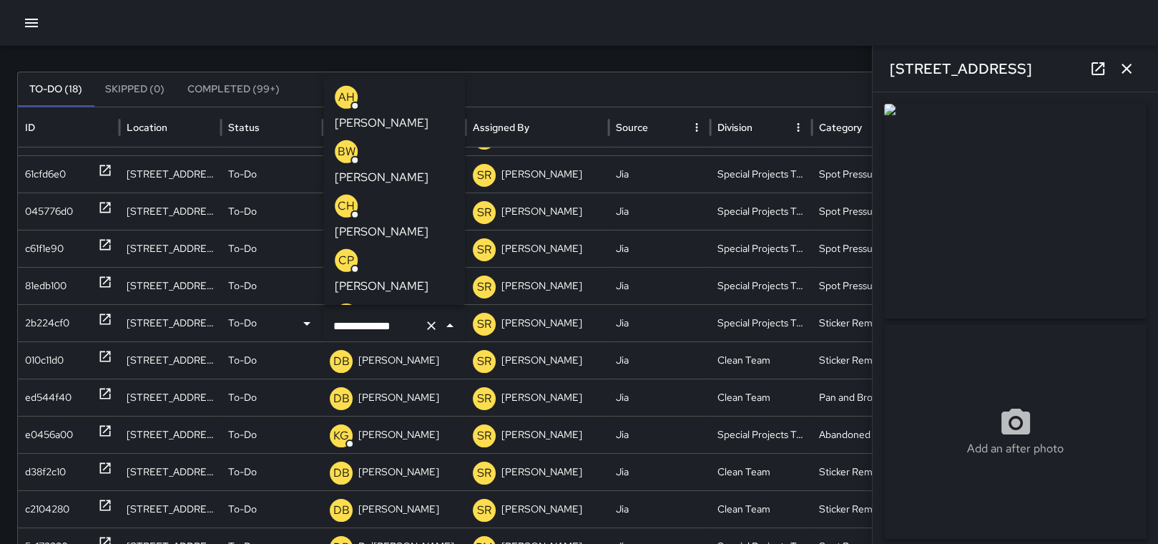
scroll to position [467, 0]
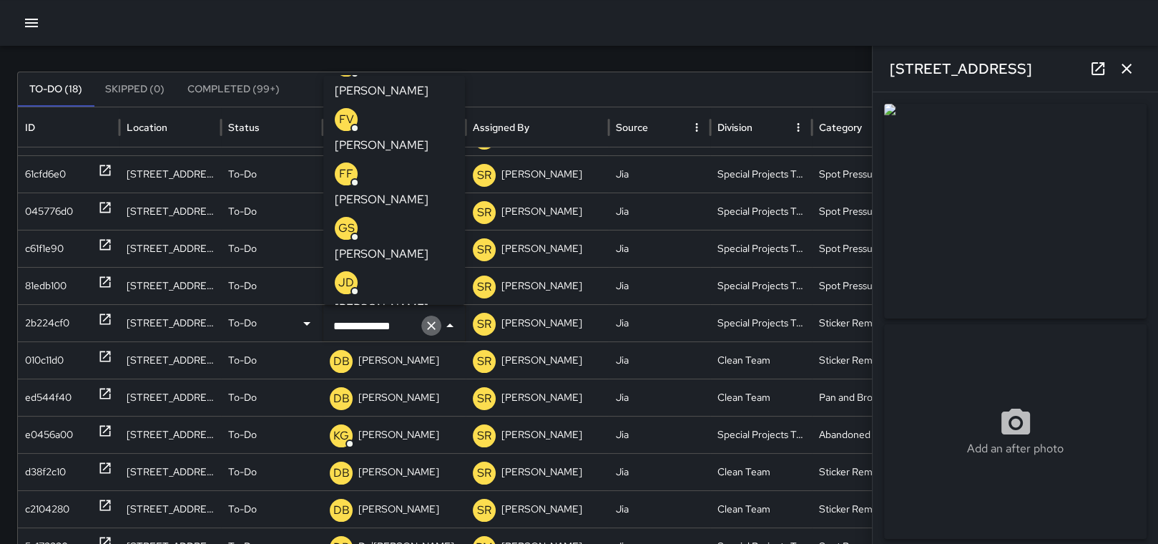
click at [427, 323] on icon "Clear" at bounding box center [431, 325] width 14 height 14
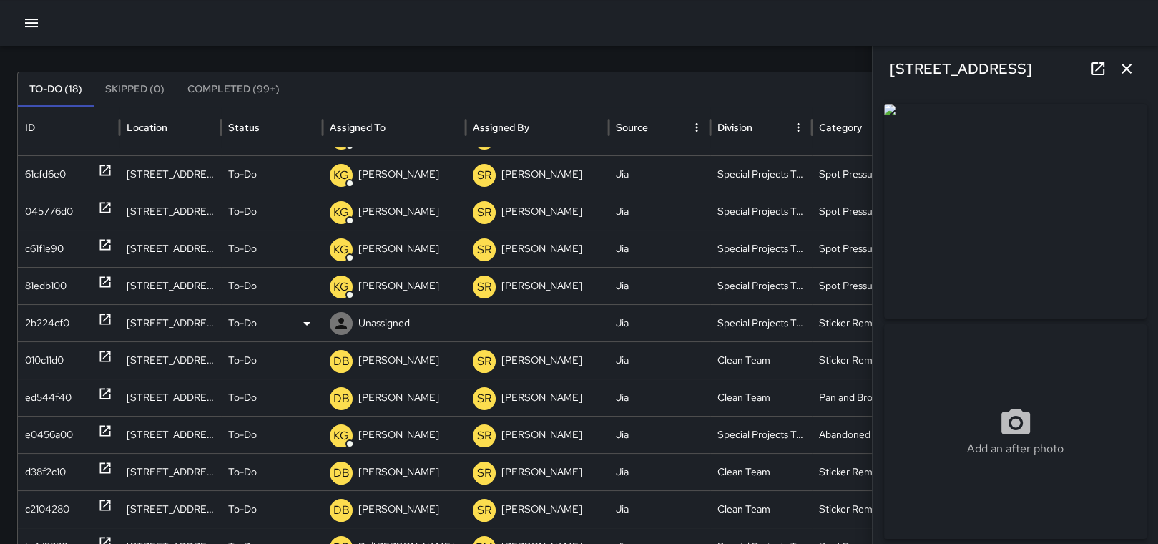
click at [384, 325] on p "Unassigned" at bounding box center [383, 323] width 51 height 36
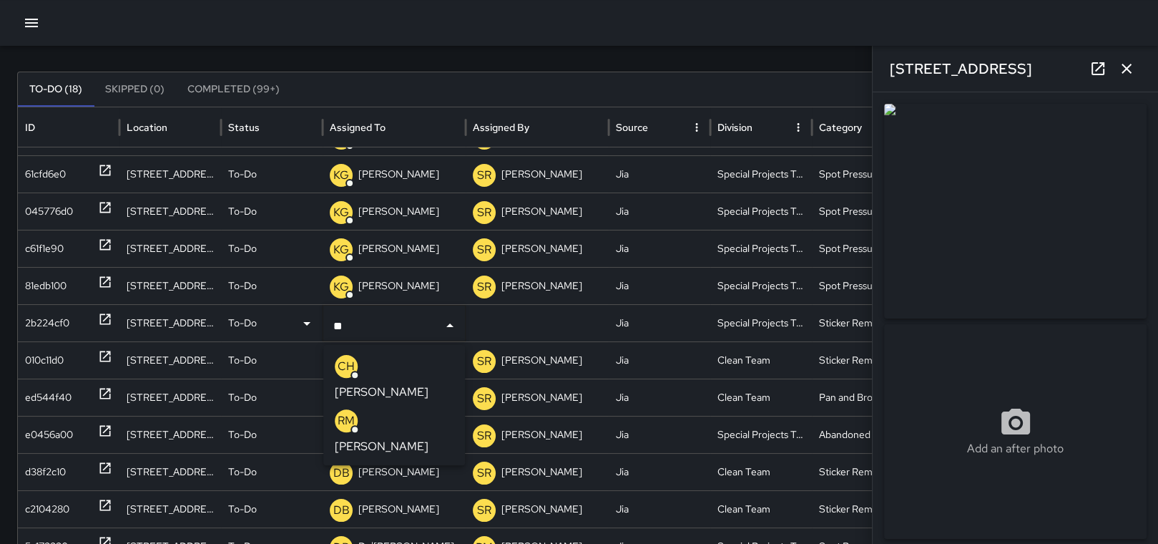
type input "***"
click at [388, 383] on p "[PERSON_NAME]" at bounding box center [382, 391] width 94 height 17
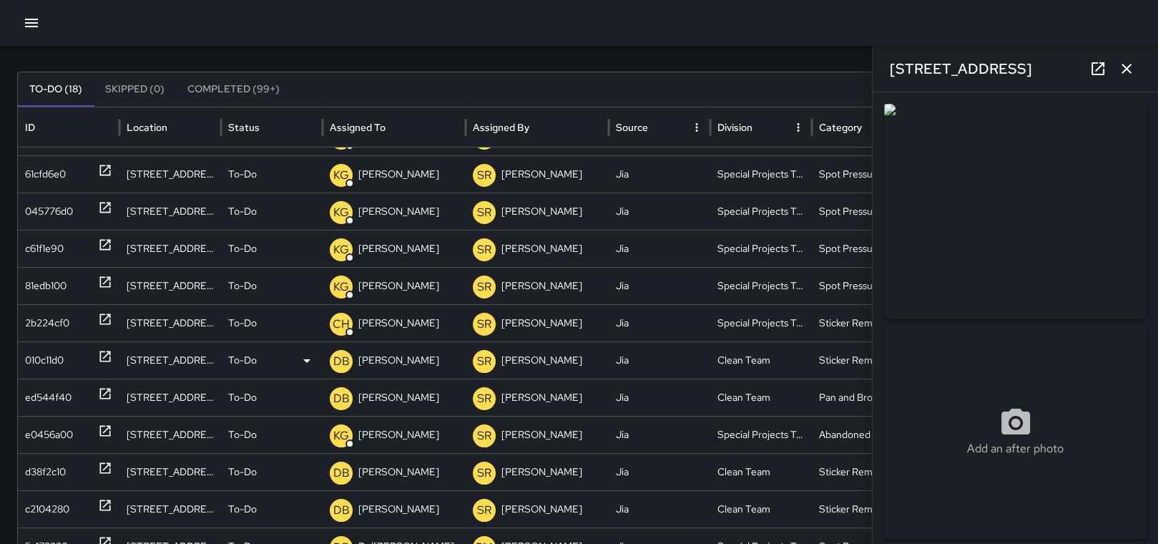
click at [56, 353] on div "010c11d0" at bounding box center [44, 360] width 39 height 36
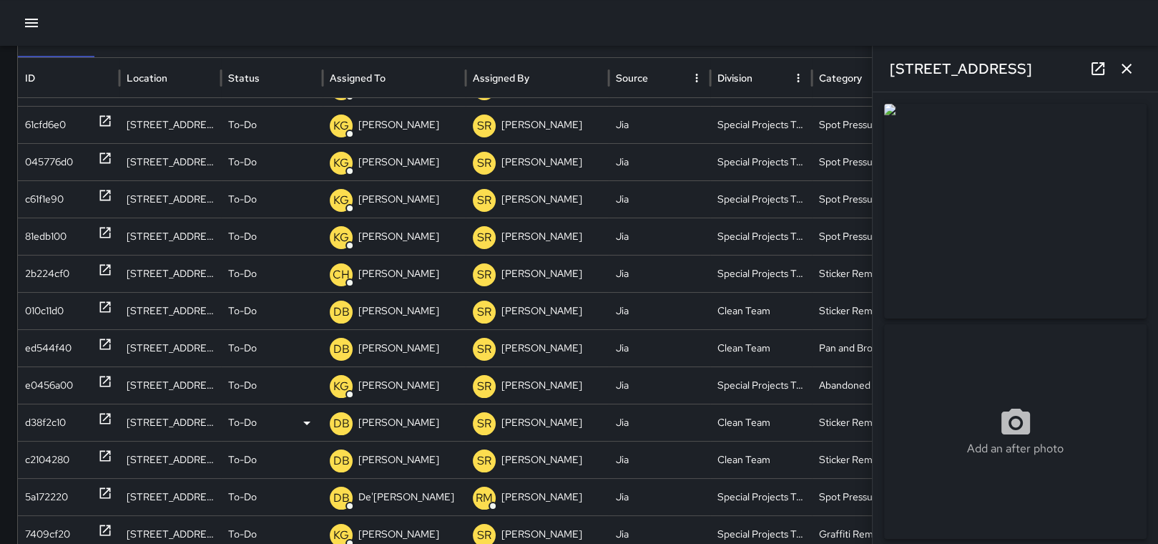
scroll to position [143, 0]
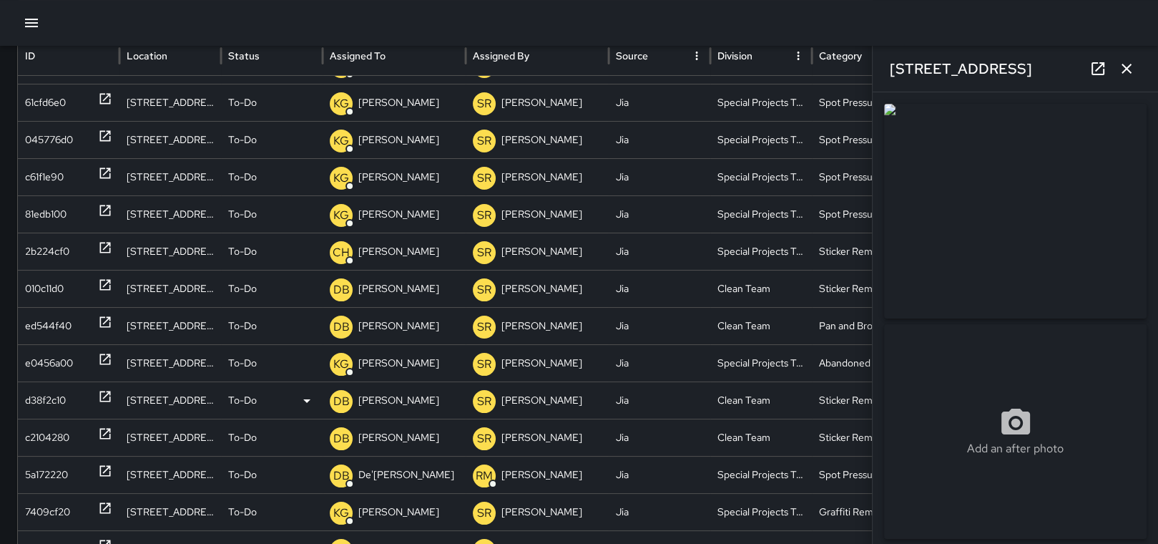
click at [51, 402] on div "d38f2c10" at bounding box center [45, 400] width 41 height 36
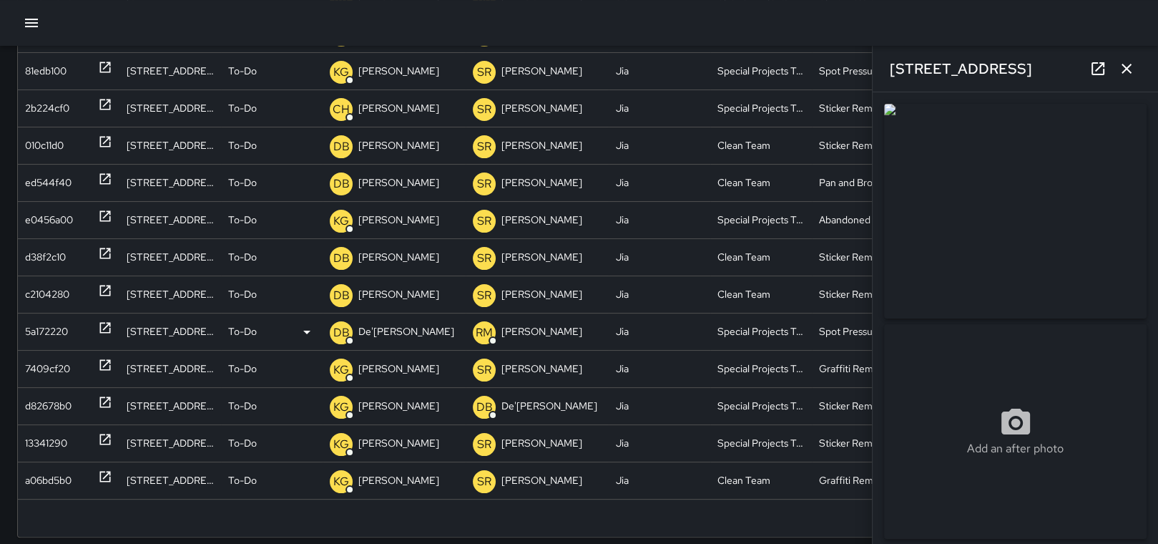
click at [47, 331] on div "5a172220" at bounding box center [46, 331] width 43 height 36
click at [56, 468] on div "a06bd5b0" at bounding box center [48, 480] width 46 height 36
drag, startPoint x: 421, startPoint y: 480, endPoint x: 304, endPoint y: 508, distance: 120.7
click at [414, 493] on p "[PERSON_NAME]" at bounding box center [398, 480] width 81 height 36
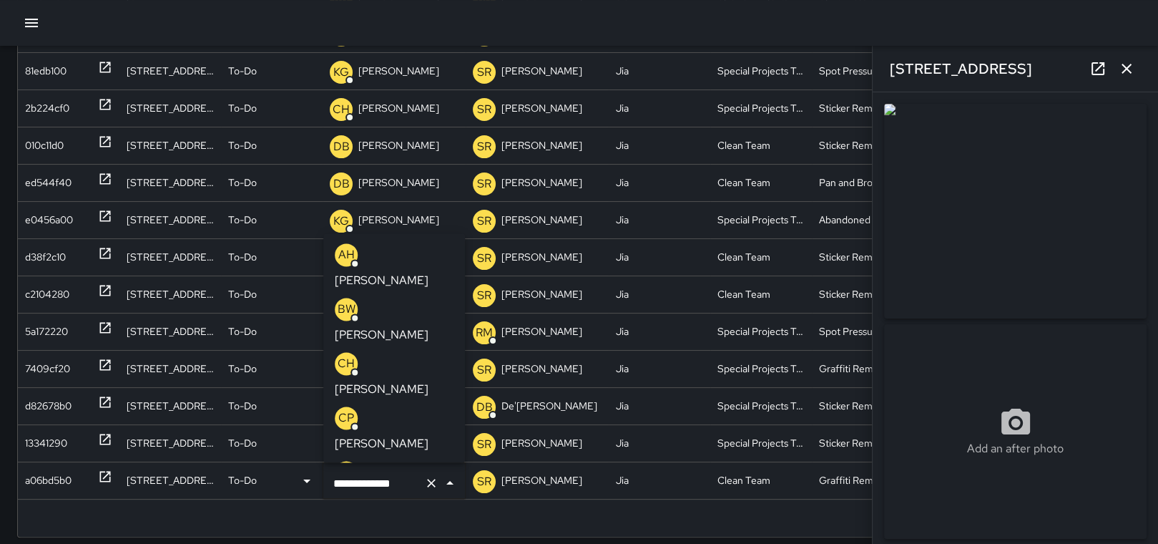
scroll to position [467, 0]
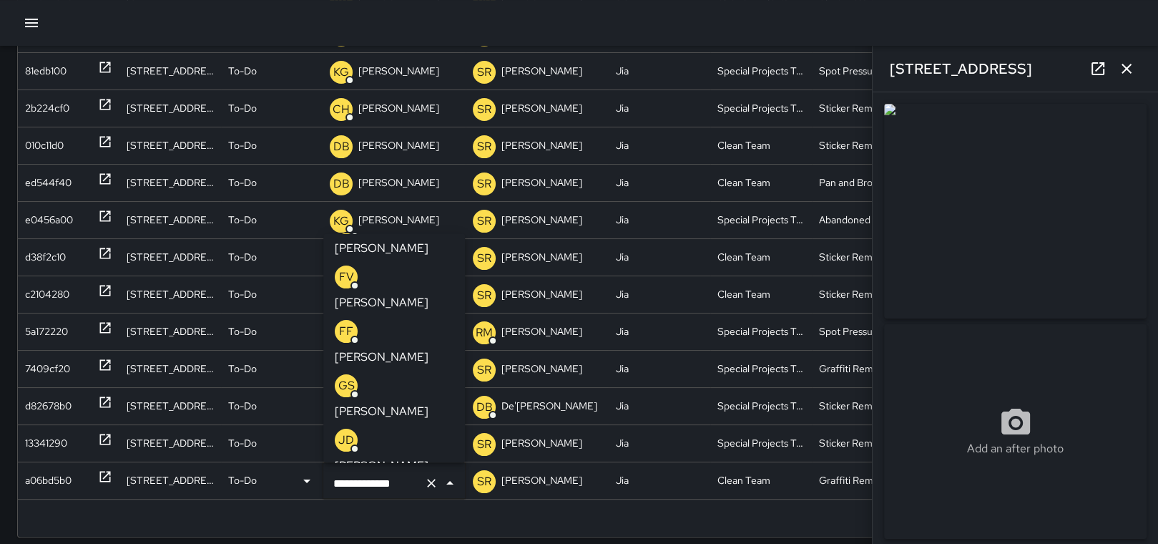
click at [438, 475] on button "Clear" at bounding box center [431, 483] width 20 height 20
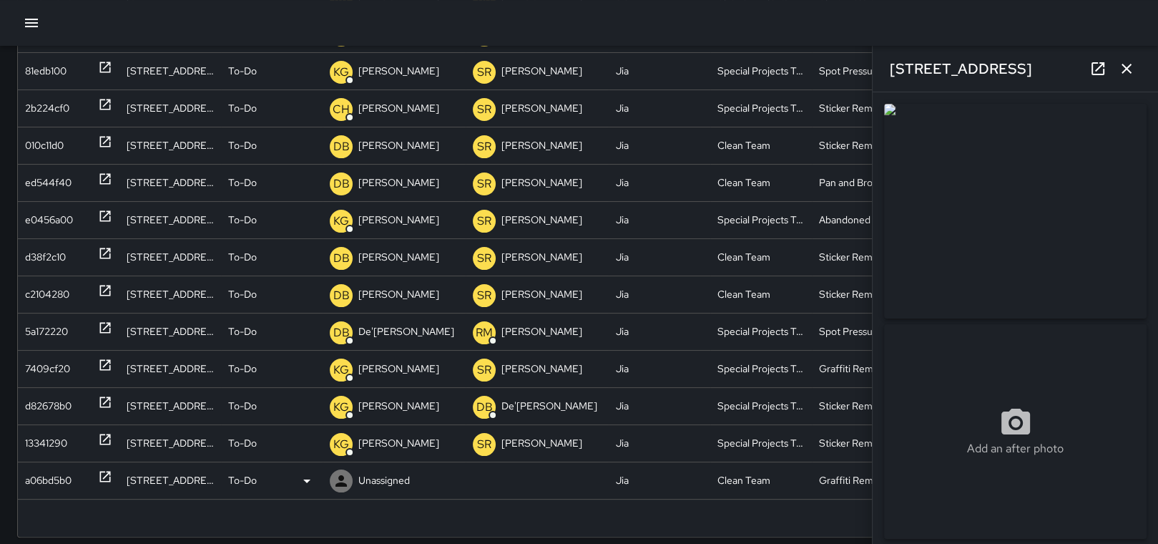
click at [382, 483] on p "Unassigned" at bounding box center [383, 480] width 51 height 36
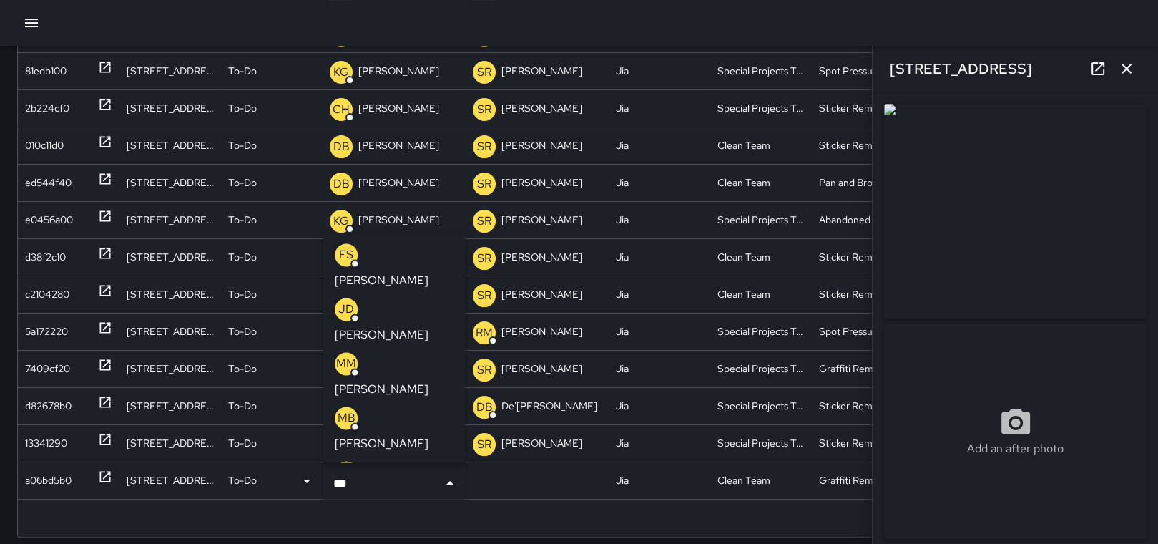
type input "****"
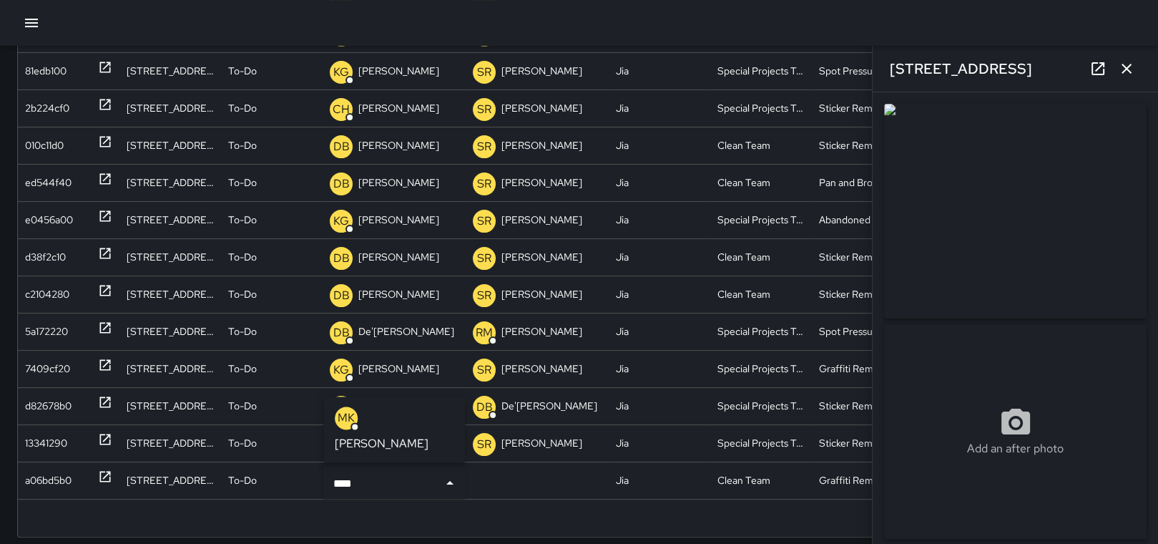
click at [415, 438] on li "MK Miki King" at bounding box center [394, 429] width 142 height 54
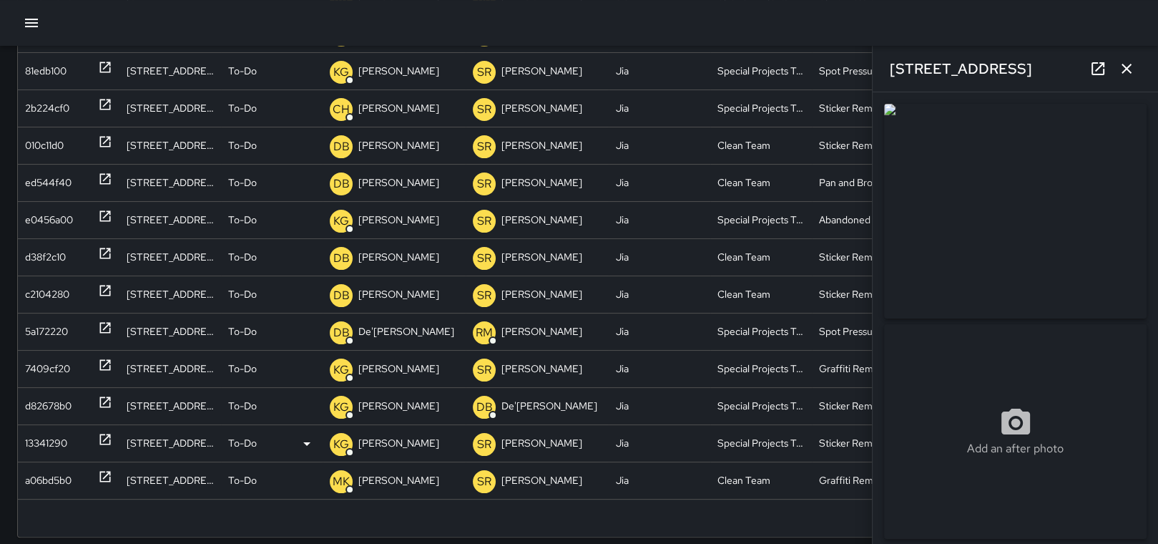
click at [30, 450] on div "13341290" at bounding box center [46, 443] width 42 height 36
click at [390, 446] on p "[PERSON_NAME]" at bounding box center [398, 443] width 81 height 36
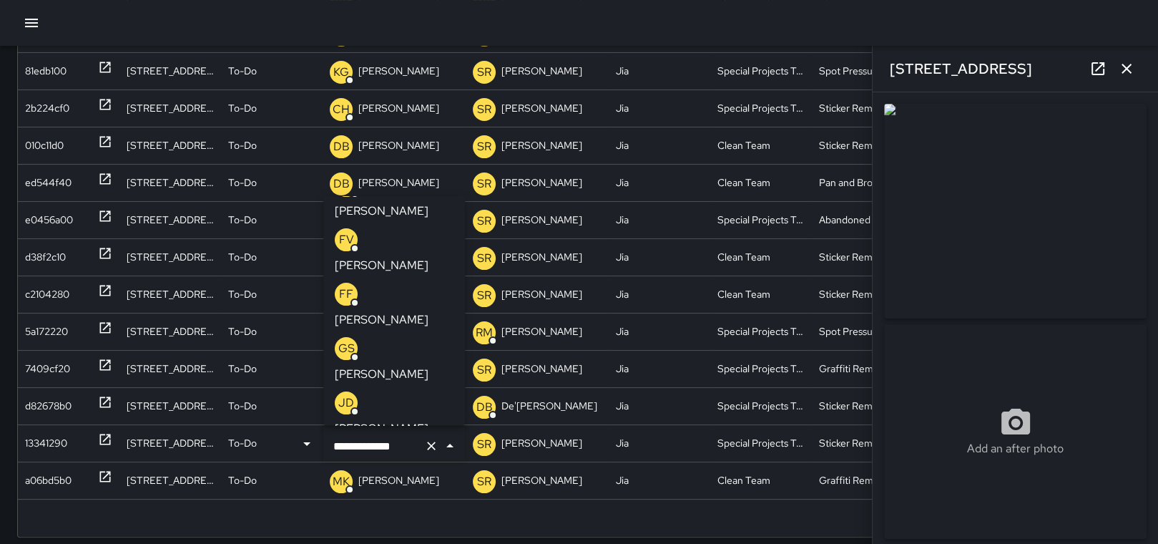
click at [428, 444] on icon "Clear" at bounding box center [431, 445] width 14 height 14
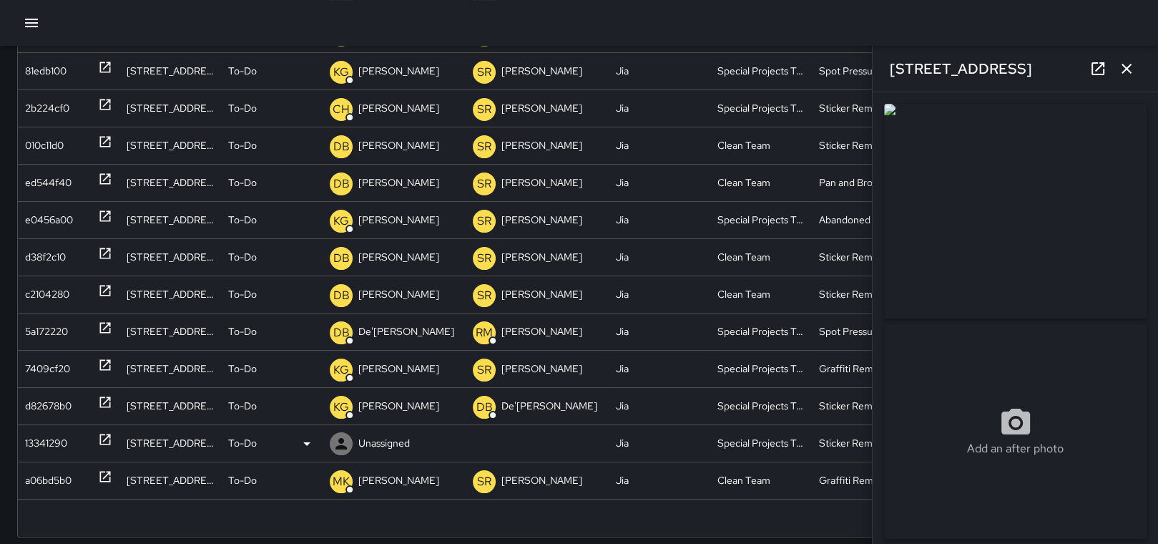
click at [398, 443] on p "Unassigned" at bounding box center [383, 443] width 51 height 36
type input "****"
click at [361, 483] on div "MK Miki King" at bounding box center [394, 498] width 119 height 46
click at [35, 409] on div "d82678b0" at bounding box center [48, 406] width 46 height 36
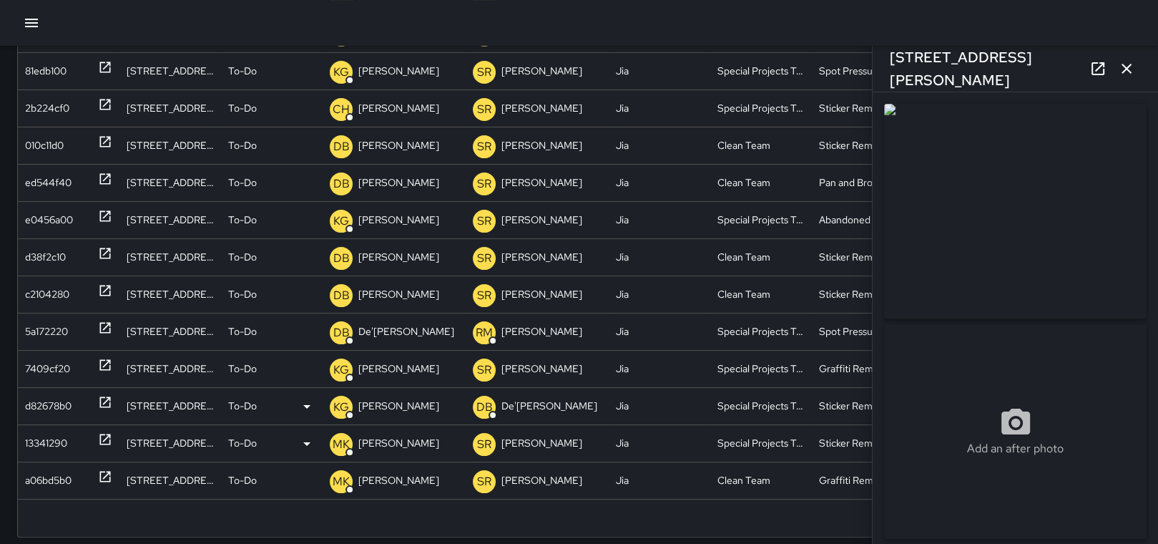
click at [400, 397] on p "[PERSON_NAME]" at bounding box center [398, 406] width 81 height 36
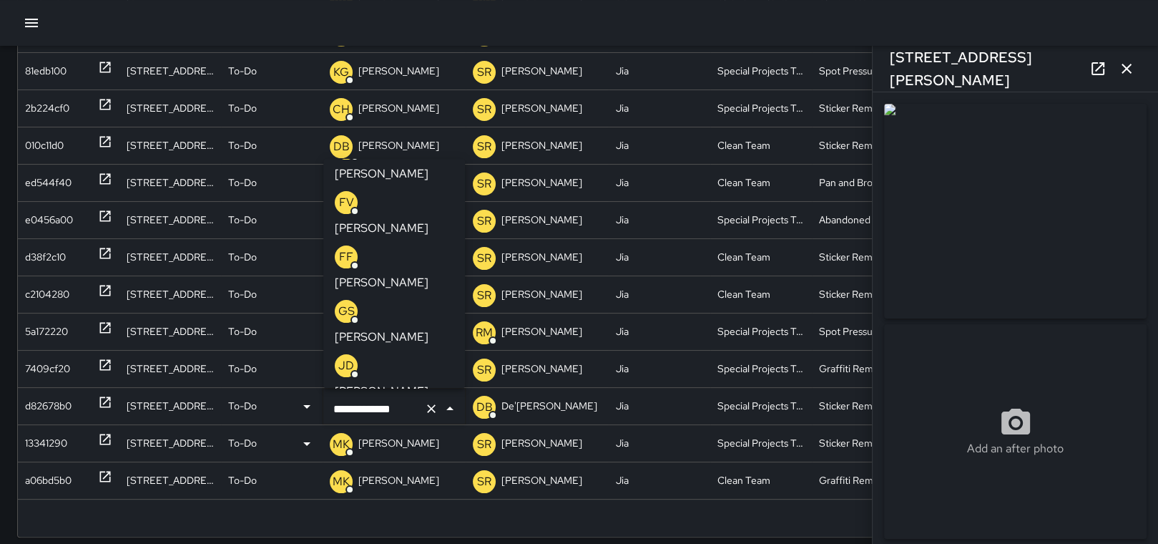
click at [432, 405] on icon "Clear" at bounding box center [431, 408] width 14 height 14
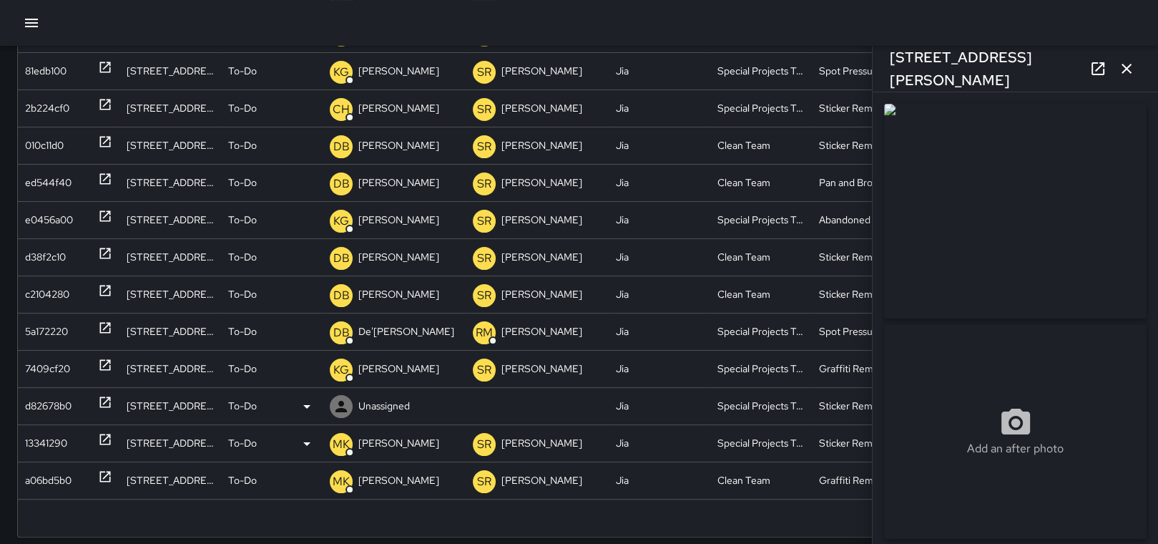
click at [370, 406] on p "Unassigned" at bounding box center [383, 406] width 51 height 36
type input "****"
click at [393, 466] on p "[PERSON_NAME]" at bounding box center [382, 474] width 94 height 17
click at [62, 358] on div "7409cf20" at bounding box center [47, 368] width 45 height 36
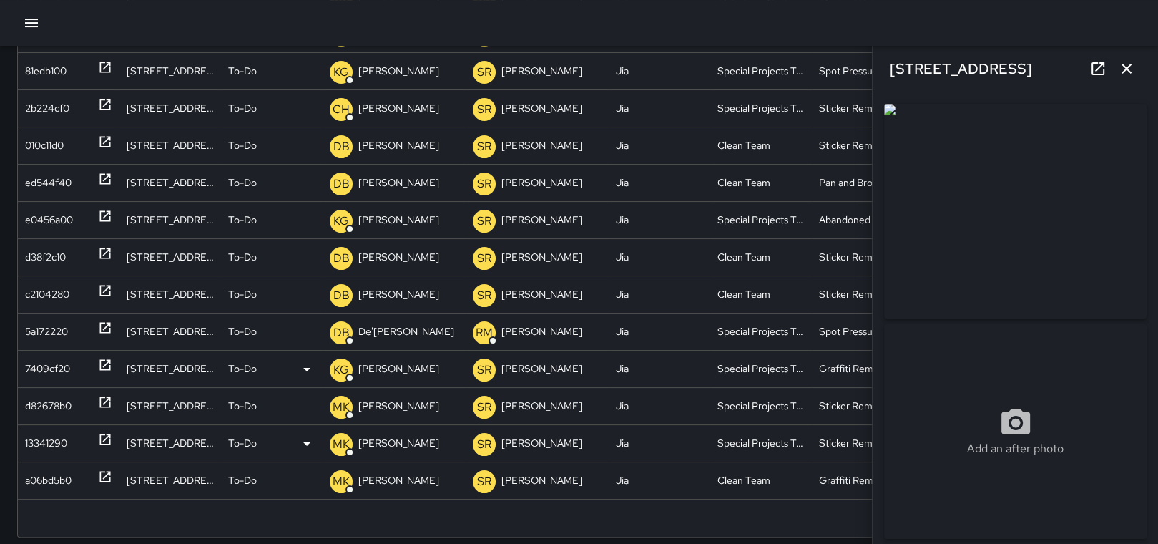
click at [406, 361] on p "[PERSON_NAME]" at bounding box center [398, 368] width 81 height 36
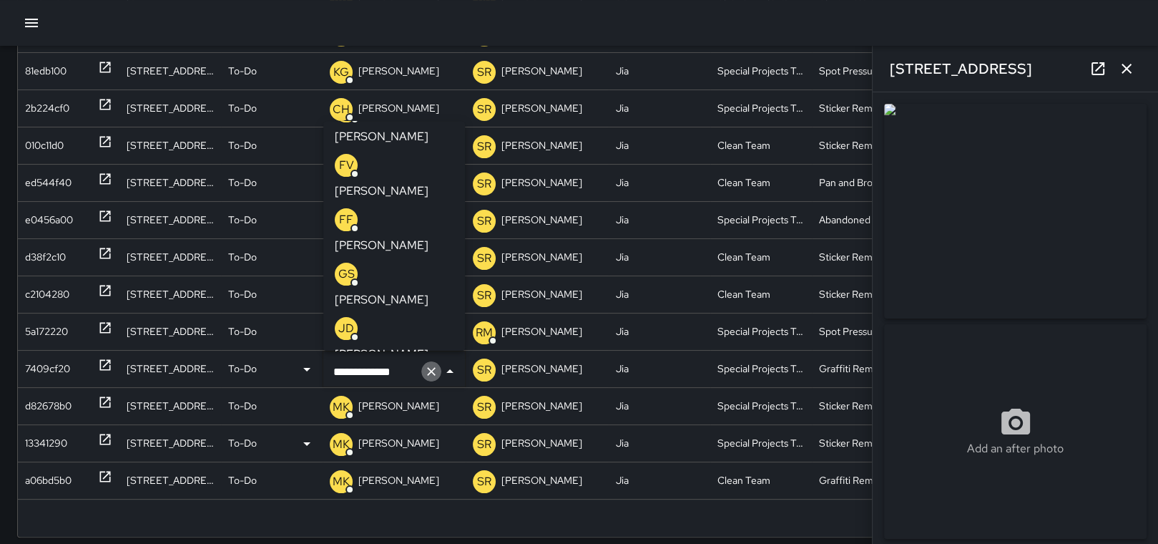
click at [436, 367] on icon "Clear" at bounding box center [431, 371] width 14 height 14
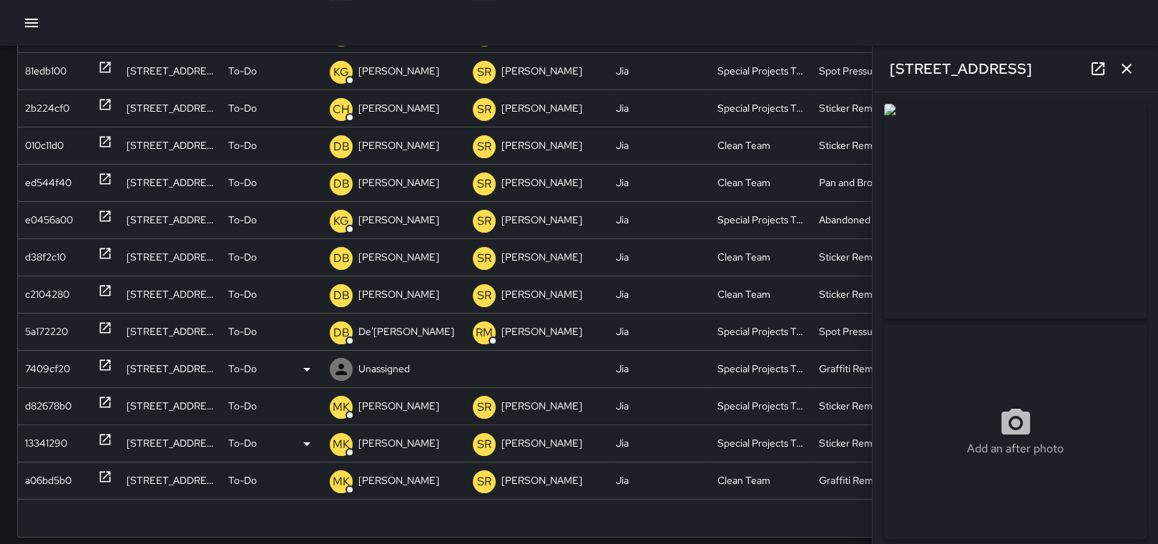
click at [390, 363] on p "Unassigned" at bounding box center [383, 368] width 51 height 36
type input "***"
click at [401, 401] on div "CH Chris Hoffman" at bounding box center [394, 424] width 119 height 46
